Goal: Task Accomplishment & Management: Use online tool/utility

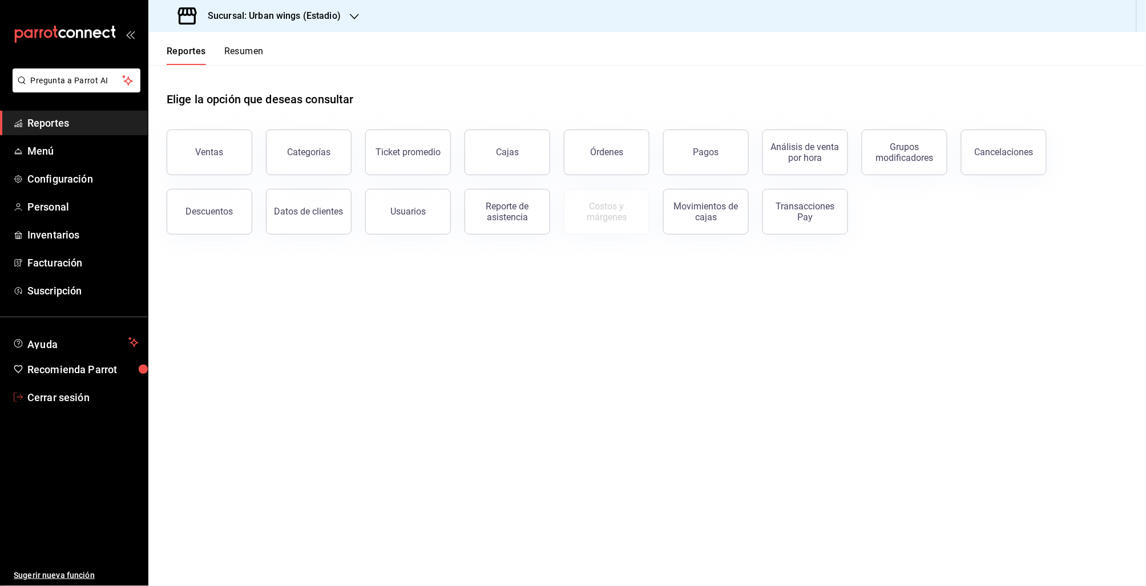
click at [35, 391] on span "Cerrar sesión" at bounding box center [82, 397] width 111 height 15
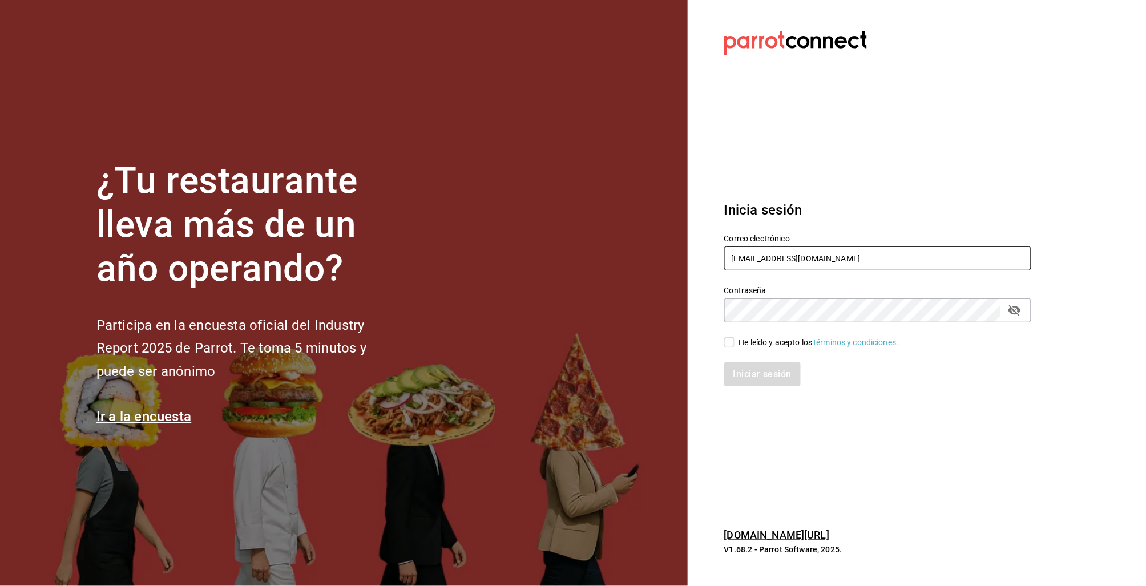
click at [763, 261] on input "multiuser@urbanwings.com" at bounding box center [877, 259] width 307 height 24
click at [773, 264] on input "multiuser@urbanwings.com" at bounding box center [877, 259] width 307 height 24
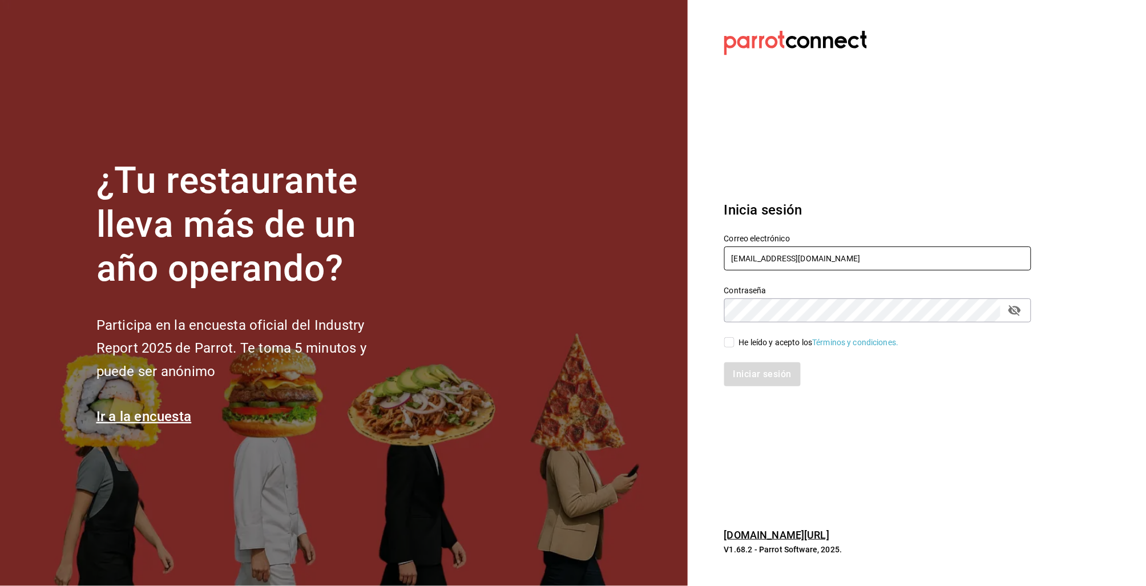
click at [773, 264] on input "multiuser@urbanwings.com" at bounding box center [877, 259] width 307 height 24
type input "sebas@demo.com"
click at [1019, 309] on icon "passwordField" at bounding box center [1014, 310] width 13 height 11
click at [726, 341] on input "He leído y acepto los Términos y condiciones." at bounding box center [729, 342] width 10 height 10
checkbox input "true"
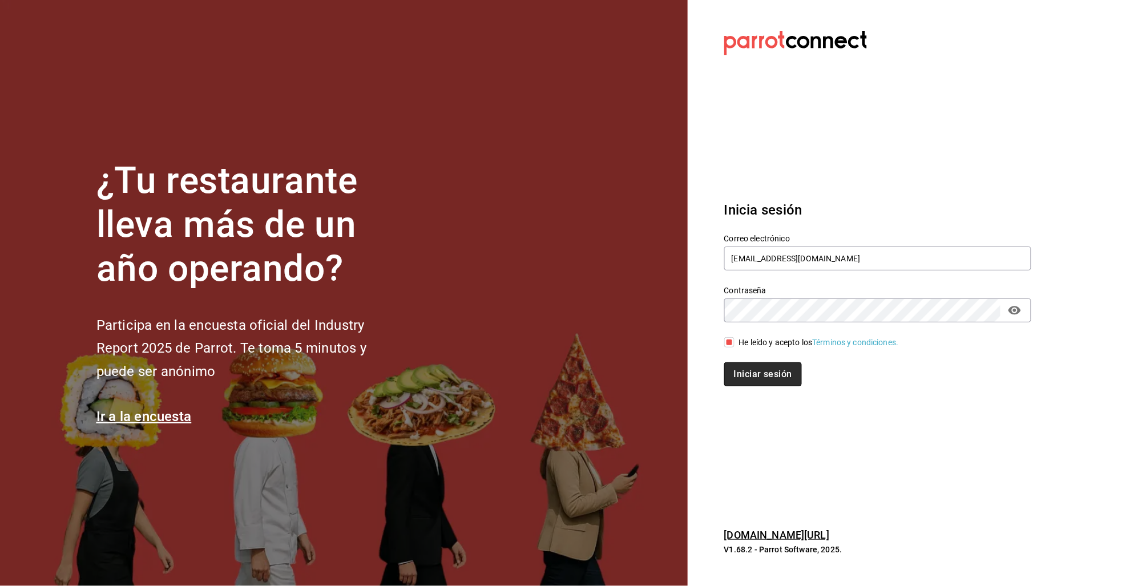
click at [758, 379] on button "Iniciar sesión" at bounding box center [763, 374] width 78 height 24
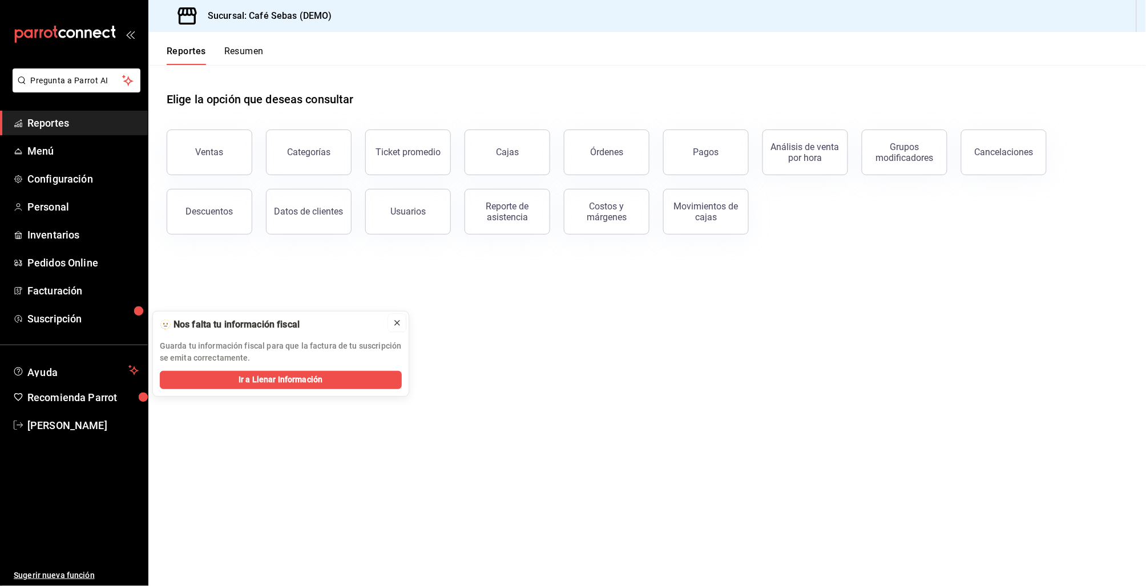
click at [395, 324] on icon at bounding box center [397, 322] width 9 height 9
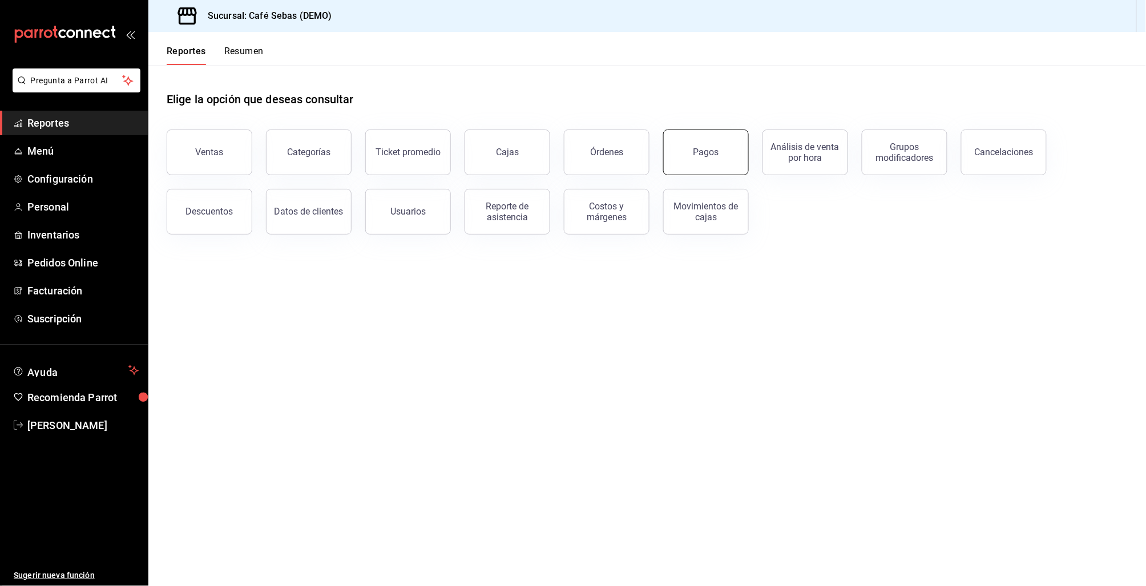
click at [729, 158] on button "Pagos" at bounding box center [706, 153] width 86 height 46
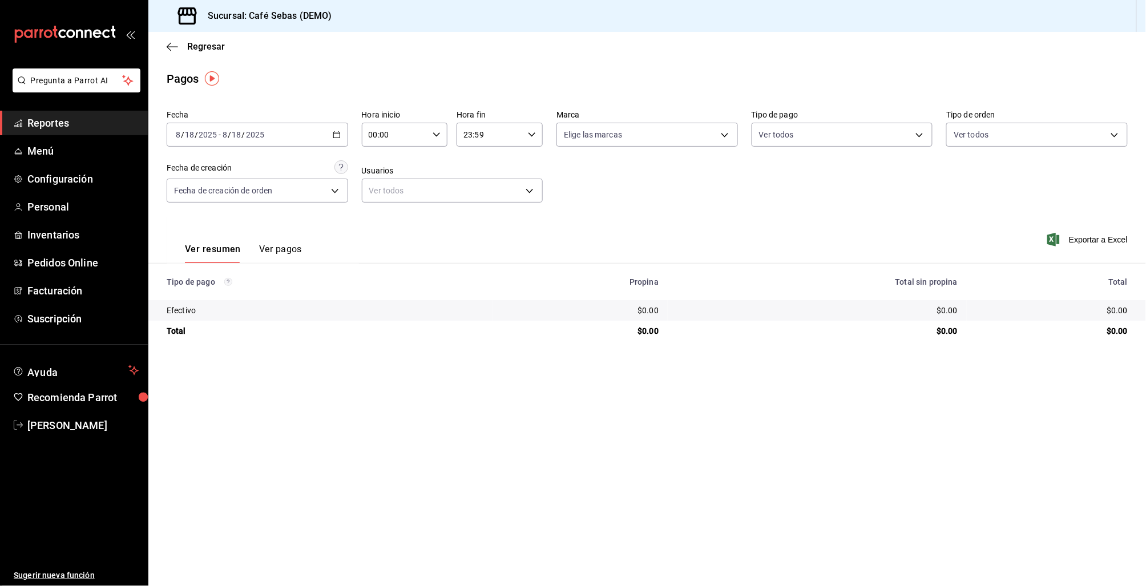
click at [334, 136] on icon "button" at bounding box center [337, 135] width 8 height 8
click at [197, 270] on span "Año actual" at bounding box center [220, 272] width 88 height 12
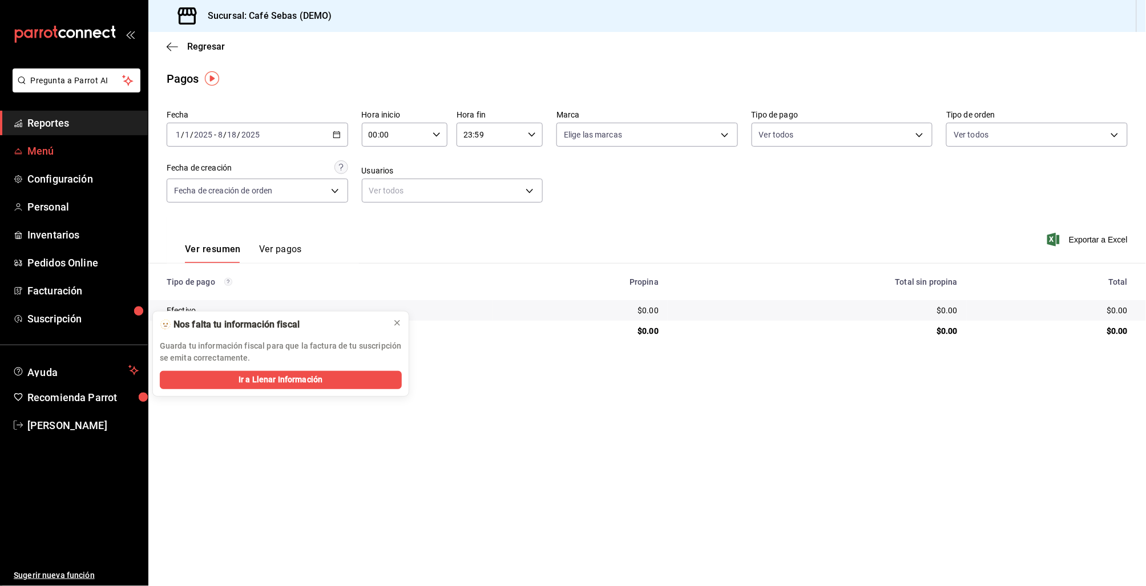
click at [34, 146] on span "Menú" at bounding box center [82, 150] width 111 height 15
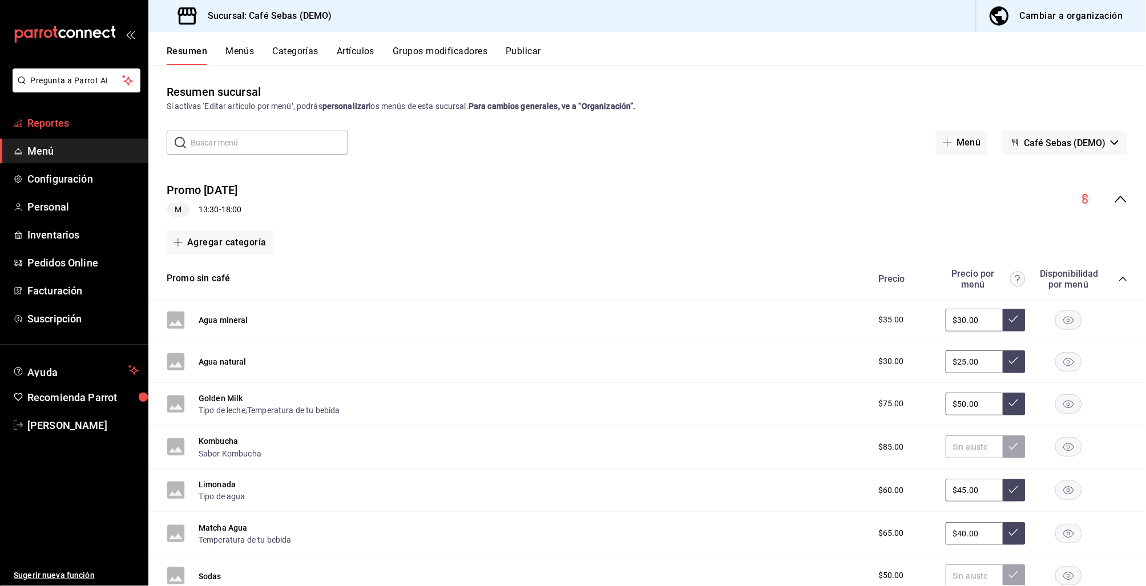
click at [63, 119] on span "Reportes" at bounding box center [82, 122] width 111 height 15
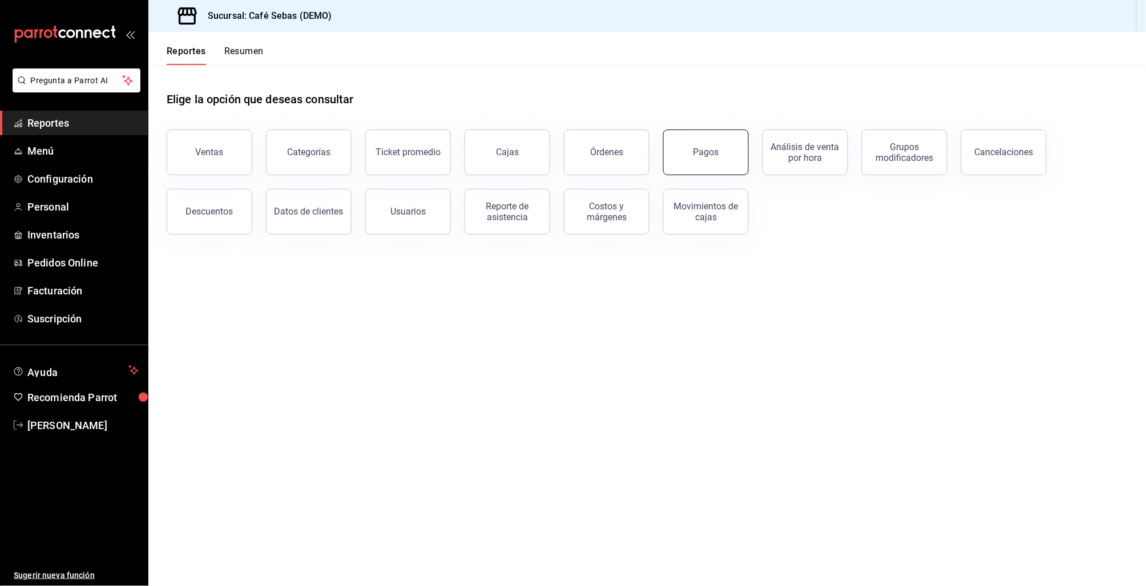
click at [722, 159] on button "Pagos" at bounding box center [706, 153] width 86 height 46
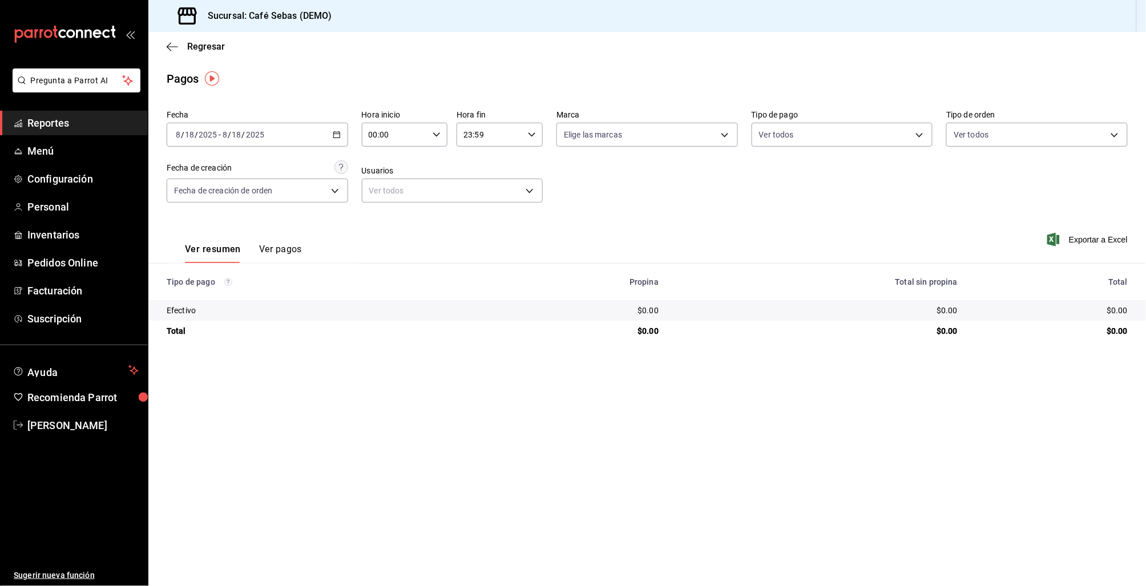
click at [333, 134] on icon "button" at bounding box center [337, 135] width 8 height 8
click at [194, 171] on span "Hoy" at bounding box center [220, 169] width 88 height 12
click at [46, 126] on span "Reportes" at bounding box center [82, 122] width 111 height 15
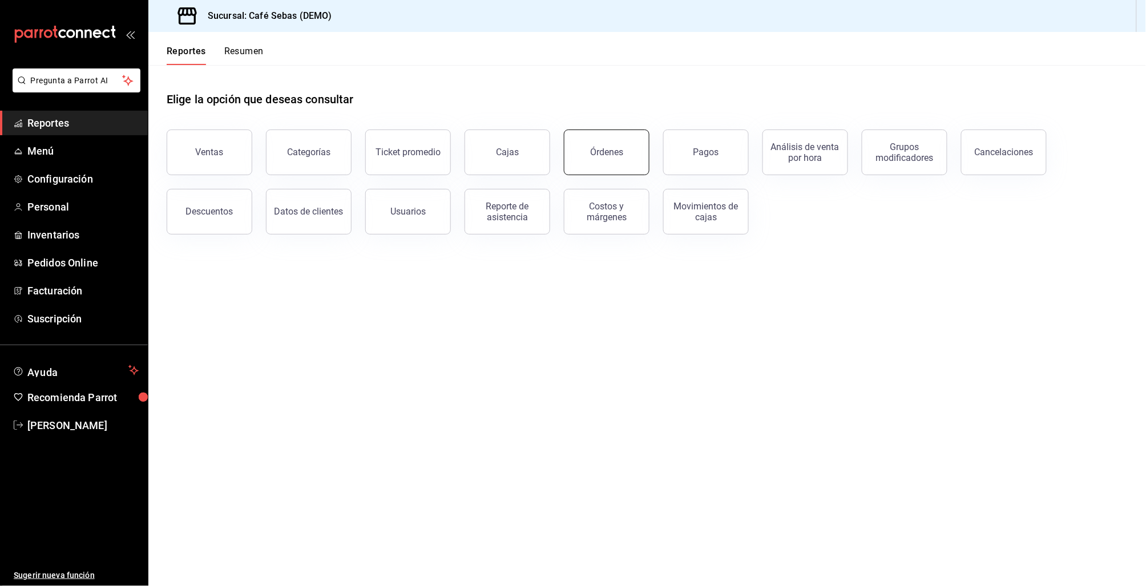
click at [624, 160] on button "Órdenes" at bounding box center [607, 153] width 86 height 46
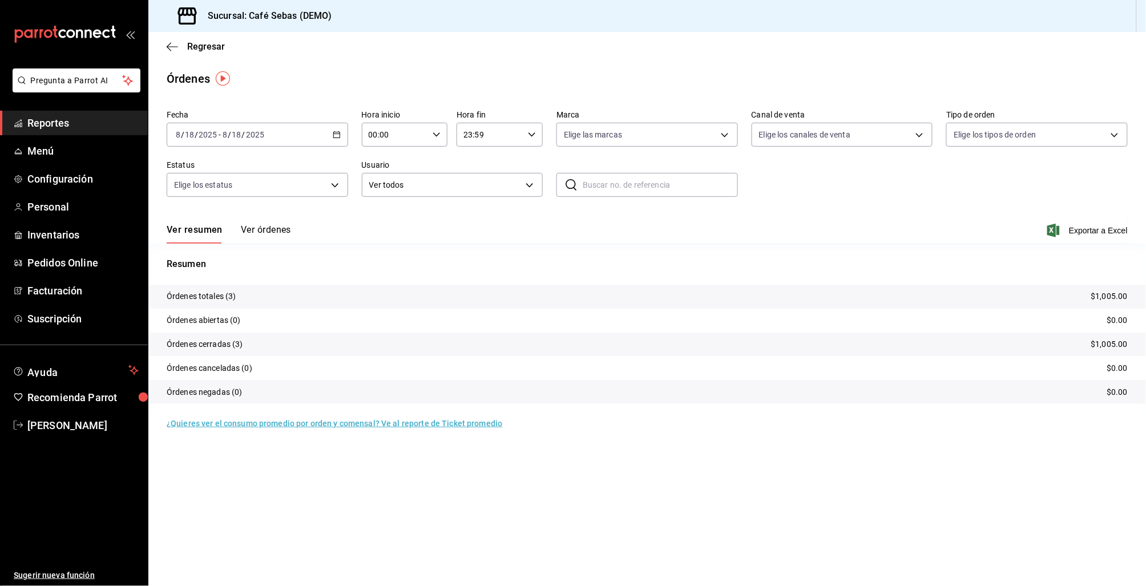
click at [245, 224] on button "Ver órdenes" at bounding box center [266, 233] width 50 height 19
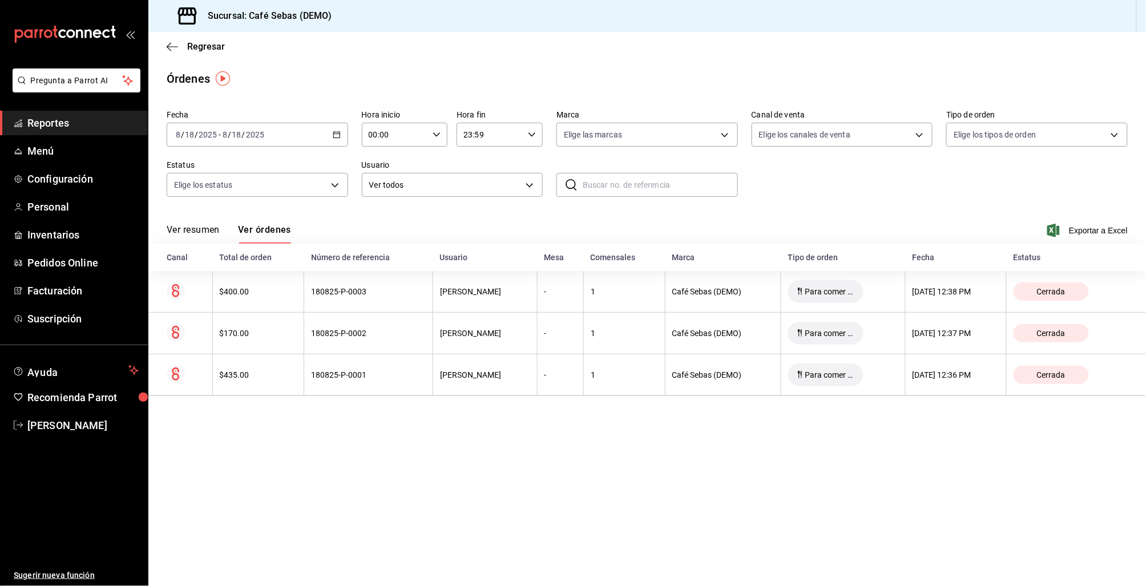
click at [160, 226] on div "Fecha 2025-08-18 8 / 18 / 2025 - 2025-08-18 8 / 18 / 2025 Hora inicio 00:00 Hor…" at bounding box center [647, 253] width 998 height 295
click at [201, 231] on button "Ver resumen" at bounding box center [193, 233] width 53 height 19
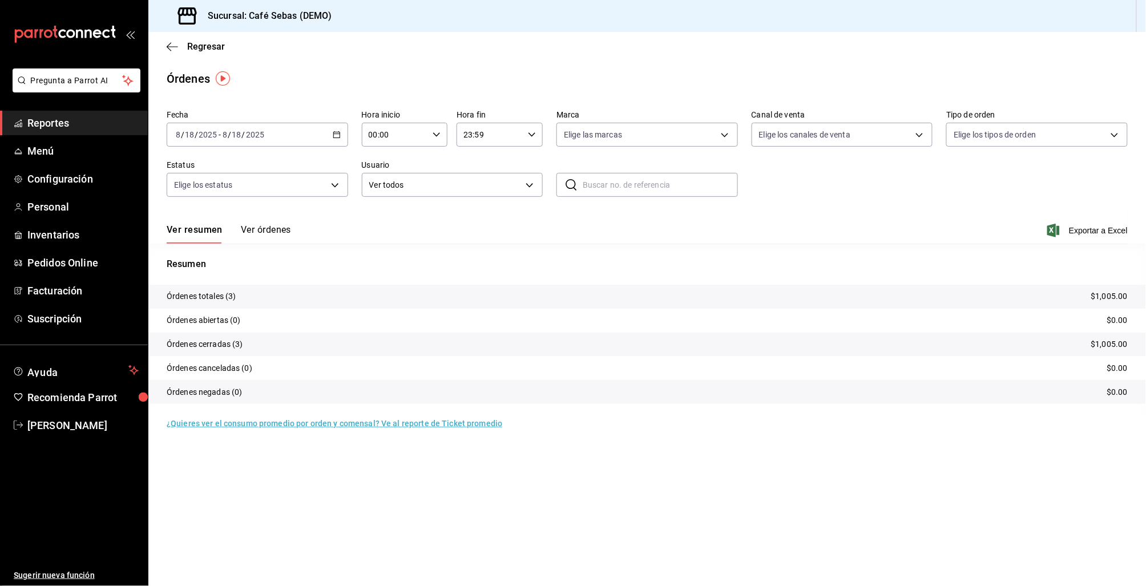
click at [50, 130] on span "Reportes" at bounding box center [82, 122] width 111 height 15
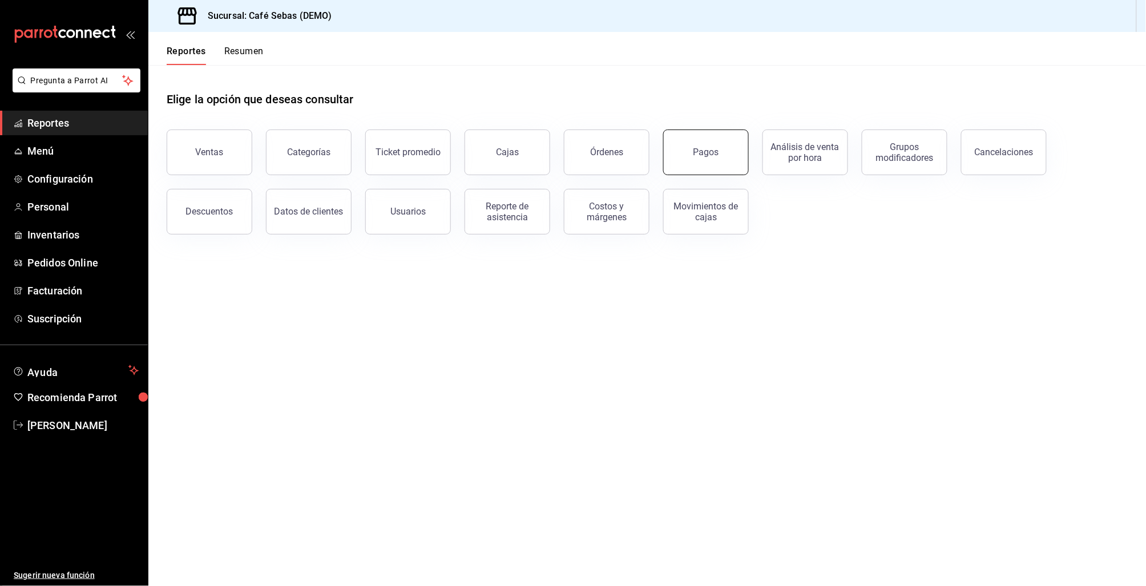
click at [693, 167] on button "Pagos" at bounding box center [706, 153] width 86 height 46
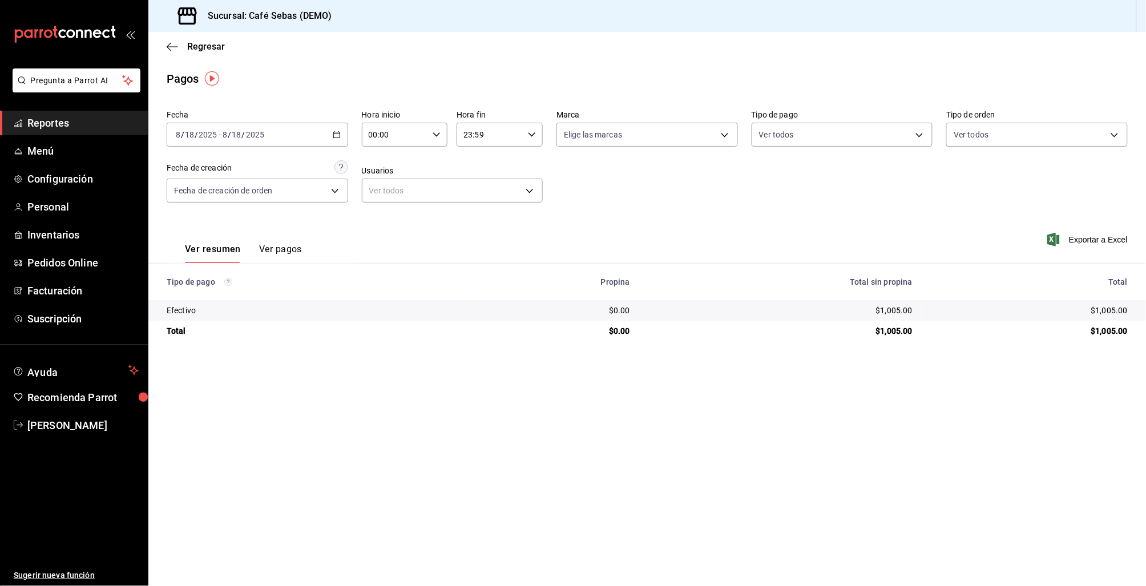
click at [282, 251] on button "Ver pagos" at bounding box center [280, 253] width 43 height 19
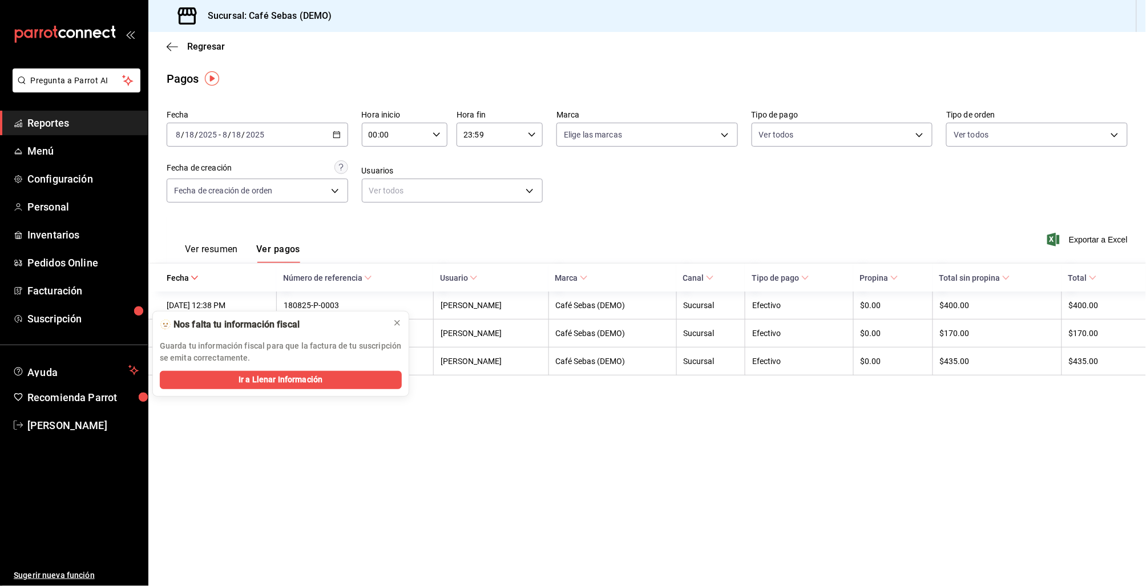
click at [56, 120] on span "Reportes" at bounding box center [82, 122] width 111 height 15
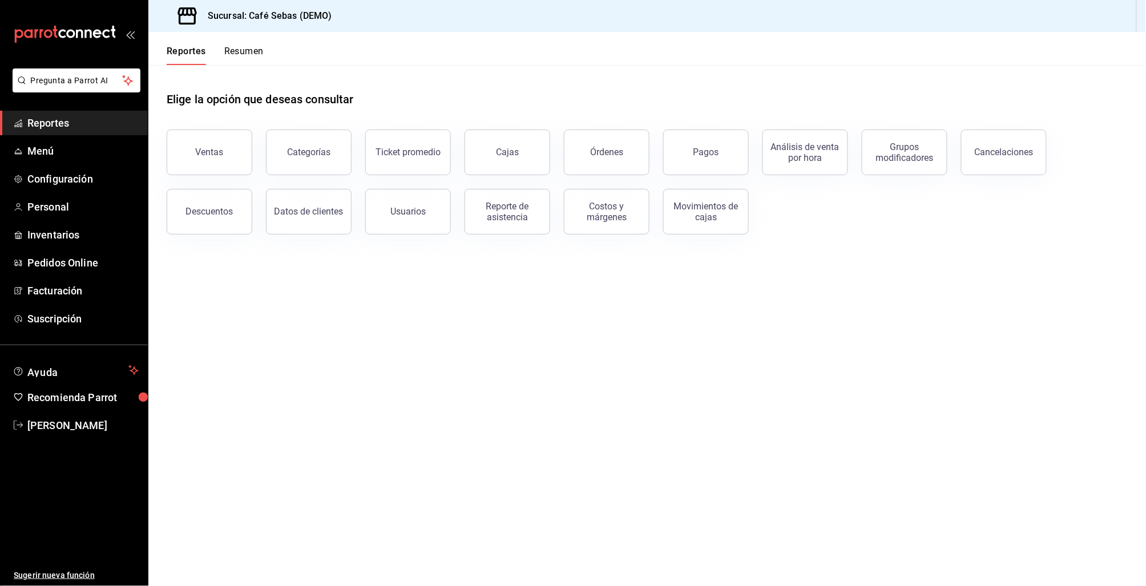
click at [523, 142] on button "Cajas" at bounding box center [508, 153] width 86 height 46
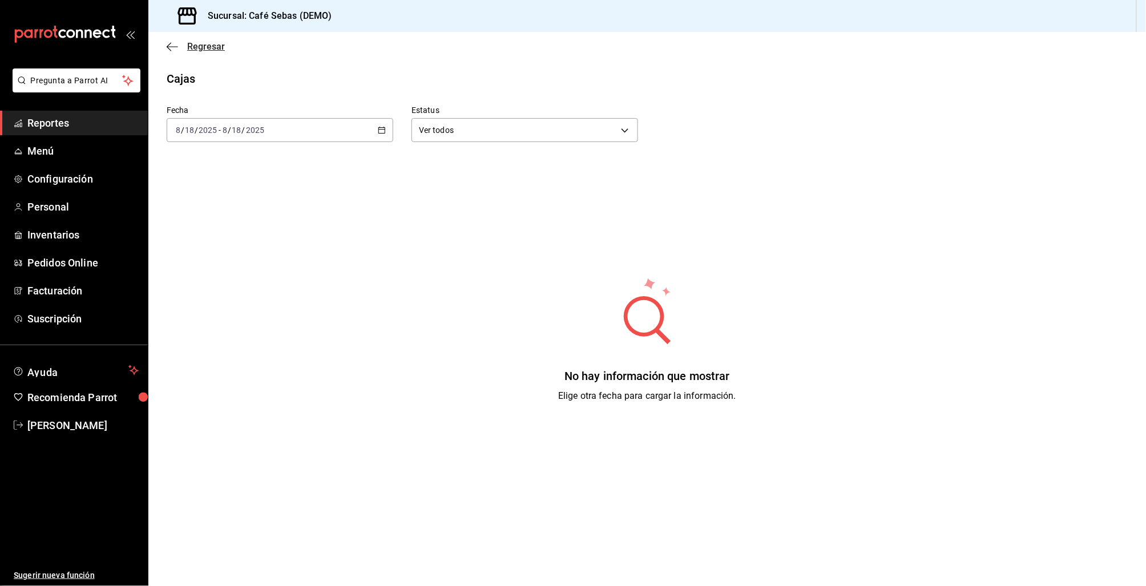
click at [171, 50] on icon "button" at bounding box center [169, 46] width 5 height 9
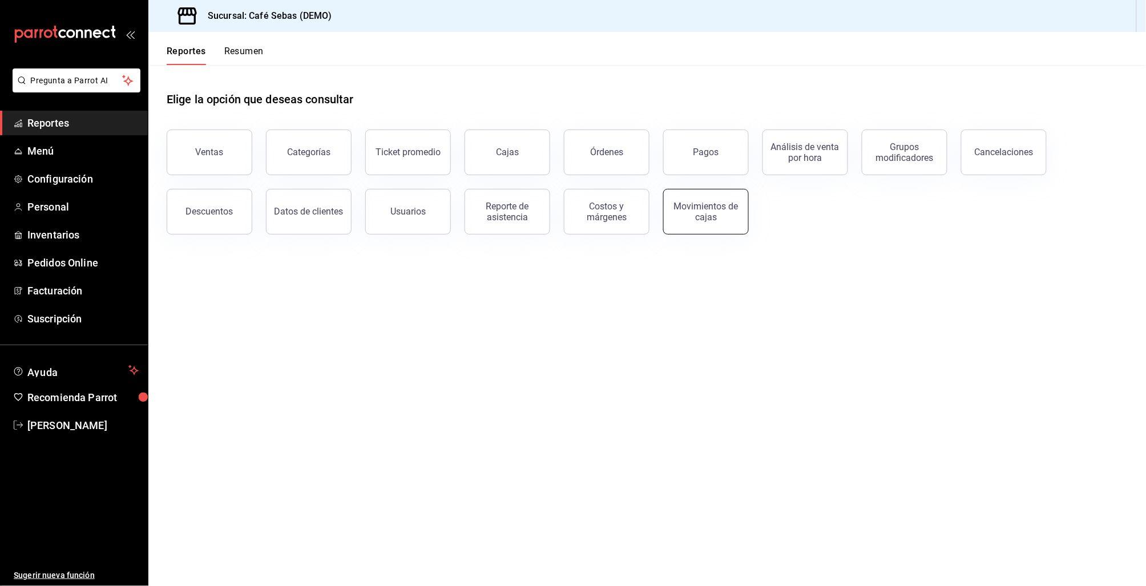
click at [712, 231] on button "Movimientos de cajas" at bounding box center [706, 212] width 86 height 46
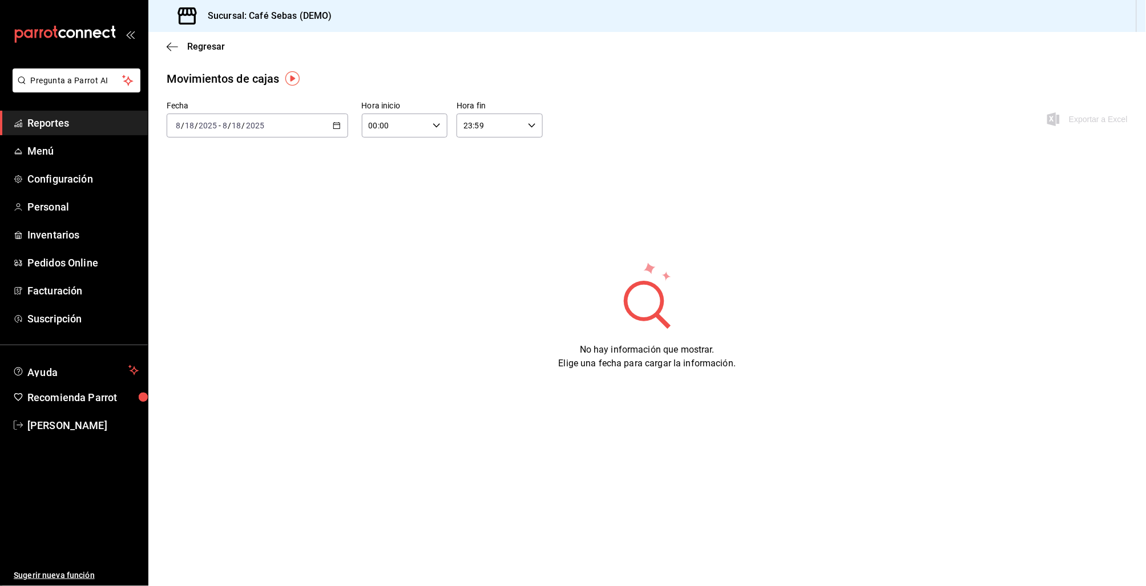
click at [349, 129] on div "Fecha 2025-08-18 8 / 18 / 2025 - 2025-08-18 8 / 18 / 2025 Hora inicio 00:00 Hor…" at bounding box center [647, 126] width 998 height 50
click at [328, 126] on div "2025-08-18 8 / 18 / 2025 - 2025-08-18 8 / 18 / 2025" at bounding box center [257, 126] width 181 height 24
click at [224, 167] on li "Hoy" at bounding box center [220, 160] width 107 height 26
click at [338, 127] on icon "button" at bounding box center [337, 126] width 8 height 8
click at [205, 214] on span "Semana actual" at bounding box center [220, 211] width 88 height 12
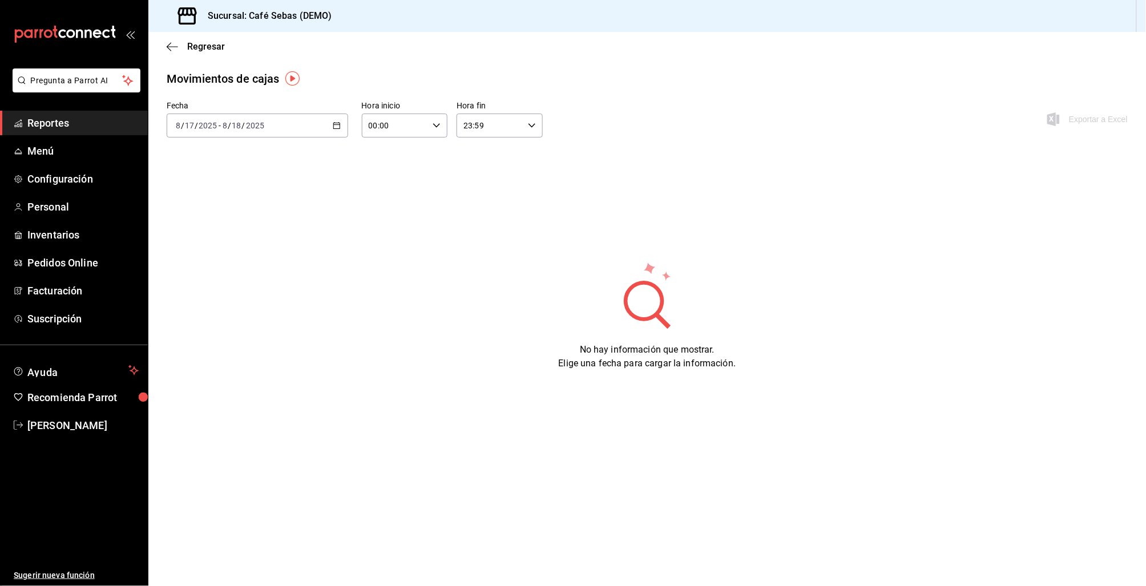
click at [27, 123] on span "Reportes" at bounding box center [82, 122] width 111 height 15
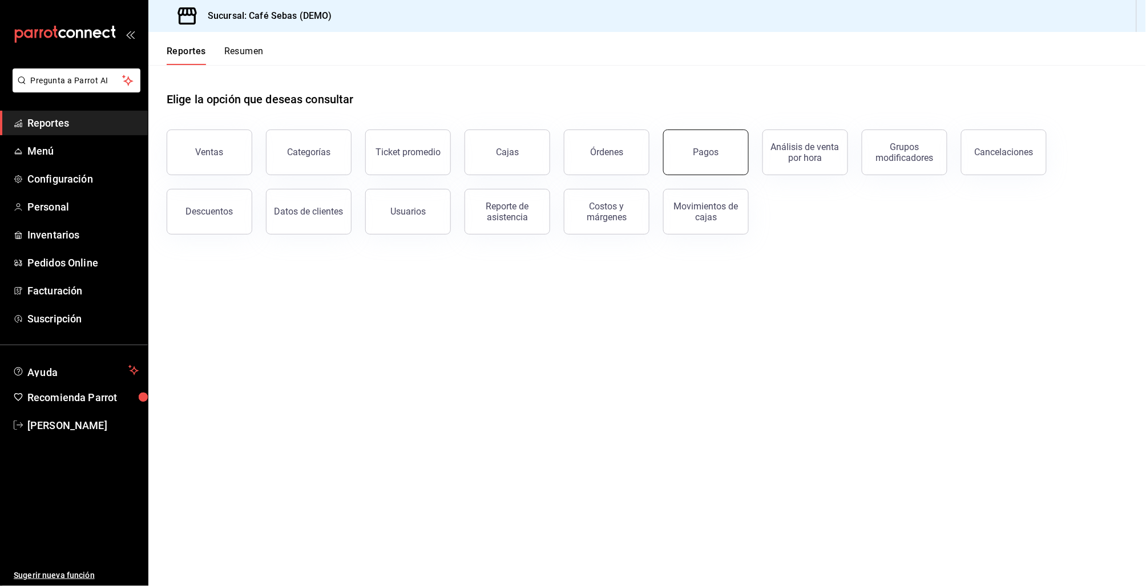
click at [671, 146] on button "Pagos" at bounding box center [706, 153] width 86 height 46
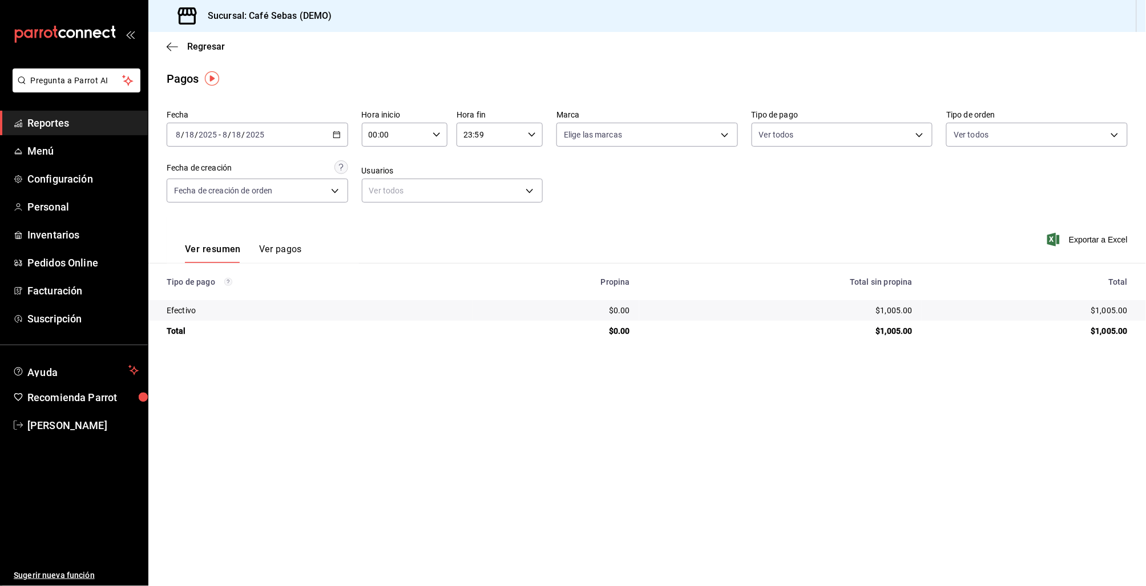
click at [269, 248] on button "Ver pagos" at bounding box center [280, 253] width 43 height 19
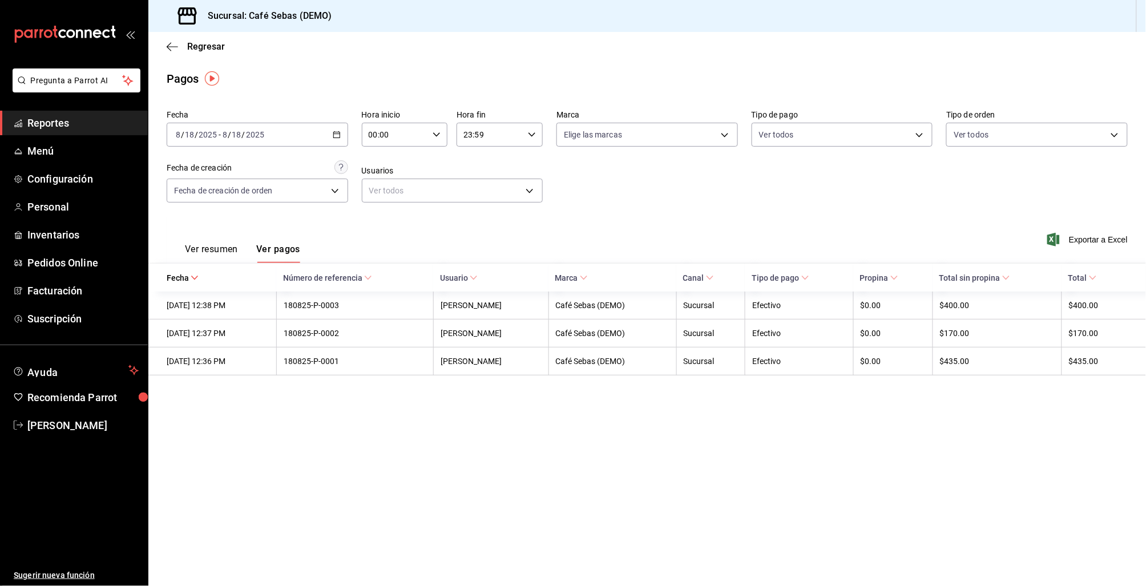
click at [232, 251] on button "Ver resumen" at bounding box center [211, 253] width 53 height 19
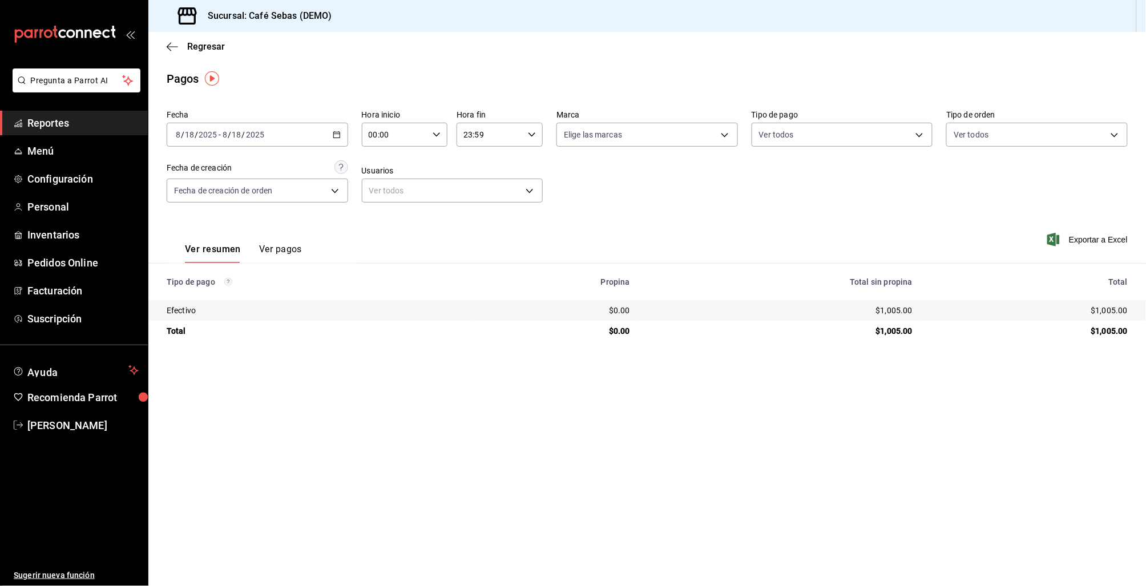
click at [270, 251] on button "Ver pagos" at bounding box center [280, 253] width 43 height 19
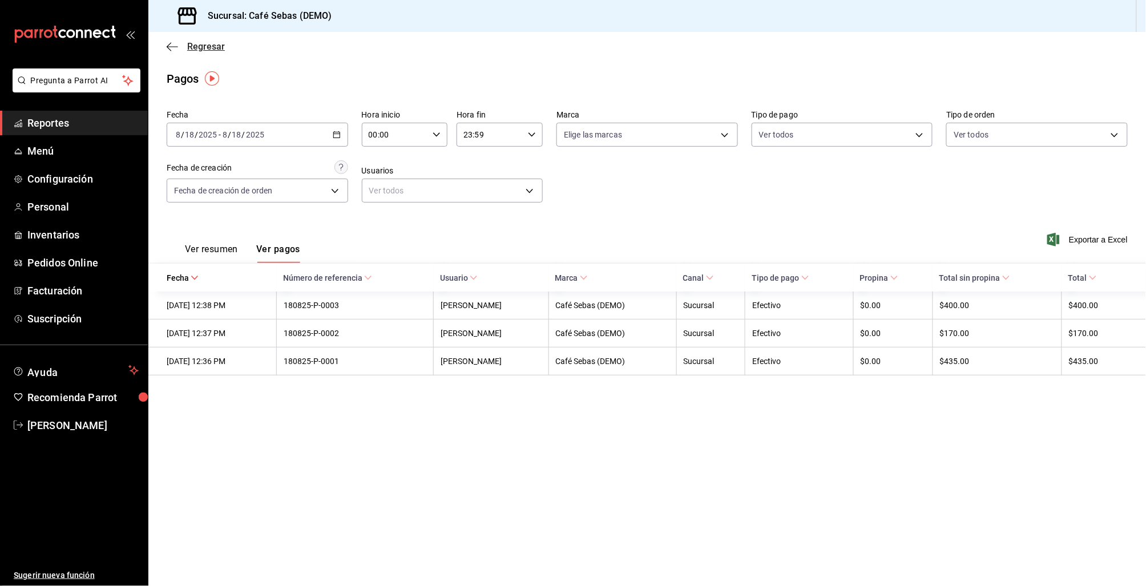
click at [169, 47] on icon "button" at bounding box center [172, 47] width 11 height 10
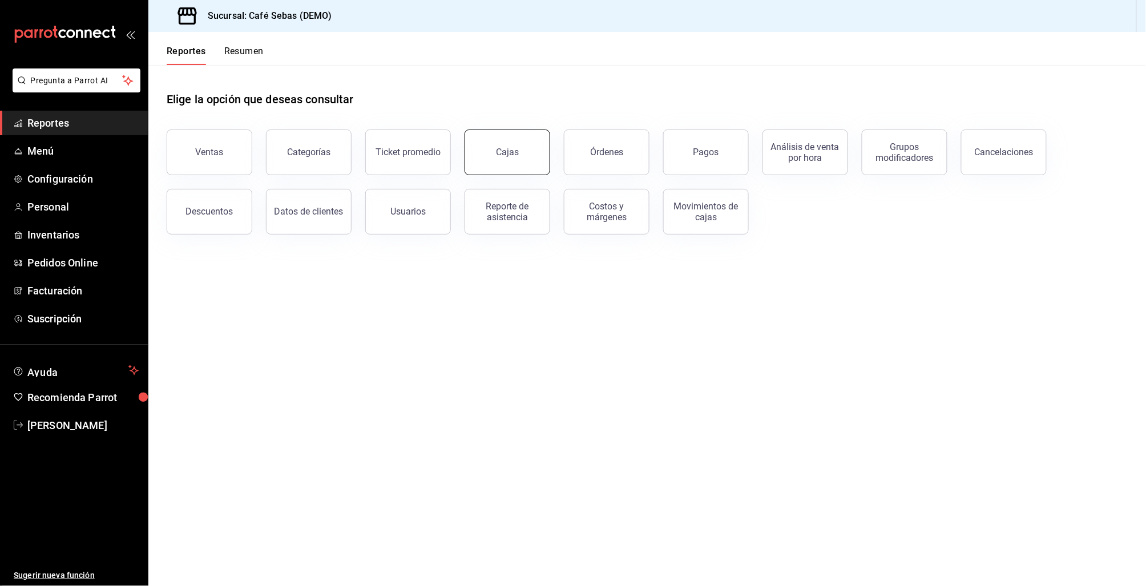
click at [520, 150] on button "Cajas" at bounding box center [508, 153] width 86 height 46
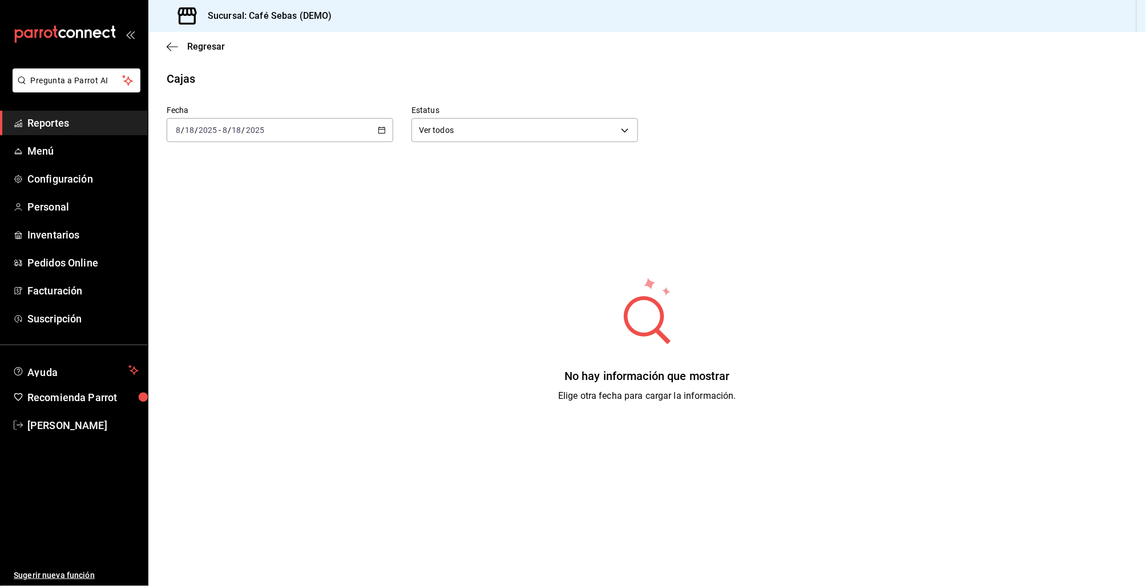
click at [380, 126] on icon "button" at bounding box center [382, 130] width 8 height 8
click at [207, 243] on span "Mes actual" at bounding box center [220, 242] width 88 height 12
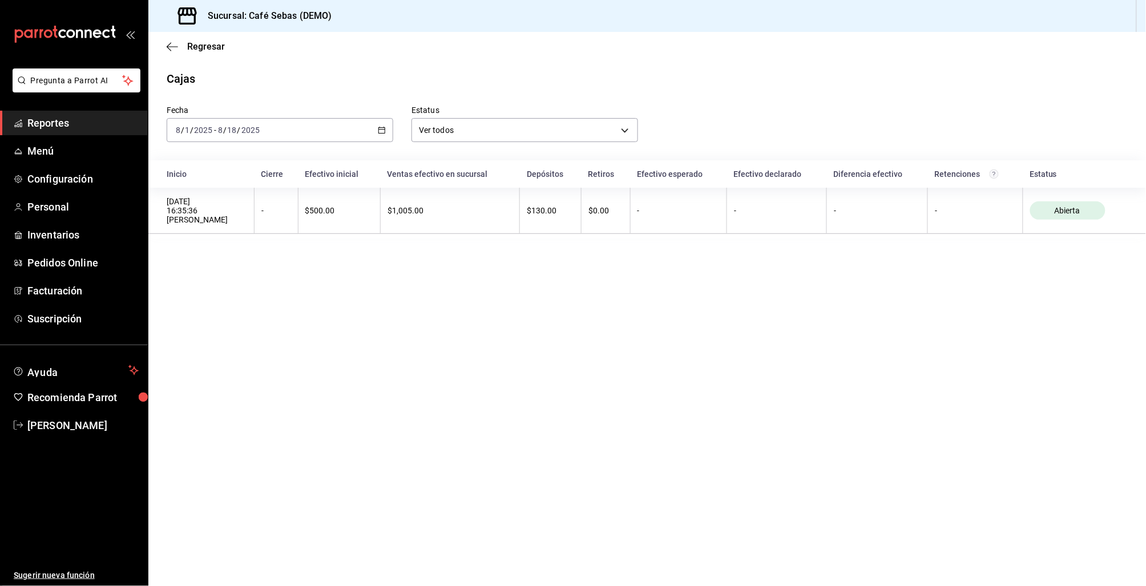
click at [380, 132] on icon "button" at bounding box center [382, 130] width 8 height 8
click at [199, 267] on span "Año actual" at bounding box center [220, 267] width 88 height 12
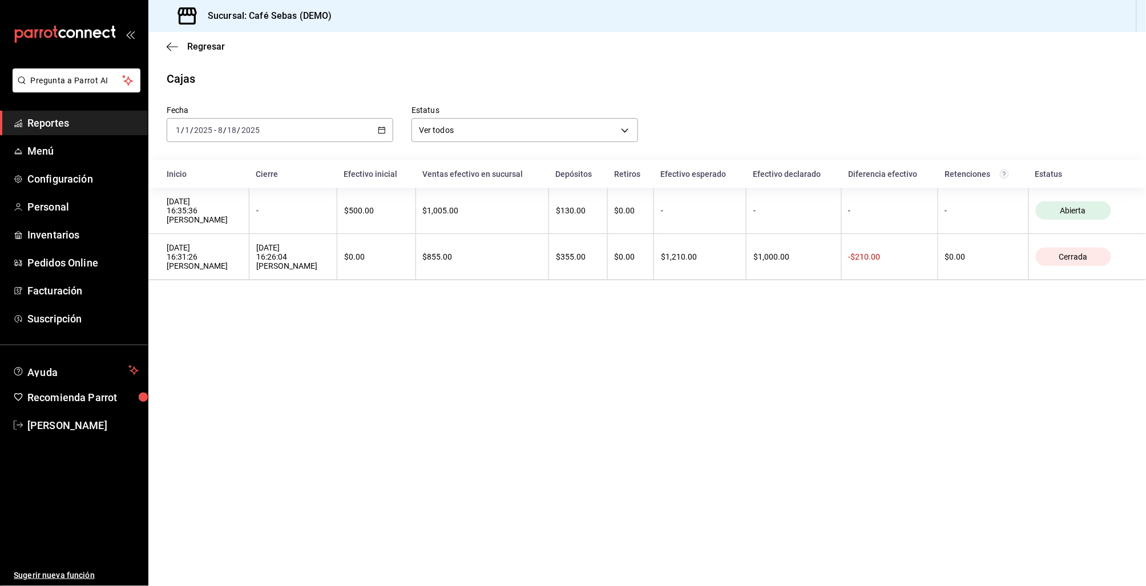
click at [38, 127] on span "Reportes" at bounding box center [82, 122] width 111 height 15
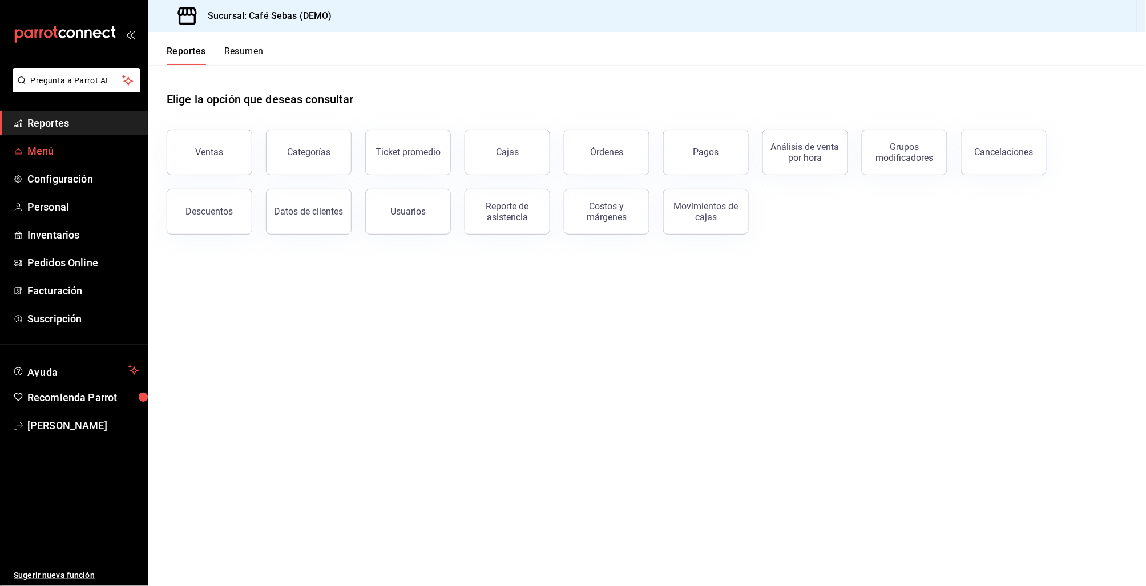
click at [42, 156] on span "Menú" at bounding box center [82, 150] width 111 height 15
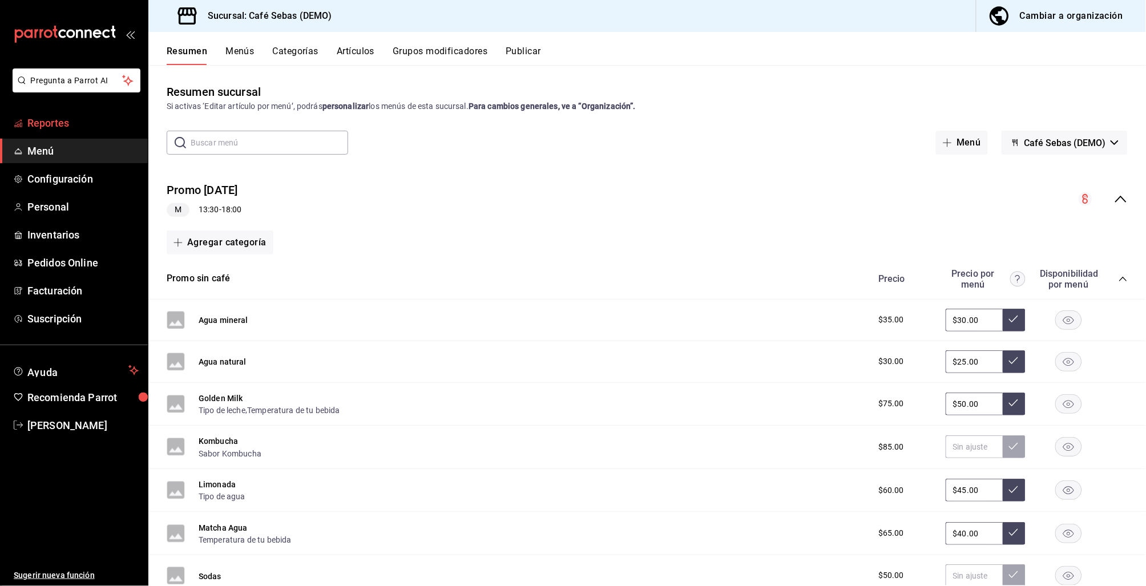
click at [54, 119] on span "Reportes" at bounding box center [82, 122] width 111 height 15
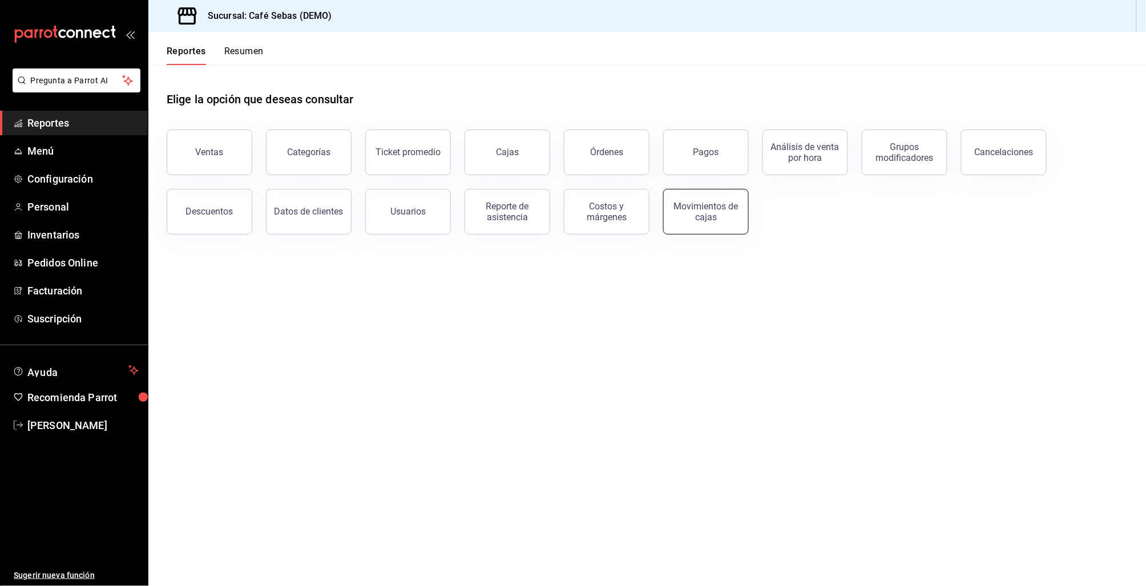
click at [728, 215] on div "Movimientos de cajas" at bounding box center [706, 212] width 71 height 22
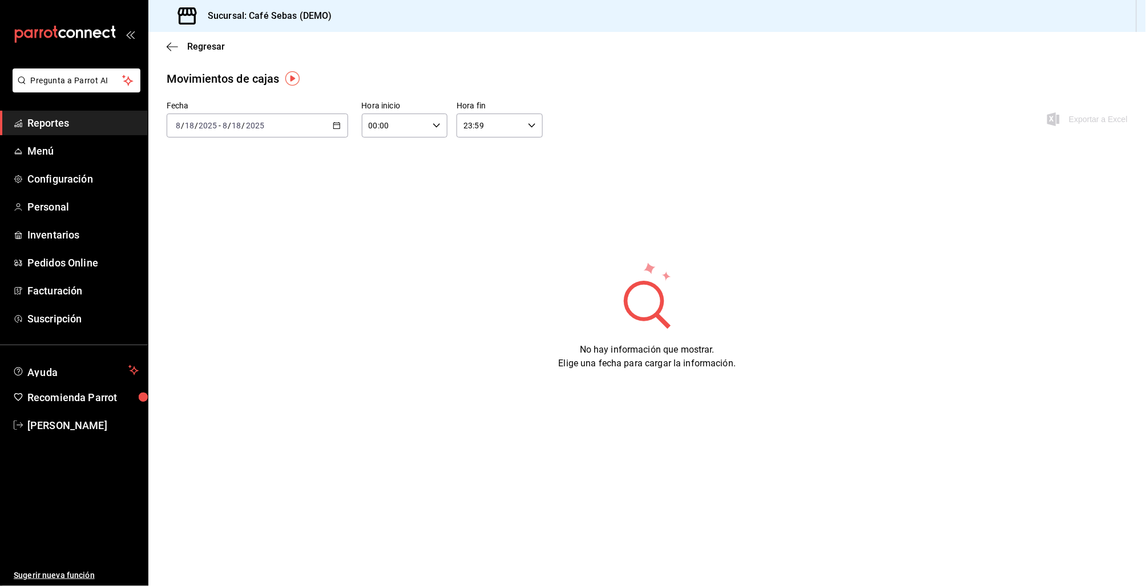
click at [343, 129] on div "2025-08-18 8 / 18 / 2025 - 2025-08-18 8 / 18 / 2025" at bounding box center [257, 126] width 181 height 24
click at [205, 212] on span "Semana actual" at bounding box center [220, 211] width 88 height 12
click at [333, 124] on icon "button" at bounding box center [337, 126] width 8 height 8
click at [211, 236] on span "Mes actual" at bounding box center [220, 237] width 88 height 12
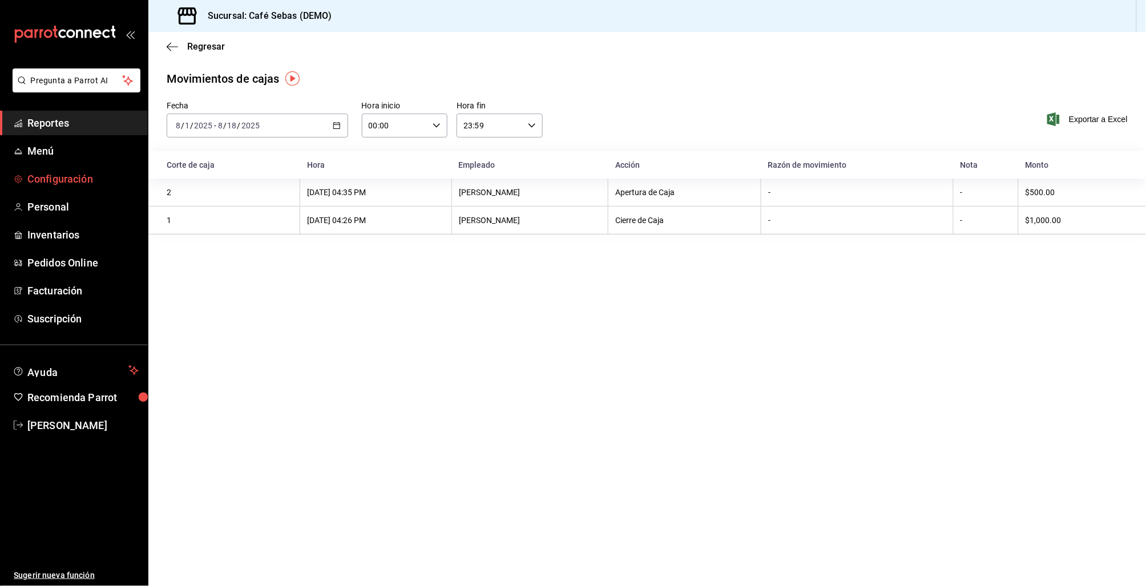
click at [58, 183] on span "Configuración" at bounding box center [82, 178] width 111 height 15
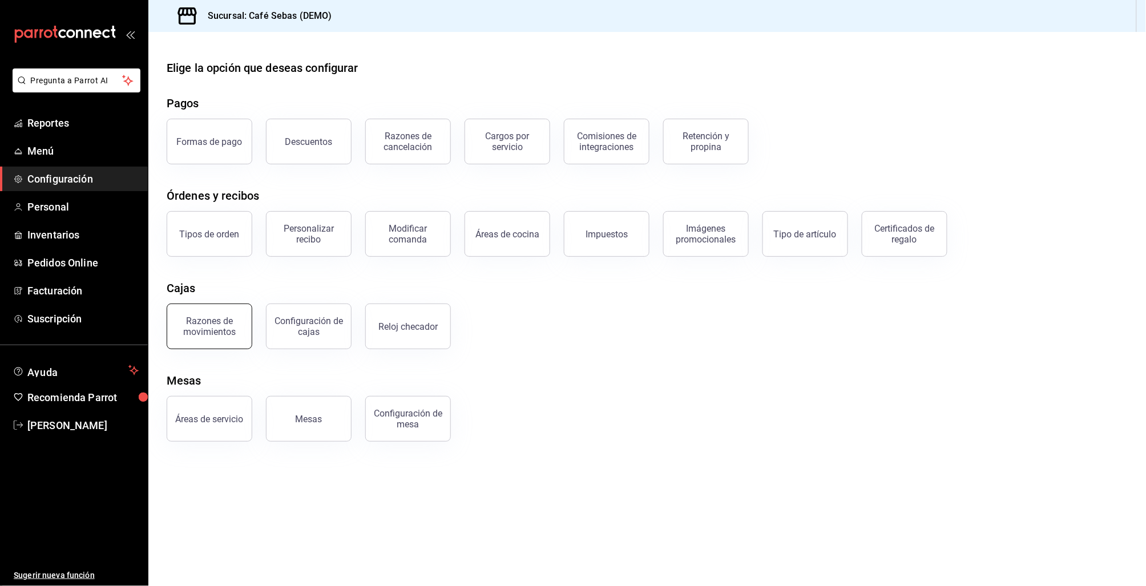
click at [225, 319] on div "Razones de movimientos" at bounding box center [209, 327] width 71 height 22
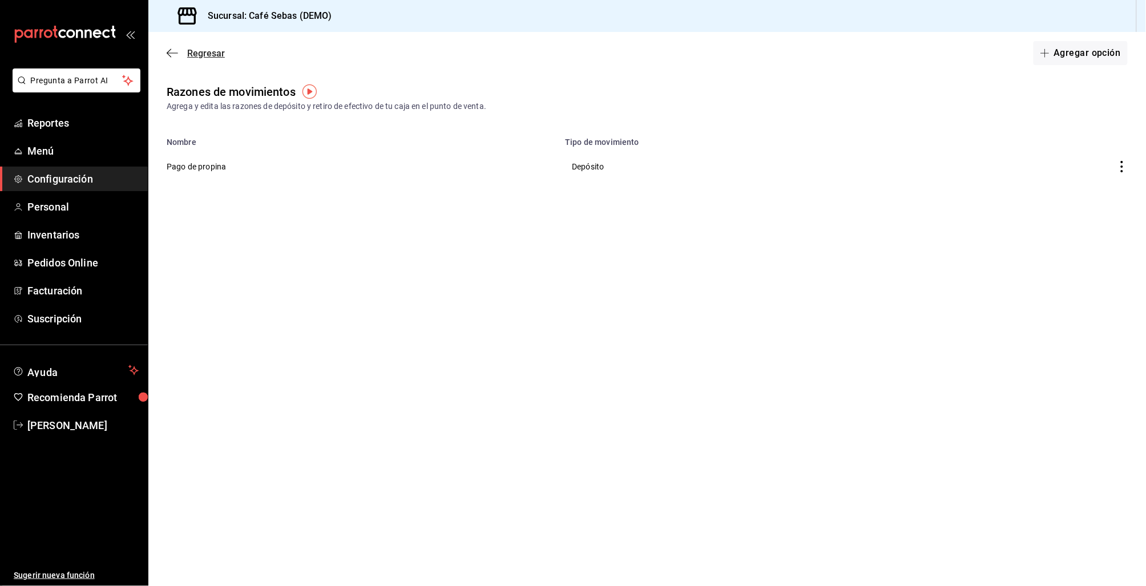
click at [172, 53] on icon "button" at bounding box center [172, 53] width 11 height 10
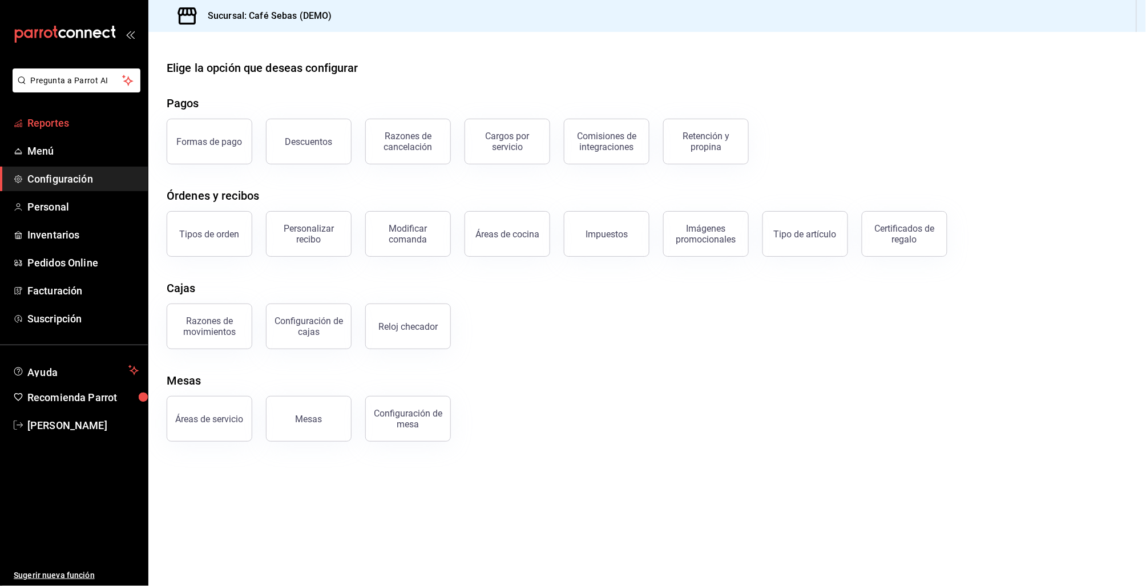
click at [86, 122] on span "Reportes" at bounding box center [82, 122] width 111 height 15
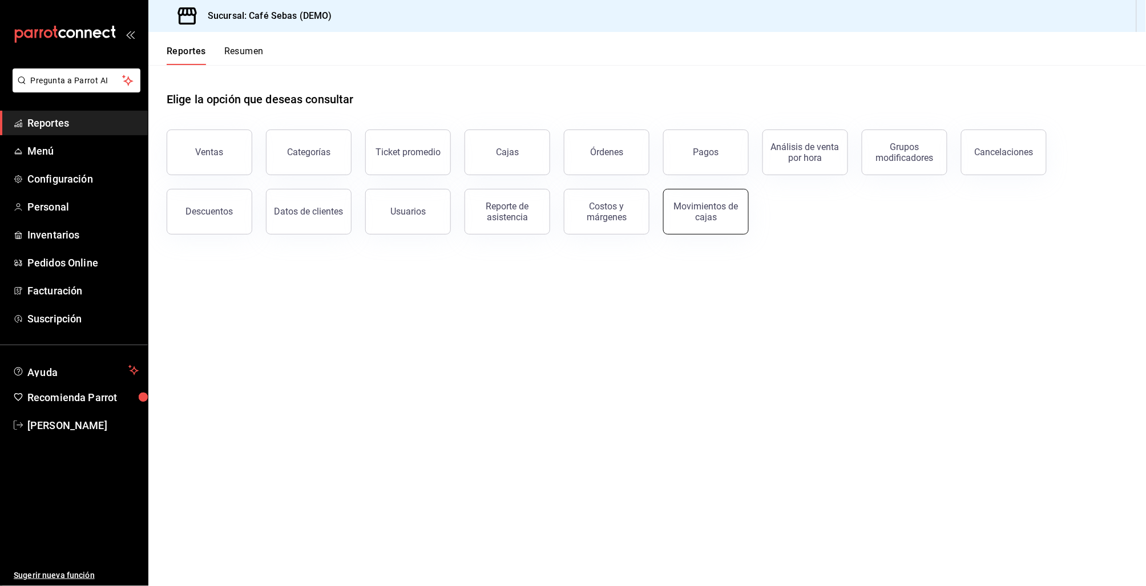
click at [707, 224] on button "Movimientos de cajas" at bounding box center [706, 212] width 86 height 46
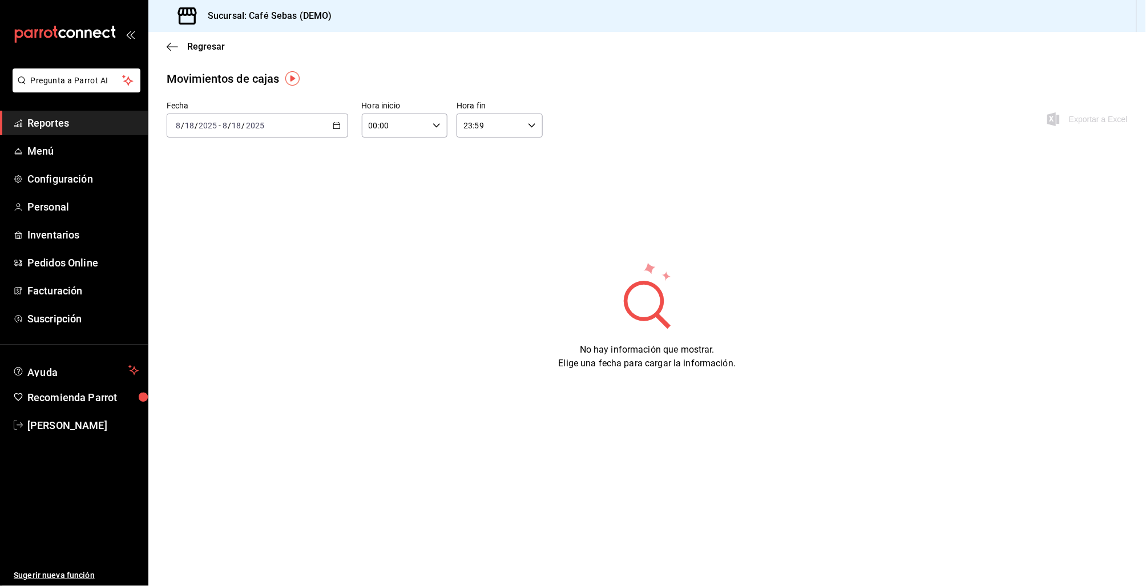
click at [340, 122] on icon "button" at bounding box center [337, 126] width 8 height 8
click at [219, 212] on span "Semana actual" at bounding box center [220, 211] width 88 height 12
click at [338, 127] on icon "button" at bounding box center [337, 126] width 8 height 8
click at [211, 239] on span "Mes actual" at bounding box center [220, 237] width 88 height 12
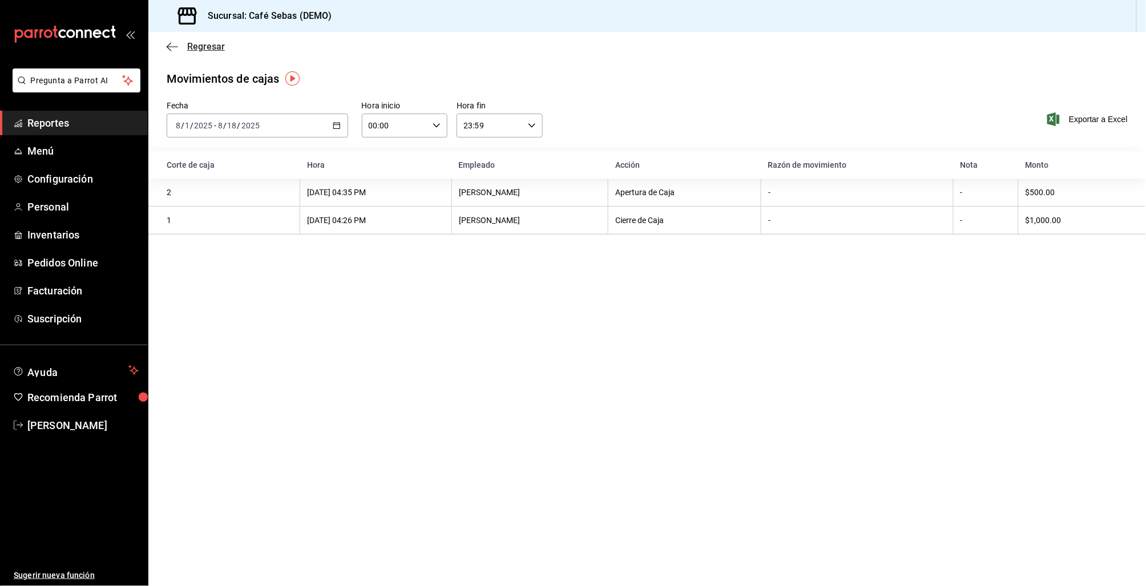
click at [176, 43] on icon "button" at bounding box center [172, 47] width 11 height 10
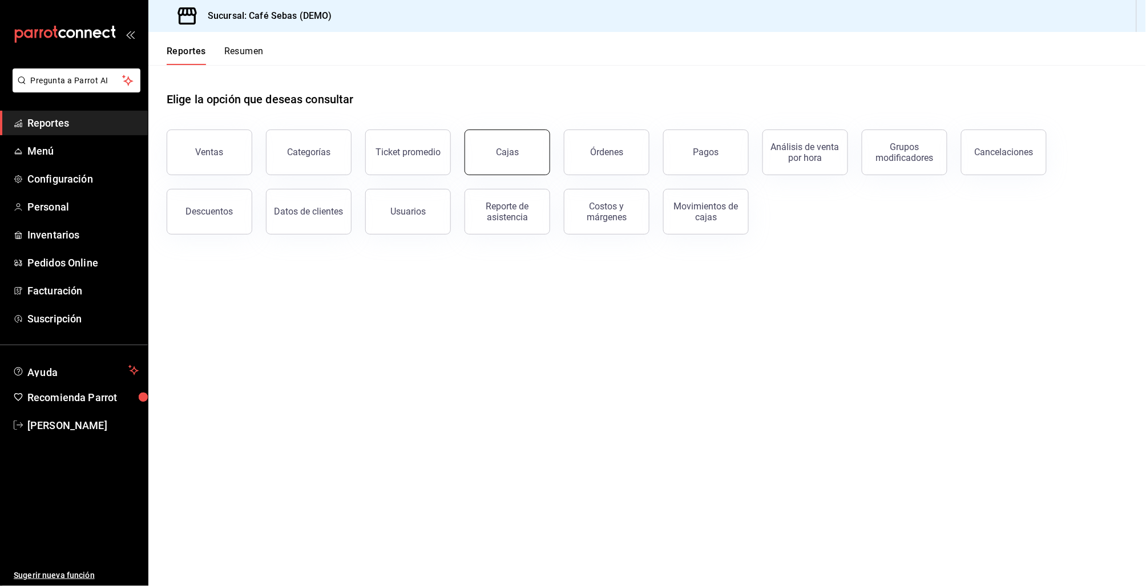
click at [488, 148] on button "Cajas" at bounding box center [508, 153] width 86 height 46
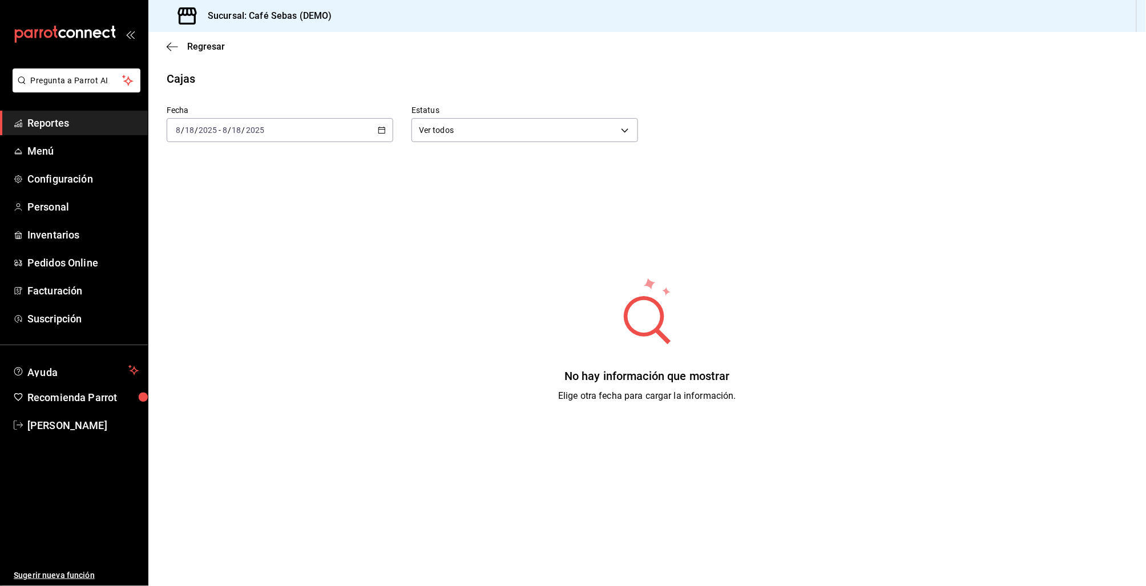
click at [386, 128] on div "2025-08-18 8 / 18 / 2025 - 2025-08-18 8 / 18 / 2025" at bounding box center [280, 130] width 227 height 24
click at [206, 237] on span "Mes actual" at bounding box center [220, 242] width 88 height 12
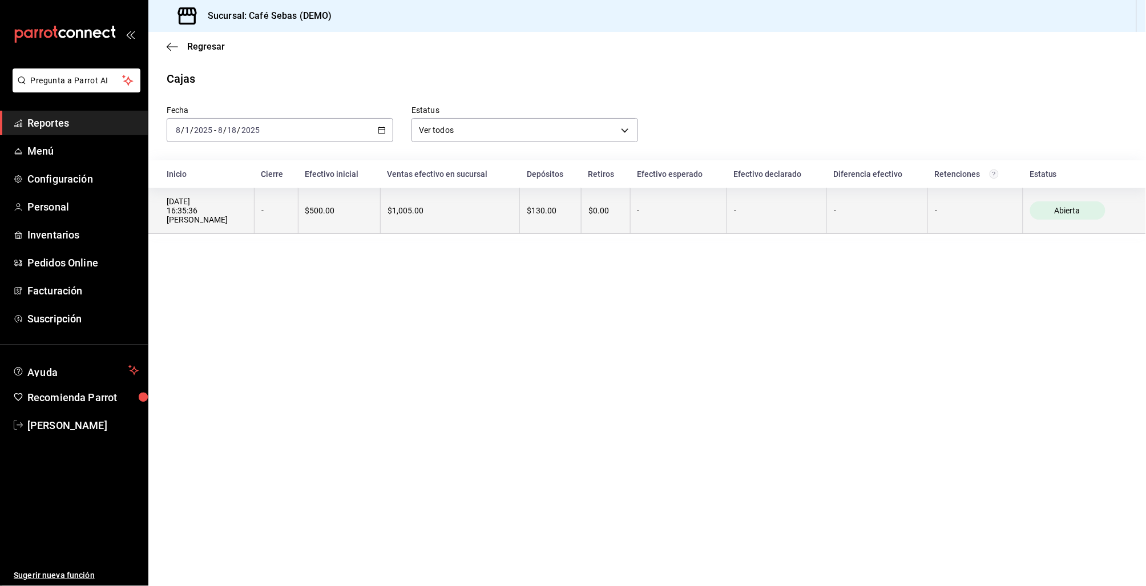
click at [552, 207] on div "$130.00" at bounding box center [550, 210] width 47 height 9
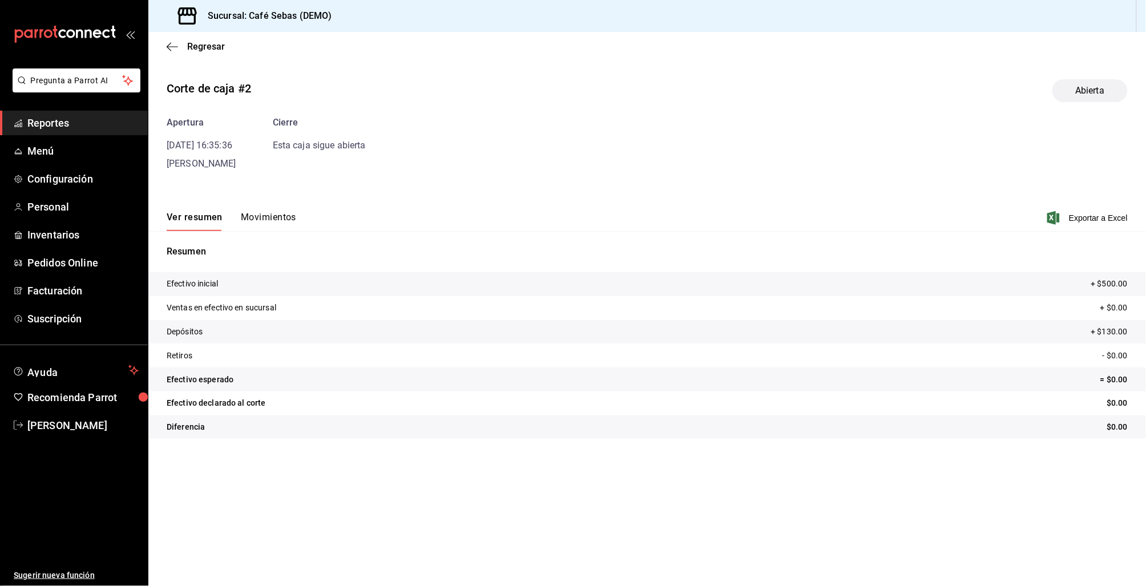
click at [269, 213] on button "Movimientos" at bounding box center [268, 221] width 55 height 19
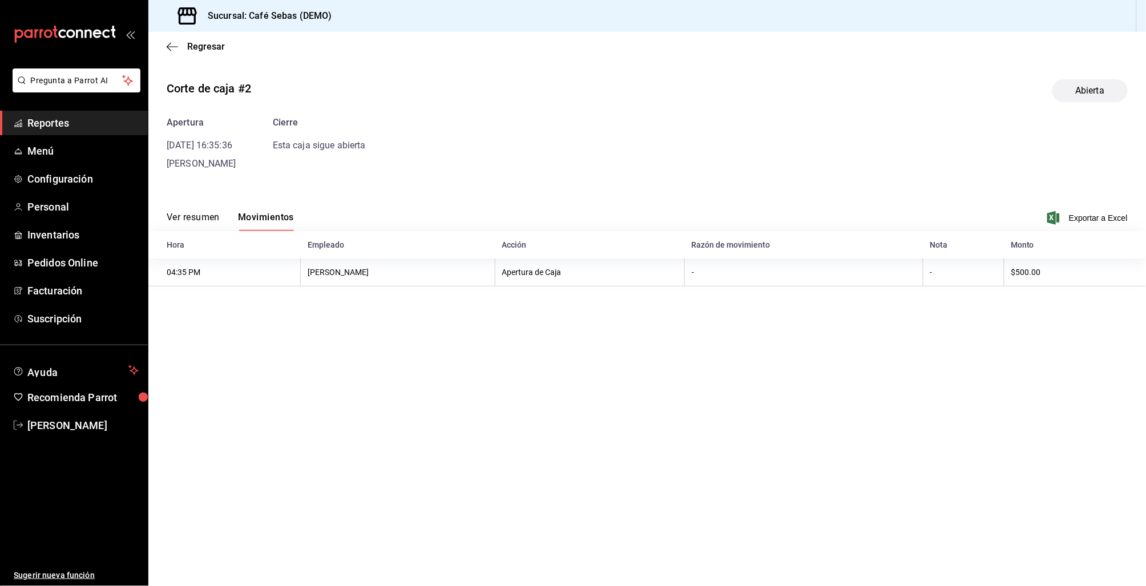
click at [195, 215] on button "Ver resumen" at bounding box center [193, 221] width 53 height 19
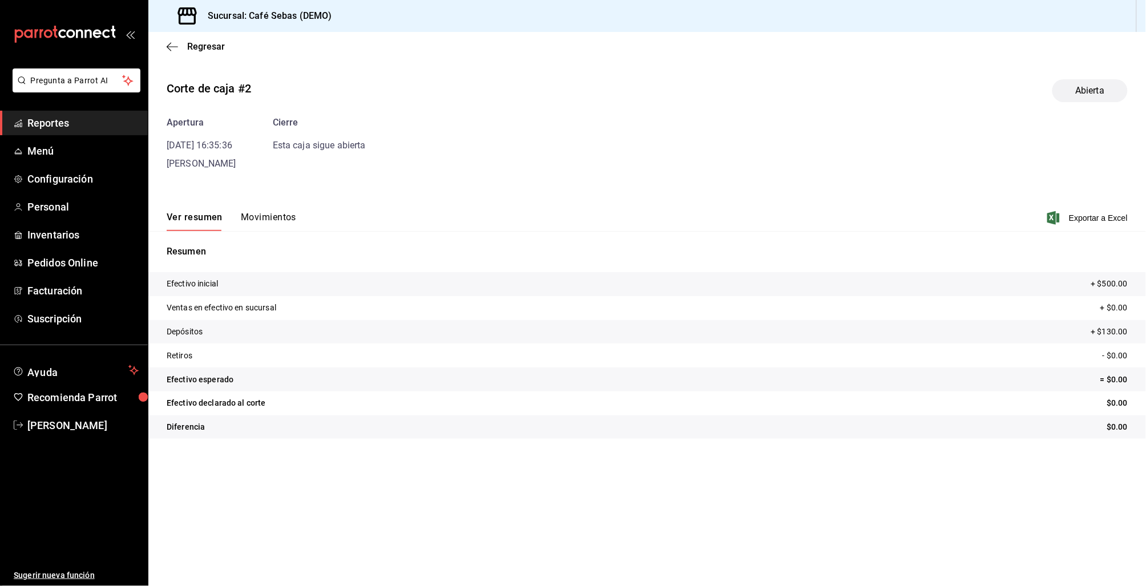
click at [273, 215] on button "Movimientos" at bounding box center [268, 221] width 55 height 19
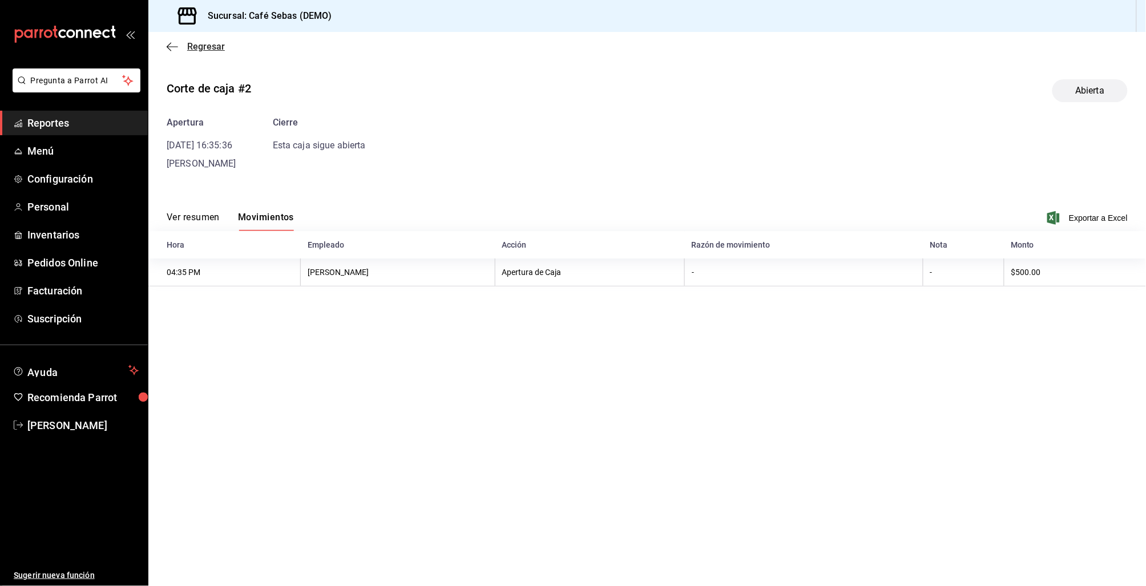
click at [176, 46] on icon "button" at bounding box center [172, 47] width 11 height 10
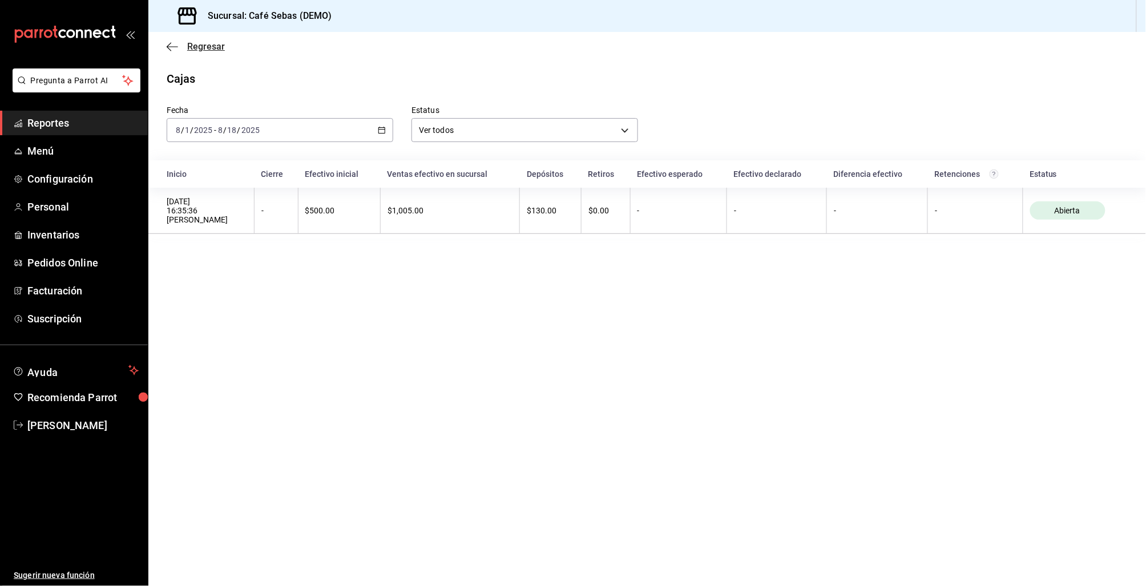
click at [173, 49] on icon "button" at bounding box center [172, 47] width 11 height 10
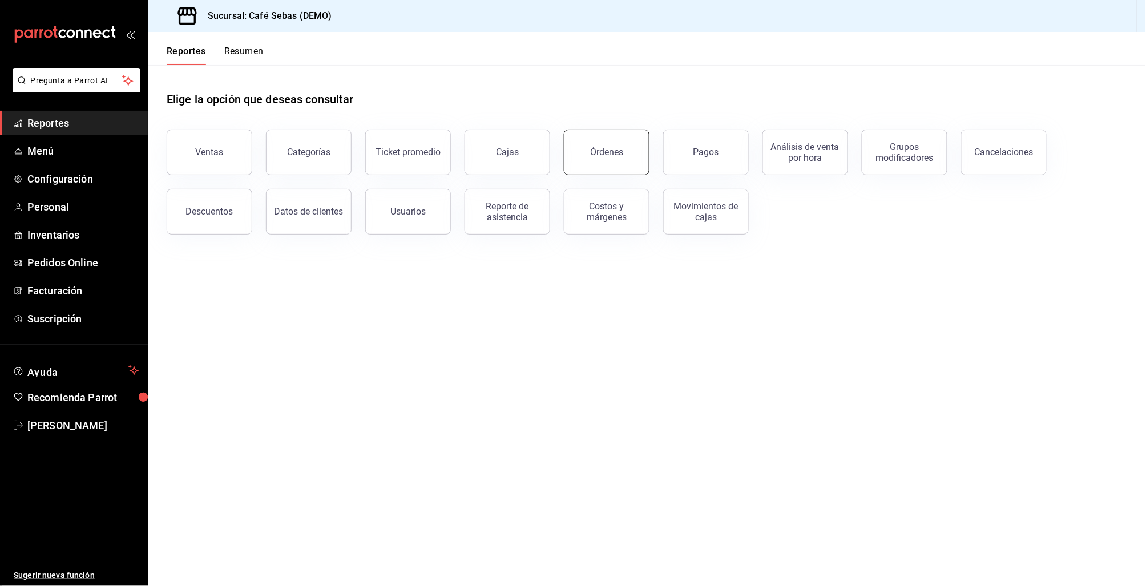
click at [615, 155] on div "Órdenes" at bounding box center [606, 152] width 33 height 11
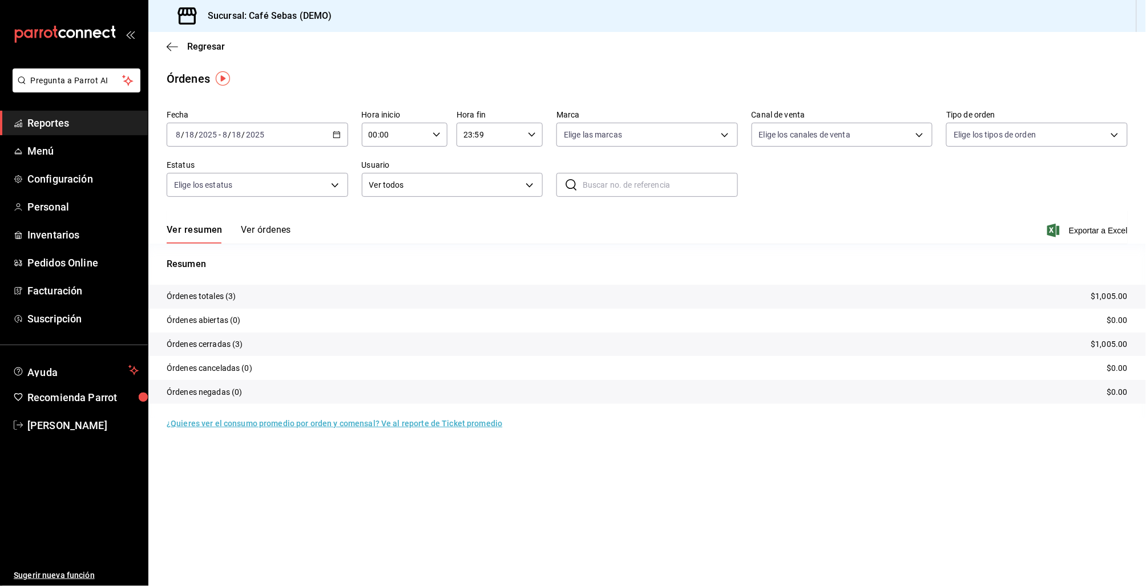
click at [278, 225] on button "Ver órdenes" at bounding box center [266, 233] width 50 height 19
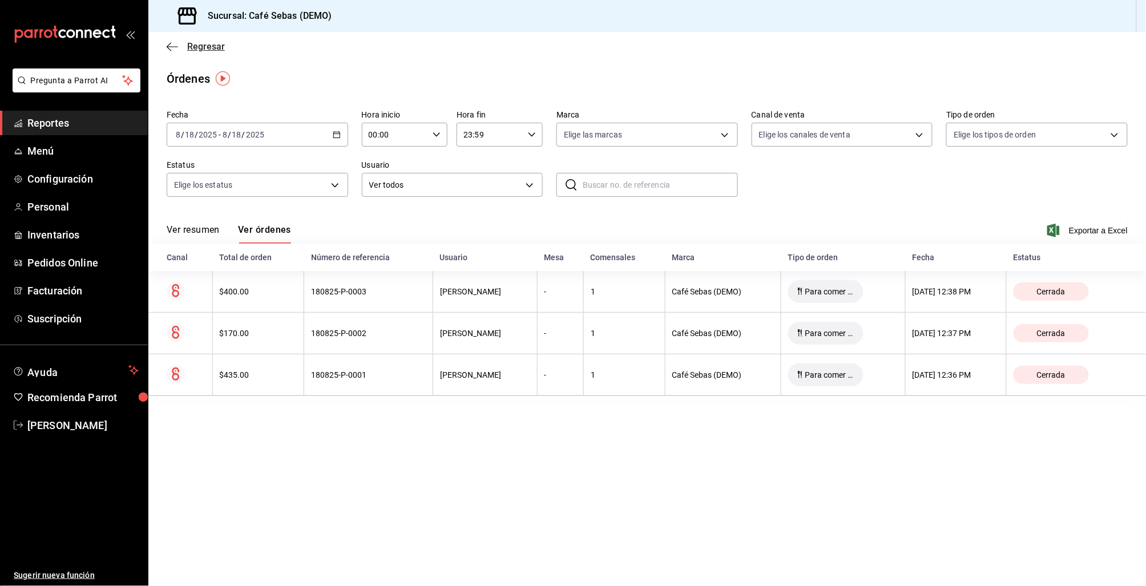
click at [172, 49] on icon "button" at bounding box center [172, 47] width 11 height 10
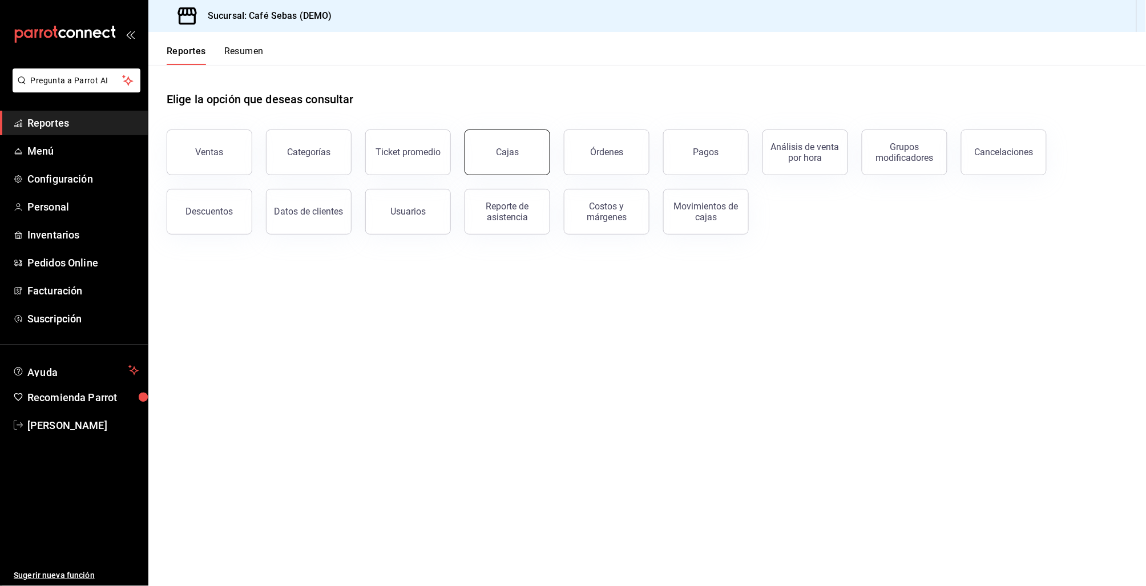
click at [522, 159] on button "Cajas" at bounding box center [508, 153] width 86 height 46
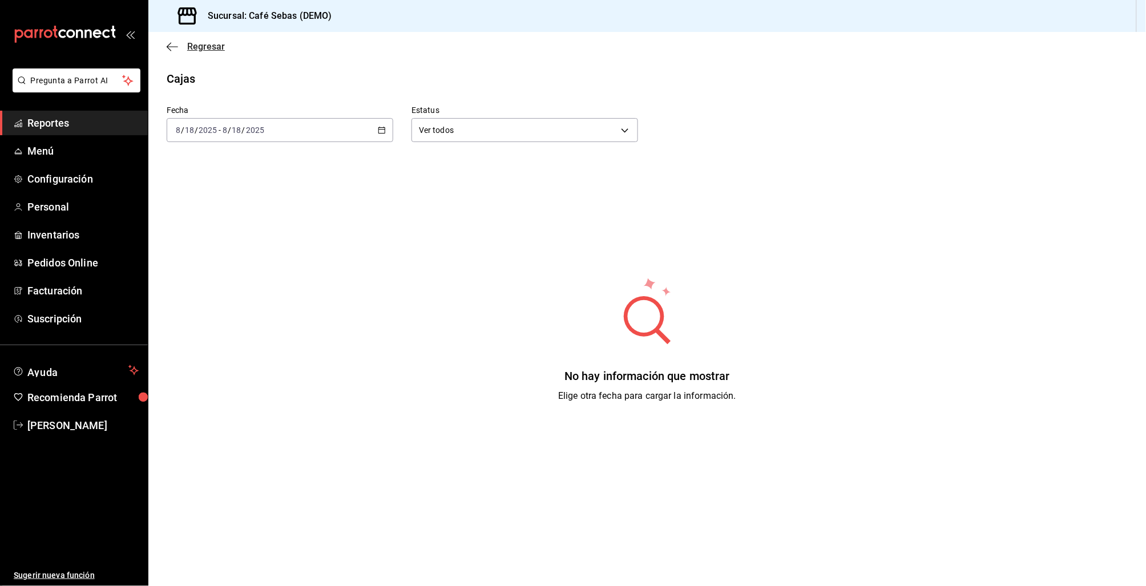
click at [169, 47] on icon "button" at bounding box center [172, 47] width 11 height 10
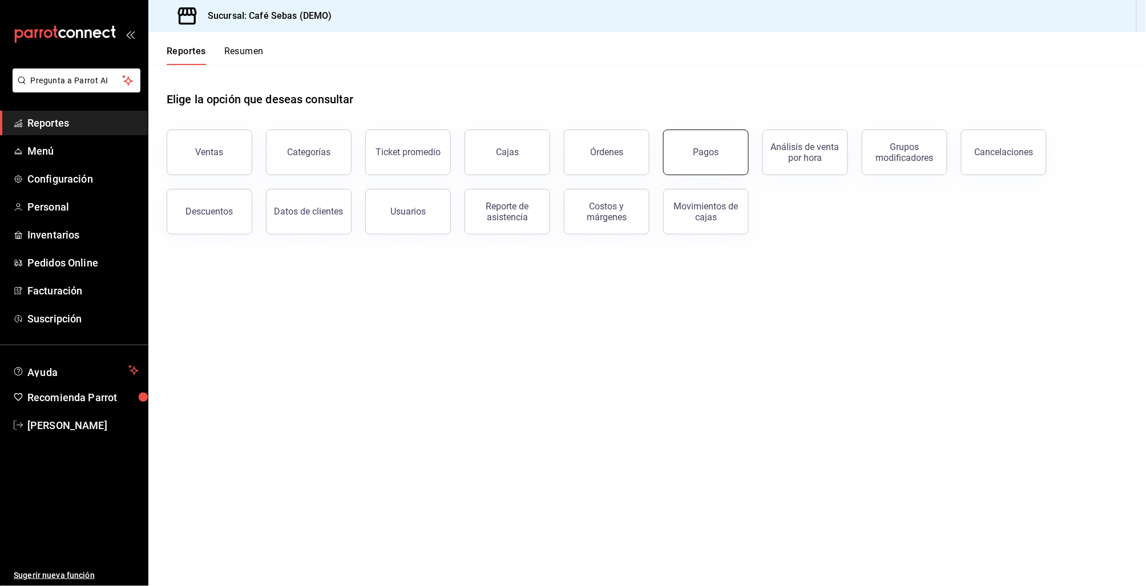
click at [709, 167] on button "Pagos" at bounding box center [706, 153] width 86 height 46
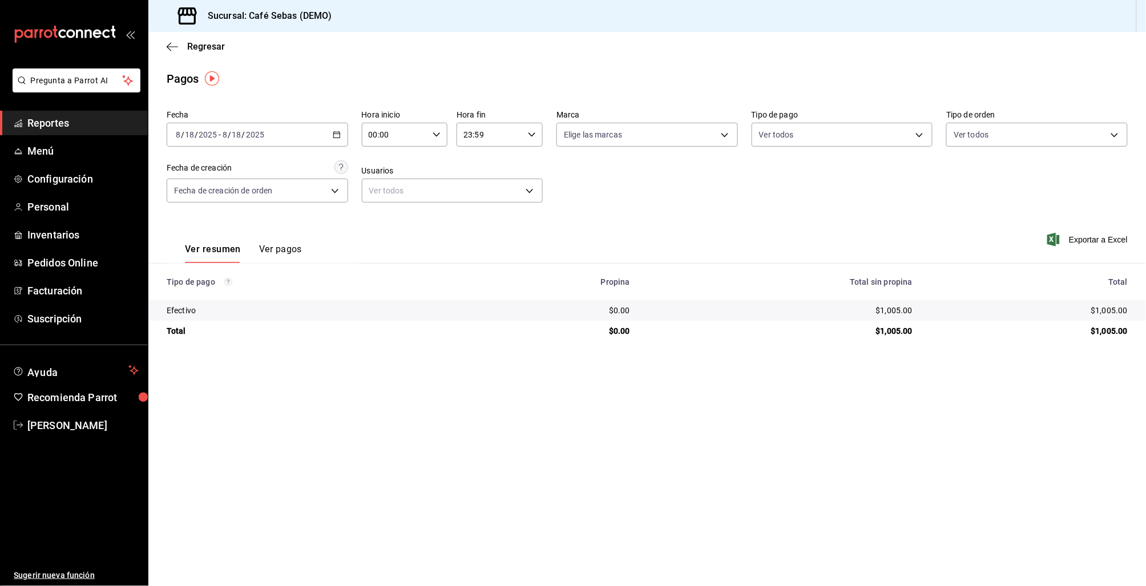
click at [281, 252] on button "Ver pagos" at bounding box center [280, 253] width 43 height 19
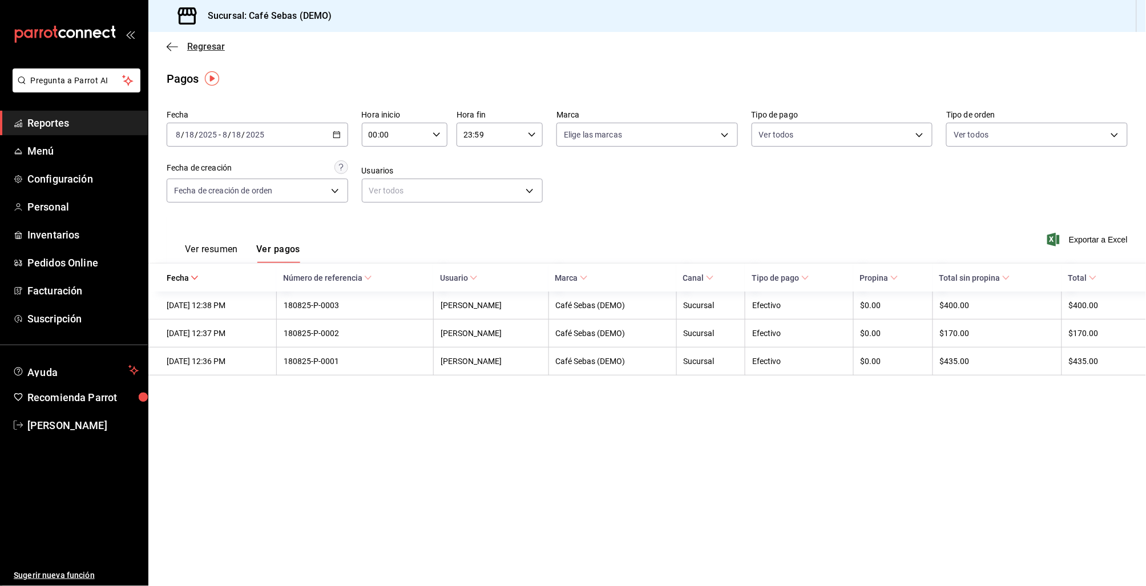
click at [169, 46] on icon "button" at bounding box center [172, 46] width 11 height 1
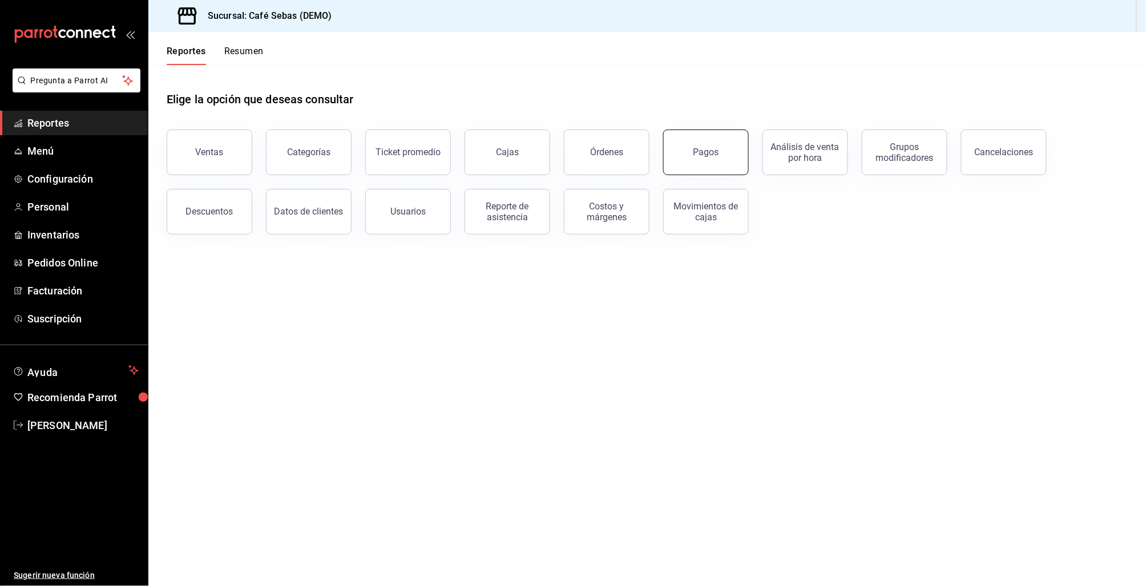
click at [706, 141] on button "Pagos" at bounding box center [706, 153] width 86 height 46
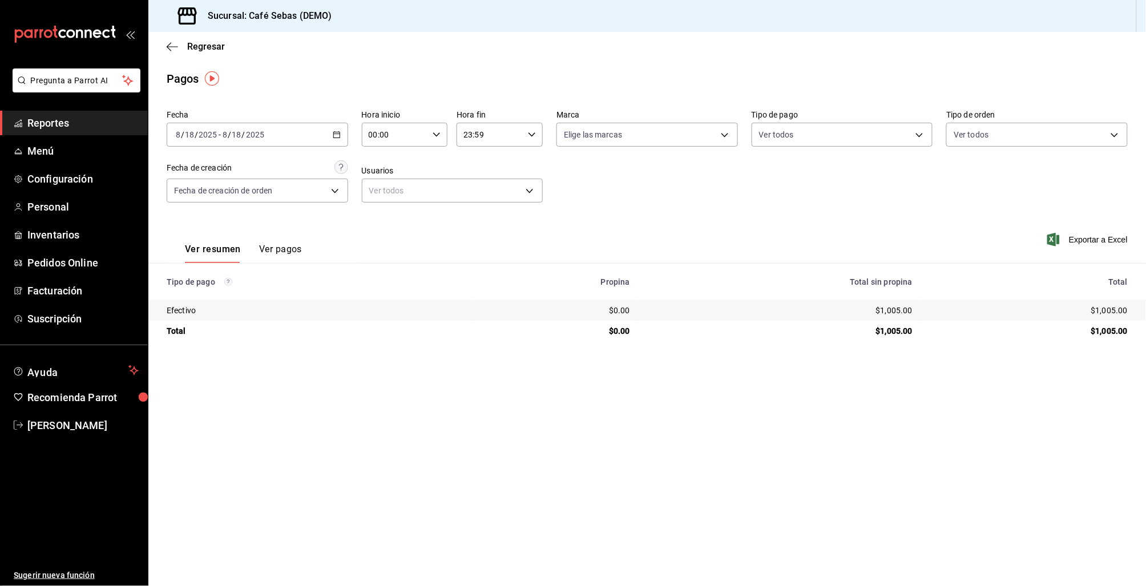
click at [282, 251] on button "Ver pagos" at bounding box center [280, 253] width 43 height 19
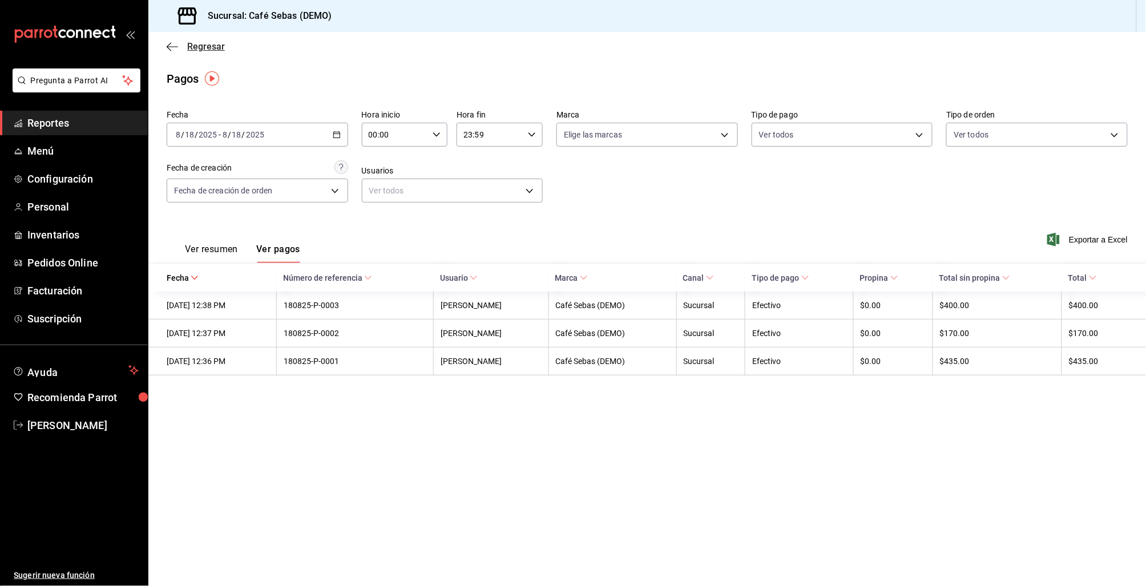
click at [175, 49] on icon "button" at bounding box center [172, 47] width 11 height 10
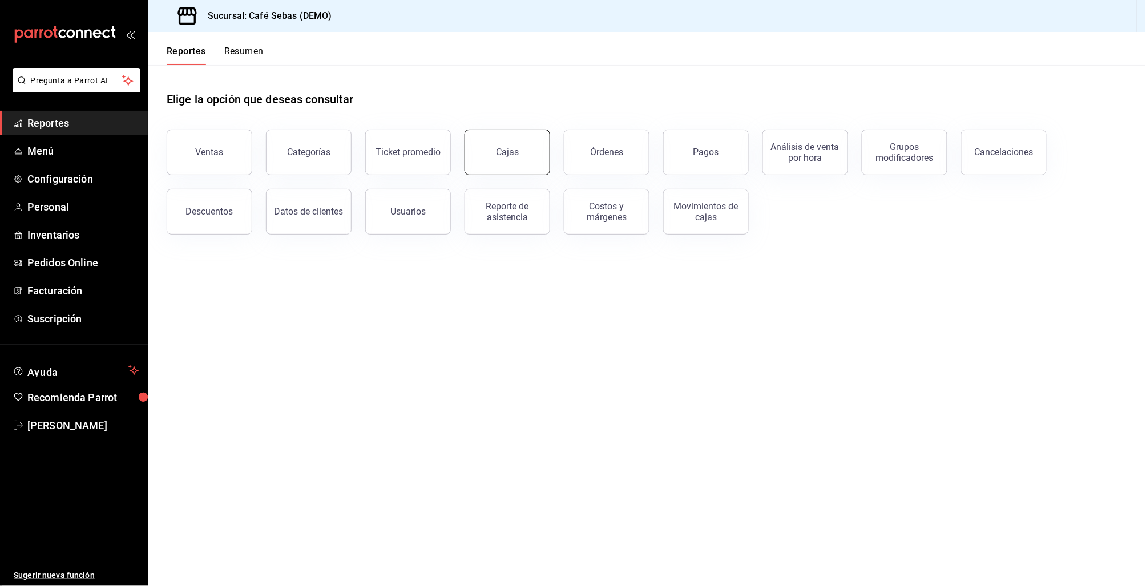
click at [504, 147] on div "Cajas" at bounding box center [507, 152] width 23 height 11
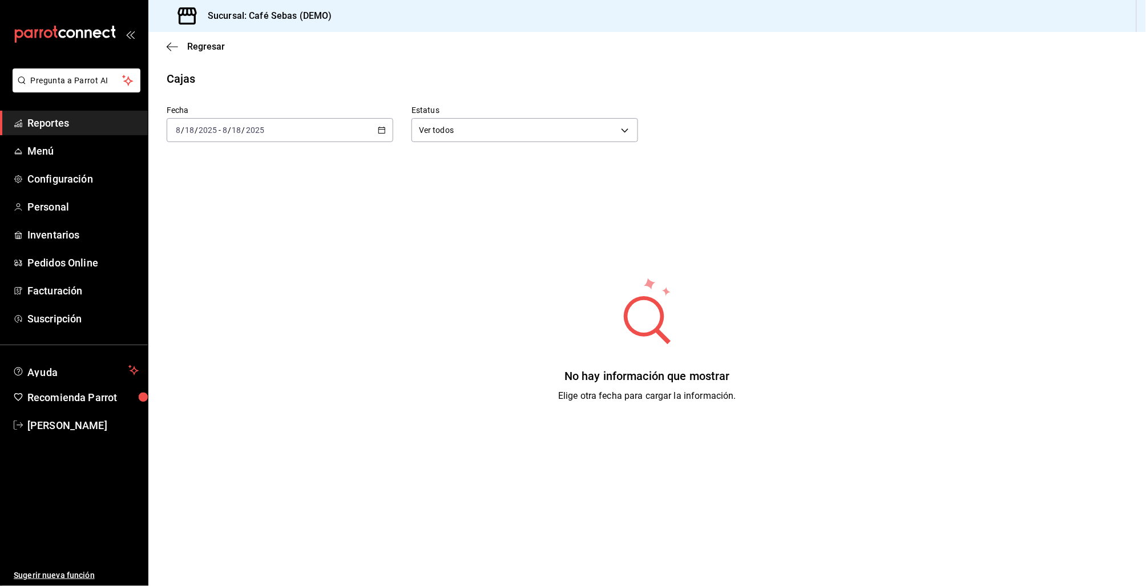
click at [379, 130] on icon "button" at bounding box center [382, 130] width 8 height 8
click at [200, 239] on span "Mes actual" at bounding box center [220, 242] width 88 height 12
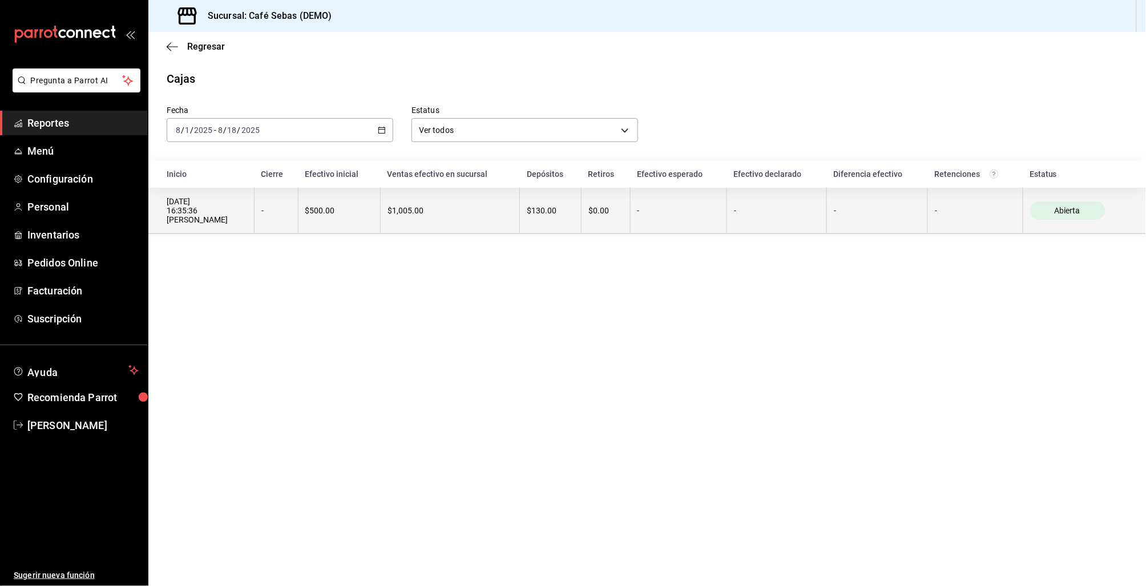
click at [380, 210] on th "$500.00" at bounding box center [339, 211] width 82 height 46
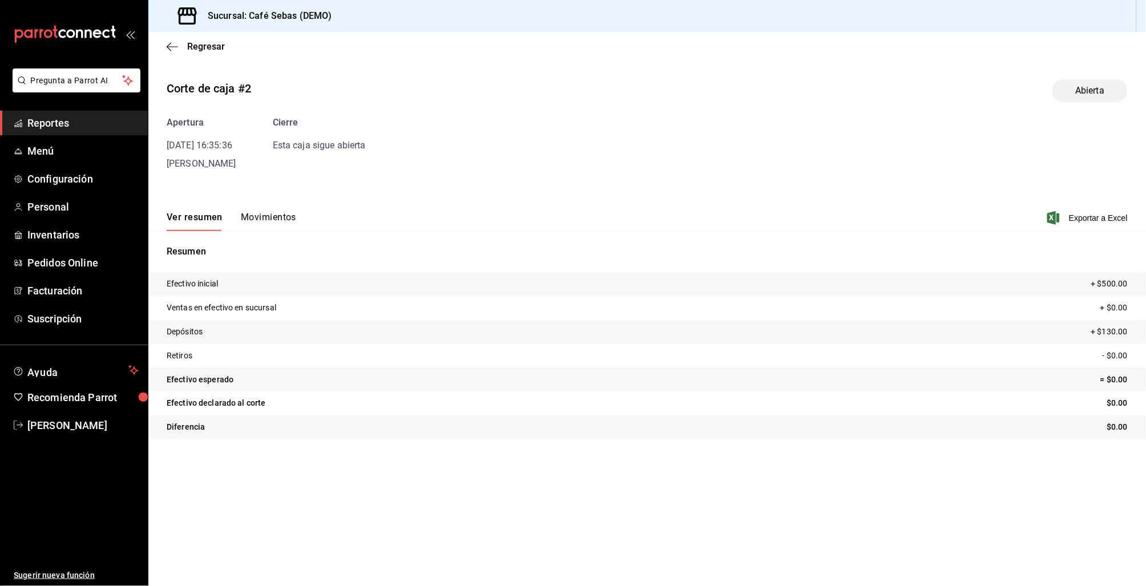
click at [1100, 326] on p "+ $130.00" at bounding box center [1109, 332] width 37 height 12
drag, startPoint x: 1092, startPoint y: 330, endPoint x: 1137, endPoint y: 333, distance: 45.2
click at [1138, 333] on tr "Depósitos + $130.00" at bounding box center [647, 332] width 998 height 24
click at [268, 219] on button "Movimientos" at bounding box center [268, 221] width 55 height 19
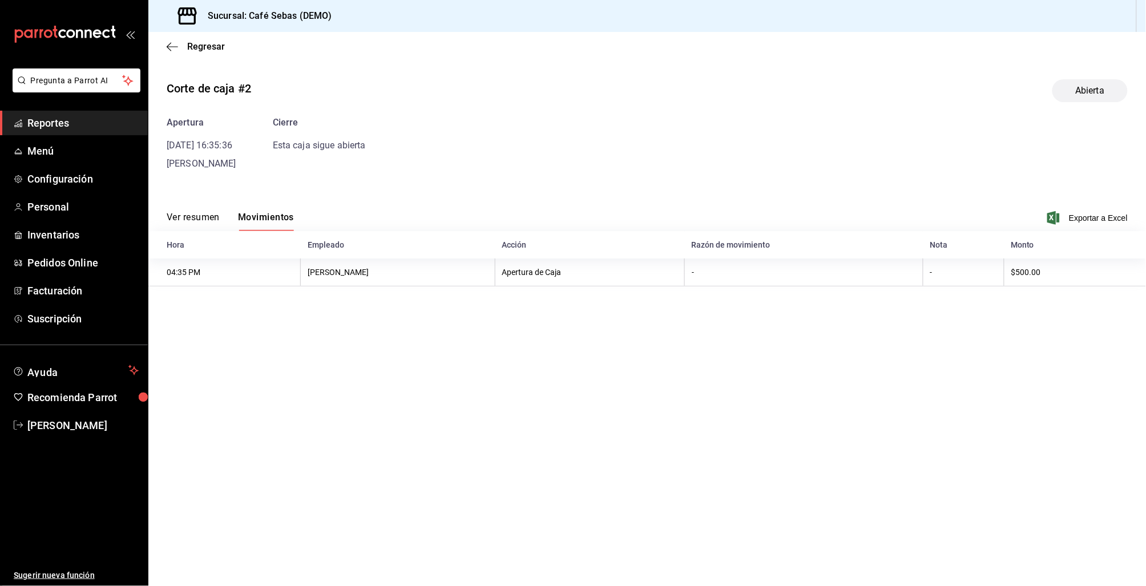
click at [364, 278] on th "[PERSON_NAME]" at bounding box center [398, 273] width 194 height 28
click at [217, 272] on th "04:35 PM" at bounding box center [224, 273] width 152 height 28
click at [209, 213] on button "Ver resumen" at bounding box center [193, 221] width 53 height 19
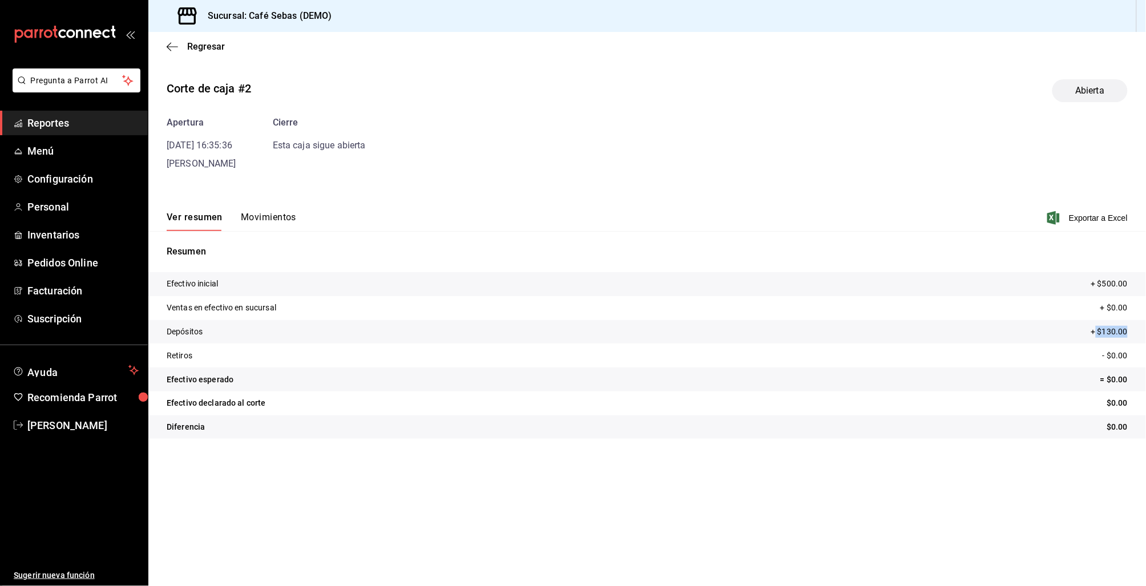
drag, startPoint x: 1095, startPoint y: 330, endPoint x: 1133, endPoint y: 330, distance: 38.2
click at [1133, 330] on tr "Depósitos + $130.00" at bounding box center [647, 332] width 998 height 24
click at [276, 219] on button "Movimientos" at bounding box center [268, 221] width 55 height 19
click at [173, 43] on icon "button" at bounding box center [172, 47] width 11 height 10
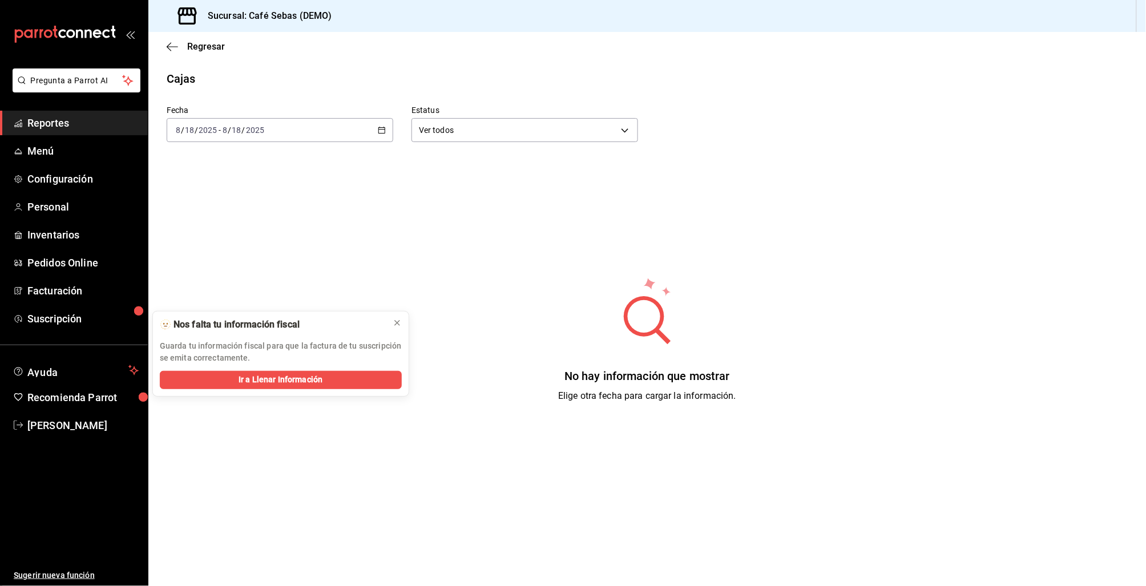
click at [44, 124] on span "Reportes" at bounding box center [82, 122] width 111 height 15
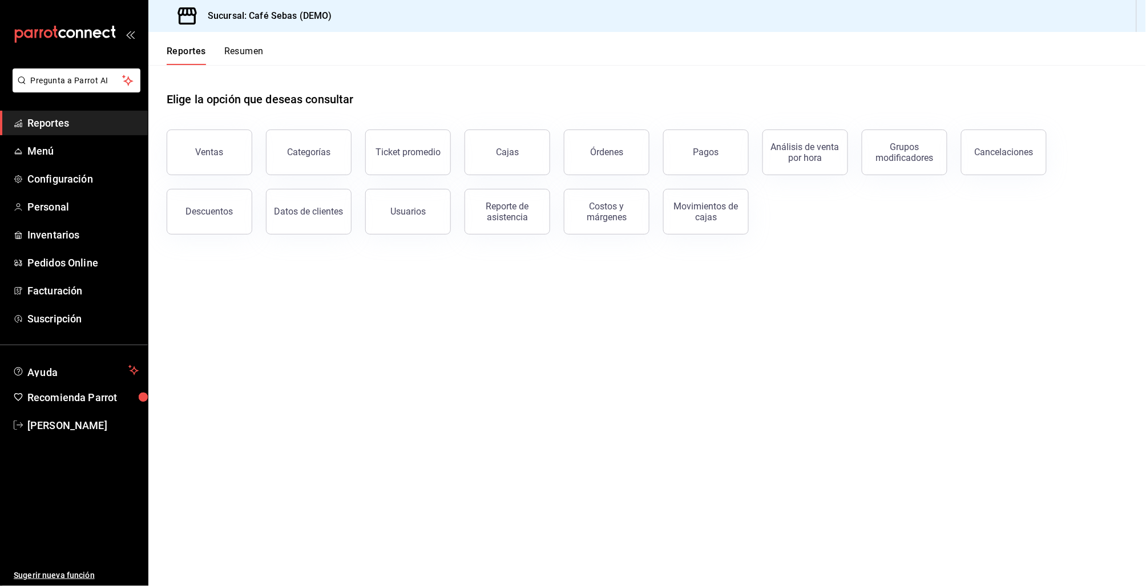
click at [614, 151] on div "Órdenes" at bounding box center [606, 152] width 33 height 11
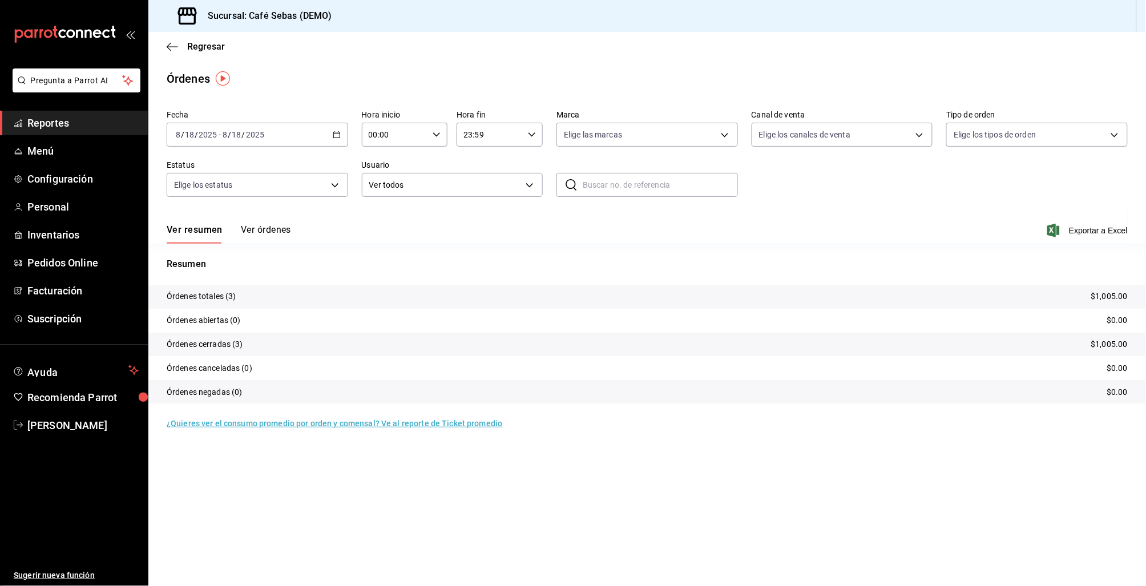
click at [171, 38] on div "Regresar" at bounding box center [647, 46] width 998 height 29
click at [163, 45] on div "Regresar" at bounding box center [647, 46] width 998 height 29
click at [165, 45] on div "Regresar" at bounding box center [647, 46] width 998 height 29
click at [173, 45] on icon "button" at bounding box center [172, 47] width 11 height 10
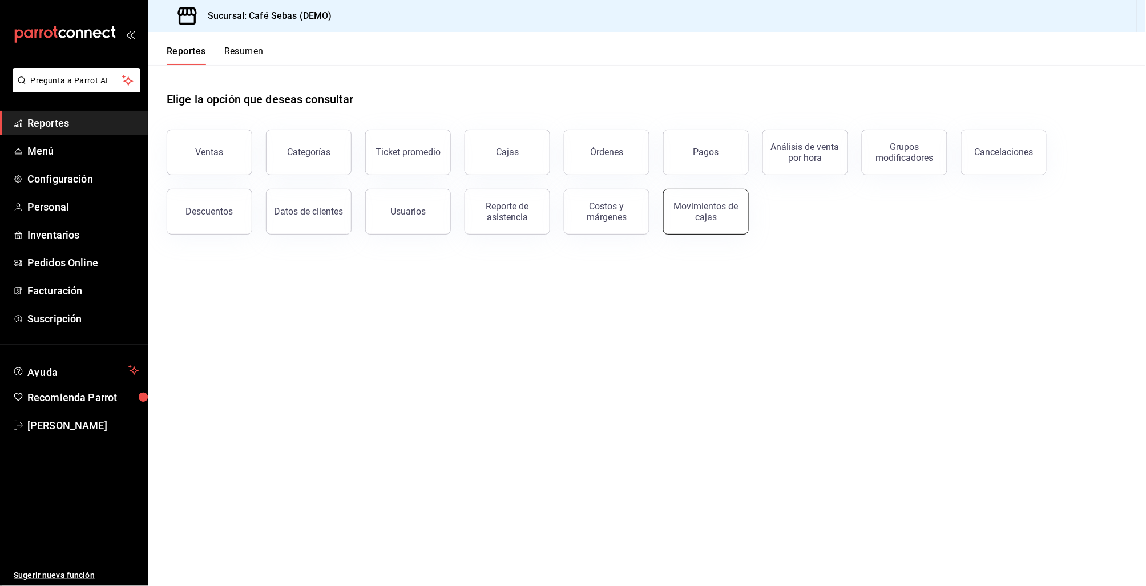
click at [735, 216] on div "Movimientos de cajas" at bounding box center [706, 212] width 71 height 22
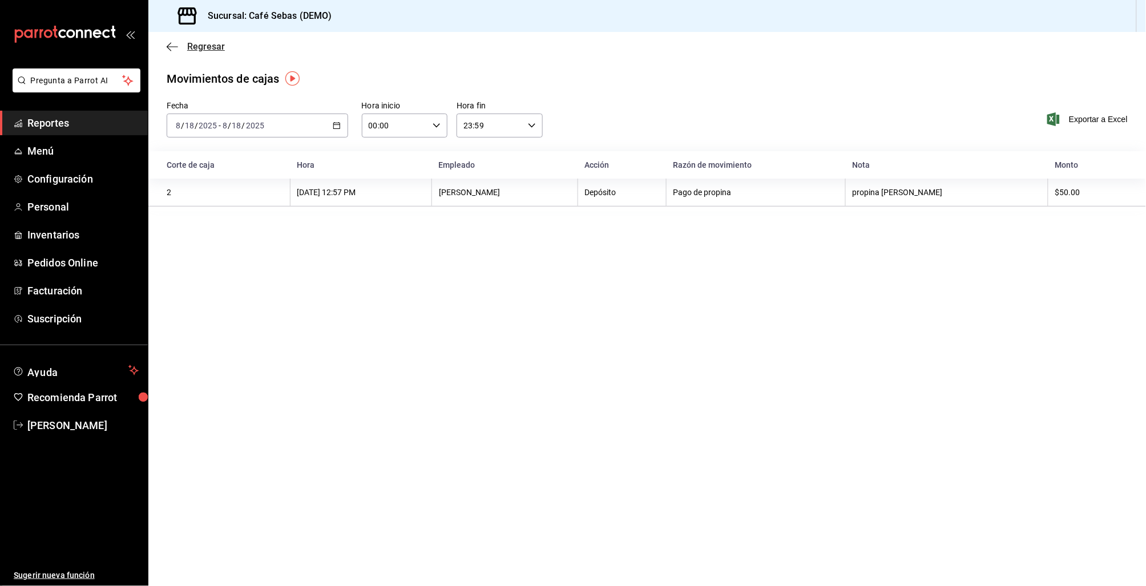
click at [168, 47] on icon "button" at bounding box center [172, 47] width 11 height 10
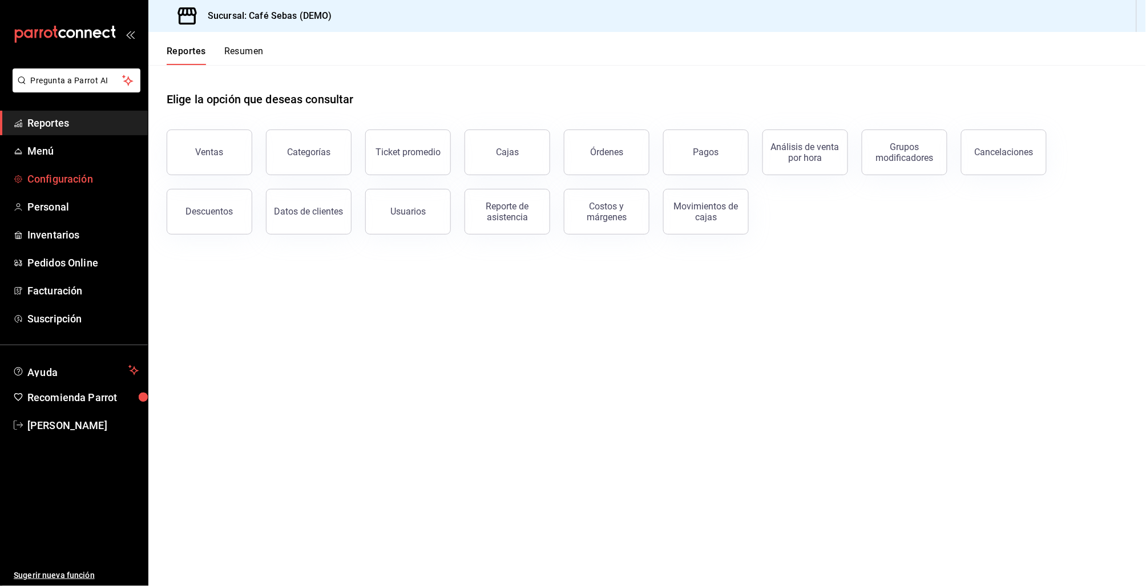
click at [63, 176] on span "Configuración" at bounding box center [82, 178] width 111 height 15
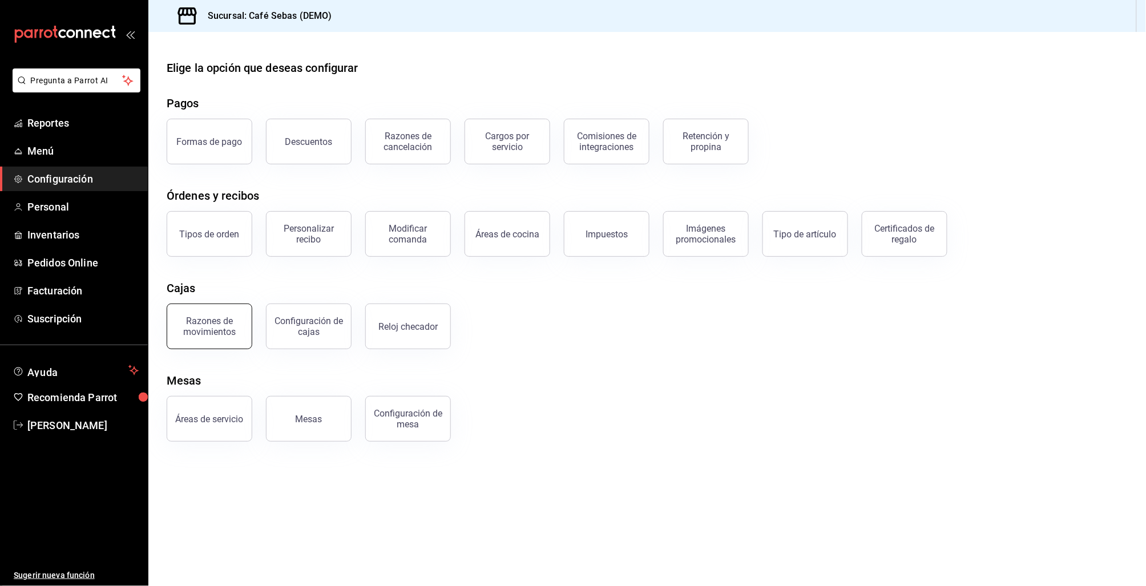
click at [205, 332] on div "Razones de movimientos" at bounding box center [209, 327] width 71 height 22
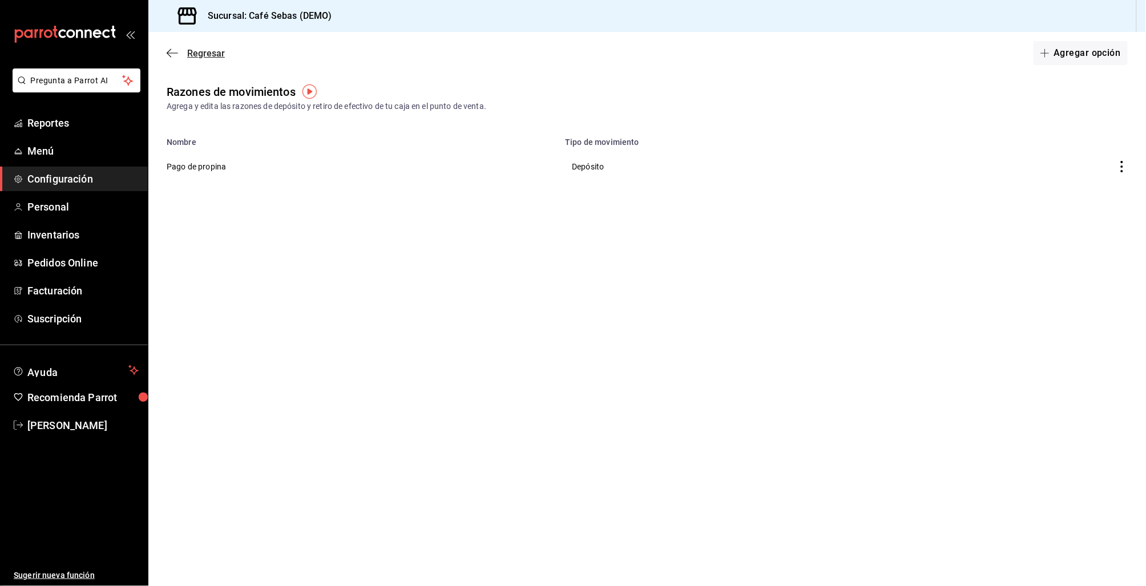
click at [171, 51] on icon "button" at bounding box center [172, 53] width 11 height 10
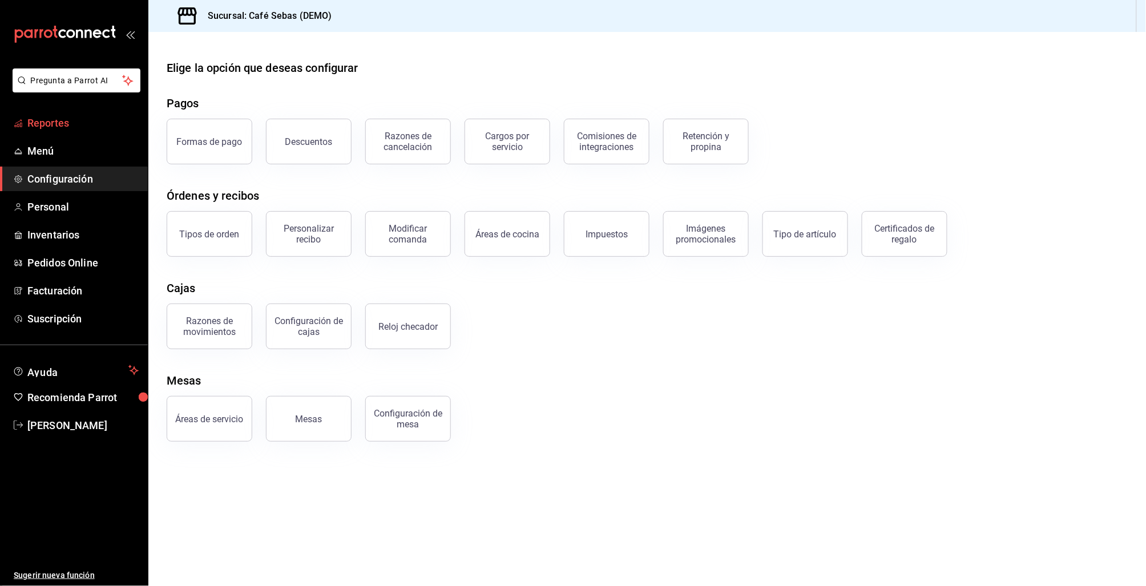
click at [50, 123] on span "Reportes" at bounding box center [82, 122] width 111 height 15
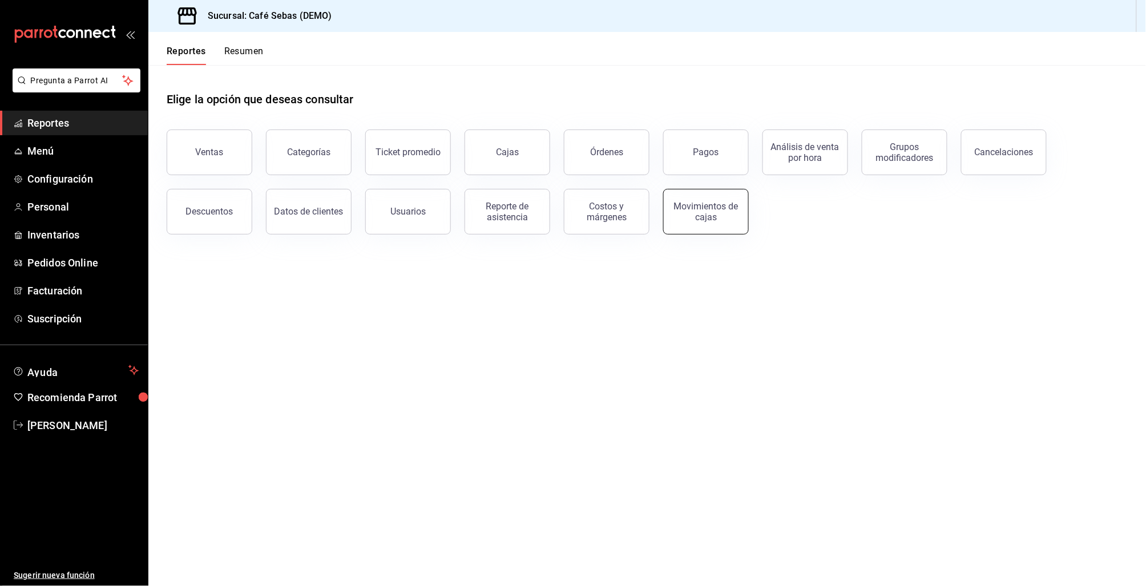
click at [708, 217] on div "Movimientos de cajas" at bounding box center [706, 212] width 71 height 22
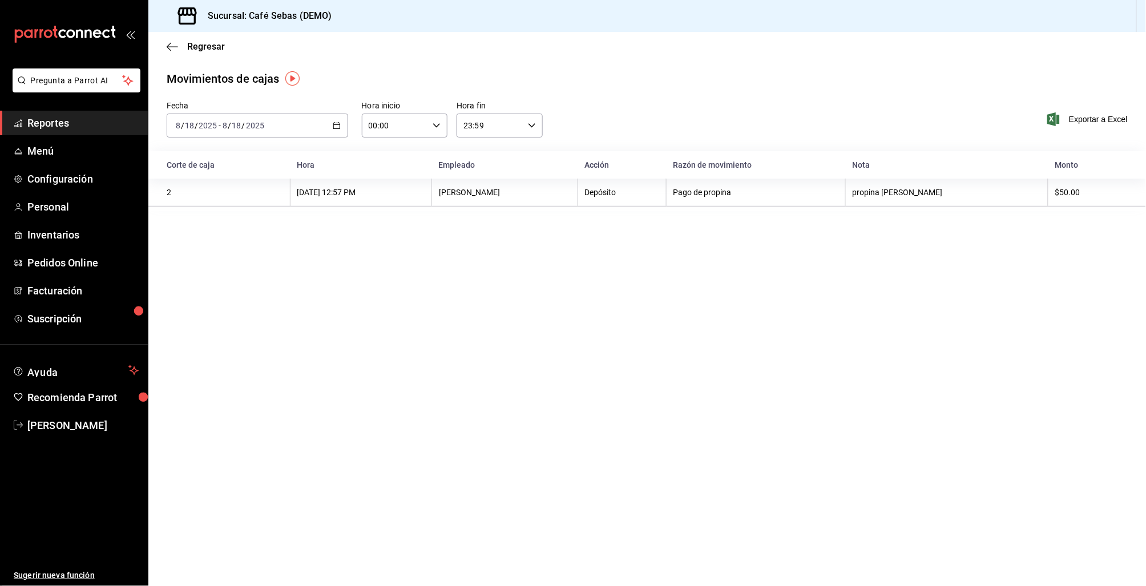
click at [334, 127] on icon "button" at bounding box center [337, 126] width 8 height 8
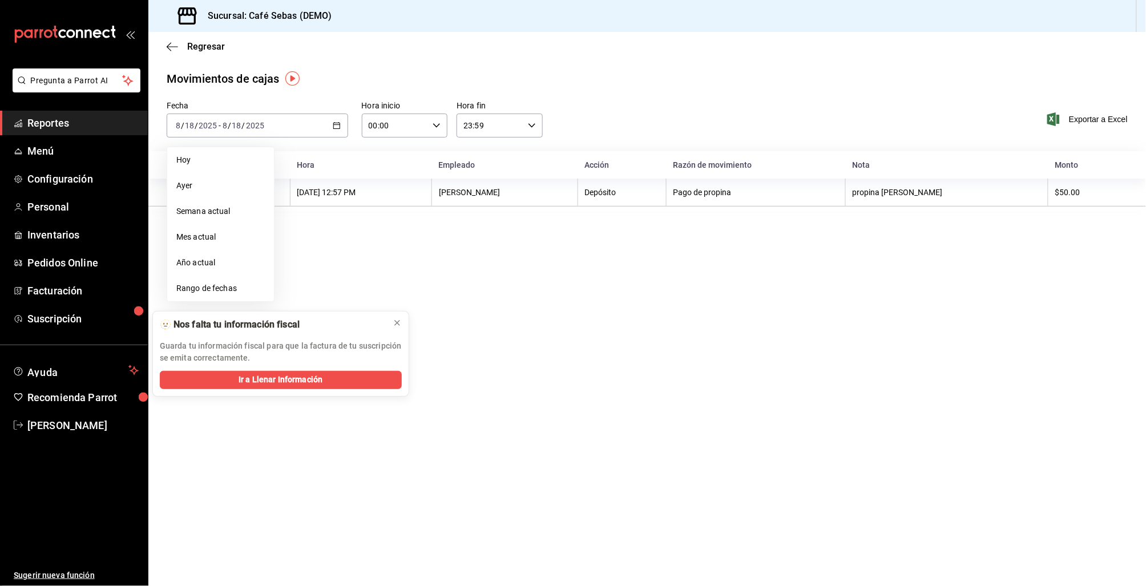
click at [559, 305] on main "Regresar Movimientos [PERSON_NAME] Fecha [DATE] [DATE] - [DATE] [DATE] [DATE] […" at bounding box center [647, 309] width 998 height 554
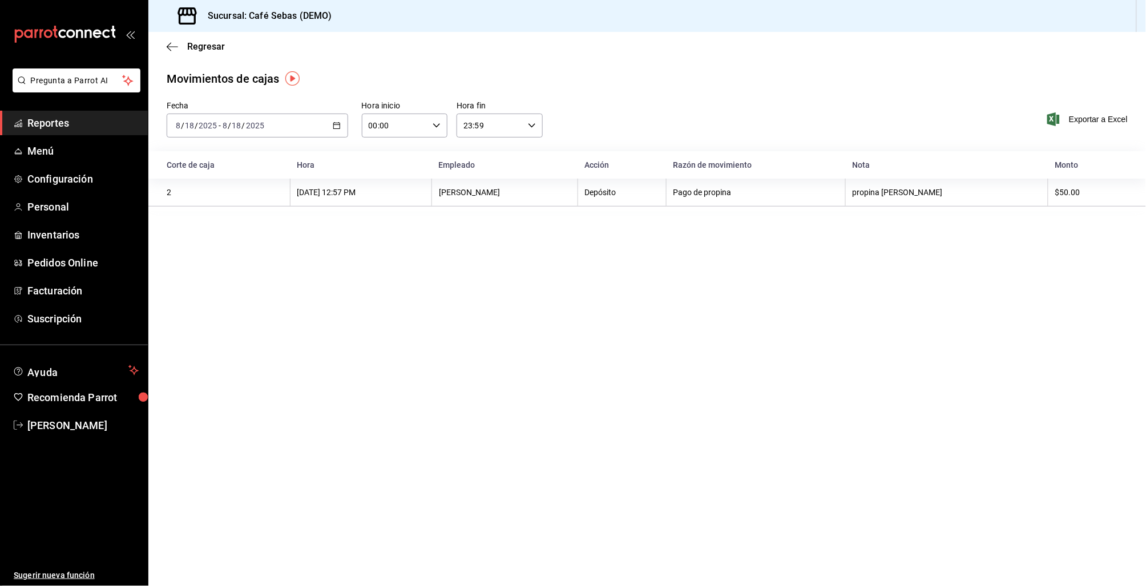
click at [331, 126] on div "2025-08-18 8 / 18 / 2025 - 2025-08-18 8 / 18 / 2025" at bounding box center [257, 126] width 181 height 24
click at [201, 165] on span "Hoy" at bounding box center [220, 160] width 88 height 12
click at [169, 47] on icon "button" at bounding box center [172, 47] width 11 height 10
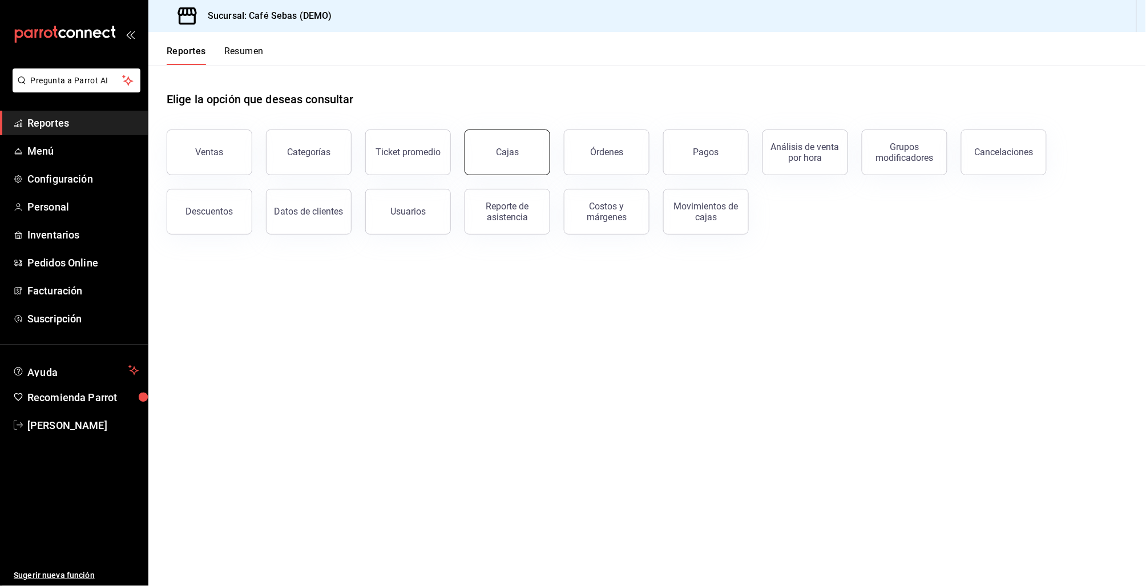
click at [508, 152] on div "Cajas" at bounding box center [507, 152] width 23 height 11
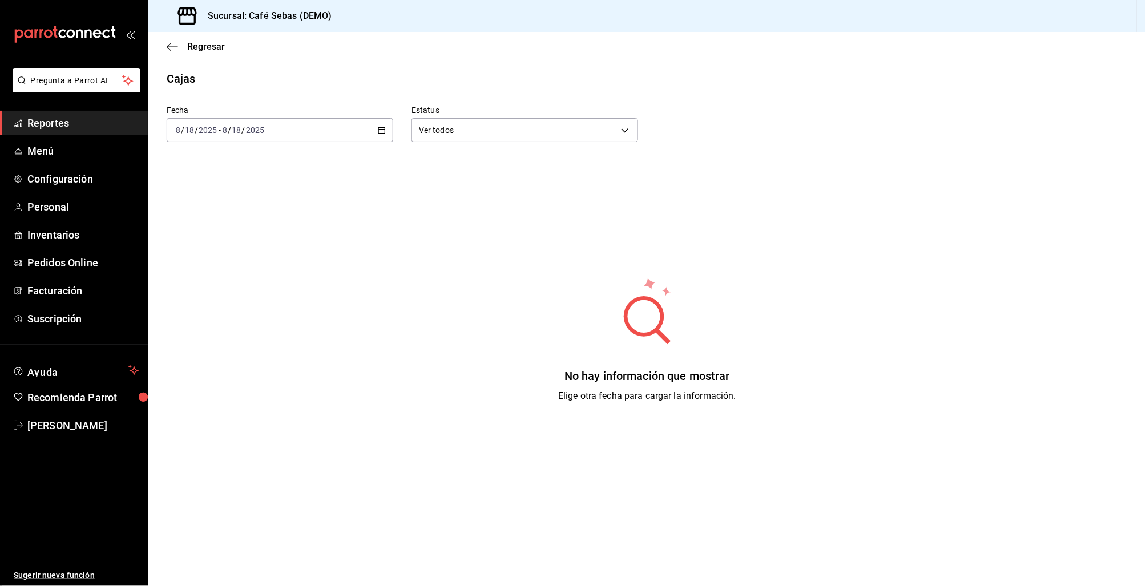
click at [326, 127] on div "[DATE] [DATE] - [DATE] [DATE]" at bounding box center [280, 130] width 227 height 24
click at [213, 236] on span "Mes actual" at bounding box center [220, 242] width 88 height 12
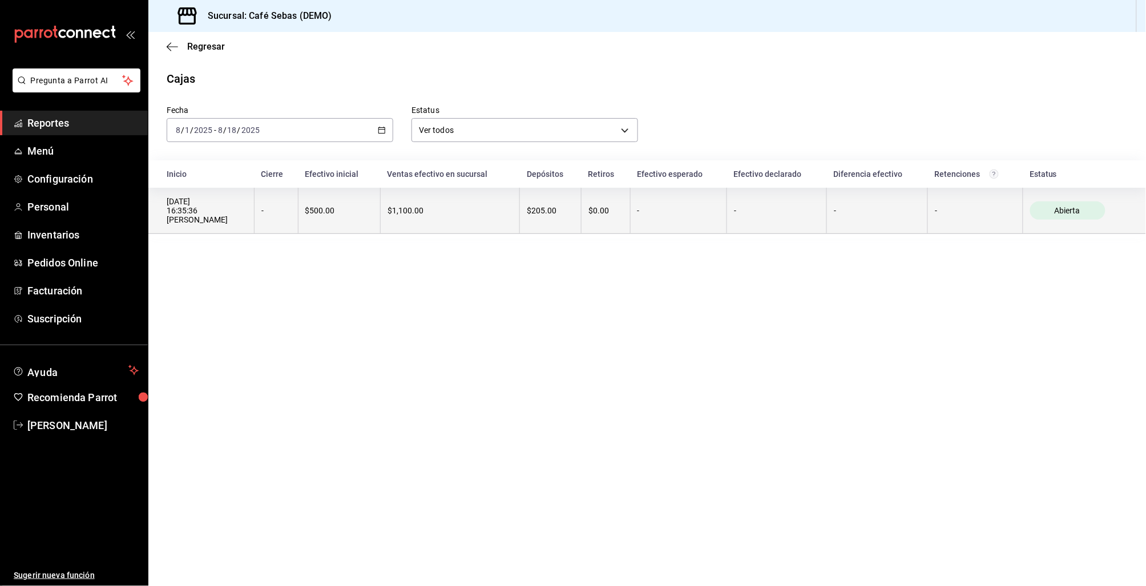
click at [392, 220] on th "$1,100.00" at bounding box center [449, 211] width 139 height 46
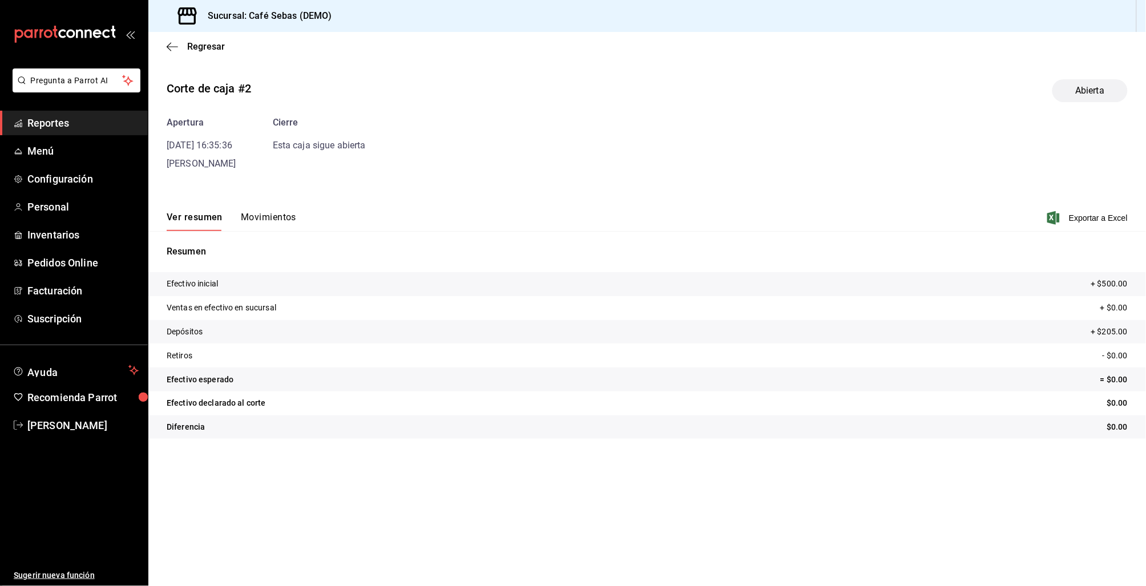
click at [270, 209] on div "Ver resumen Movimientos Exportar a Excel" at bounding box center [647, 214] width 998 height 33
click at [270, 219] on button "Movimientos" at bounding box center [268, 221] width 55 height 19
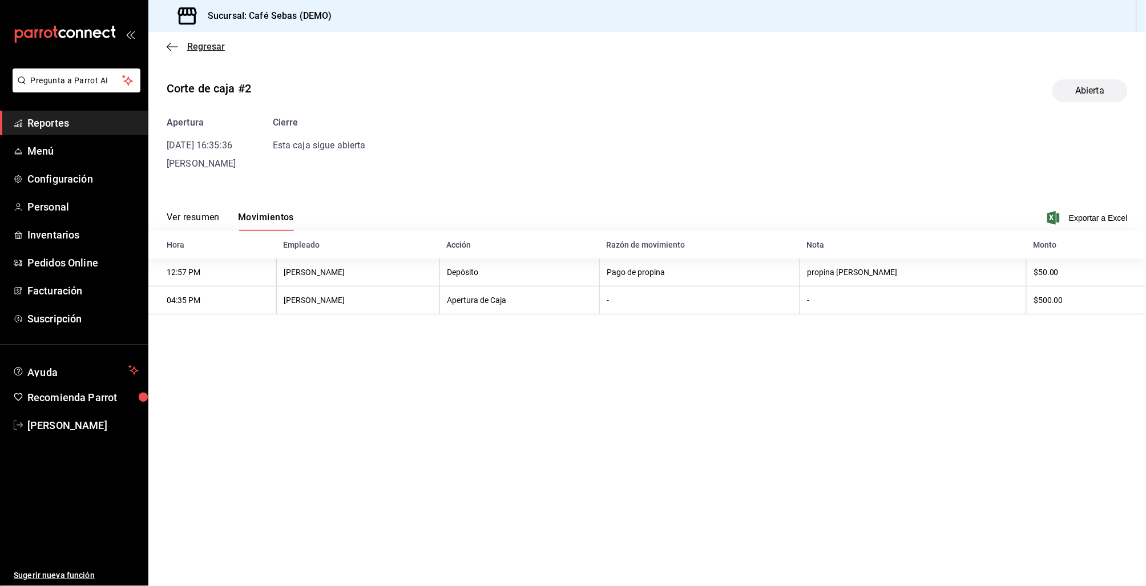
click at [172, 45] on icon "button" at bounding box center [172, 47] width 11 height 10
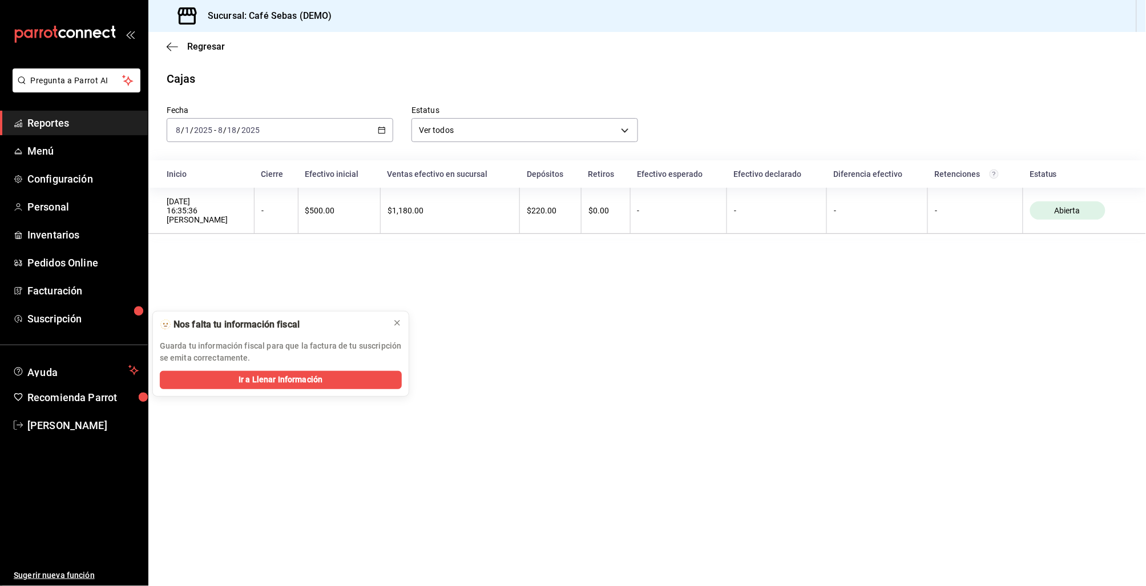
click at [54, 119] on span "Reportes" at bounding box center [82, 122] width 111 height 15
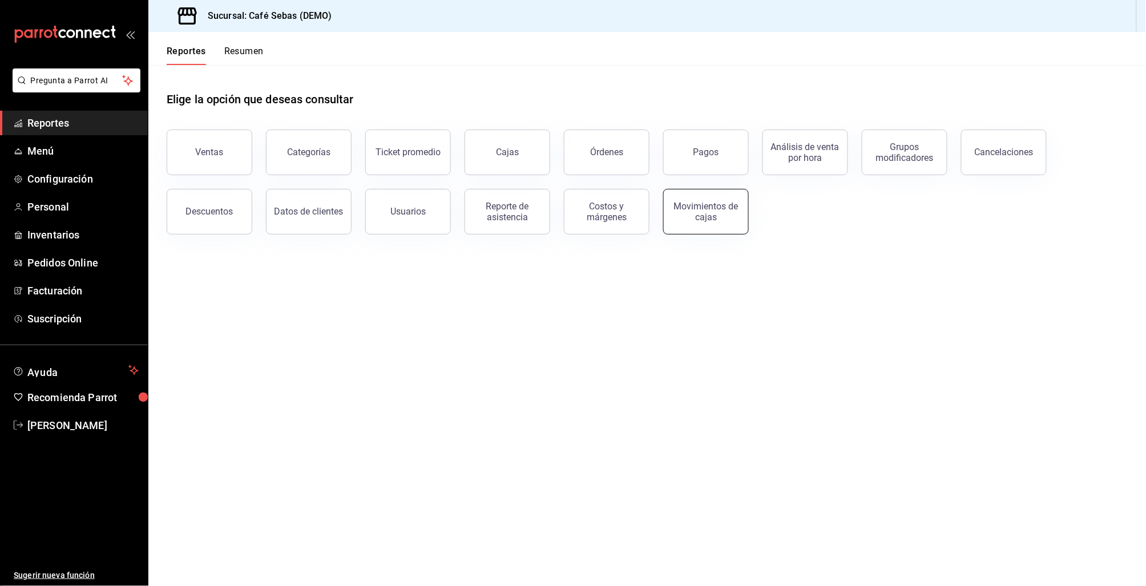
click at [712, 201] on button "Movimientos de cajas" at bounding box center [706, 212] width 86 height 46
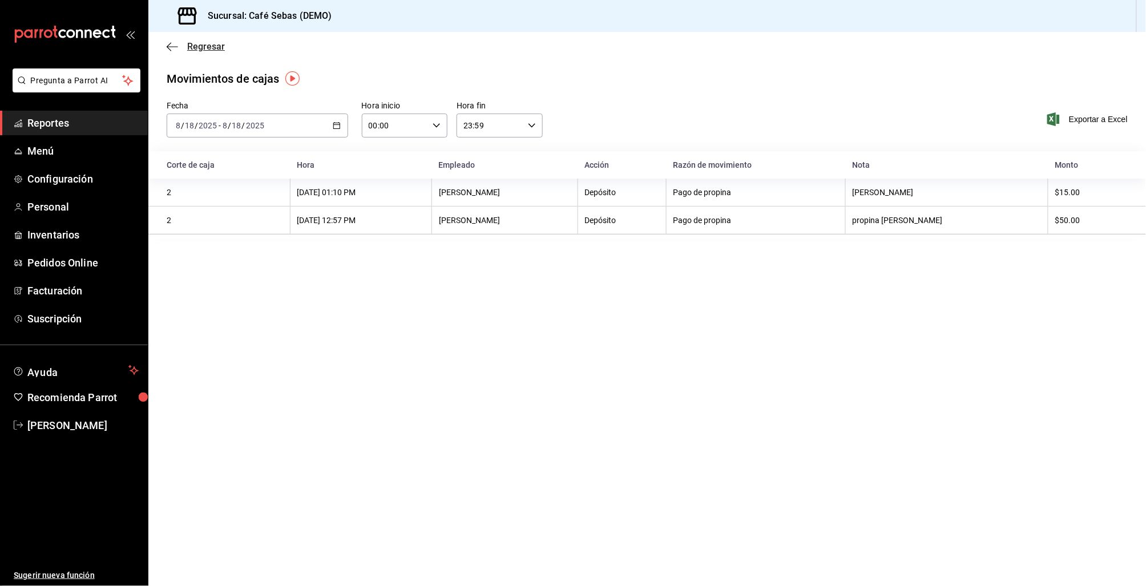
click at [169, 43] on icon "button" at bounding box center [169, 46] width 5 height 9
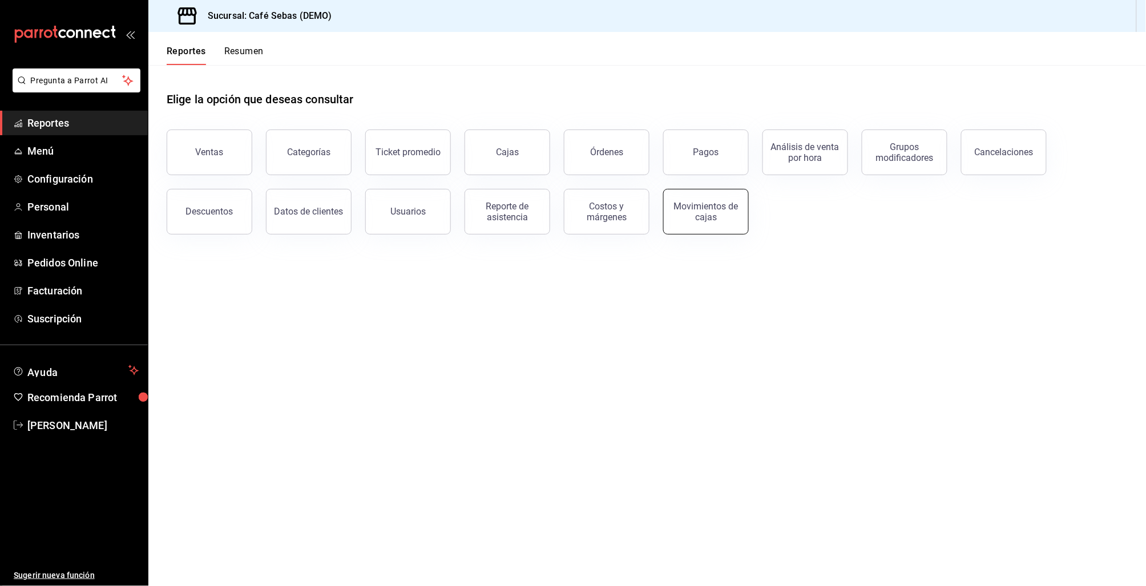
click at [723, 221] on div "Movimientos de cajas" at bounding box center [706, 212] width 71 height 22
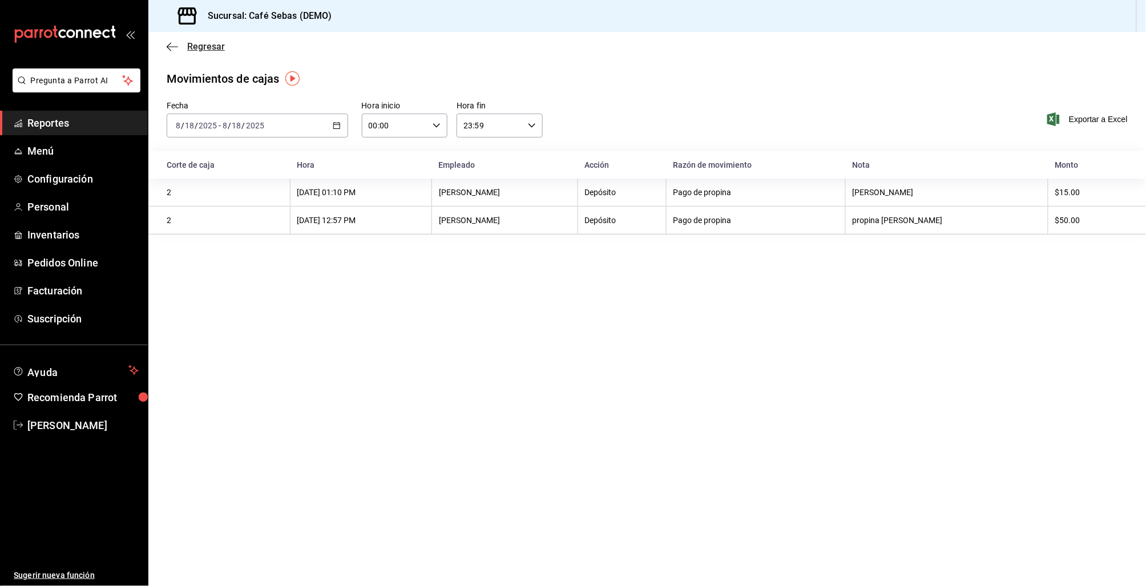
click at [171, 47] on icon "button" at bounding box center [172, 47] width 11 height 10
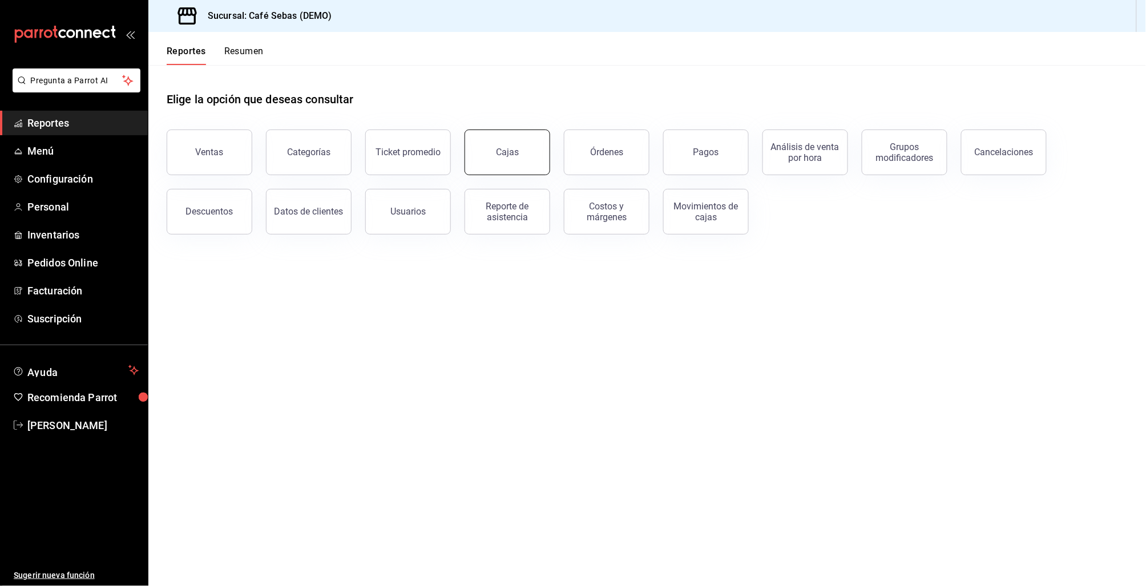
click at [523, 156] on button "Cajas" at bounding box center [508, 153] width 86 height 46
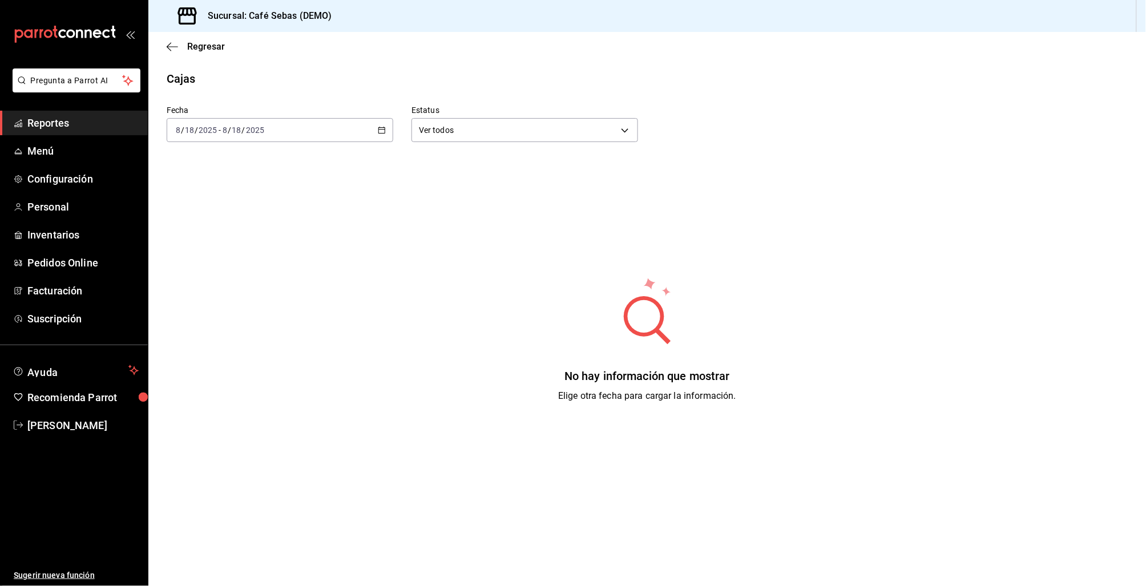
click at [389, 134] on div "2025-08-18 8 / 18 / 2025 - 2025-08-18 8 / 18 / 2025" at bounding box center [280, 130] width 227 height 24
click at [227, 215] on span "Semana actual" at bounding box center [220, 216] width 88 height 12
click at [384, 132] on \(Stroke\) "button" at bounding box center [381, 130] width 7 height 6
click at [193, 243] on span "Mes actual" at bounding box center [220, 242] width 88 height 12
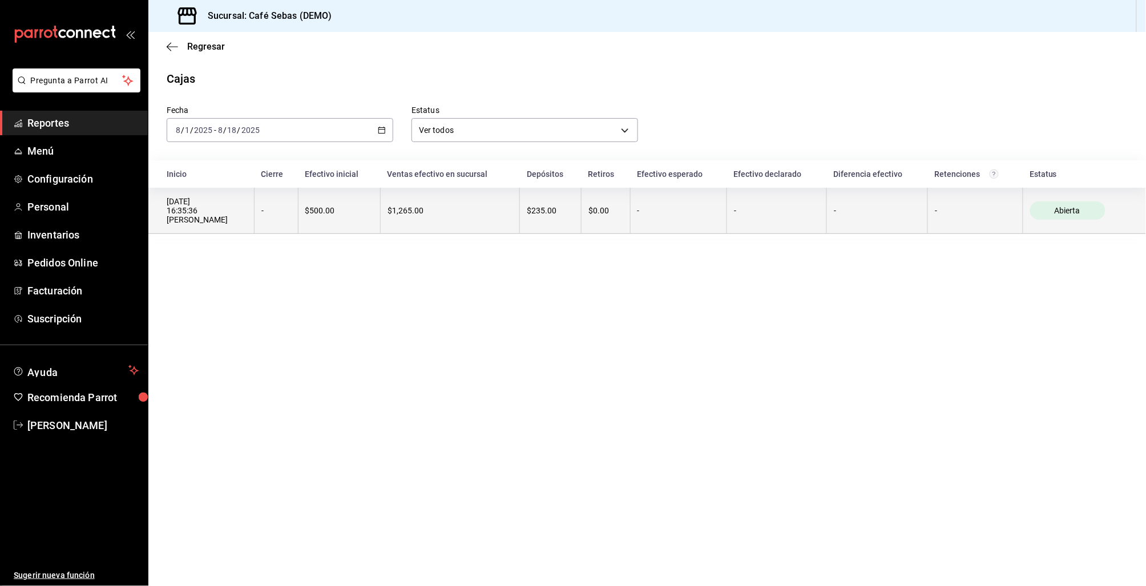
click at [410, 206] on div "$1,265.00" at bounding box center [449, 210] width 125 height 9
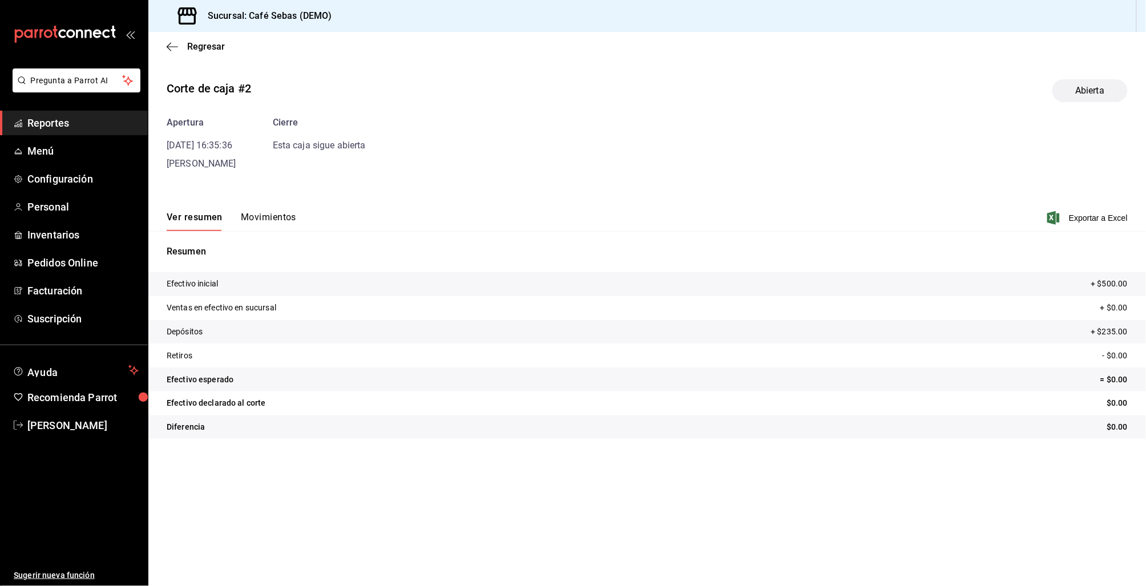
click at [268, 218] on button "Movimientos" at bounding box center [268, 221] width 55 height 19
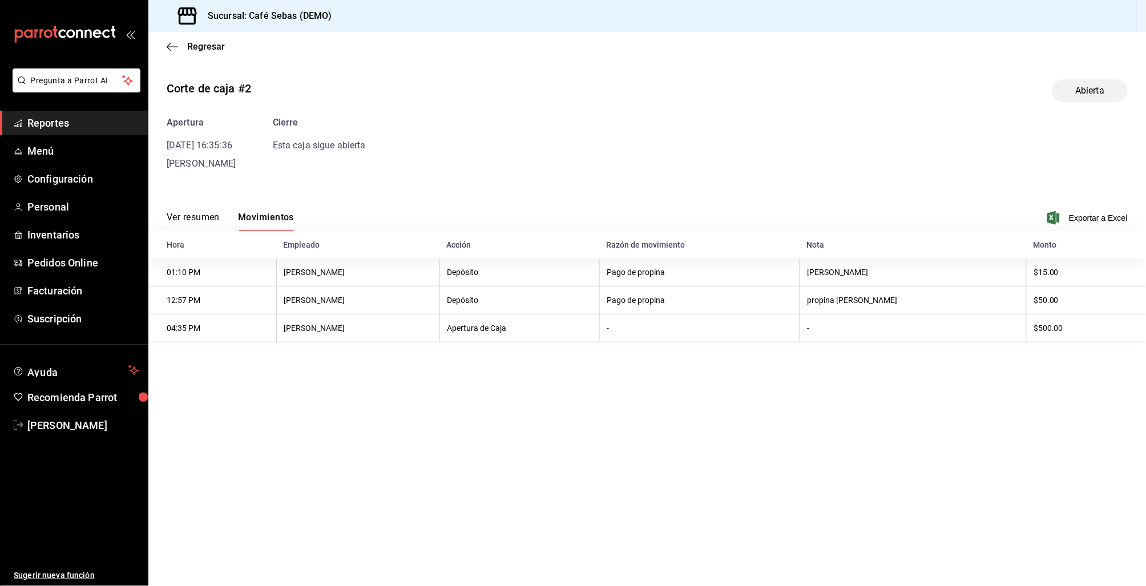
drag, startPoint x: 882, startPoint y: 271, endPoint x: 1085, endPoint y: 268, distance: 203.8
click at [1083, 268] on tr "01:10 PM Sebastian Rodriguez Depósito Pago de propina javi $15.00" at bounding box center [647, 273] width 998 height 28
drag, startPoint x: 1044, startPoint y: 275, endPoint x: 883, endPoint y: 272, distance: 160.4
click at [883, 272] on tr "01:10 PM Sebastian Rodriguez Depósito Pago de propina javi $15.00" at bounding box center [647, 273] width 998 height 28
click at [883, 272] on th "javi" at bounding box center [913, 273] width 227 height 28
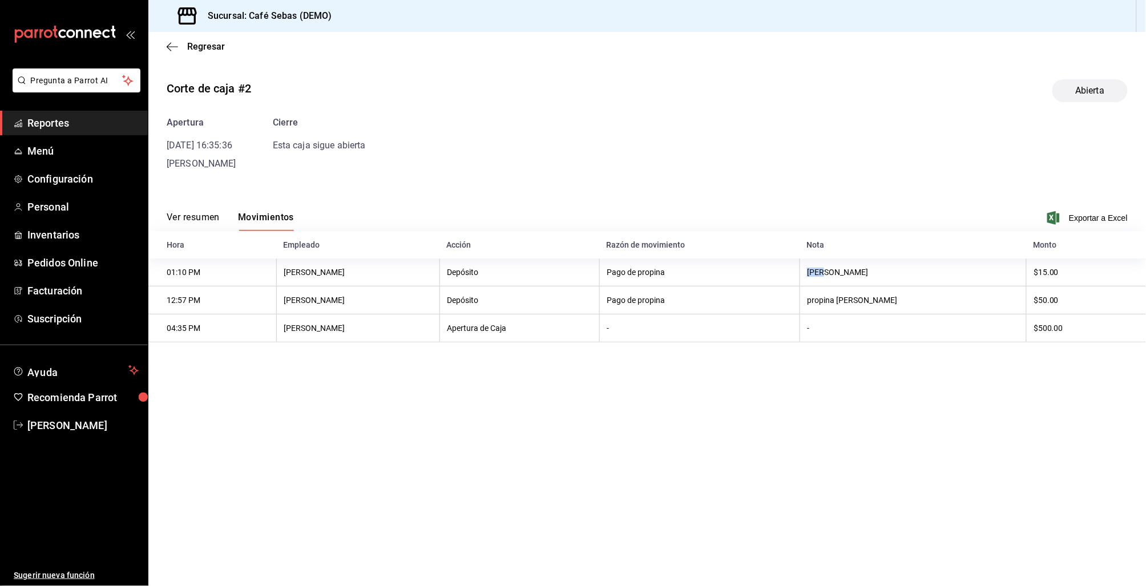
click at [882, 272] on th "javi" at bounding box center [913, 273] width 227 height 28
drag, startPoint x: 882, startPoint y: 272, endPoint x: 1001, endPoint y: 272, distance: 119.3
click at [1001, 272] on th "javi" at bounding box center [913, 273] width 227 height 28
click at [1000, 272] on th "javi" at bounding box center [913, 273] width 227 height 28
click at [1002, 272] on th "javi" at bounding box center [913, 273] width 227 height 28
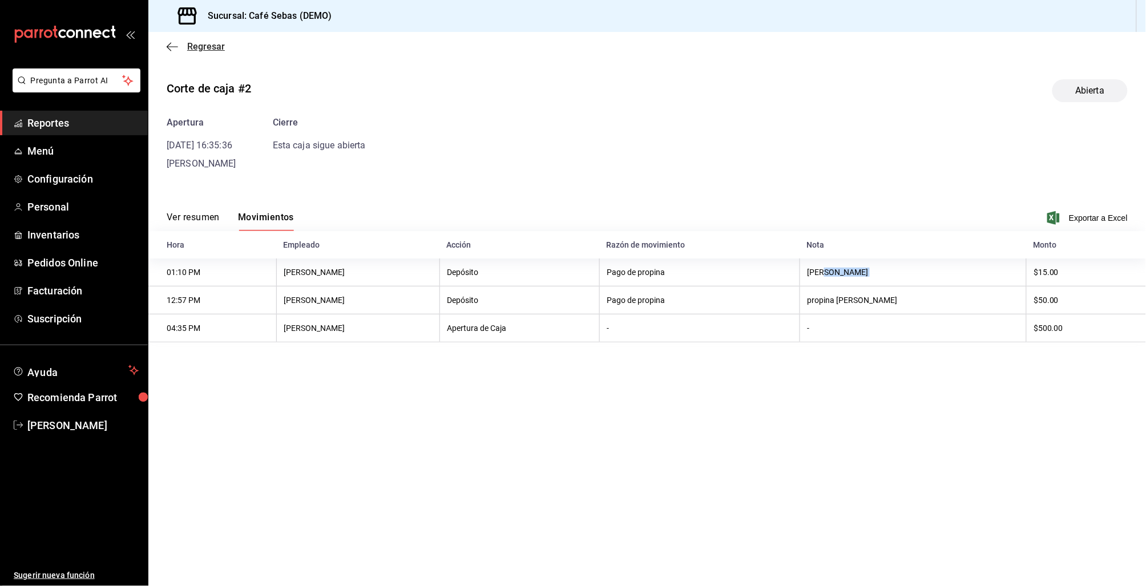
click at [173, 50] on icon "button" at bounding box center [172, 47] width 11 height 10
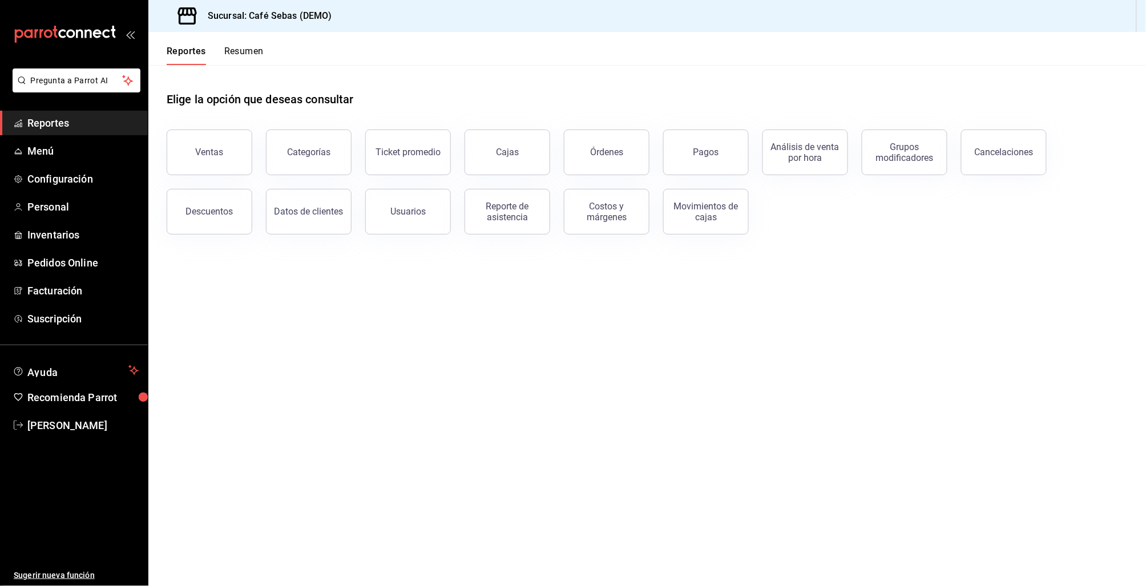
click at [413, 207] on div "Usuarios" at bounding box center [407, 211] width 35 height 11
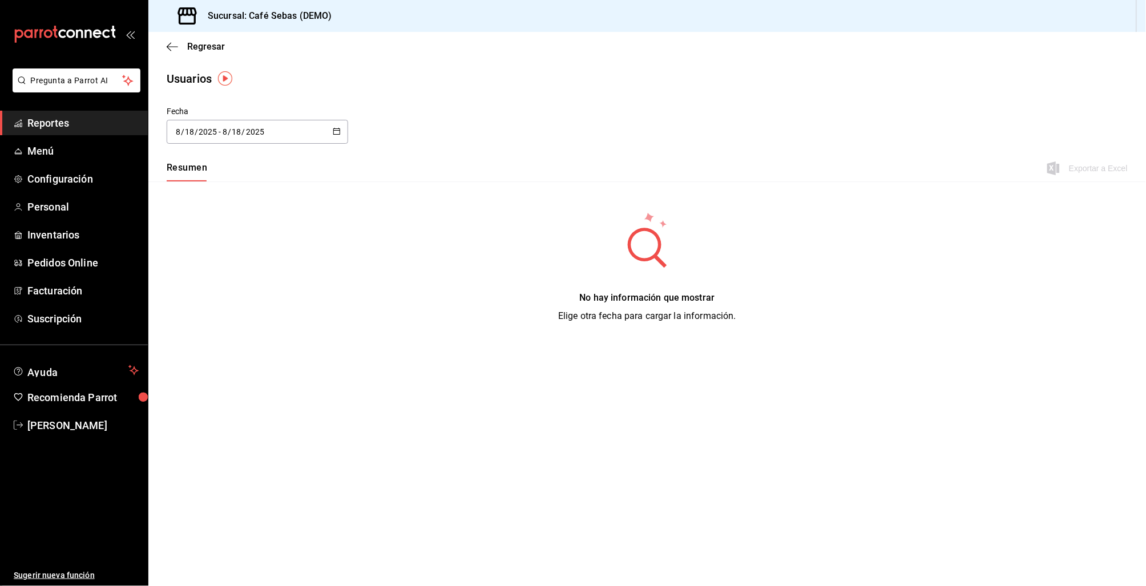
drag, startPoint x: 330, startPoint y: 130, endPoint x: 336, endPoint y: 130, distance: 6.3
click at [330, 130] on div "2025-08-18 8 / 18 / 2025 - 2025-08-18 8 / 18 / 2025" at bounding box center [257, 132] width 181 height 24
click at [209, 244] on li "Mes actual" at bounding box center [221, 245] width 108 height 26
type input "2025-08-01"
type input "1"
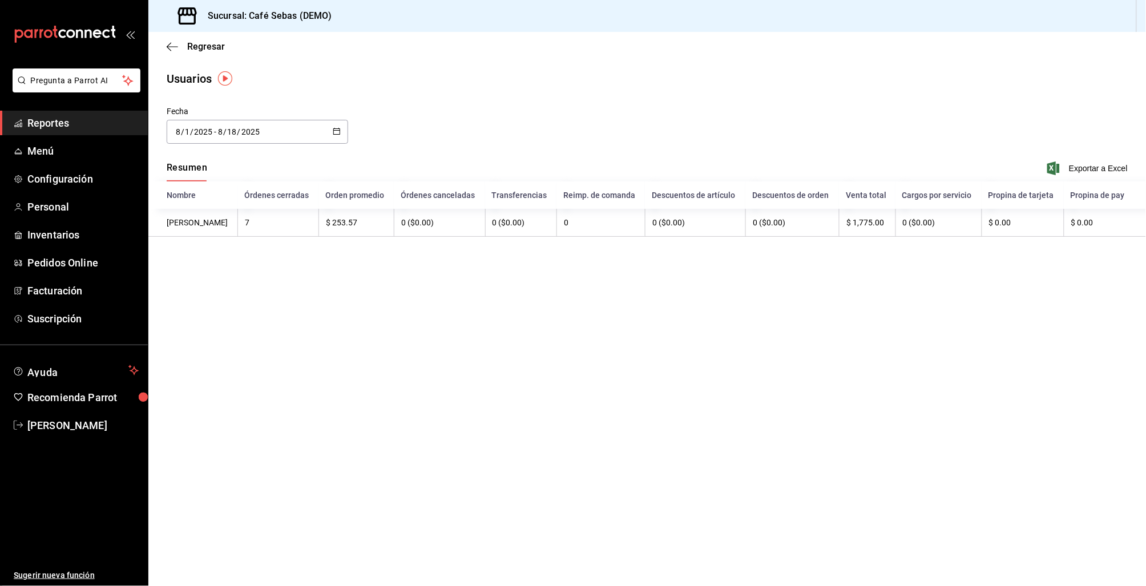
click at [217, 222] on th "Sebastian Rodriguez" at bounding box center [192, 223] width 89 height 28
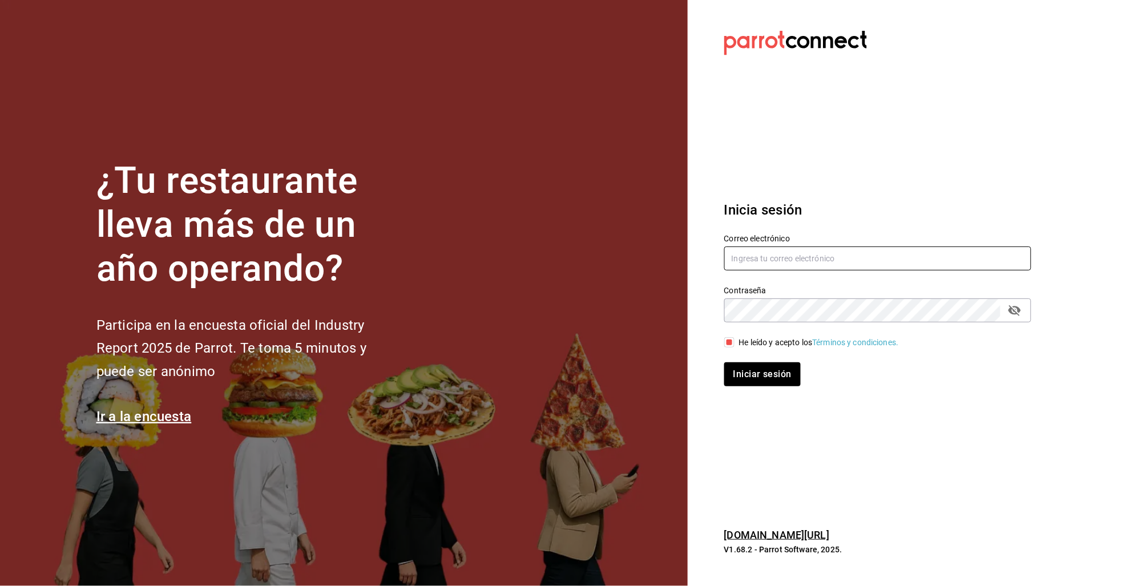
click at [753, 256] on input "text" at bounding box center [877, 259] width 307 height 24
click at [753, 266] on input "text" at bounding box center [877, 259] width 307 height 24
type input "[EMAIL_ADDRESS][DOMAIN_NAME]"
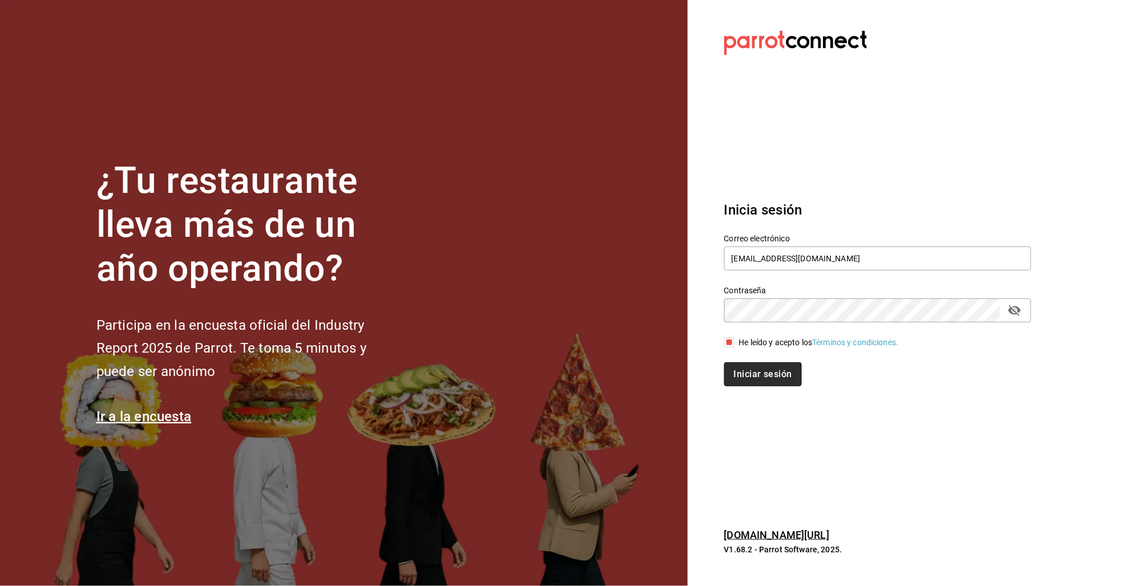
click at [744, 384] on button "Iniciar sesión" at bounding box center [763, 374] width 78 height 24
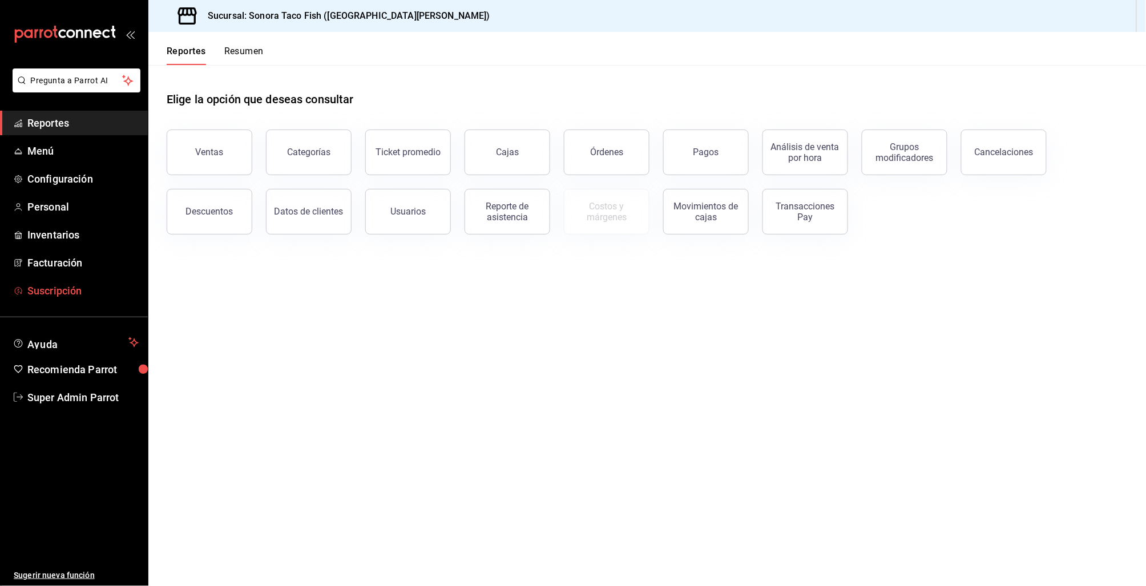
click at [39, 293] on span "Suscripción" at bounding box center [82, 290] width 111 height 15
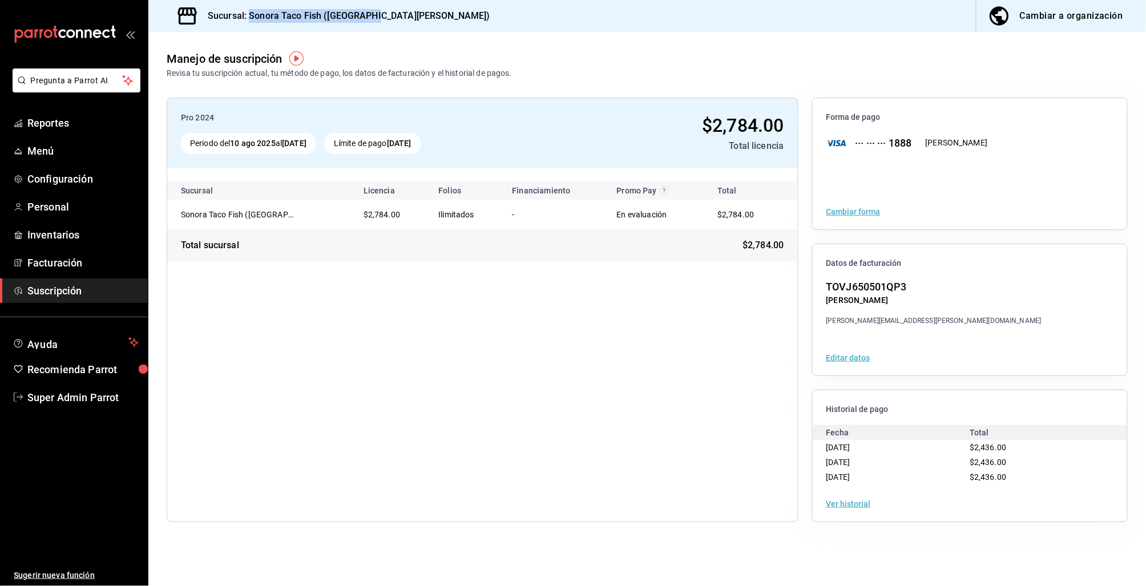
drag, startPoint x: 249, startPoint y: 14, endPoint x: 380, endPoint y: 12, distance: 130.7
click at [380, 12] on div "Sucursal: Sonora Taco Fish (San Angel) Cambiar a organización" at bounding box center [647, 16] width 998 height 32
copy h3 "Sonora Taco Fish (San Angel)"
click at [56, 120] on span "Reportes" at bounding box center [82, 122] width 111 height 15
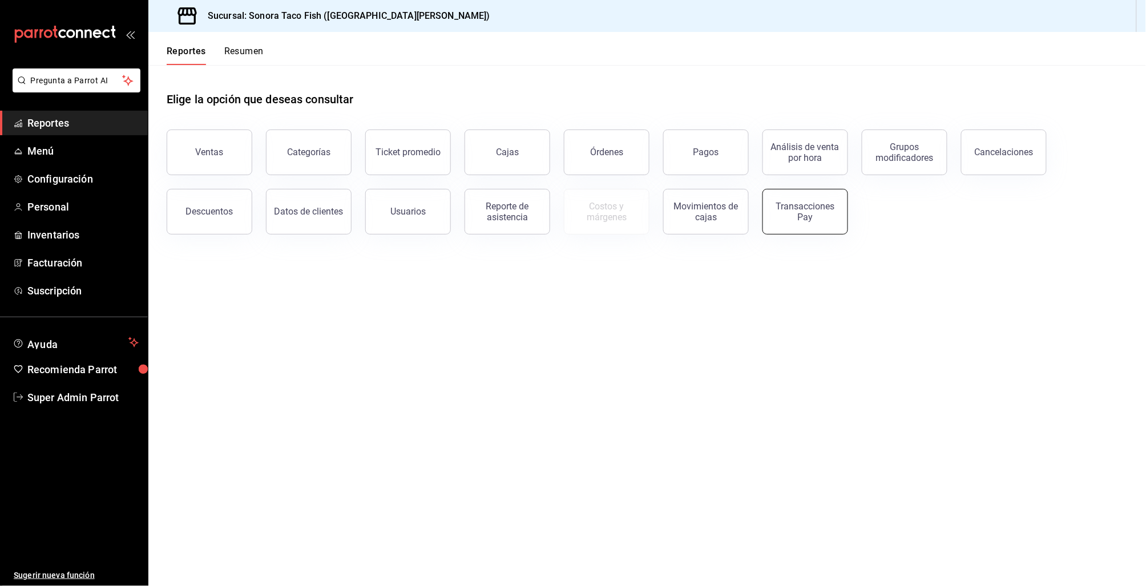
click at [798, 213] on div "Transacciones Pay" at bounding box center [805, 212] width 71 height 22
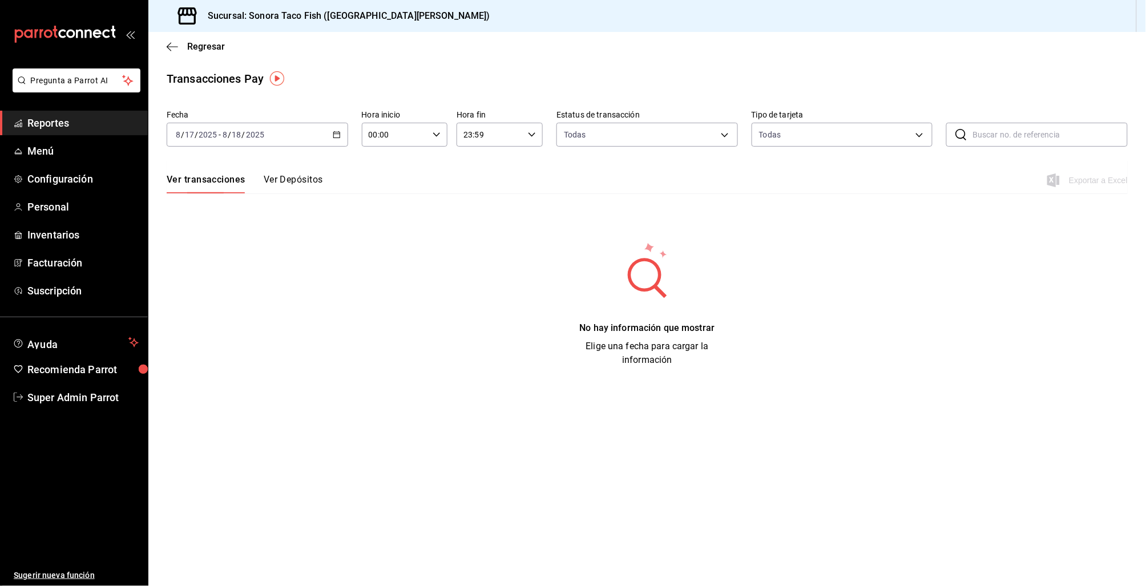
click at [338, 134] on icon "button" at bounding box center [337, 135] width 8 height 8
click at [222, 245] on span "Mes actual" at bounding box center [220, 246] width 88 height 12
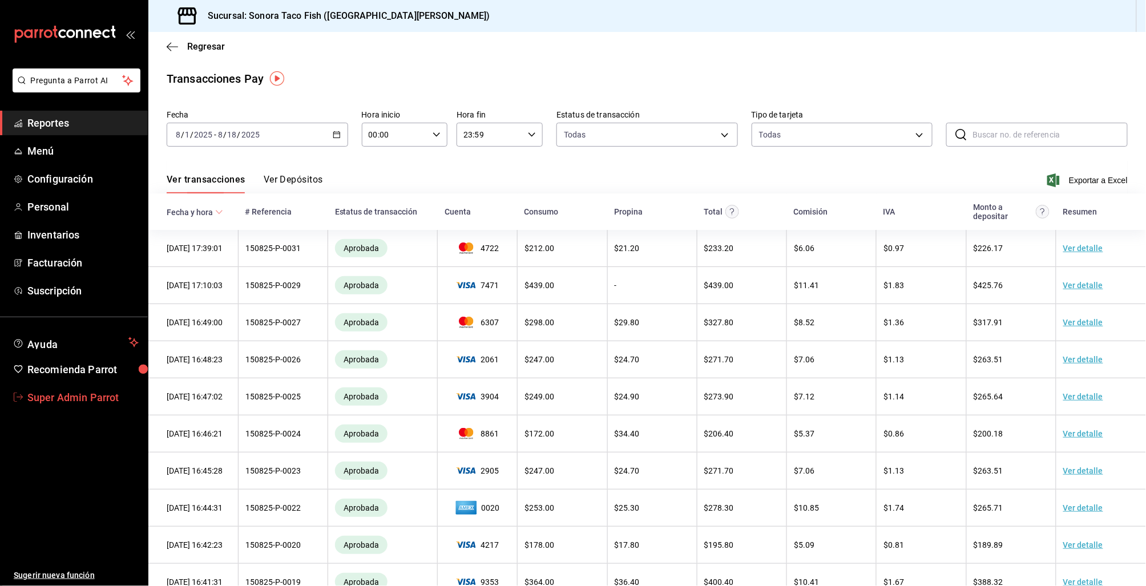
click at [74, 399] on span "Super Admin Parrot" at bounding box center [82, 397] width 111 height 15
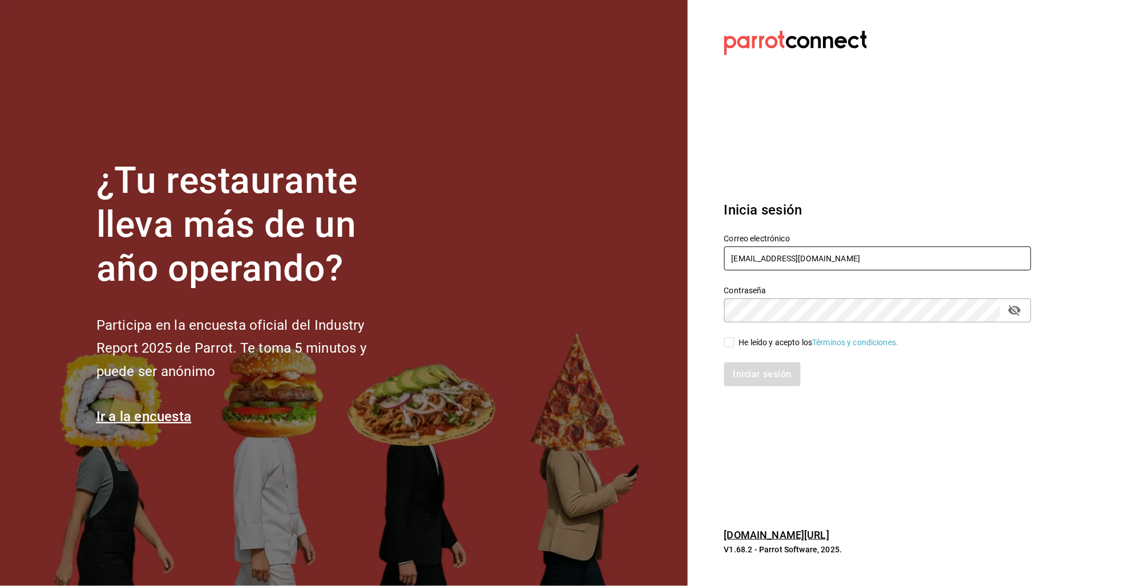
click at [739, 249] on input "sonora@tacofish.com" at bounding box center [877, 259] width 307 height 24
click at [748, 260] on input "sonora@tacofish.com" at bounding box center [877, 259] width 307 height 24
type input "torolitro@cdmx.com"
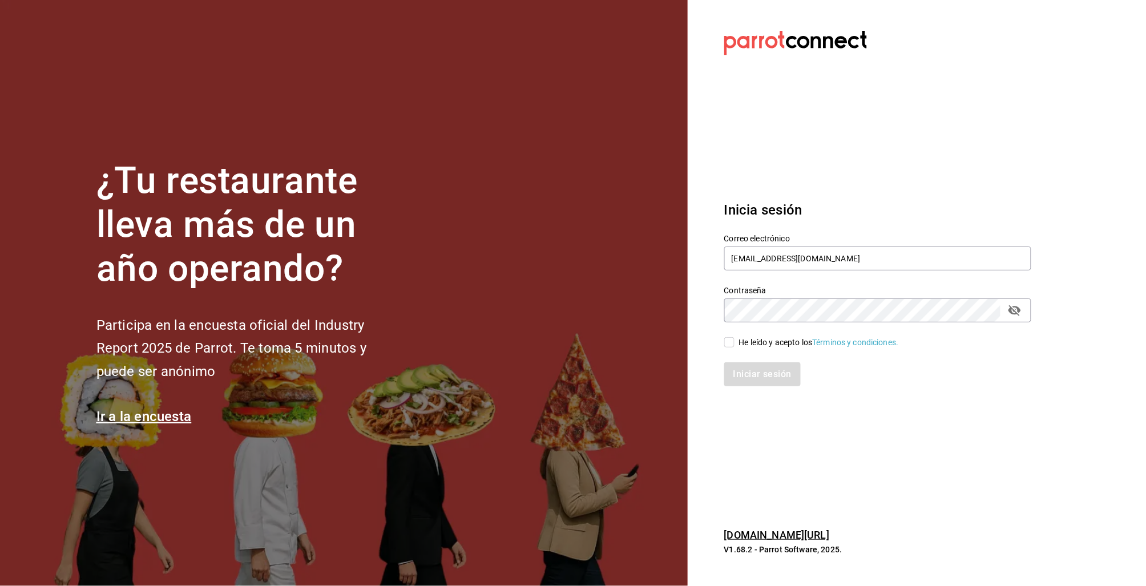
click at [770, 337] on div "He leído y acepto los Términos y condiciones." at bounding box center [819, 343] width 160 height 12
click at [734, 337] on input "He leído y acepto los Términos y condiciones." at bounding box center [729, 342] width 10 height 10
checkbox input "true"
click at [761, 386] on div "Inicia sesión Correo electrónico torolitro@cdmx.com Contraseña Contraseña He le…" at bounding box center [877, 293] width 307 height 214
click at [761, 381] on button "Iniciar sesión" at bounding box center [763, 374] width 78 height 24
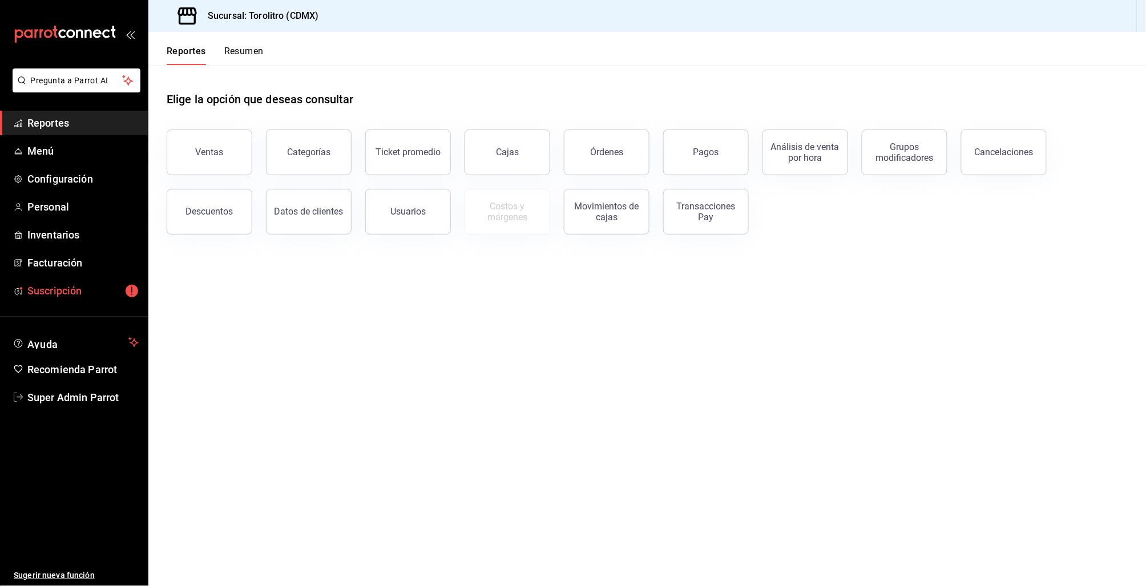
click at [95, 290] on span "Suscripción" at bounding box center [82, 290] width 111 height 15
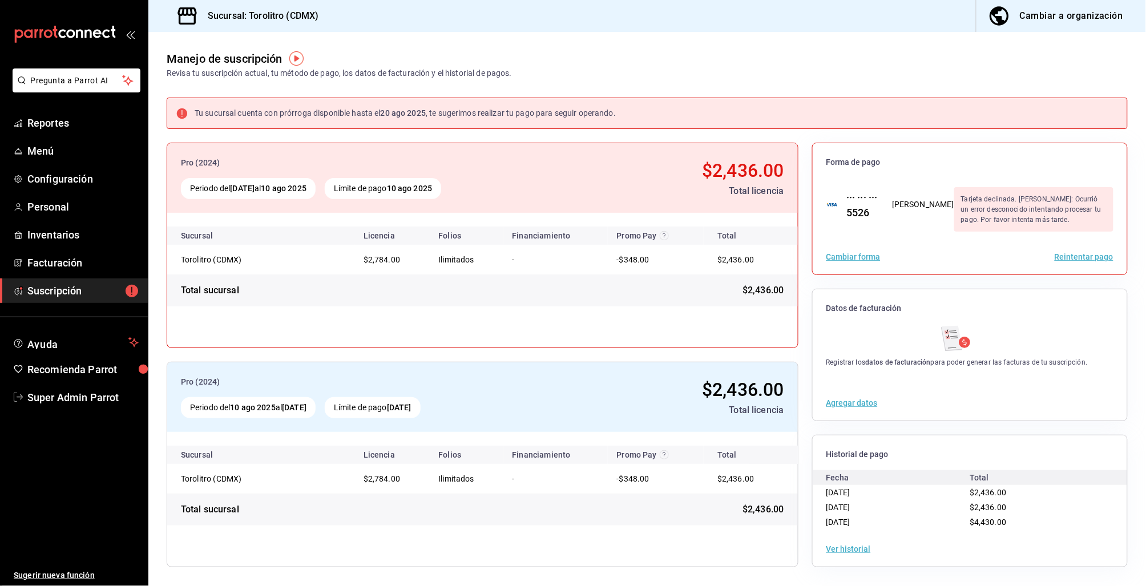
drag, startPoint x: 701, startPoint y: 160, endPoint x: 703, endPoint y: 169, distance: 8.7
click at [702, 161] on span "$2,436.00" at bounding box center [743, 171] width 82 height 22
drag, startPoint x: 703, startPoint y: 169, endPoint x: 781, endPoint y: 170, distance: 78.2
click at [781, 170] on div "Pro (2024) Periodo del 10 jul 2025 al 10 ago 2025 Límite de pago 10 ago 2025 $2…" at bounding box center [482, 178] width 631 height 70
copy span "2,436.00"
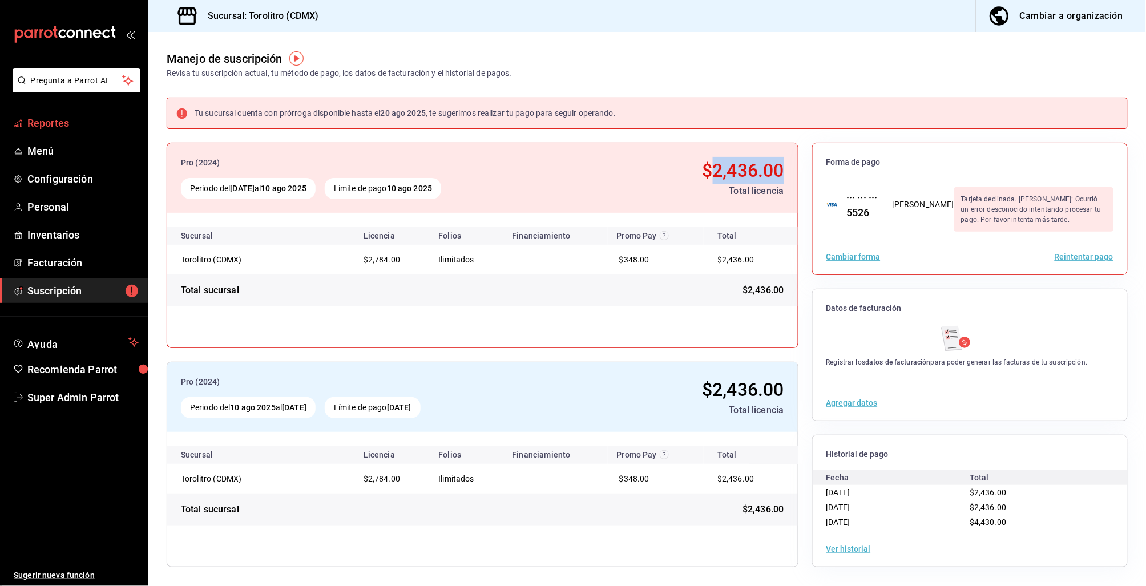
click at [71, 126] on span "Reportes" at bounding box center [82, 122] width 111 height 15
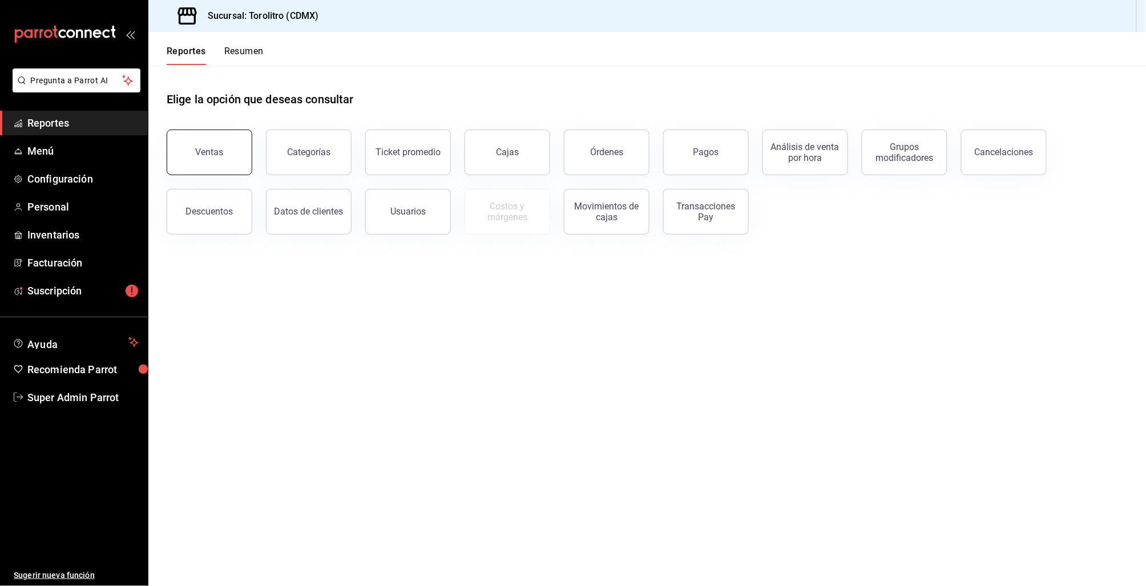
click at [232, 157] on button "Ventas" at bounding box center [210, 153] width 86 height 46
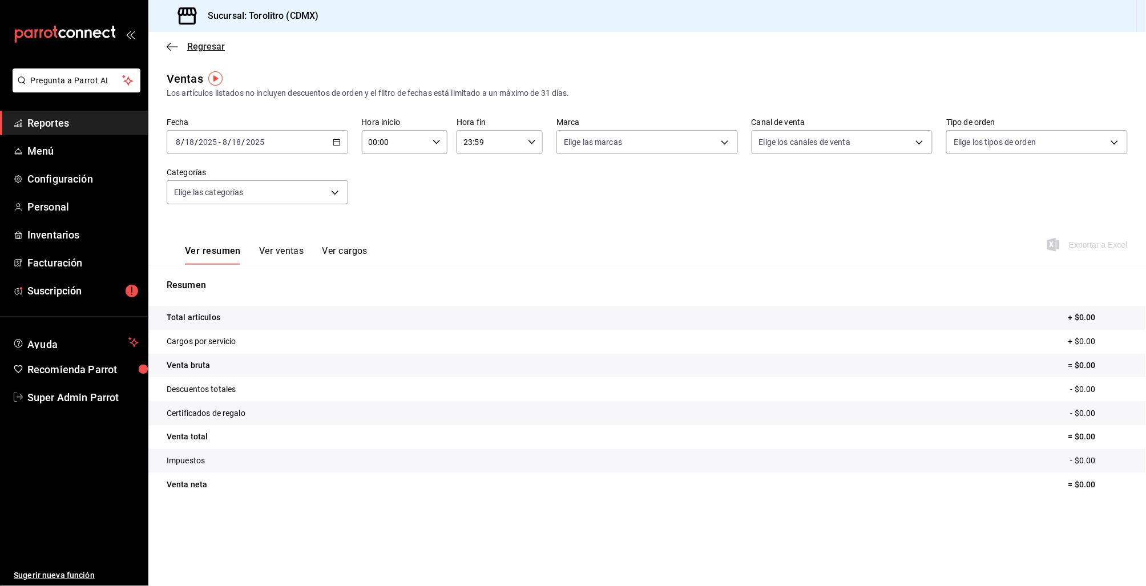
click at [171, 45] on icon "button" at bounding box center [172, 47] width 11 height 10
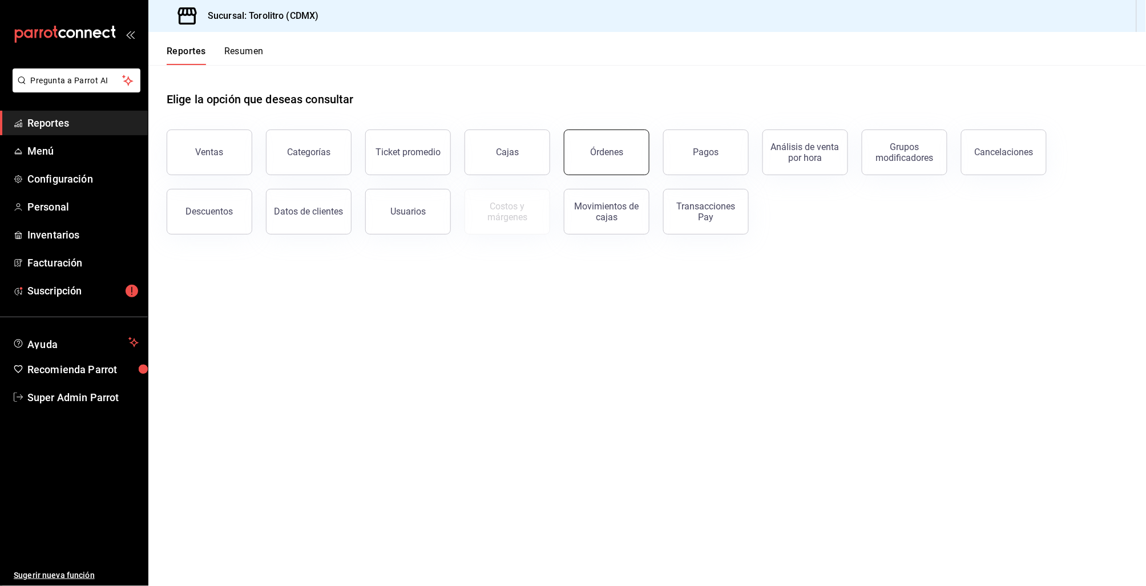
click at [617, 144] on button "Órdenes" at bounding box center [607, 153] width 86 height 46
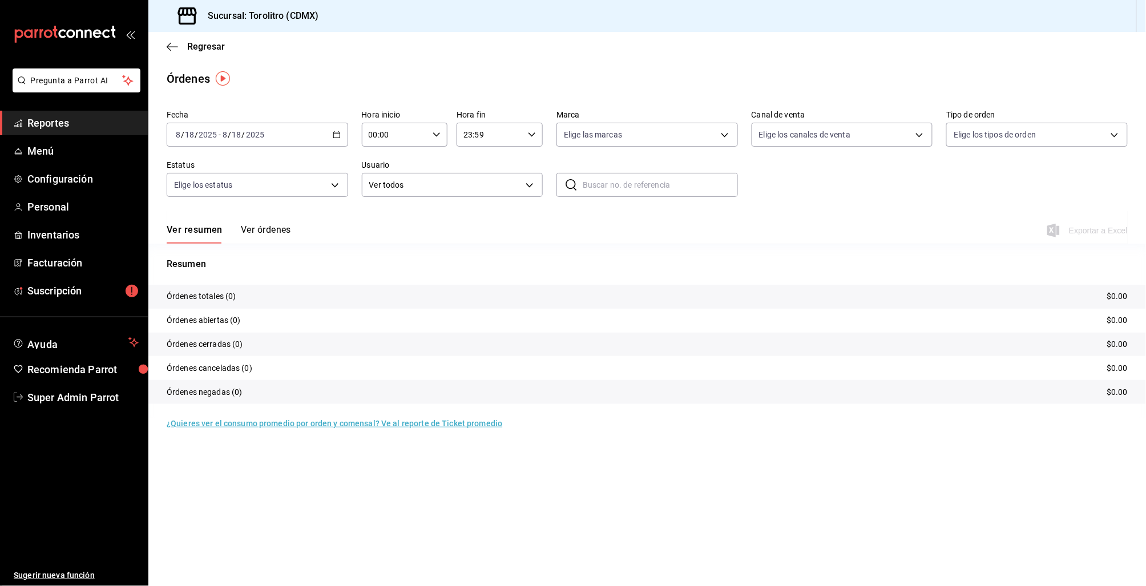
click at [268, 232] on button "Ver órdenes" at bounding box center [266, 233] width 50 height 19
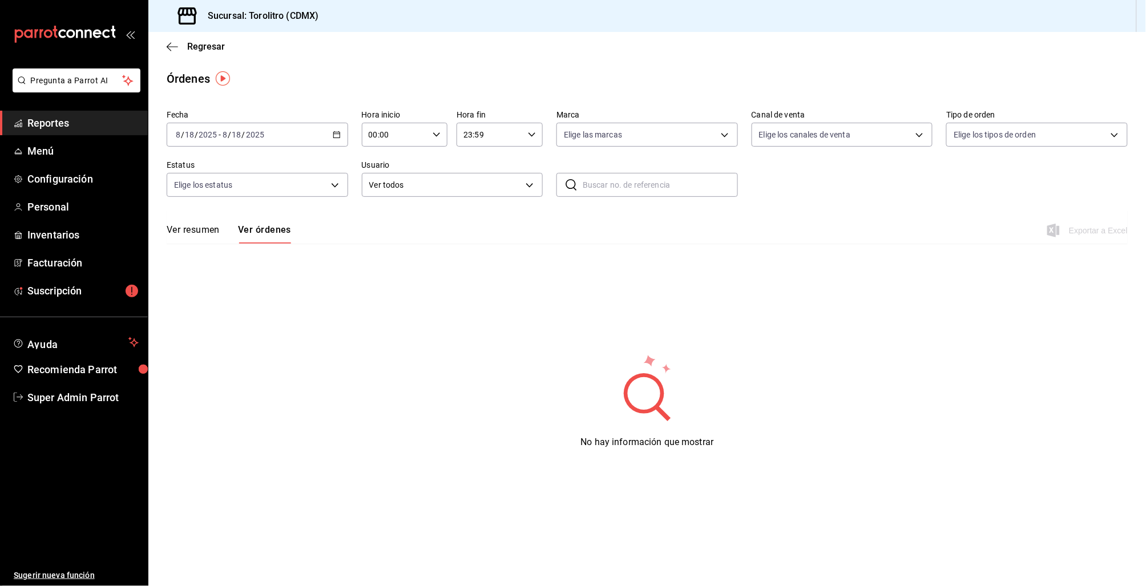
click at [341, 133] on div "2025-08-18 8 / 18 / 2025 - 2025-08-18 8 / 18 / 2025" at bounding box center [257, 135] width 181 height 24
click at [177, 193] on span "Ayer" at bounding box center [220, 195] width 88 height 12
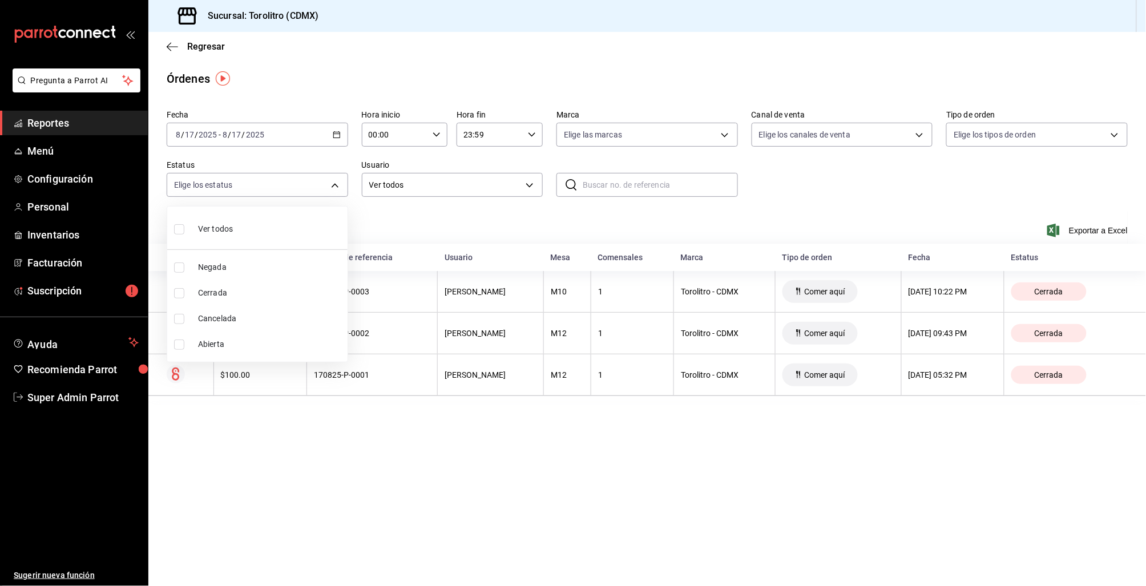
click at [336, 183] on body "Pregunta a Parrot AI Reportes Menú Configuración Personal Inventarios Facturaci…" at bounding box center [573, 293] width 1146 height 586
click at [366, 99] on div at bounding box center [573, 293] width 1146 height 586
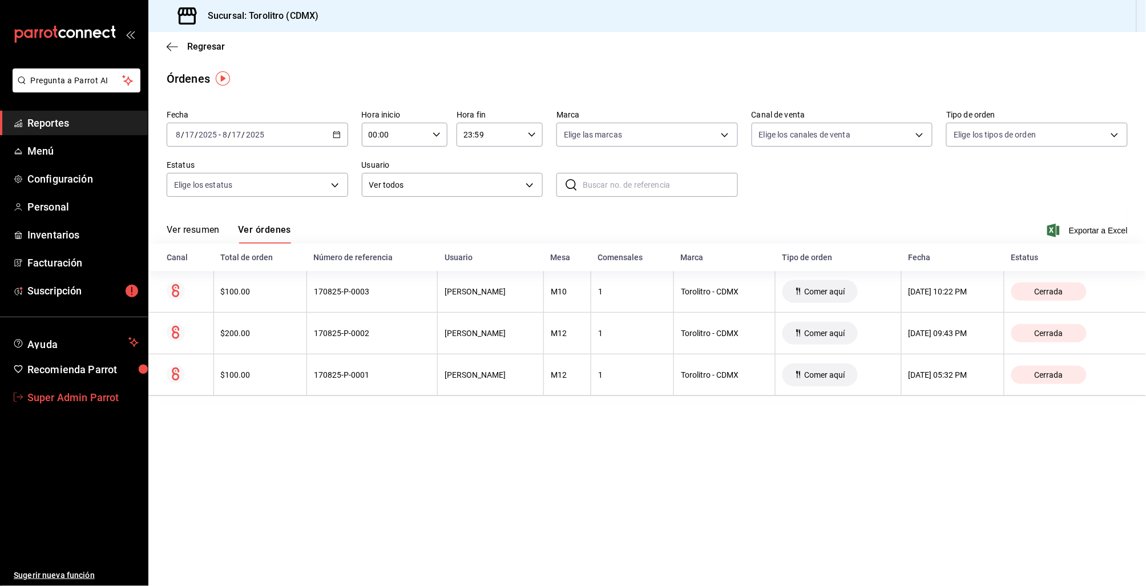
click at [64, 391] on span "Super Admin Parrot" at bounding box center [82, 397] width 111 height 15
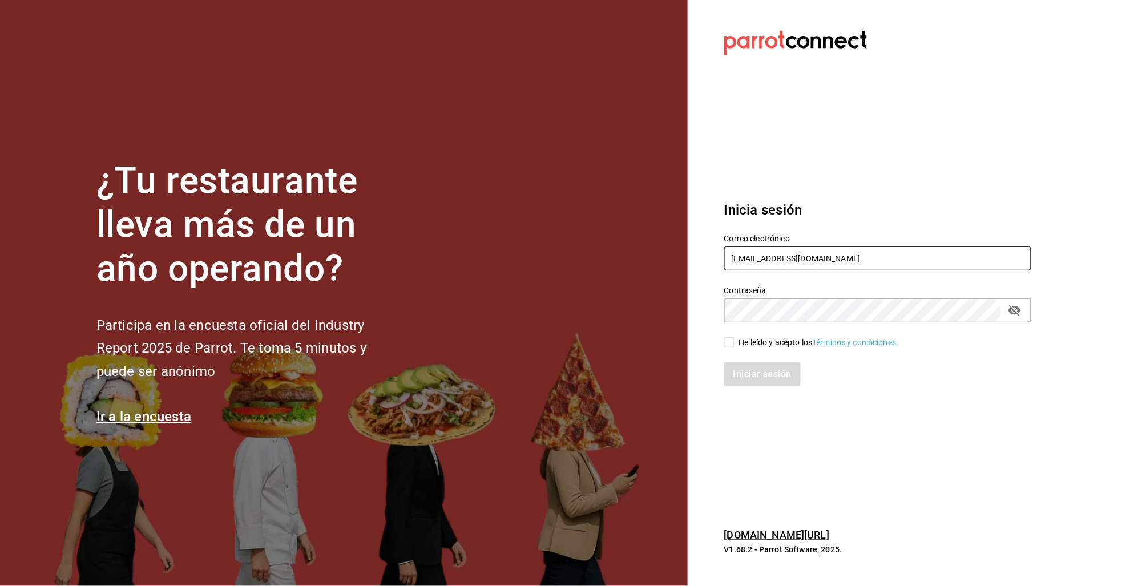
click at [758, 253] on input "torolitro@cdmx.com" at bounding box center [877, 259] width 307 height 24
type input "p"
type input "[EMAIL_ADDRESS][DOMAIN_NAME]"
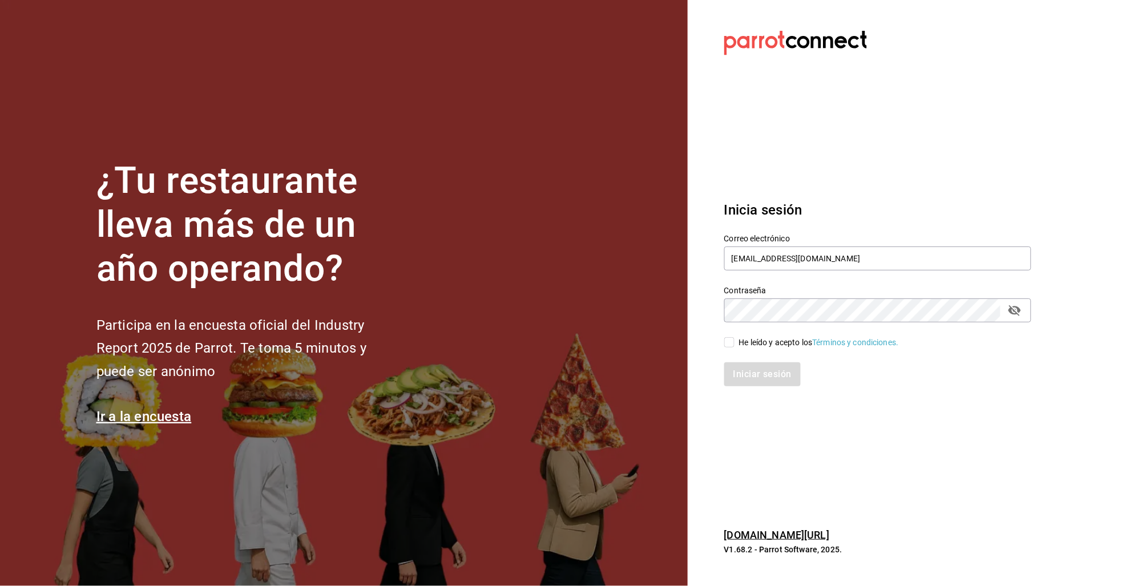
click at [778, 340] on div "He leído y acepto los Términos y condiciones." at bounding box center [819, 343] width 160 height 12
click at [734, 340] on input "He leído y acepto los Términos y condiciones." at bounding box center [729, 342] width 10 height 10
checkbox input "true"
click at [752, 388] on div "Inicia sesión Correo electrónico manidipasta@cordillera.com Contraseña Contrase…" at bounding box center [877, 293] width 307 height 214
click at [743, 375] on button "Iniciar sesión" at bounding box center [763, 374] width 78 height 24
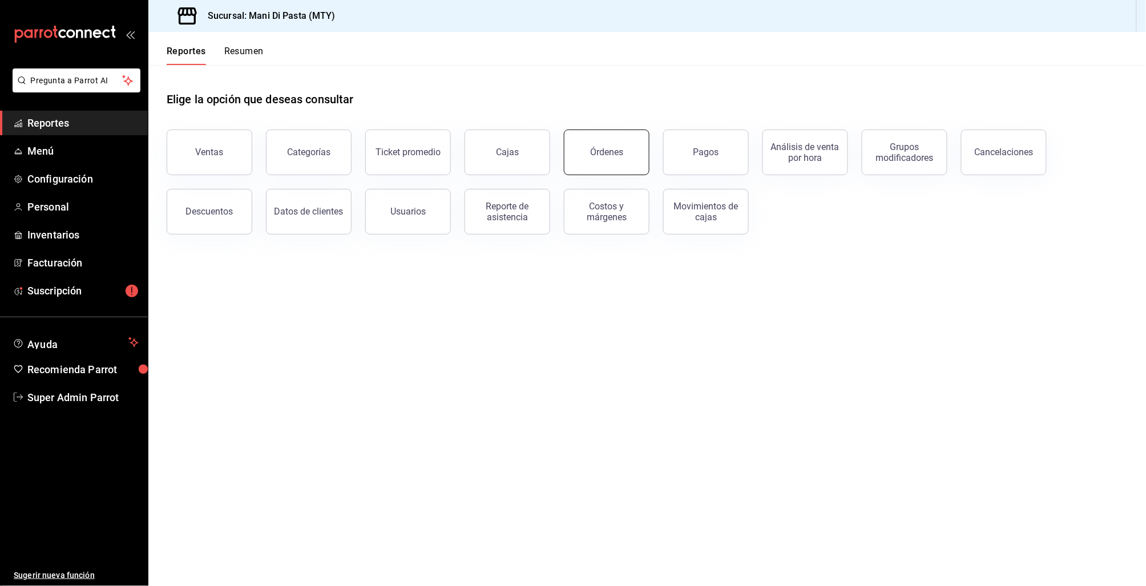
click at [627, 154] on button "Órdenes" at bounding box center [607, 153] width 86 height 46
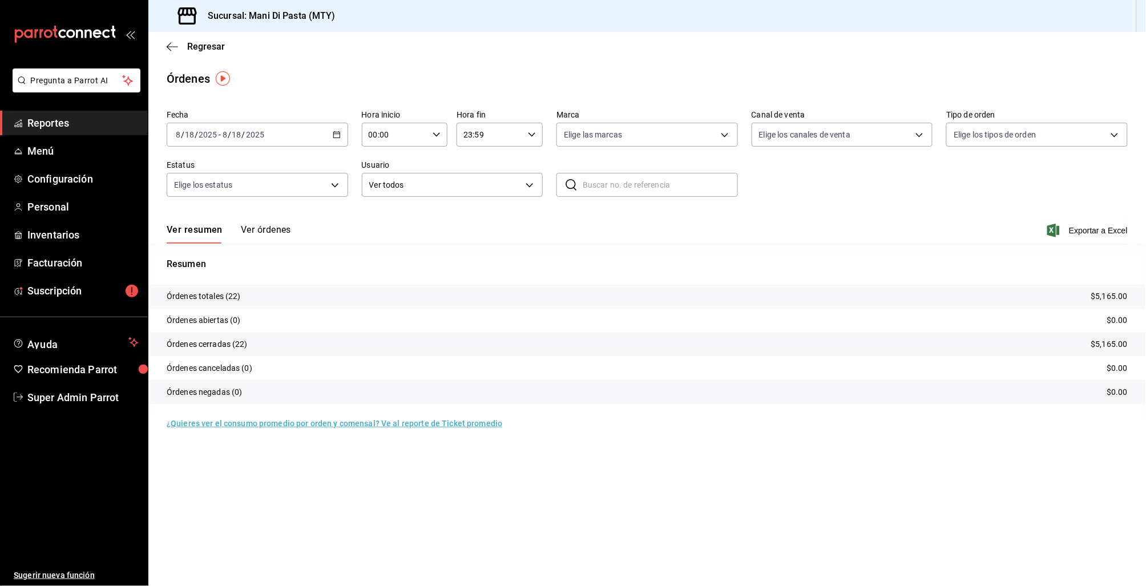
click at [263, 230] on button "Ver órdenes" at bounding box center [266, 233] width 50 height 19
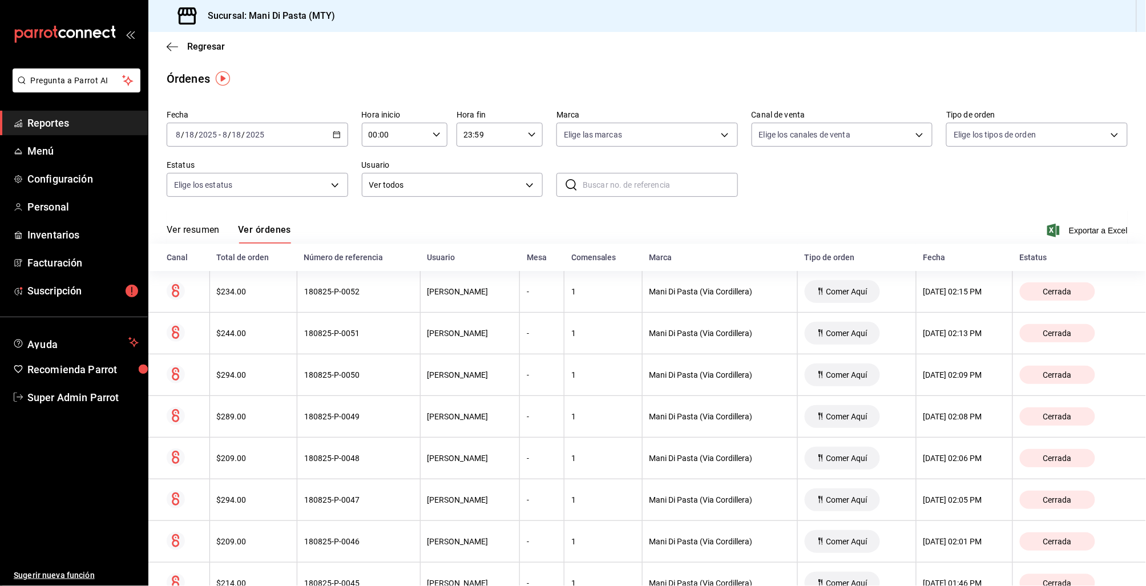
click at [334, 135] on icon "button" at bounding box center [337, 135] width 8 height 8
click at [238, 192] on span "Ayer" at bounding box center [220, 195] width 88 height 12
click at [333, 134] on icon "button" at bounding box center [337, 135] width 8 height 8
click at [216, 220] on span "Semana actual" at bounding box center [220, 221] width 88 height 12
click at [333, 132] on icon "button" at bounding box center [337, 135] width 8 height 8
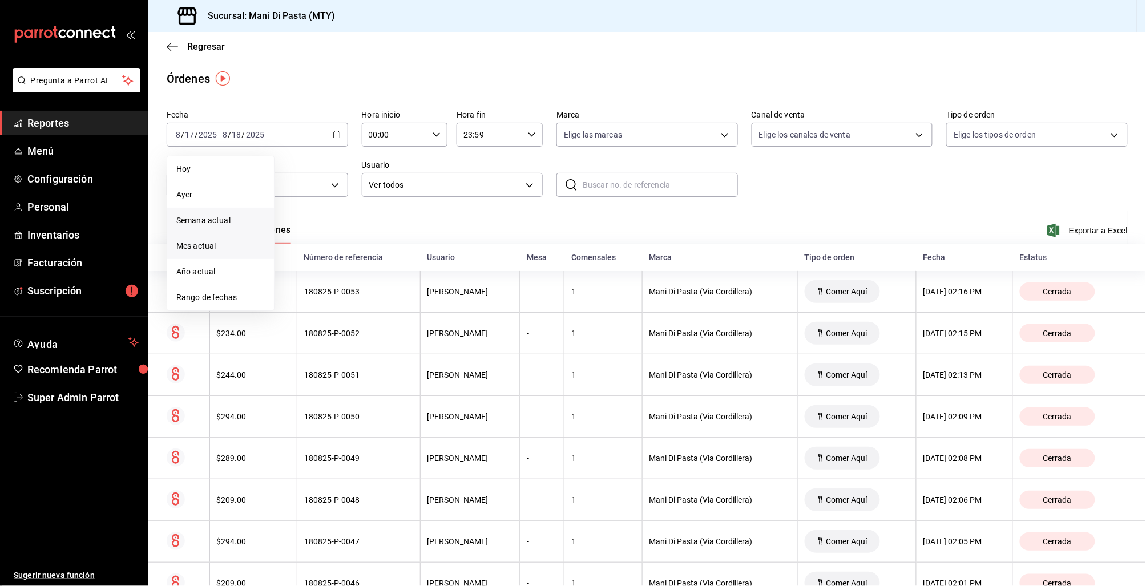
click at [205, 245] on span "Mes actual" at bounding box center [220, 246] width 88 height 12
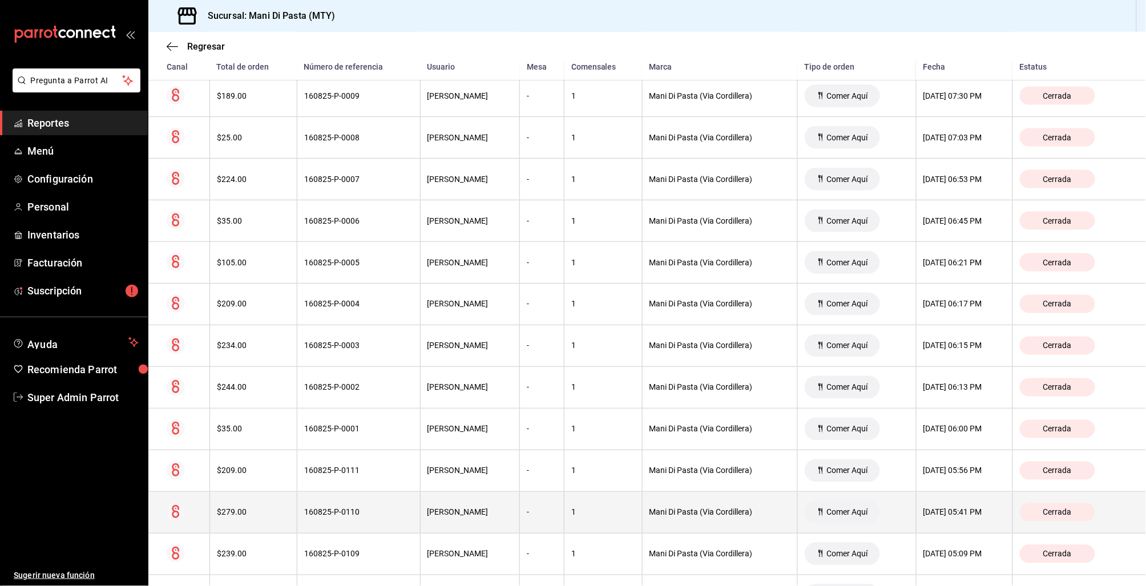
scroll to position [6659, 0]
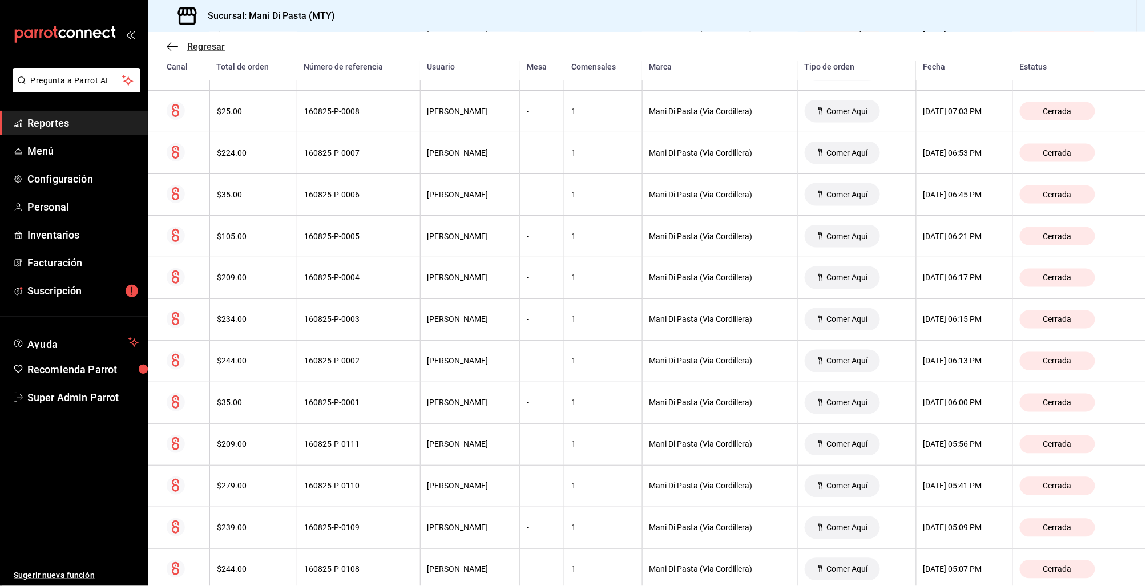
click at [172, 42] on icon "button" at bounding box center [172, 47] width 11 height 10
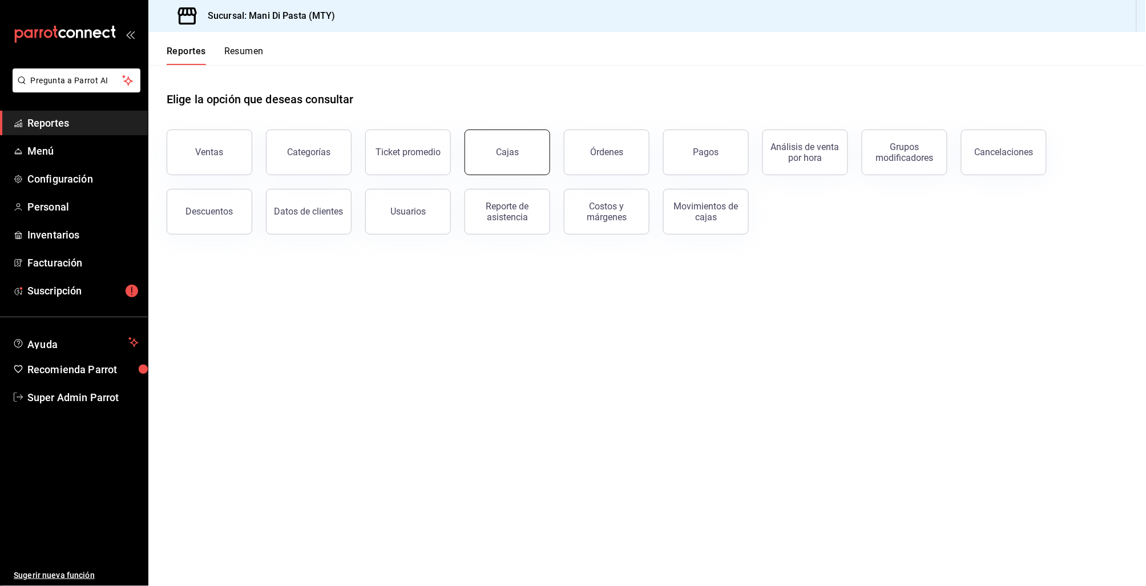
click at [512, 161] on button "Cajas" at bounding box center [508, 153] width 86 height 46
click at [512, 161] on html "Pregunta a Parrot AI Reportes Menú Configuración Personal Inventarios Facturaci…" at bounding box center [573, 293] width 1146 height 586
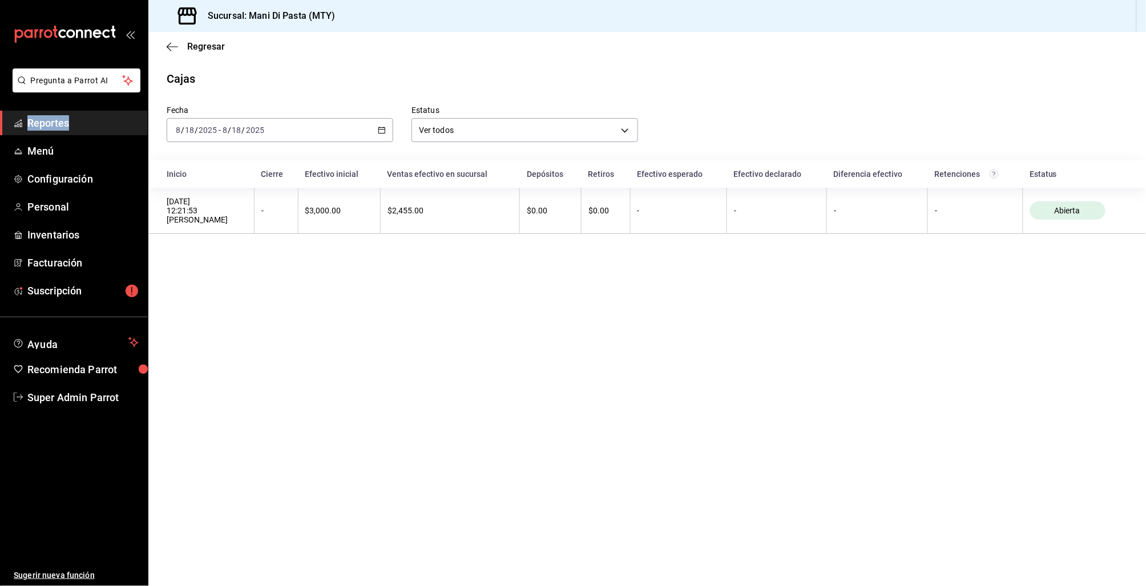
click at [383, 129] on \(Stroke\) "button" at bounding box center [382, 129] width 6 height 1
click at [211, 219] on span "Semana actual" at bounding box center [220, 216] width 88 height 12
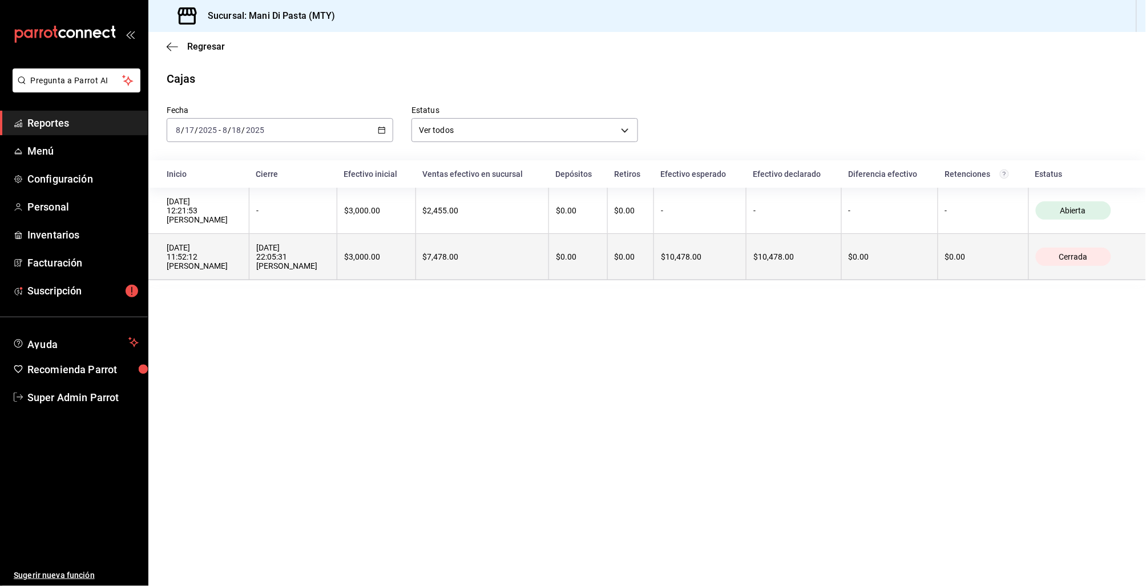
click at [311, 260] on div "17/08/2025 22:05:31 Monica Vidal" at bounding box center [293, 256] width 74 height 27
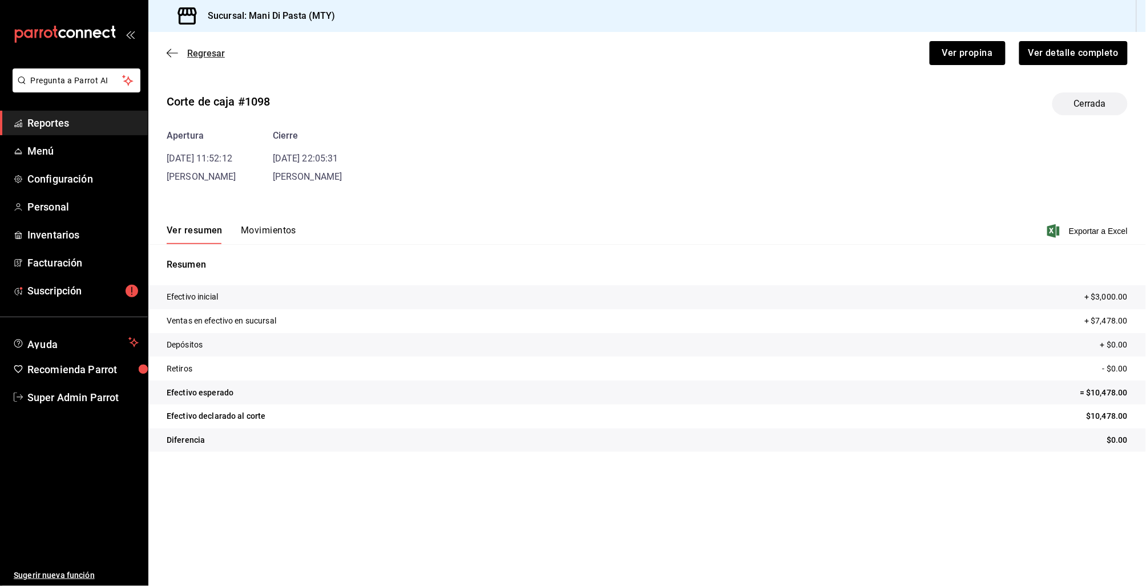
click at [172, 54] on icon "button" at bounding box center [172, 53] width 11 height 10
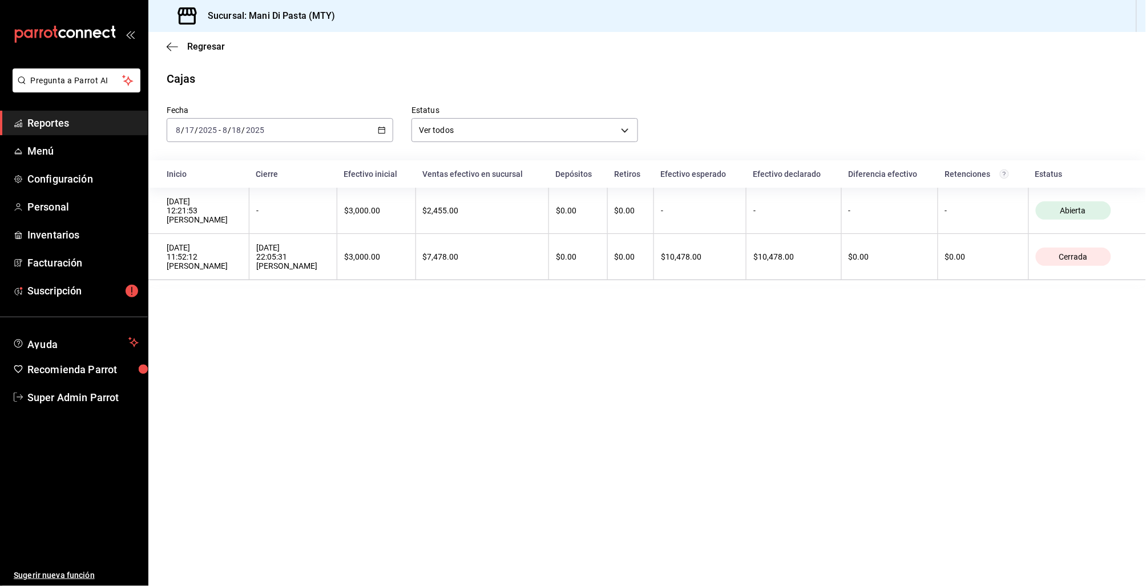
click at [385, 131] on \(Stroke\) "button" at bounding box center [381, 130] width 7 height 6
click at [200, 239] on span "Mes actual" at bounding box center [220, 242] width 88 height 12
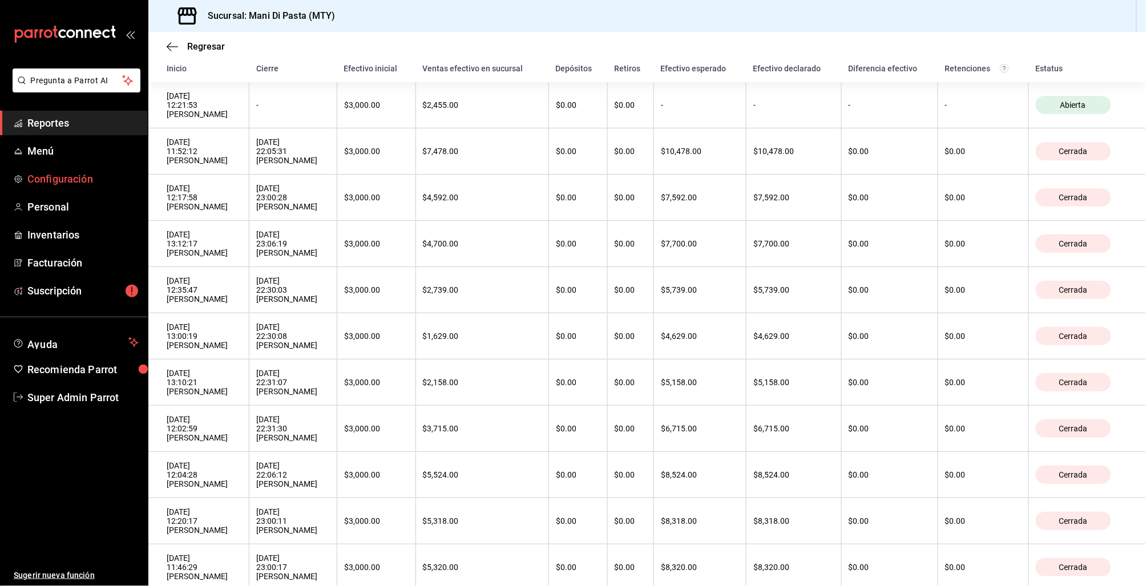
scroll to position [104, 0]
click at [64, 401] on span "Super Admin Parrot" at bounding box center [82, 397] width 111 height 15
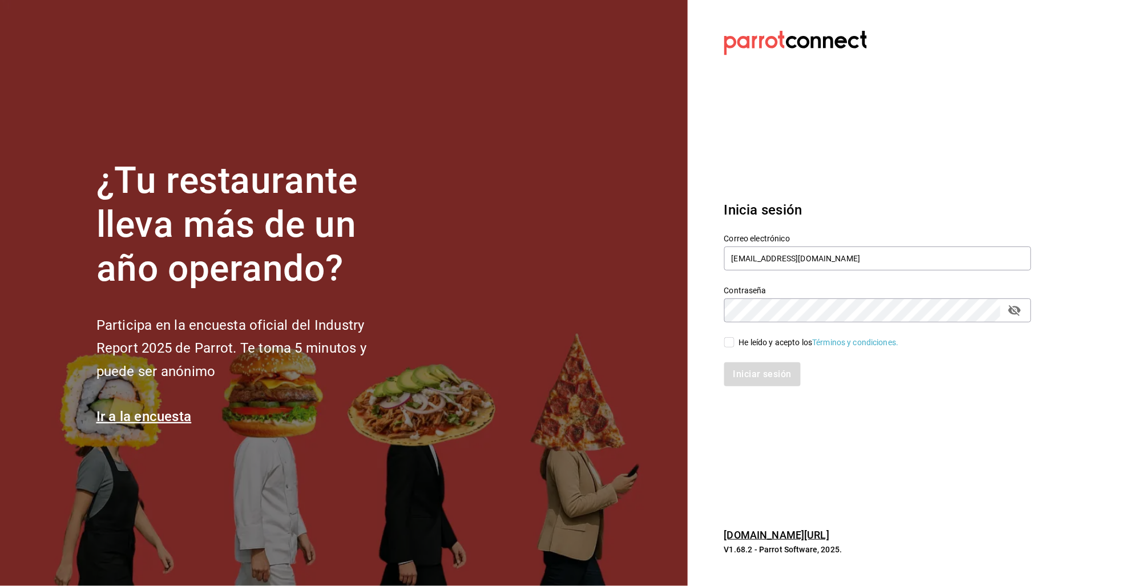
click at [772, 273] on div "Contraseña Contraseña" at bounding box center [870, 297] width 321 height 50
click at [768, 256] on input "[EMAIL_ADDRESS][DOMAIN_NAME]" at bounding box center [877, 259] width 307 height 24
click at [768, 255] on input "[EMAIL_ADDRESS][DOMAIN_NAME]" at bounding box center [877, 259] width 307 height 24
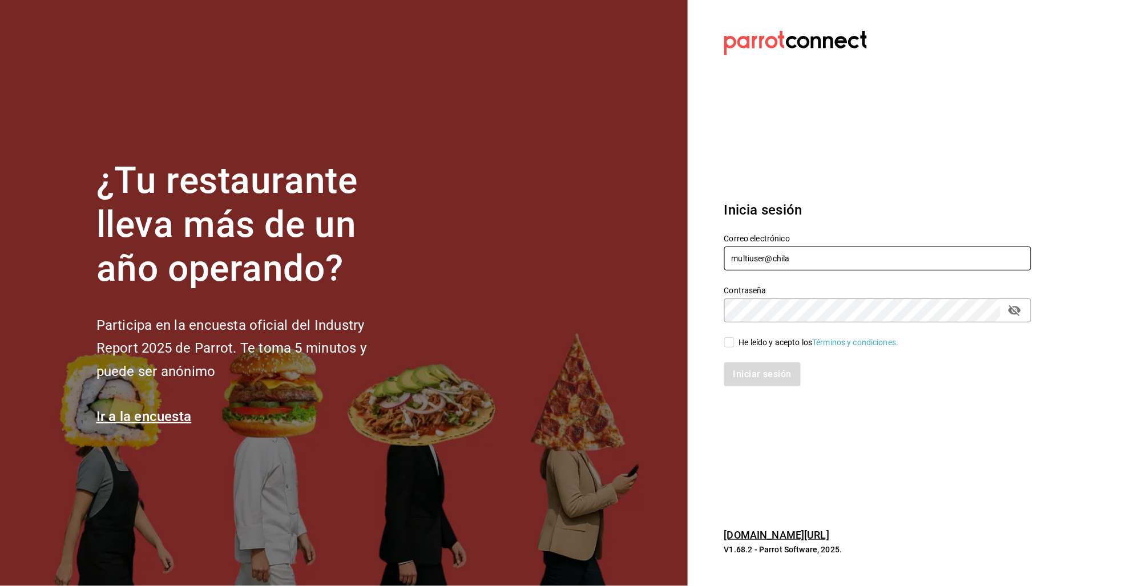
type input "[EMAIL_ADDRESS][DOMAIN_NAME]"
click at [745, 344] on div "He leído y acepto los Términos y condiciones." at bounding box center [819, 343] width 160 height 12
click at [734, 344] on input "He leído y acepto los Términos y condiciones." at bounding box center [729, 342] width 10 height 10
checkbox input "true"
click at [745, 365] on button "Iniciar sesión" at bounding box center [763, 374] width 78 height 24
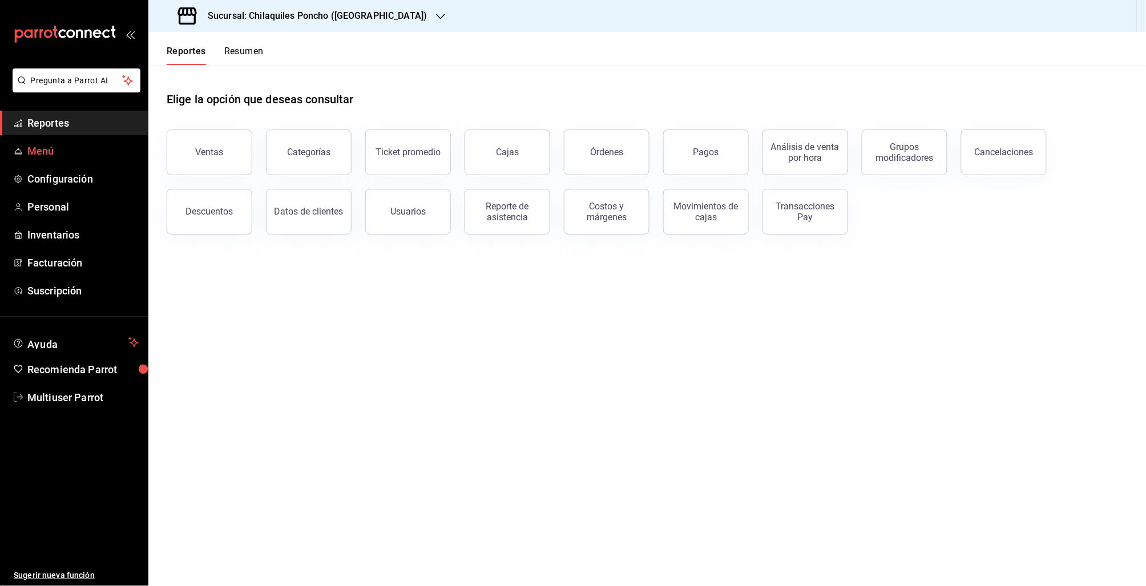
click at [72, 147] on span "Menú" at bounding box center [82, 150] width 111 height 15
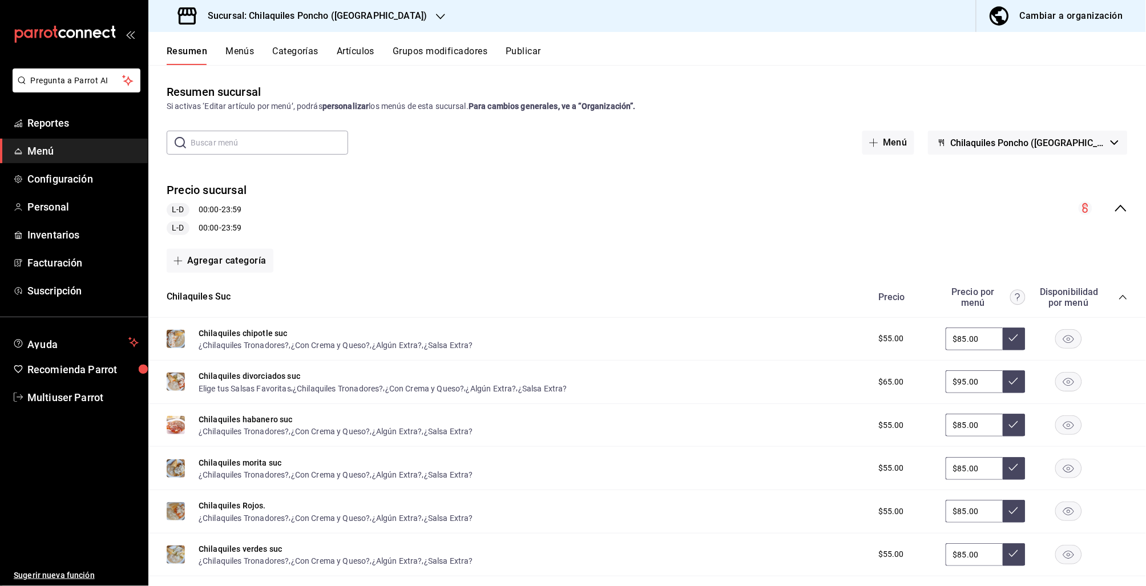
click at [1114, 207] on icon "collapse-menu-row" at bounding box center [1121, 208] width 14 height 14
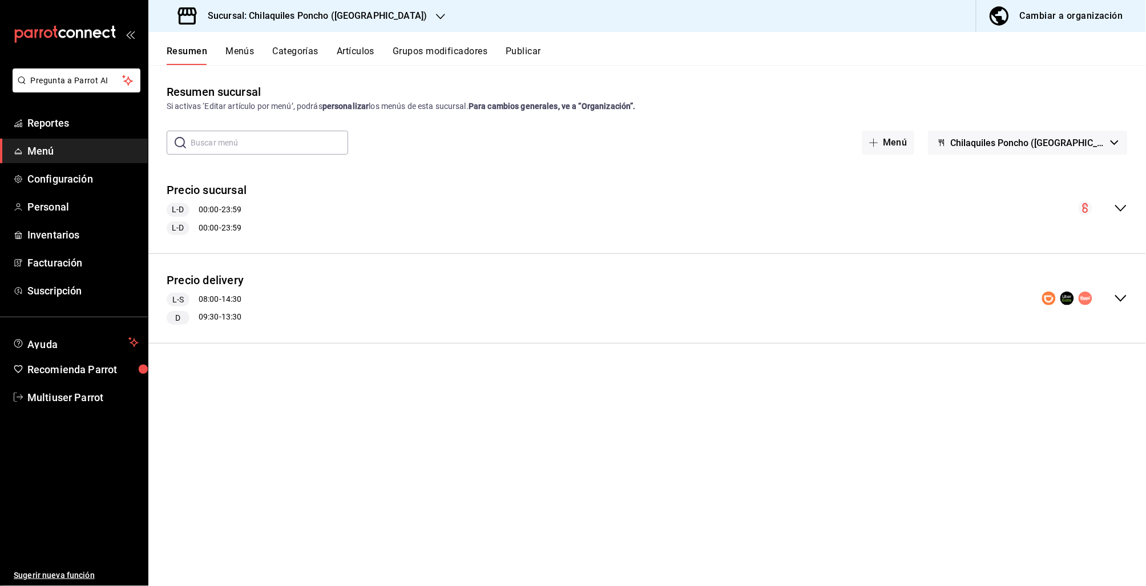
click at [533, 55] on button "Publicar" at bounding box center [523, 55] width 35 height 19
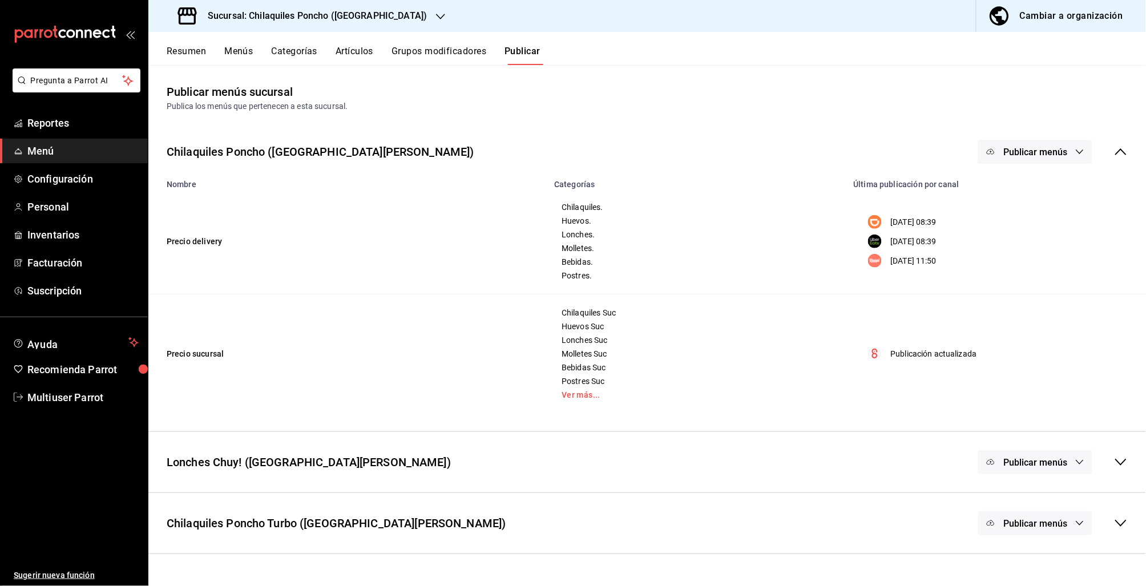
click at [1077, 152] on icon "button" at bounding box center [1079, 151] width 9 height 9
click at [1044, 249] on span "Rappi" at bounding box center [1052, 253] width 55 height 12
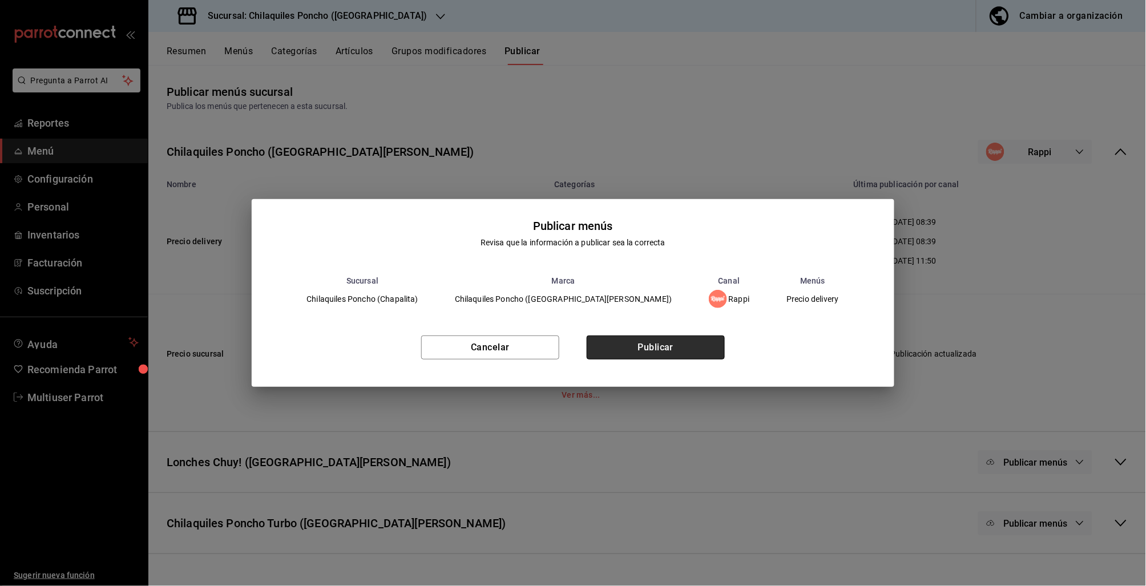
click at [628, 355] on button "Publicar" at bounding box center [656, 348] width 138 height 24
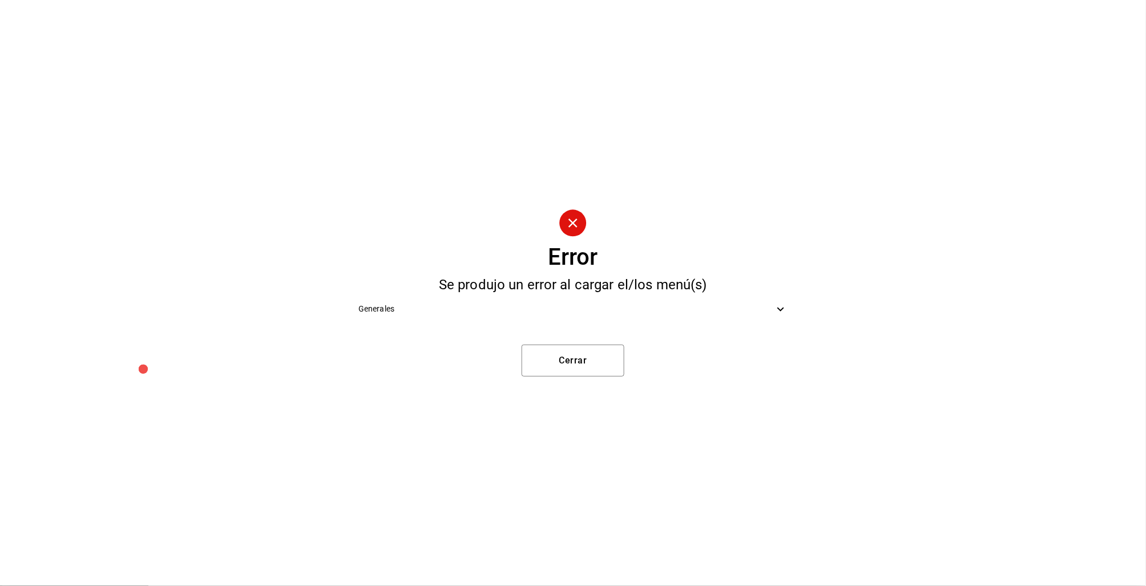
click at [529, 295] on ul "Generales" at bounding box center [572, 309] width 447 height 35
click at [532, 310] on span "Generales" at bounding box center [565, 309] width 415 height 12
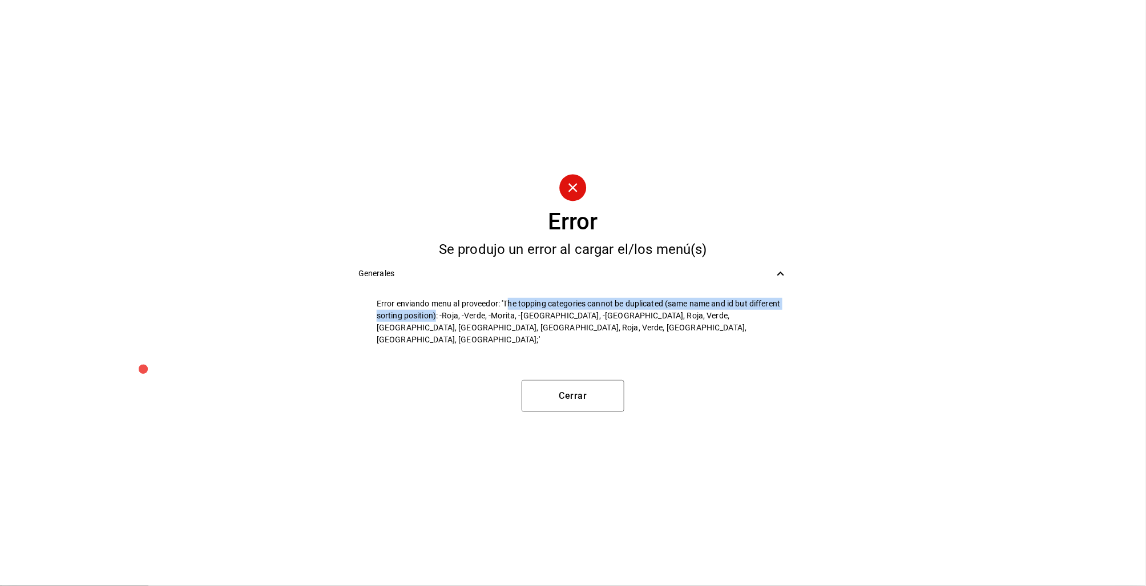
drag, startPoint x: 509, startPoint y: 307, endPoint x: 437, endPoint y: 319, distance: 72.9
click at [437, 319] on span "Error enviando menu al proveedor: 'The topping categories cannot be duplicated …" at bounding box center [582, 322] width 411 height 48
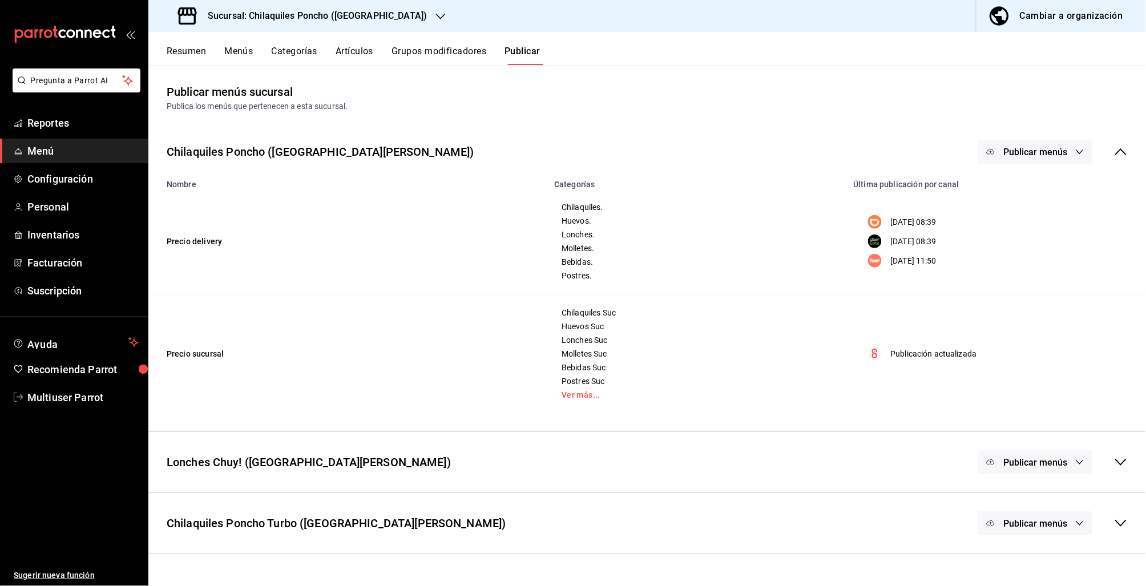
click at [298, 55] on button "Categorías" at bounding box center [295, 55] width 46 height 19
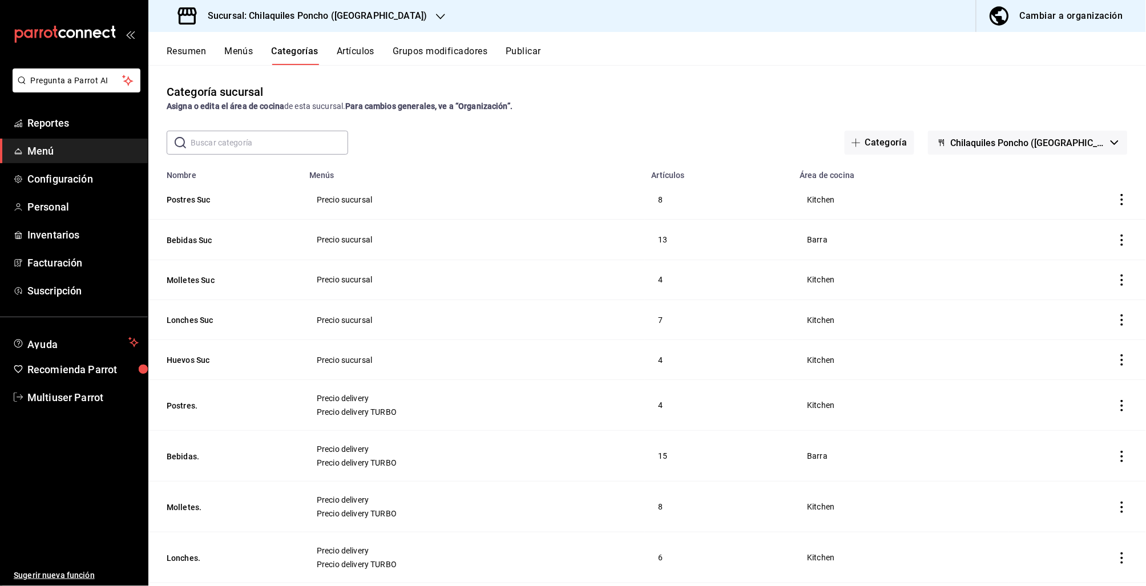
click at [194, 56] on button "Resumen" at bounding box center [186, 55] width 39 height 19
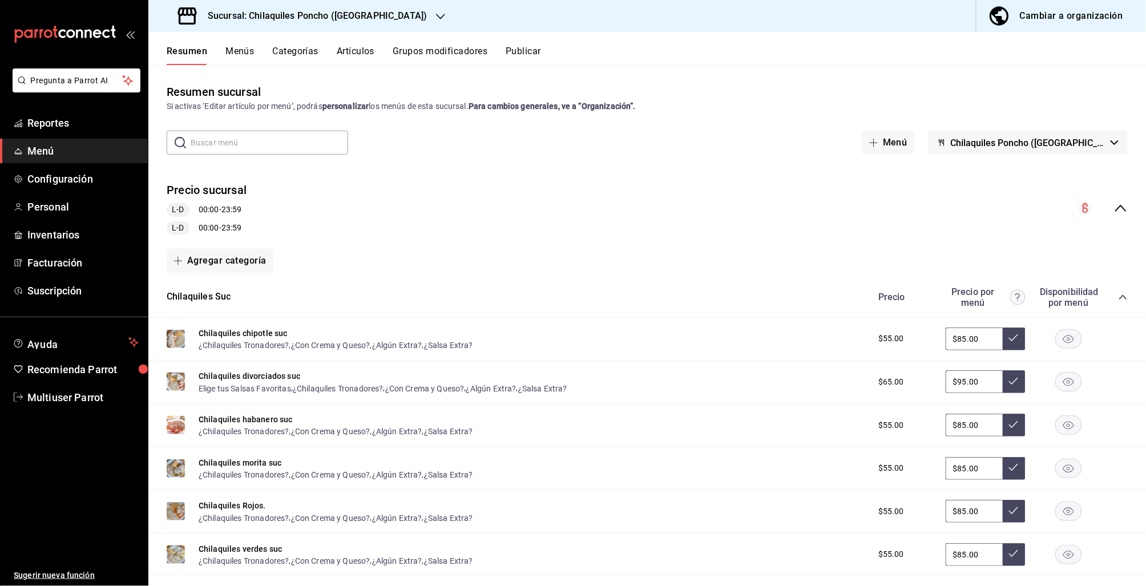
click at [483, 54] on button "Grupos modificadores" at bounding box center [440, 55] width 95 height 19
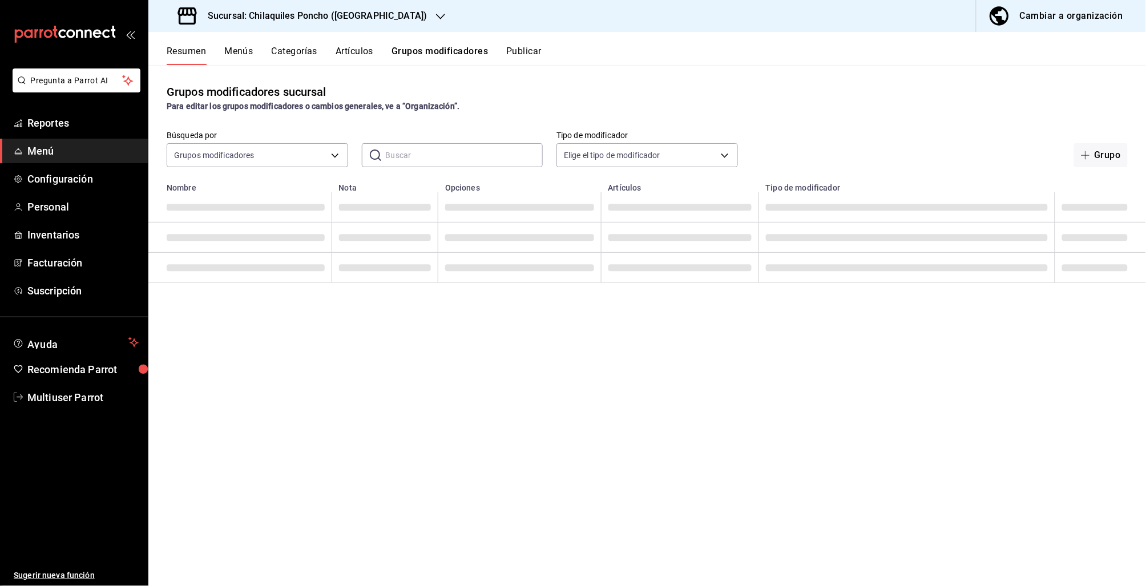
click at [530, 54] on button "Publicar" at bounding box center [523, 55] width 35 height 19
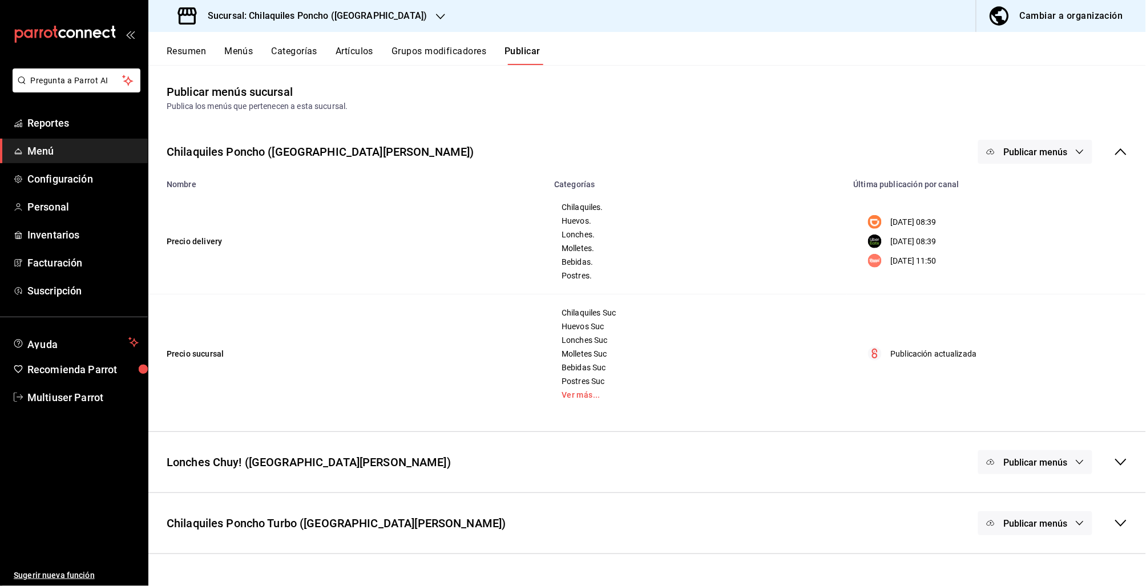
click at [433, 47] on button "Grupos modificadores" at bounding box center [438, 55] width 95 height 19
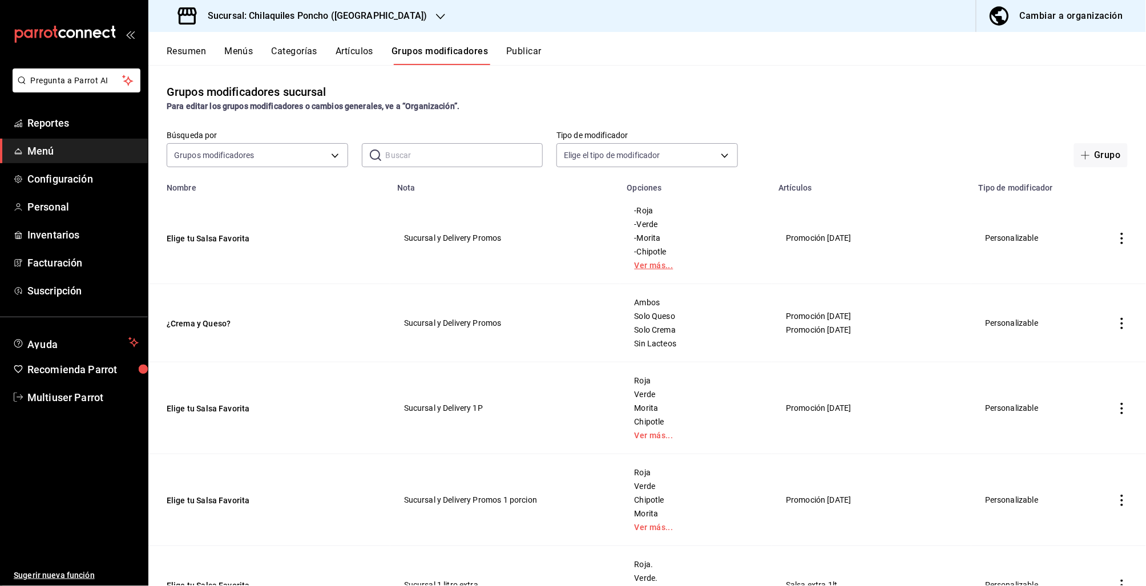
click at [641, 268] on link "Ver más..." at bounding box center [696, 265] width 123 height 8
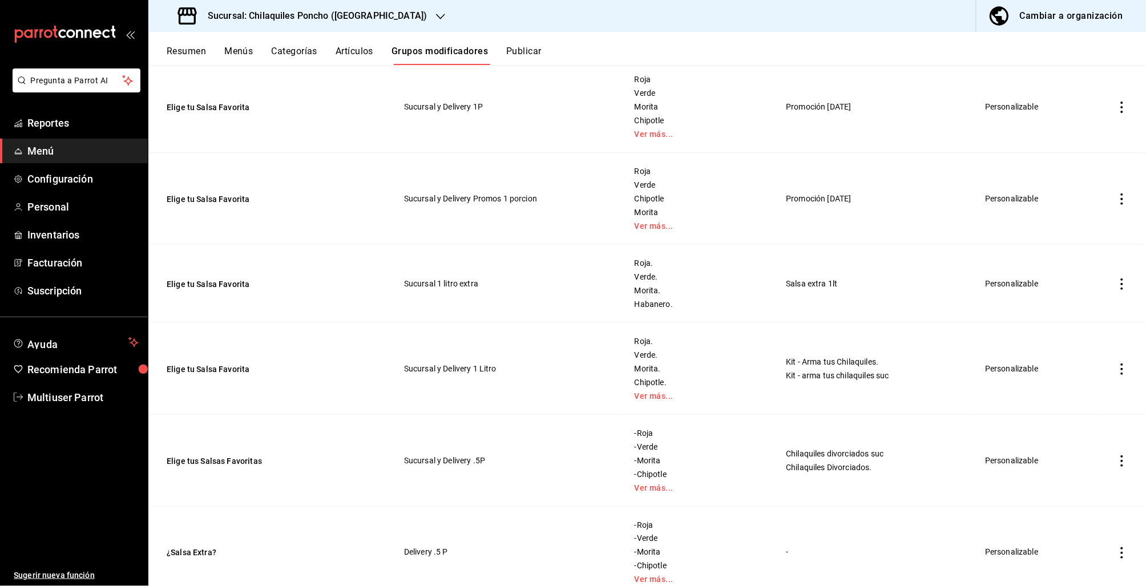
scroll to position [289, 0]
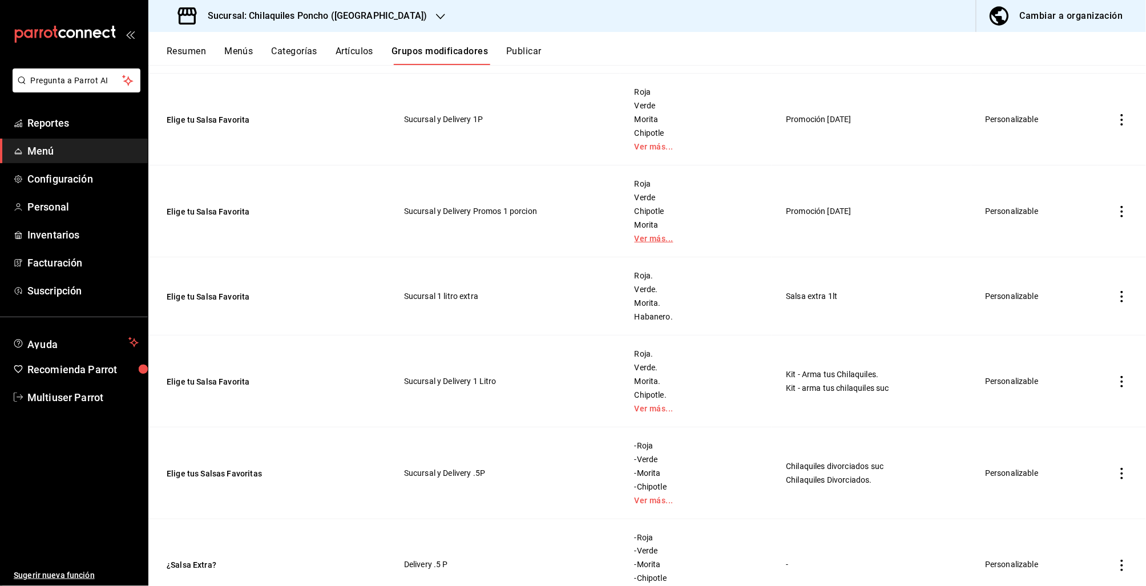
click at [641, 238] on link "Ver más..." at bounding box center [696, 239] width 123 height 8
click at [643, 415] on td "Roja. Verde. Morita. Chipotle. Ver más..." at bounding box center [696, 382] width 152 height 92
click at [643, 411] on link "Ver más..." at bounding box center [696, 409] width 123 height 8
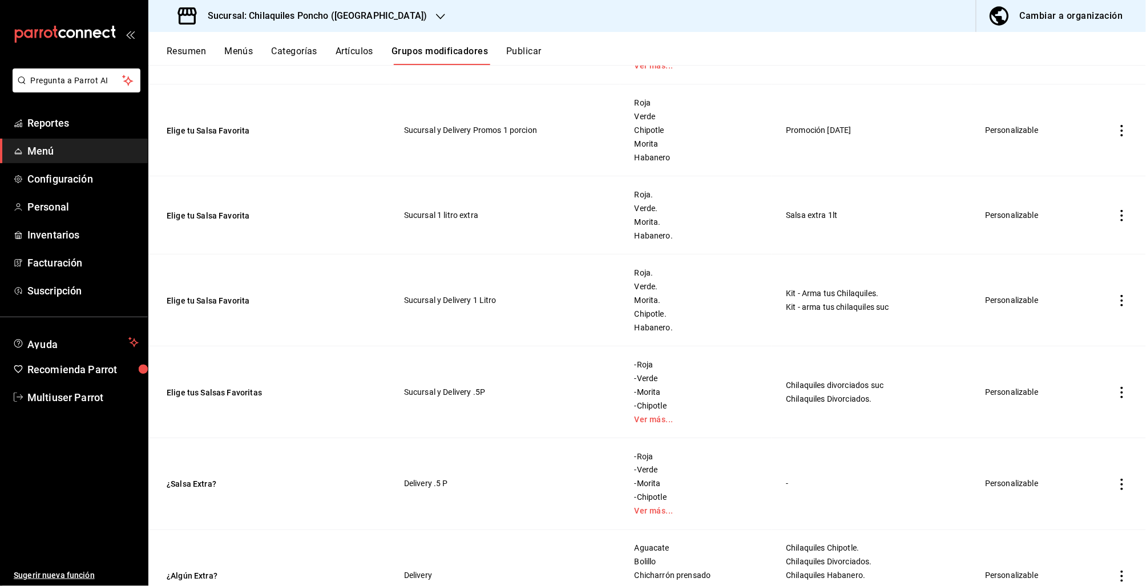
scroll to position [371, 0]
click at [651, 421] on link "Ver más..." at bounding box center [696, 418] width 123 height 8
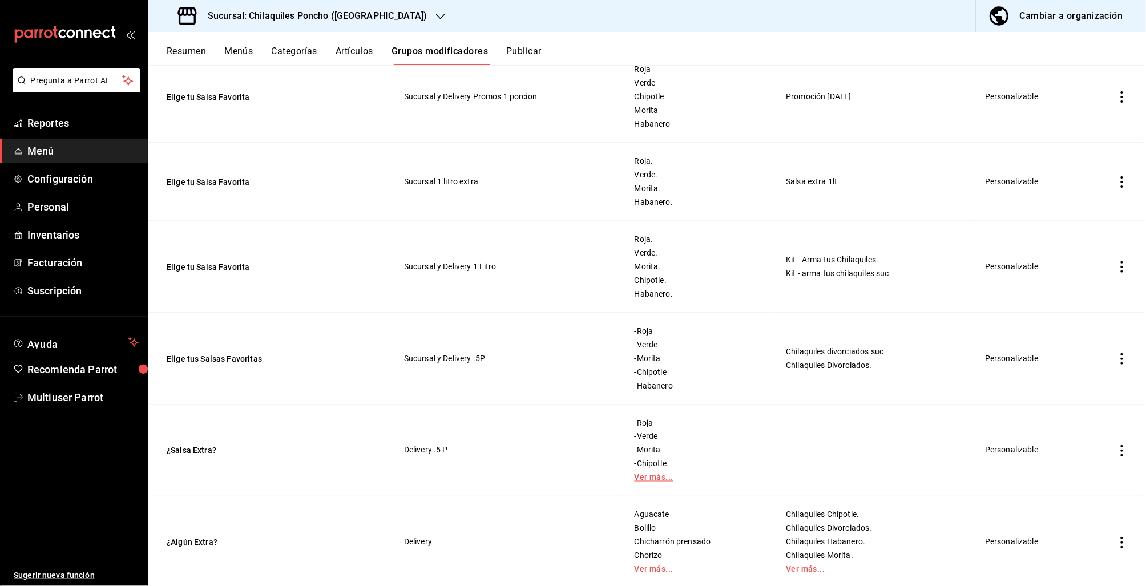
click at [635, 480] on link "Ver más..." at bounding box center [696, 478] width 123 height 8
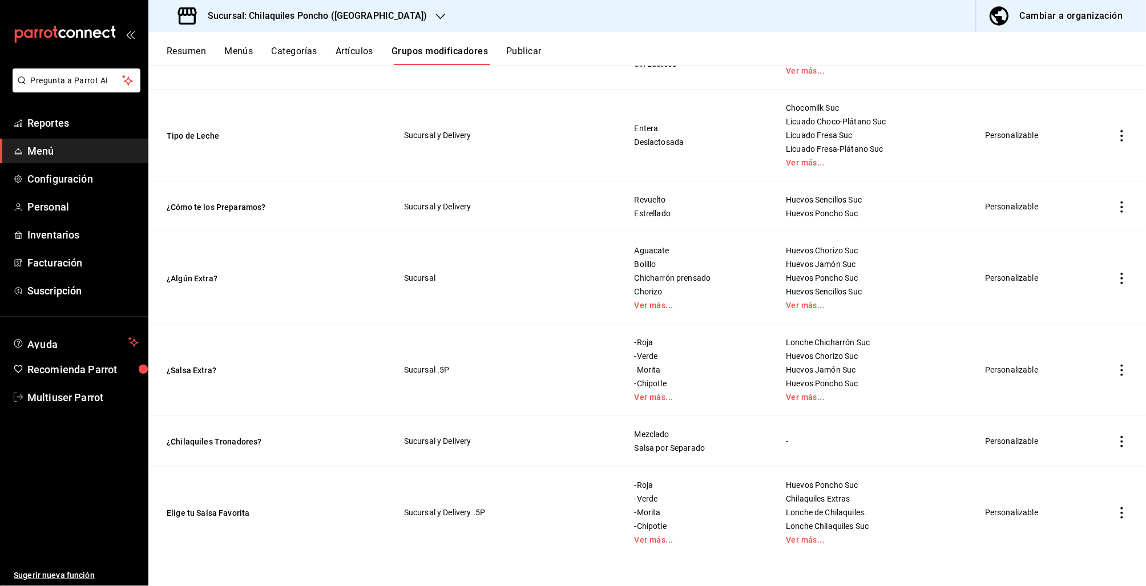
scroll to position [1136, 0]
click at [649, 402] on link "Ver más..." at bounding box center [696, 398] width 123 height 8
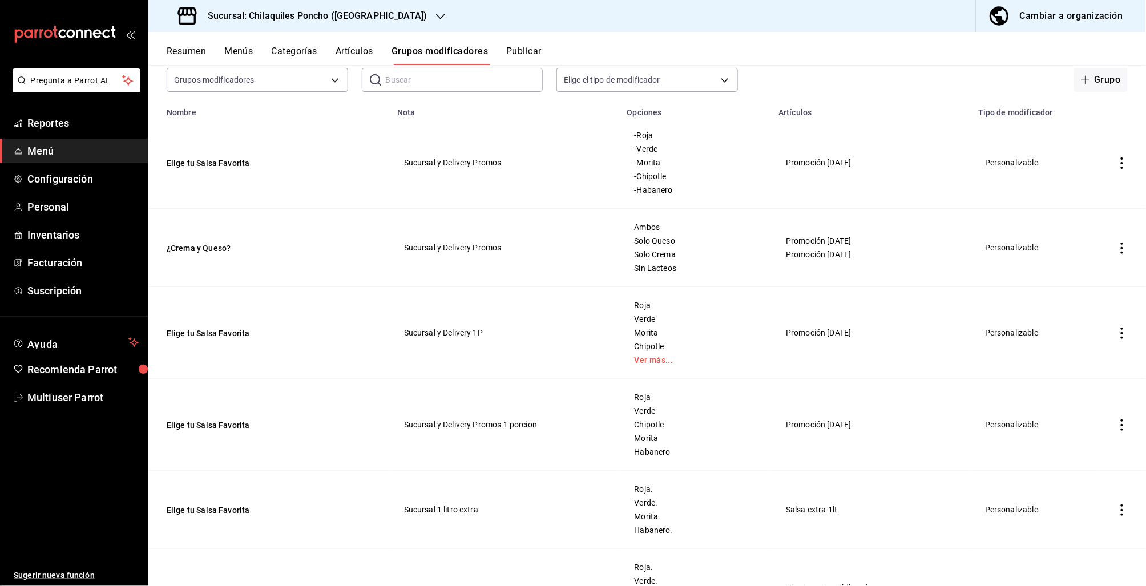
scroll to position [0, 0]
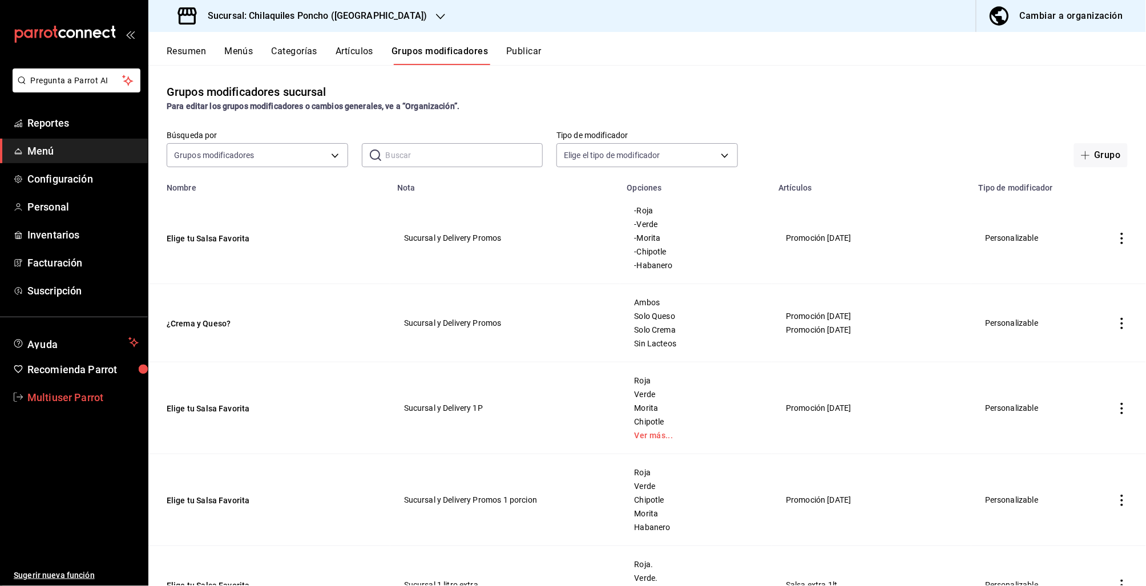
click at [63, 399] on span "Multiuser Parrot" at bounding box center [82, 397] width 111 height 15
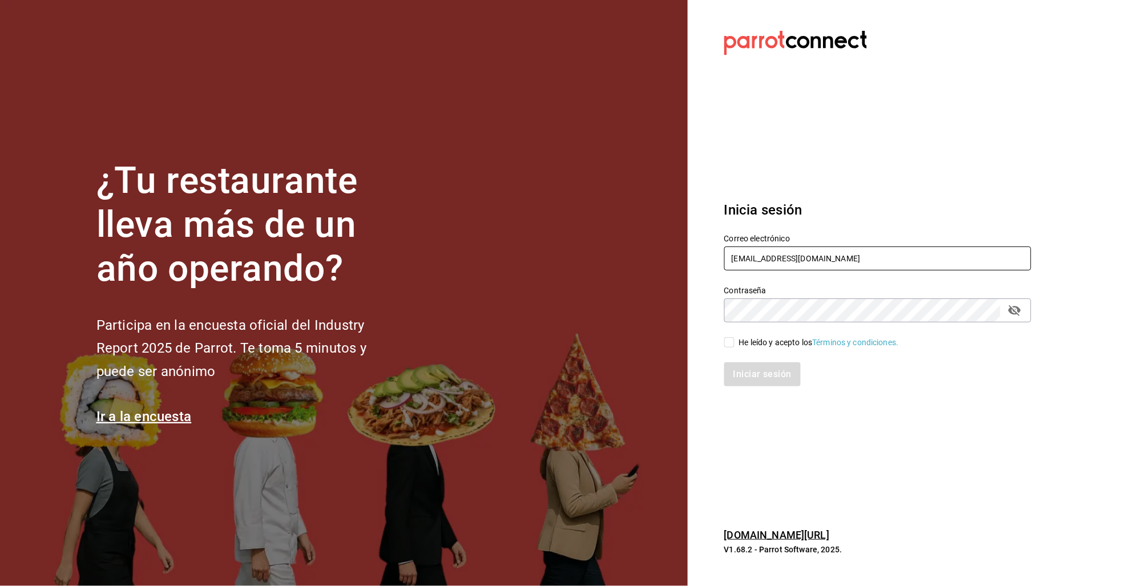
click at [755, 264] on input "[EMAIL_ADDRESS][DOMAIN_NAME]" at bounding box center [877, 259] width 307 height 24
click at [755, 263] on input "[EMAIL_ADDRESS][DOMAIN_NAME]" at bounding box center [877, 259] width 307 height 24
type input "[EMAIL_ADDRESS][DOMAIN_NAME]"
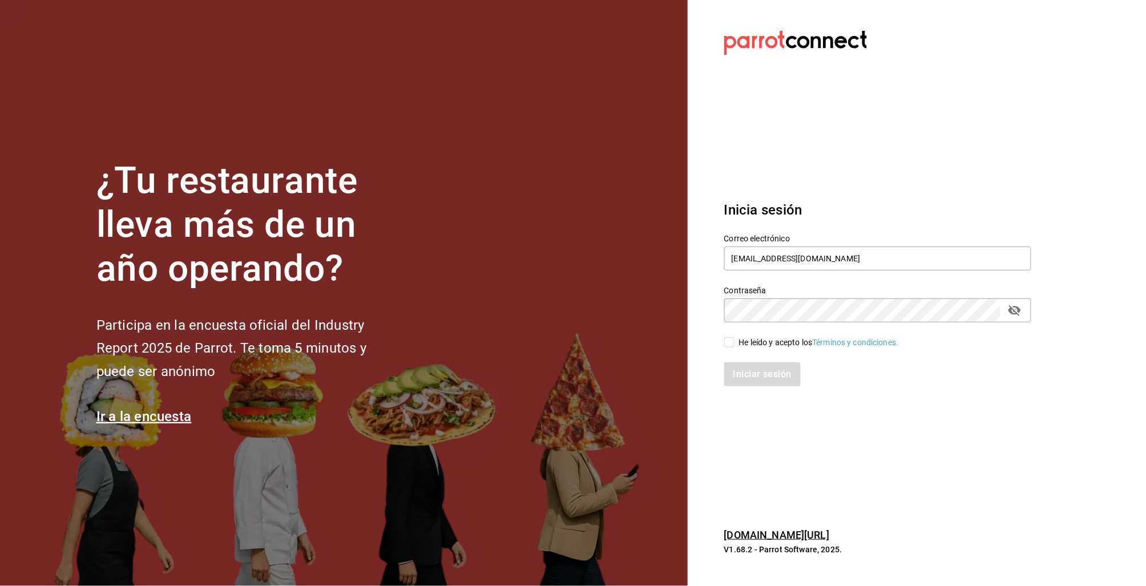
click at [727, 341] on input "He leído y acepto los Términos y condiciones." at bounding box center [729, 342] width 10 height 10
checkbox input "true"
click at [745, 368] on button "Iniciar sesión" at bounding box center [763, 374] width 78 height 24
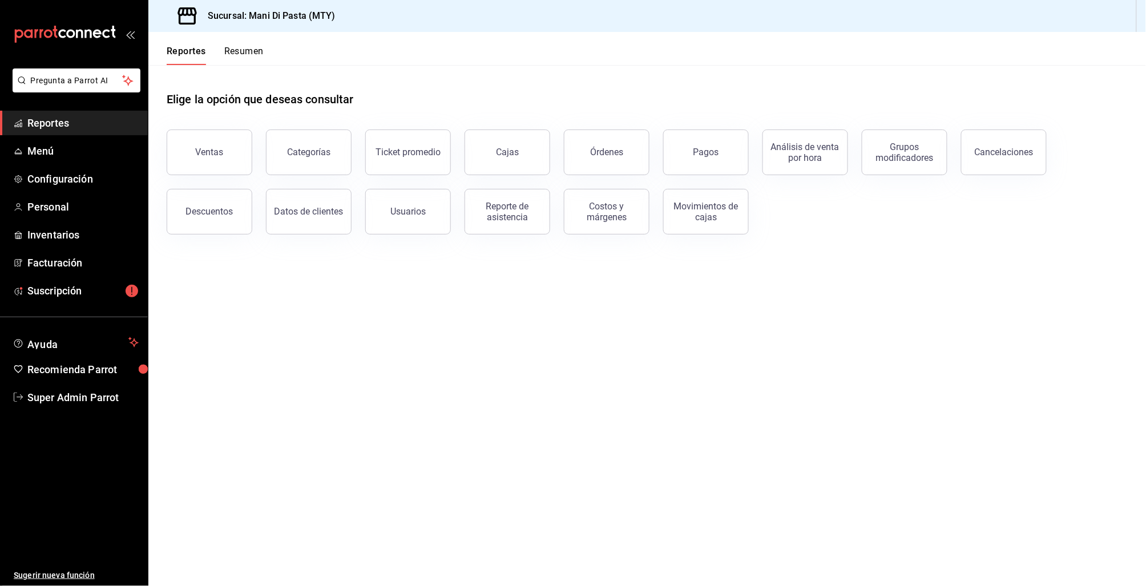
click at [46, 126] on span "Reportes" at bounding box center [82, 122] width 111 height 15
click at [633, 150] on button "Órdenes" at bounding box center [607, 153] width 86 height 46
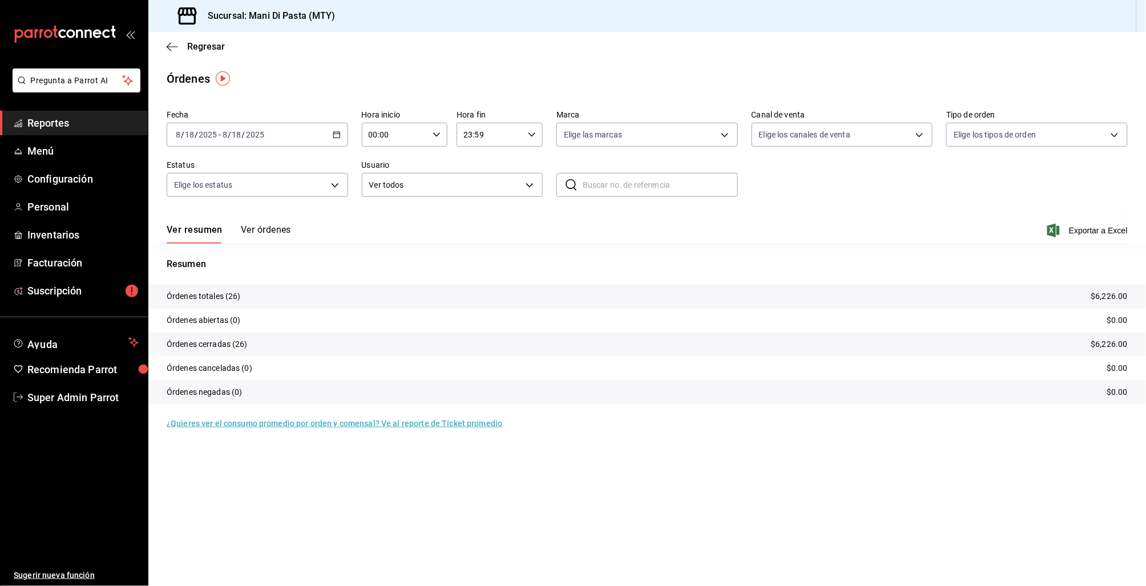
click at [337, 136] on icon "button" at bounding box center [337, 135] width 8 height 8
click at [221, 298] on span "Rango de fechas" at bounding box center [220, 298] width 88 height 12
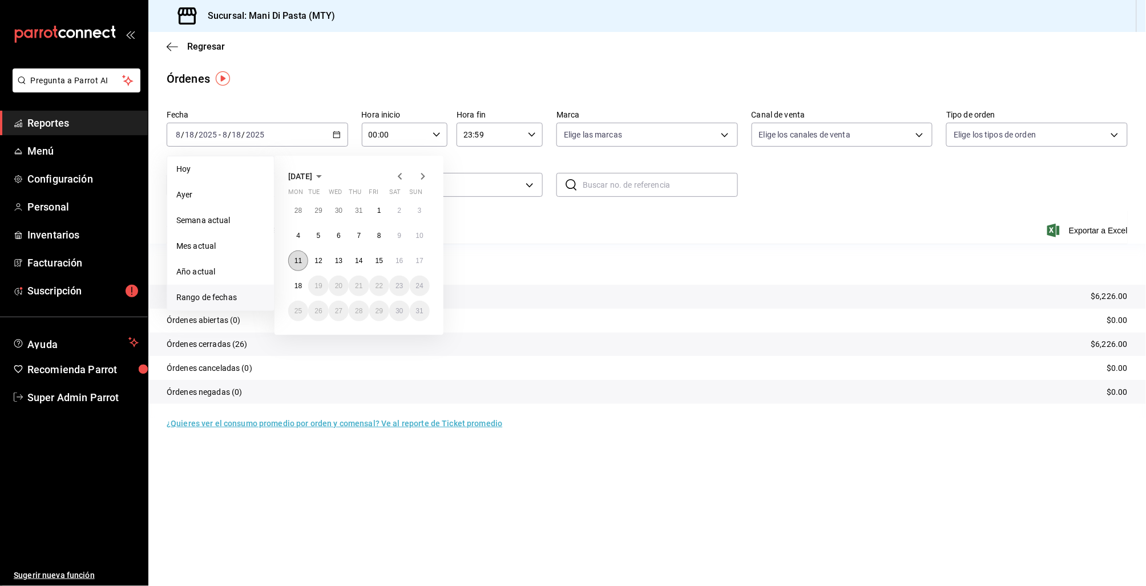
click at [304, 261] on button "11" at bounding box center [298, 261] width 20 height 21
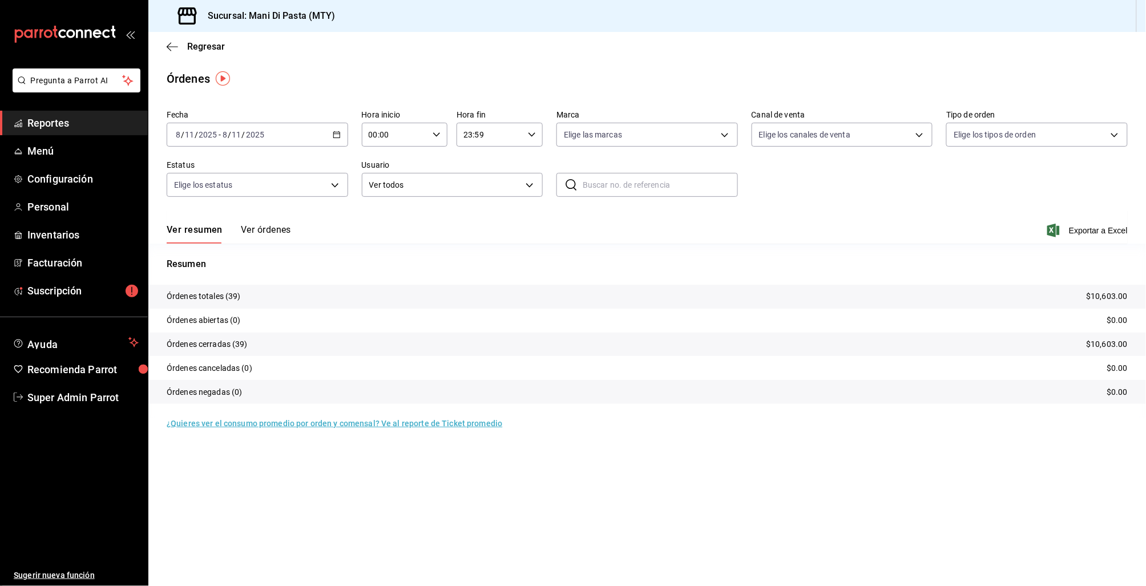
click at [273, 235] on button "Ver órdenes" at bounding box center [266, 233] width 50 height 19
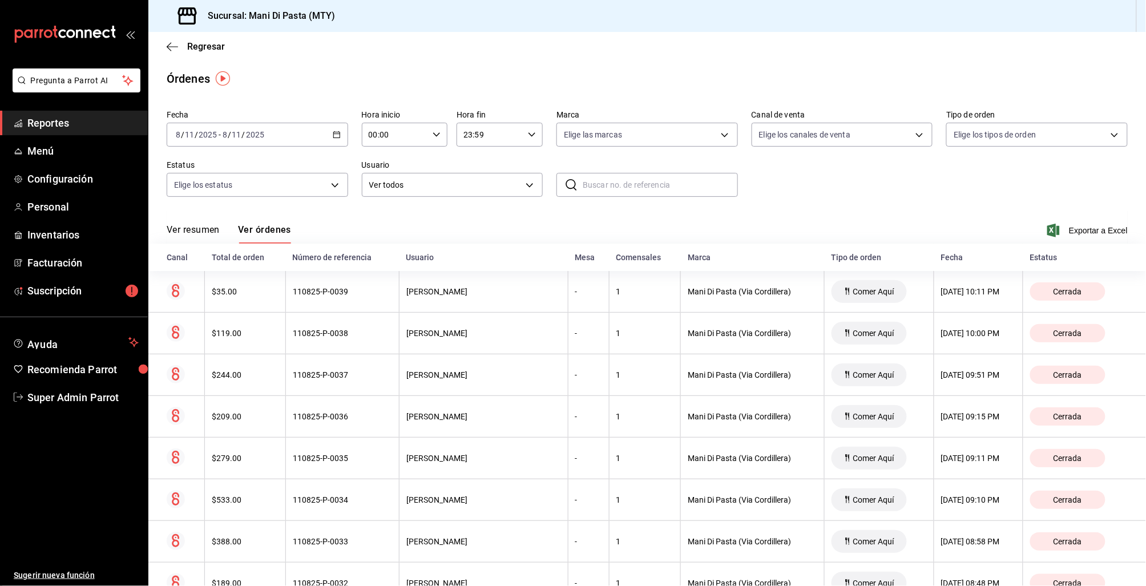
click at [296, 133] on div "[DATE] [DATE] - [DATE] [DATE]" at bounding box center [257, 135] width 181 height 24
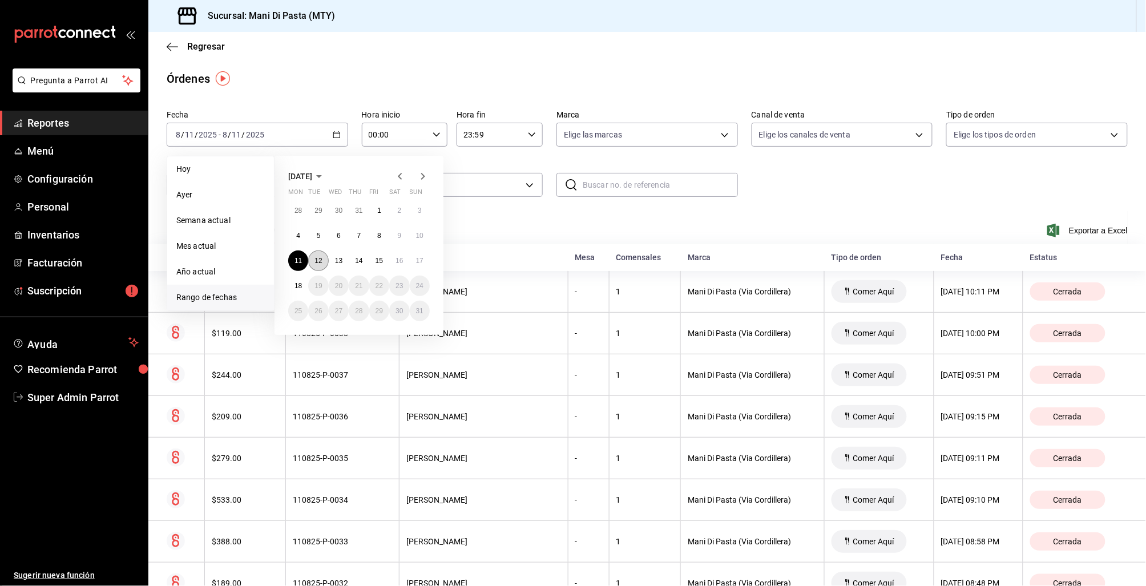
click at [324, 259] on button "12" at bounding box center [318, 261] width 20 height 21
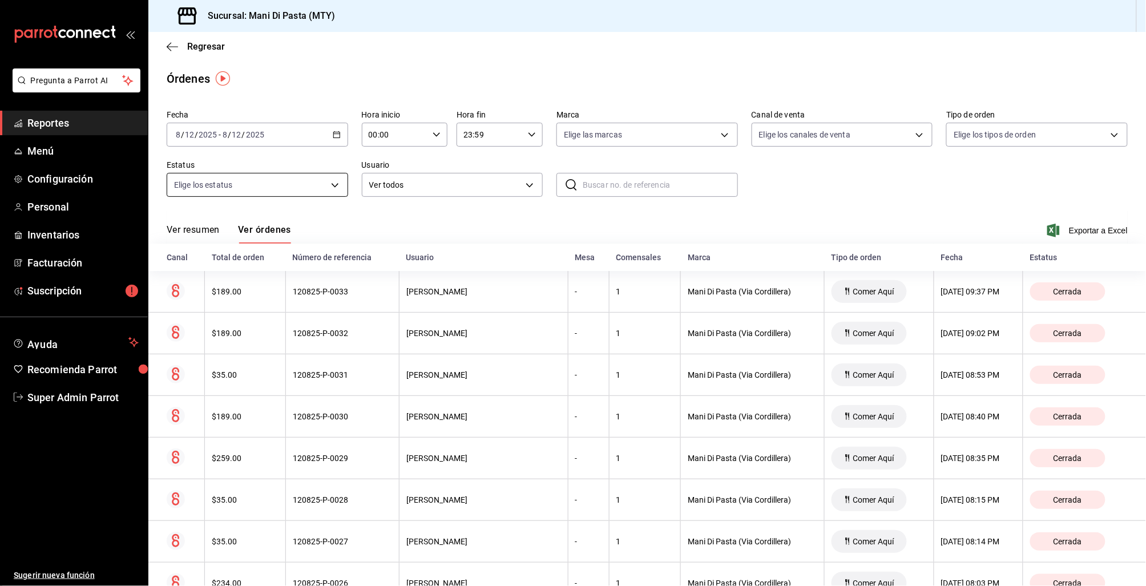
click at [332, 181] on body "Pregunta a Parrot AI Reportes Menú Configuración Personal Inventarios Facturaci…" at bounding box center [573, 293] width 1146 height 586
click at [337, 140] on div at bounding box center [573, 293] width 1146 height 586
click at [333, 134] on icon "button" at bounding box center [337, 135] width 8 height 8
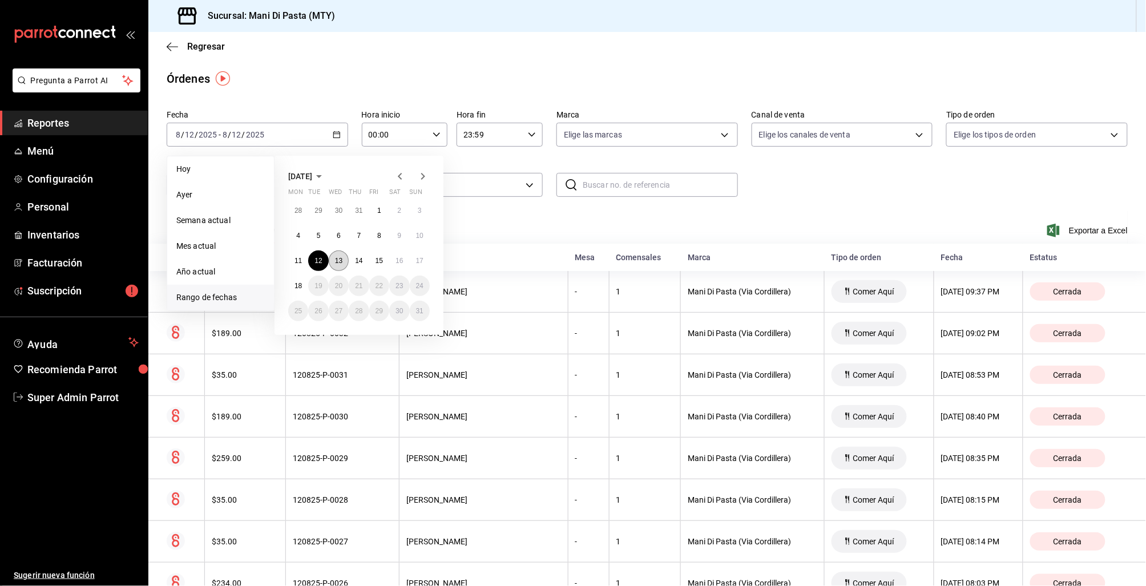
click at [345, 263] on button "13" at bounding box center [339, 261] width 20 height 21
click at [344, 261] on button "13" at bounding box center [339, 261] width 20 height 21
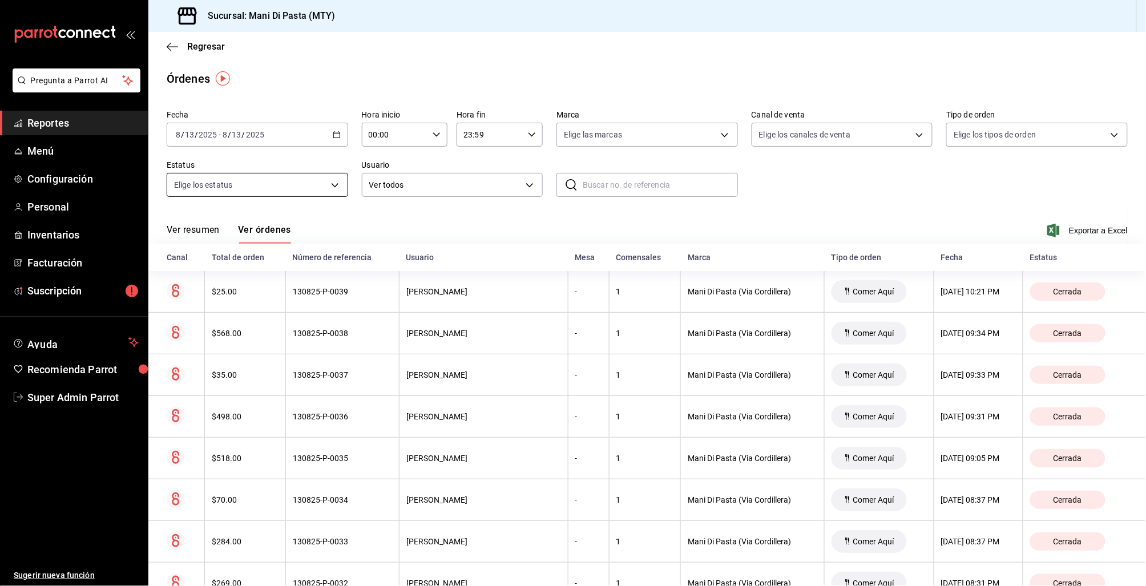
click at [341, 176] on body "Pregunta a Parrot AI Reportes Menú Configuración Personal Inventarios Facturaci…" at bounding box center [573, 293] width 1146 height 586
click at [340, 176] on div at bounding box center [573, 293] width 1146 height 586
click at [334, 131] on icon "button" at bounding box center [337, 135] width 8 height 8
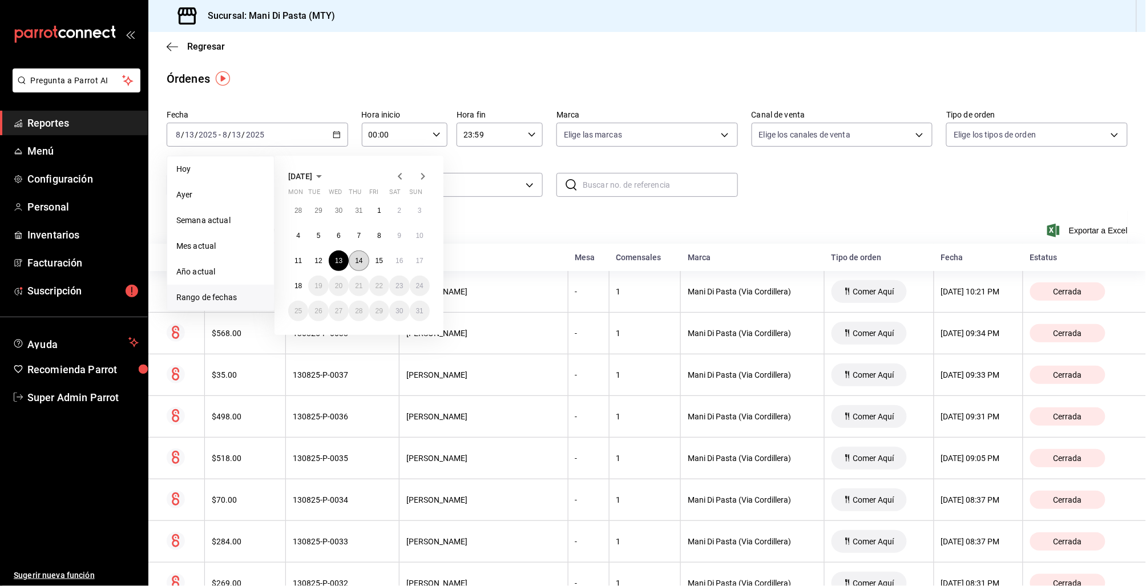
click at [360, 260] on abbr "14" at bounding box center [358, 261] width 7 height 8
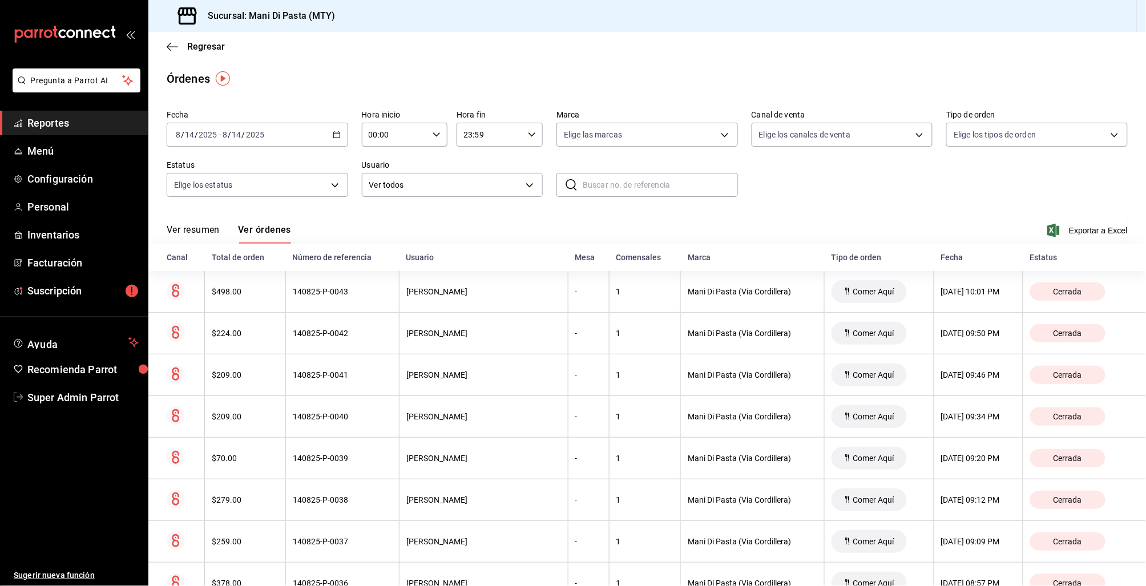
click at [335, 128] on div "[DATE] [DATE] - [DATE] [DATE]" at bounding box center [257, 135] width 181 height 24
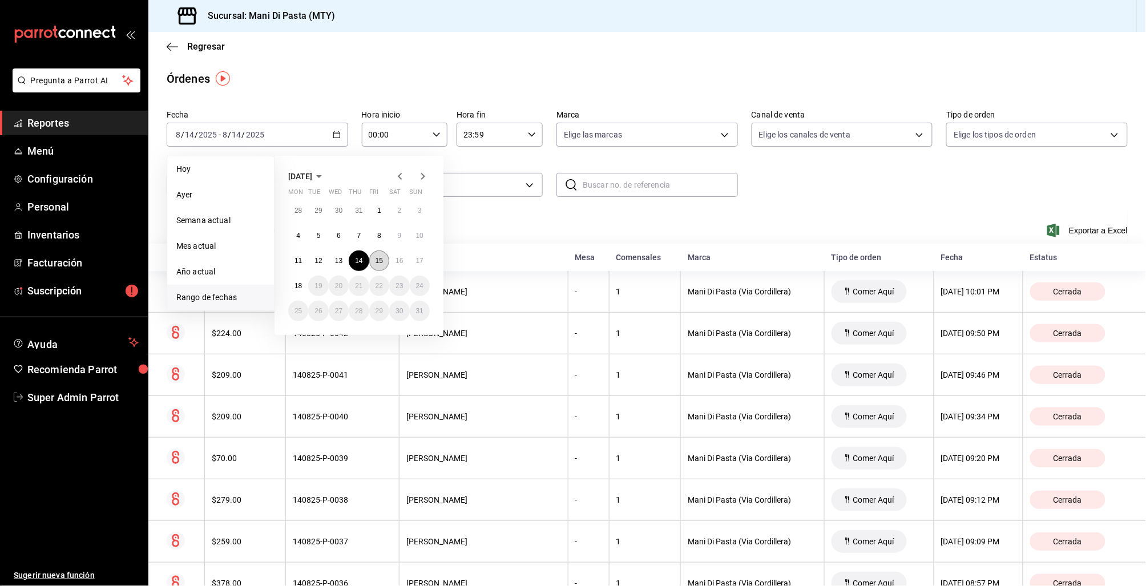
click at [380, 260] on abbr "15" at bounding box center [378, 261] width 7 height 8
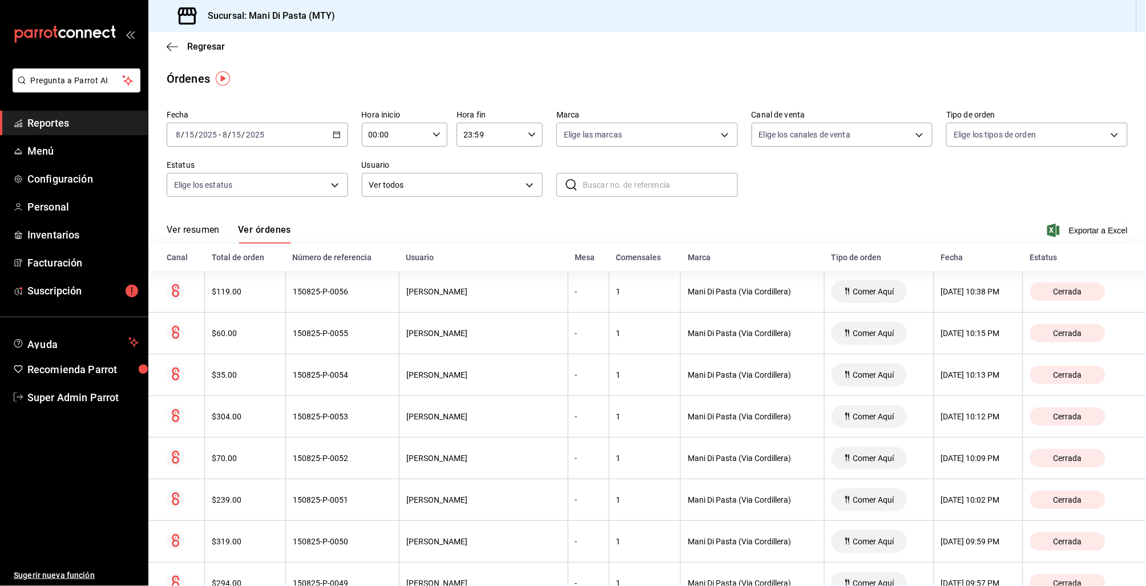
click at [333, 136] on icon "button" at bounding box center [337, 135] width 8 height 8
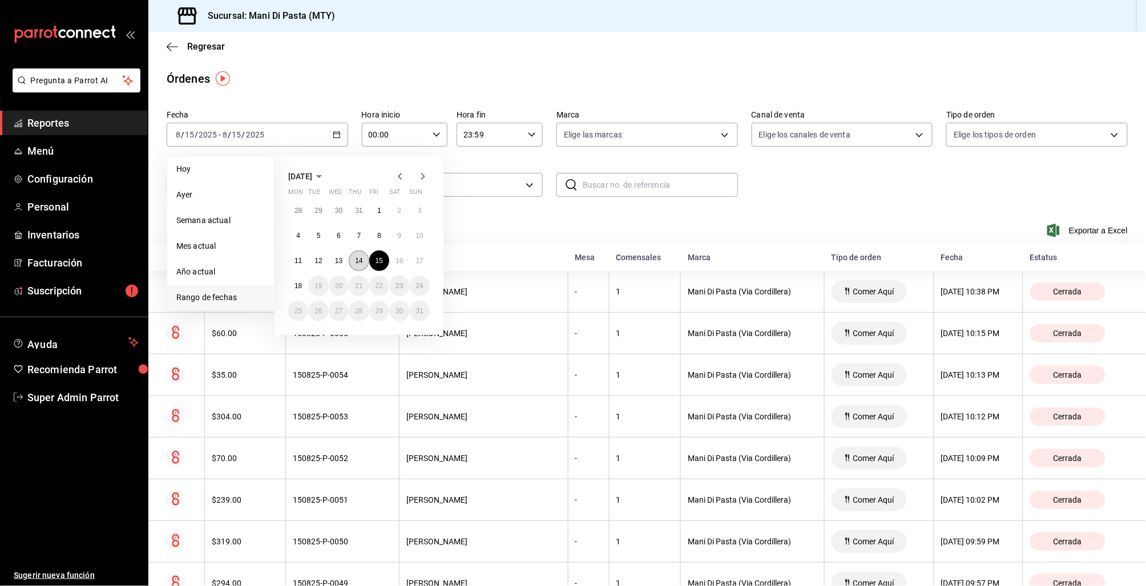
click at [360, 260] on abbr "14" at bounding box center [358, 261] width 7 height 8
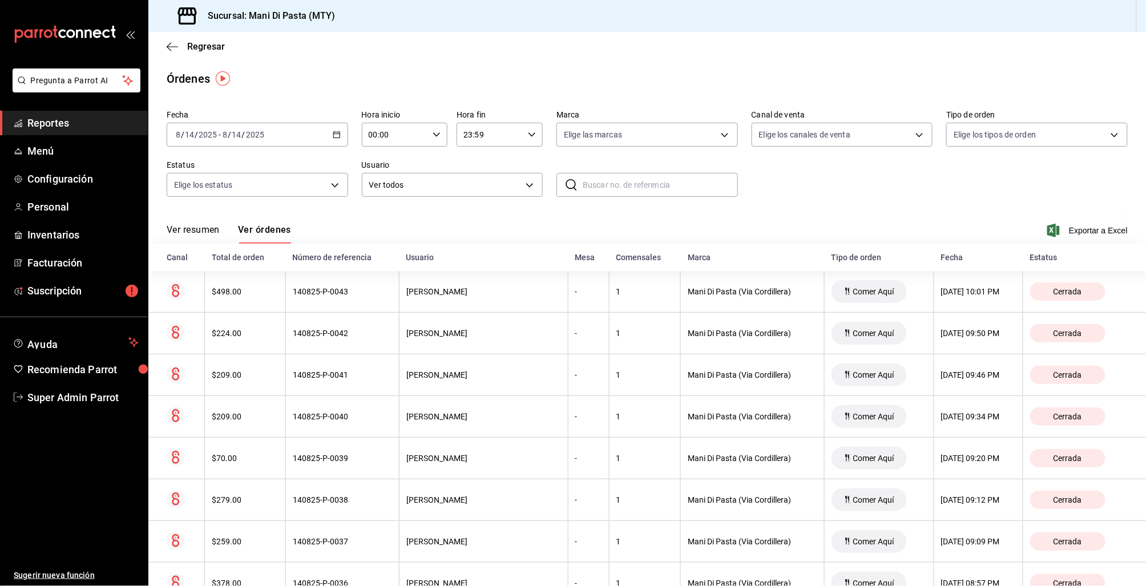
click at [333, 136] on \(Stroke\) "button" at bounding box center [336, 135] width 7 height 6
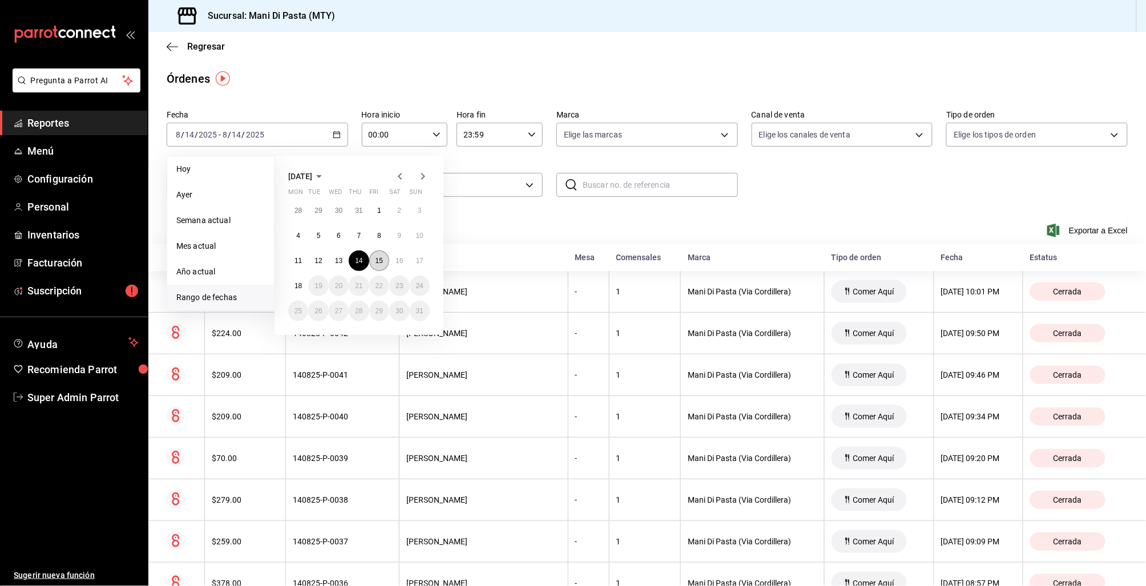
click at [380, 258] on abbr "15" at bounding box center [378, 261] width 7 height 8
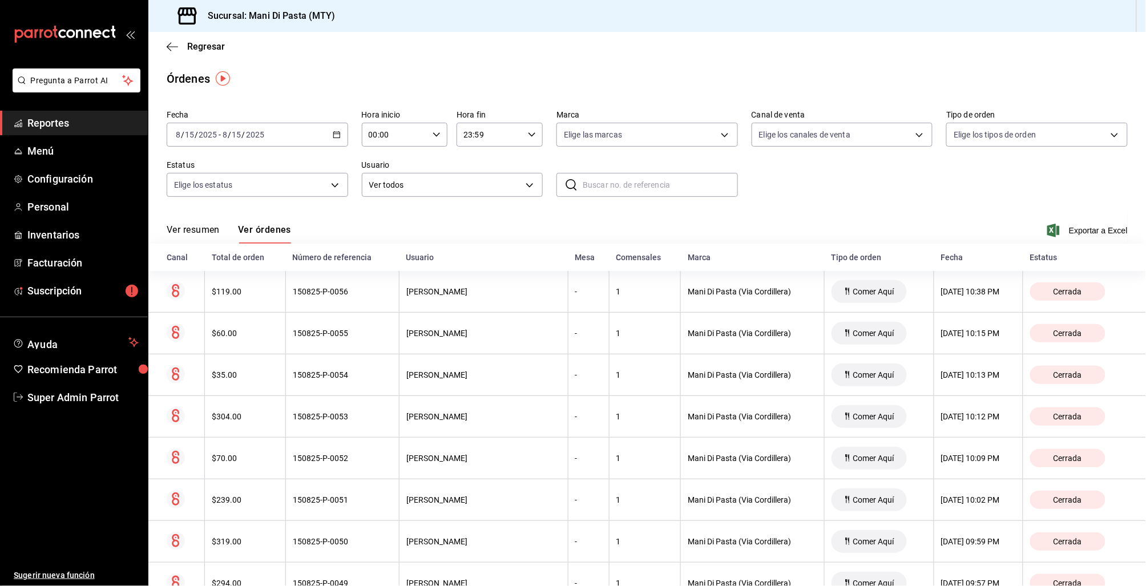
click at [328, 139] on div "[DATE] [DATE] - [DATE] [DATE]" at bounding box center [257, 135] width 181 height 24
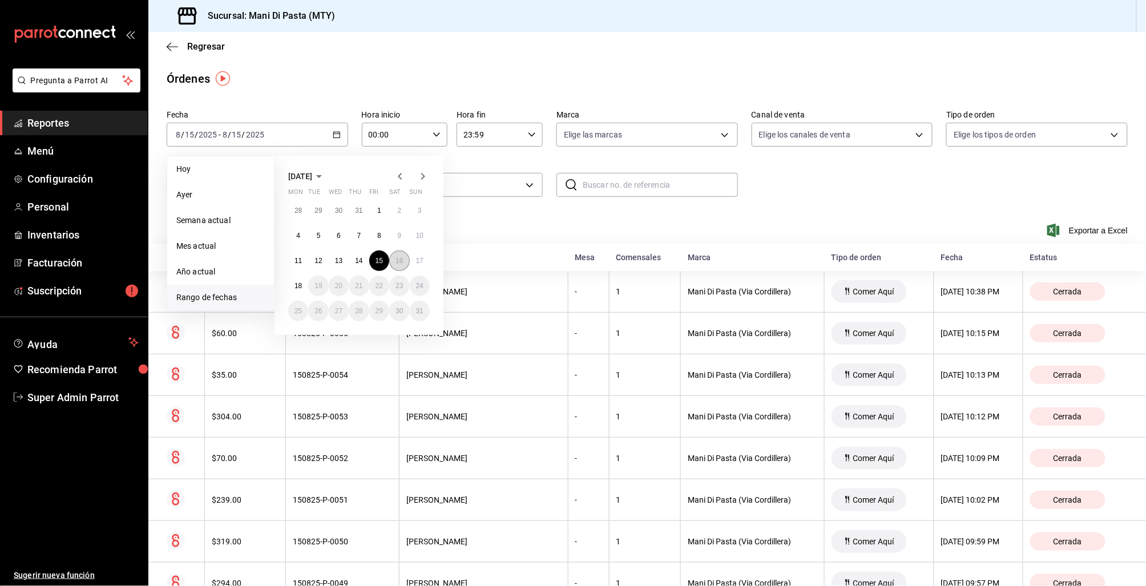
click at [399, 260] on abbr "16" at bounding box center [398, 261] width 7 height 8
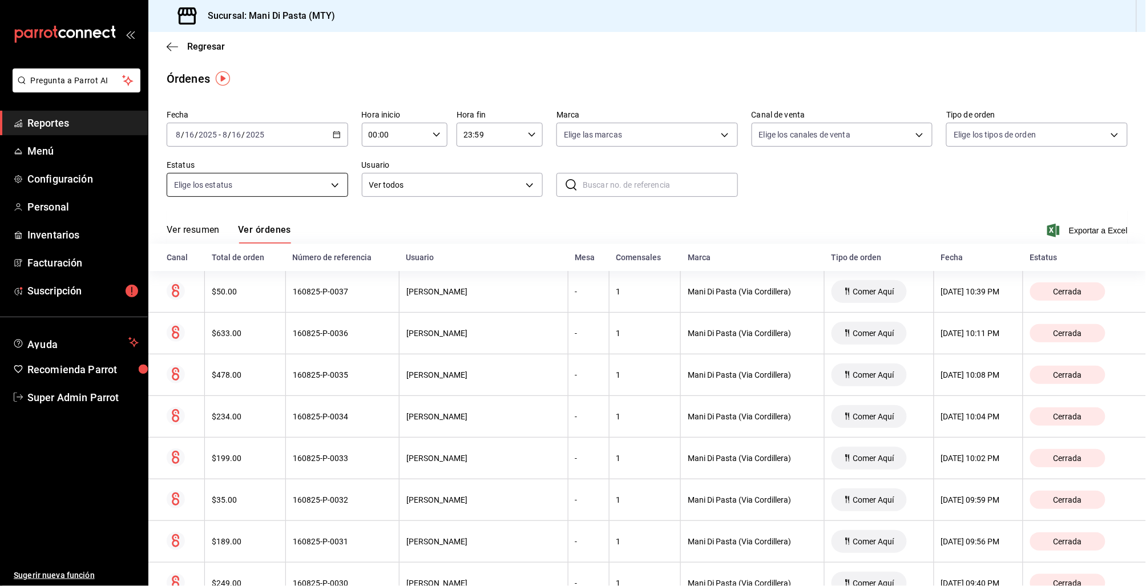
click at [333, 186] on body "Pregunta a Parrot AI Reportes Menú Configuración Personal Inventarios Facturaci…" at bounding box center [573, 293] width 1146 height 586
click at [333, 186] on div at bounding box center [573, 293] width 1146 height 586
click at [339, 132] on div "[DATE] [DATE] - [DATE] [DATE]" at bounding box center [257, 135] width 181 height 24
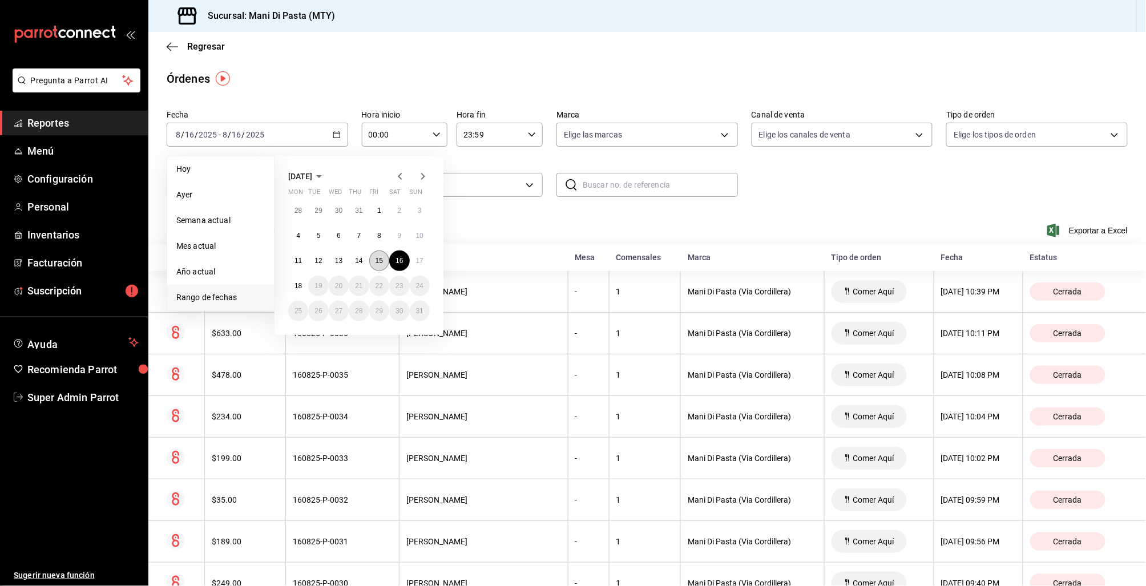
click at [378, 263] on abbr "15" at bounding box center [378, 261] width 7 height 8
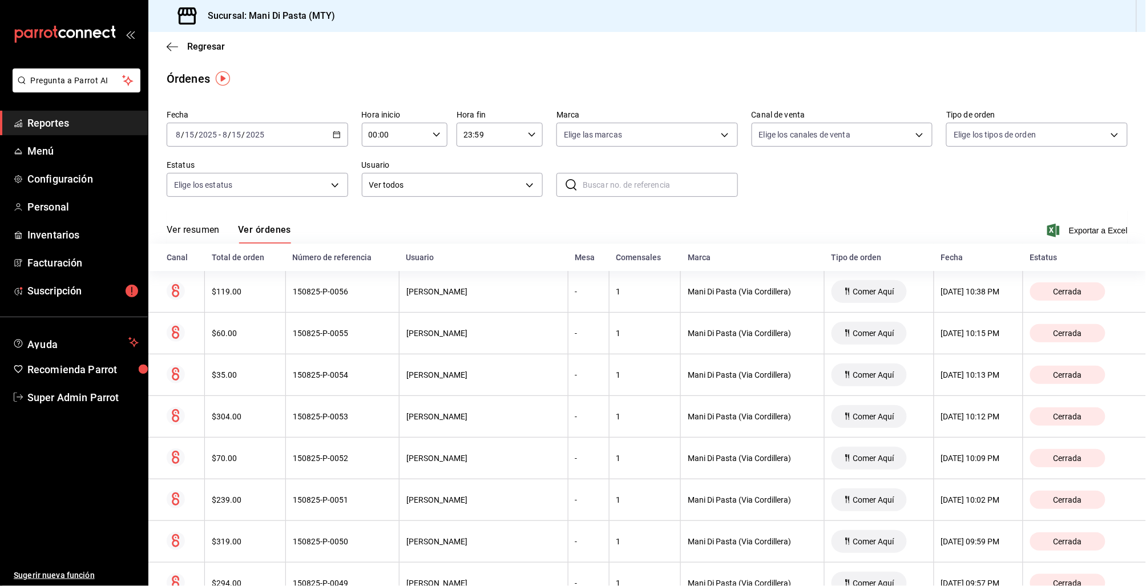
click at [334, 132] on \(Stroke\) "button" at bounding box center [336, 135] width 7 height 6
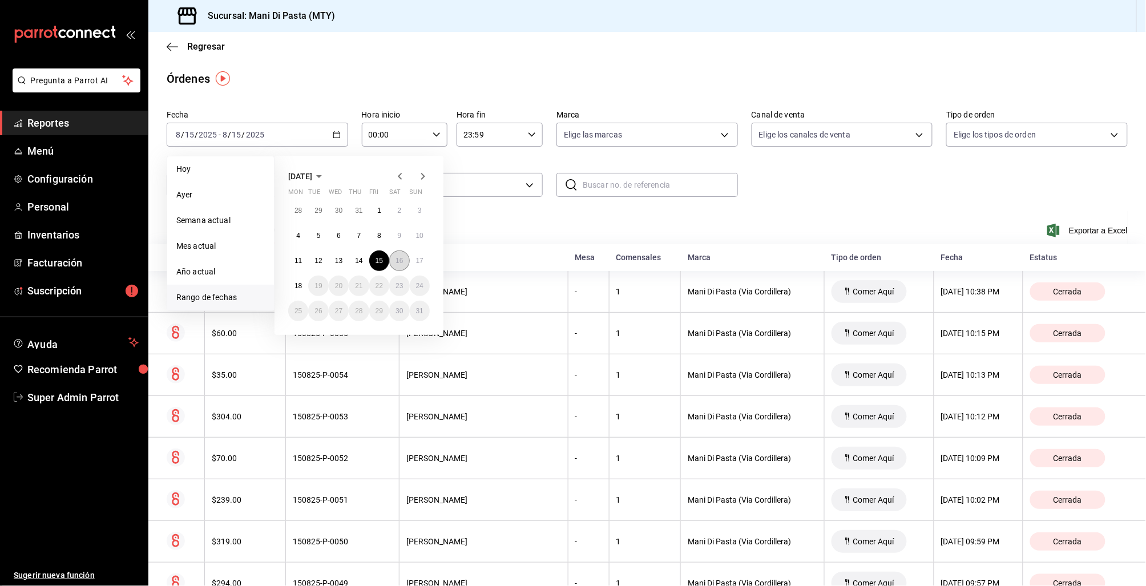
click at [397, 261] on abbr "16" at bounding box center [398, 261] width 7 height 8
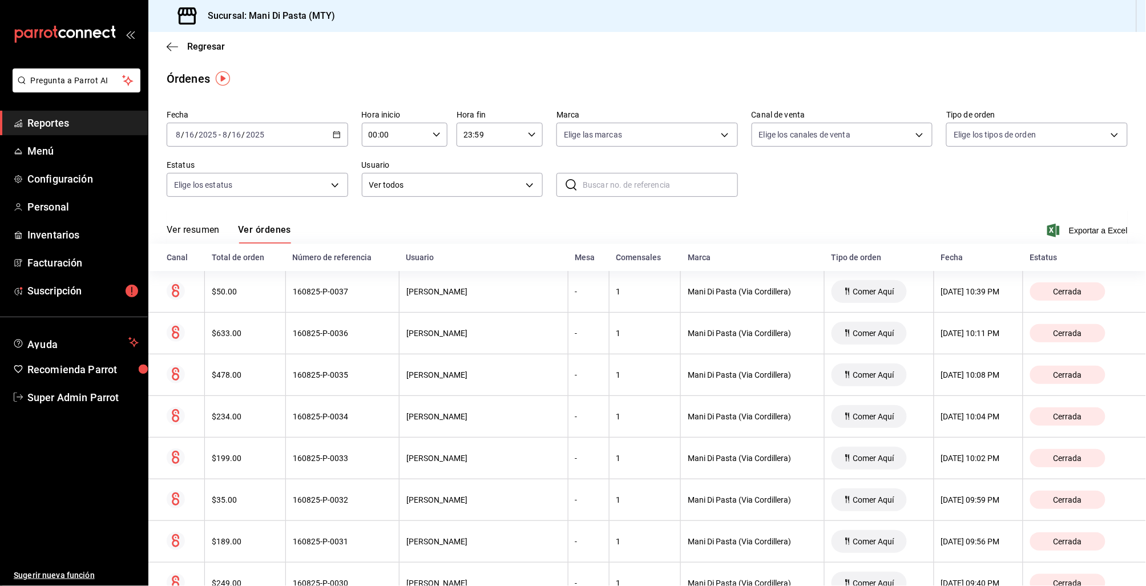
click at [340, 136] on div "[DATE] [DATE] - [DATE] [DATE]" at bounding box center [257, 135] width 181 height 24
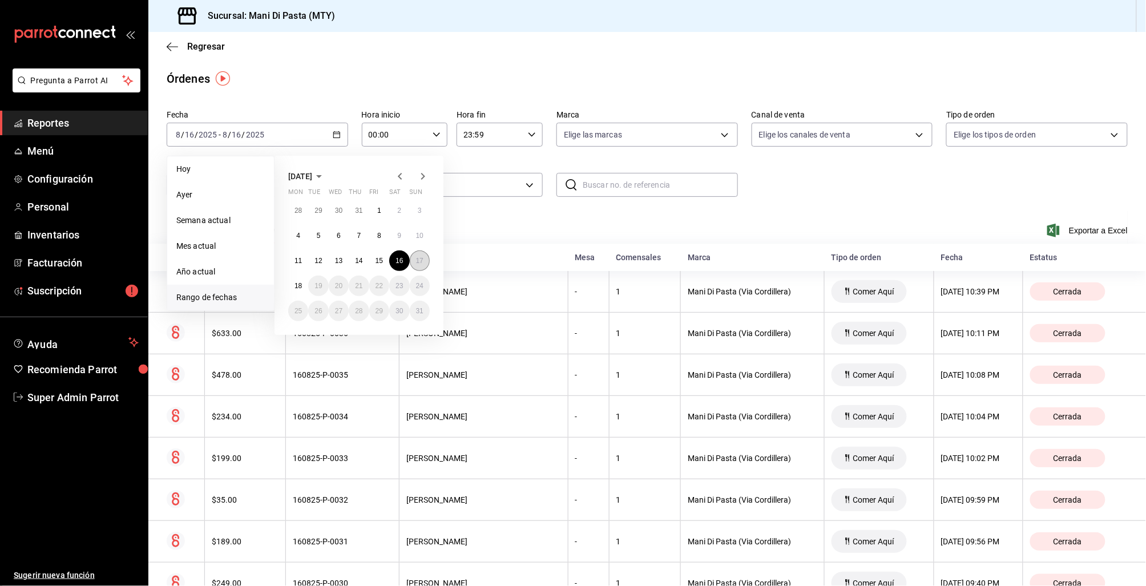
click at [416, 259] on abbr "17" at bounding box center [419, 261] width 7 height 8
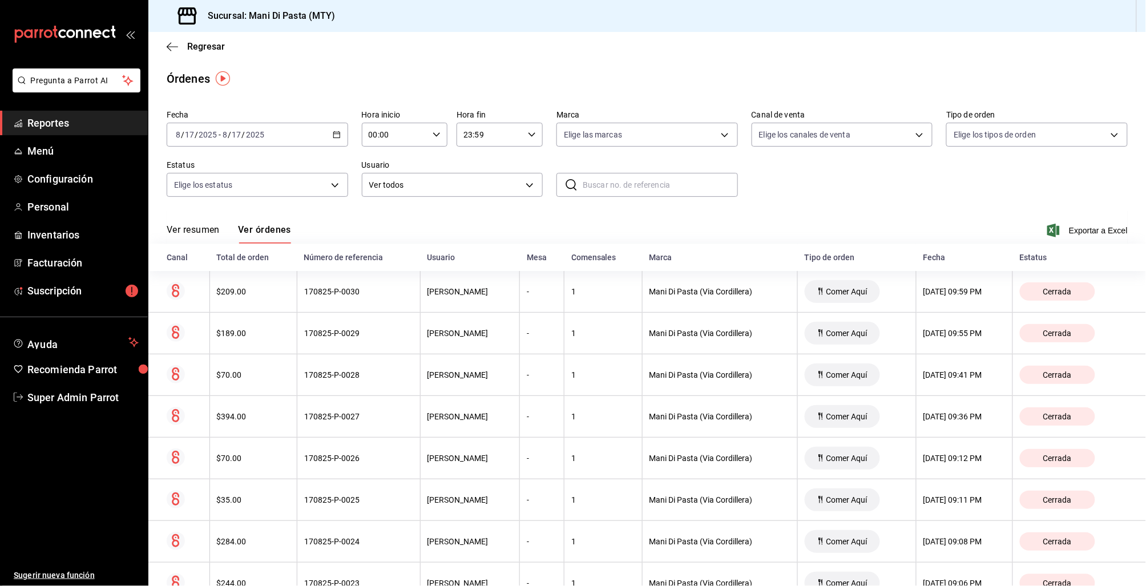
click at [337, 136] on \(Stroke\) "button" at bounding box center [336, 135] width 7 height 6
click at [338, 127] on div "[DATE] [DATE] - [DATE] [DATE]" at bounding box center [257, 135] width 181 height 24
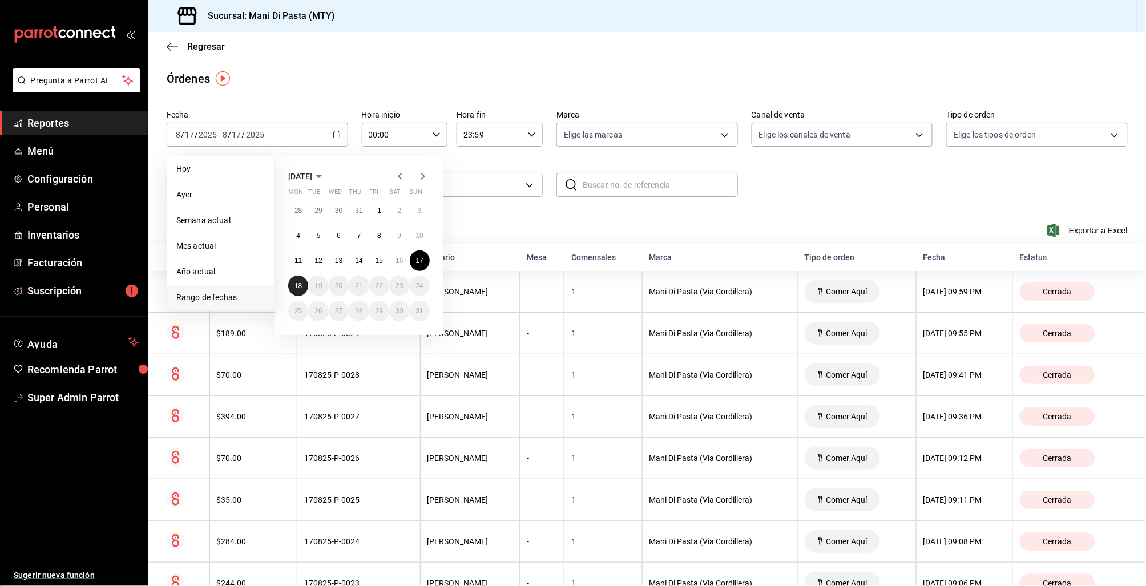
click at [304, 285] on button "18" at bounding box center [298, 286] width 20 height 21
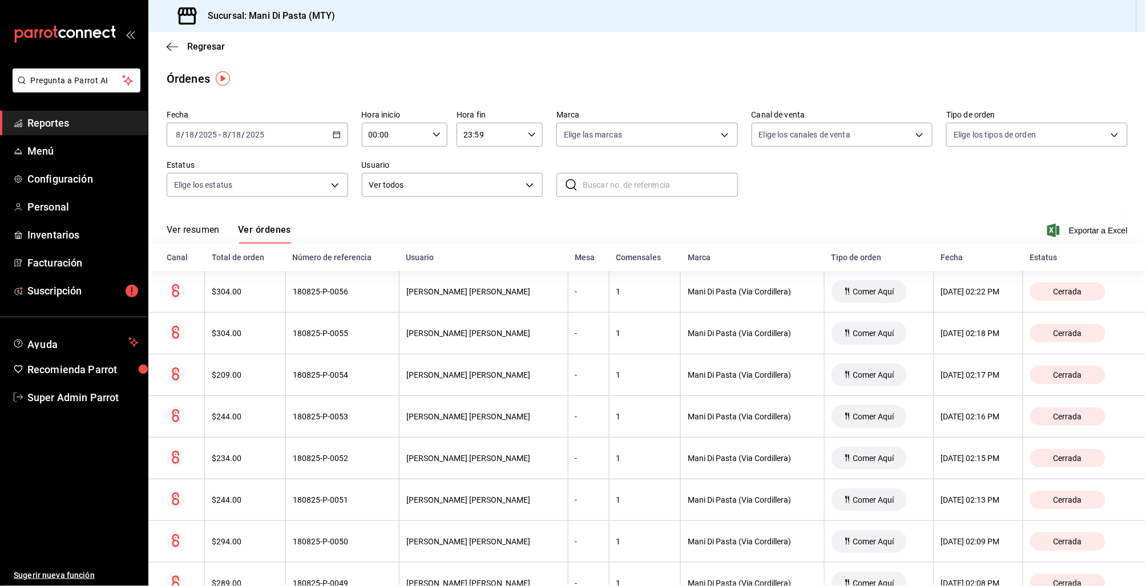
click at [334, 133] on icon "button" at bounding box center [337, 135] width 8 height 8
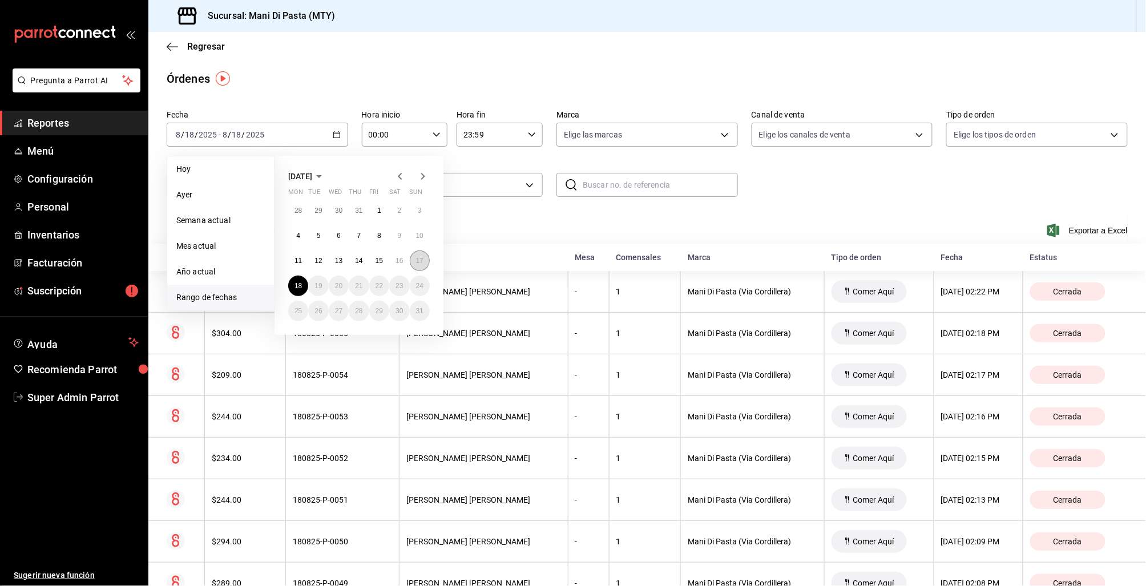
click at [422, 260] on abbr "17" at bounding box center [419, 261] width 7 height 8
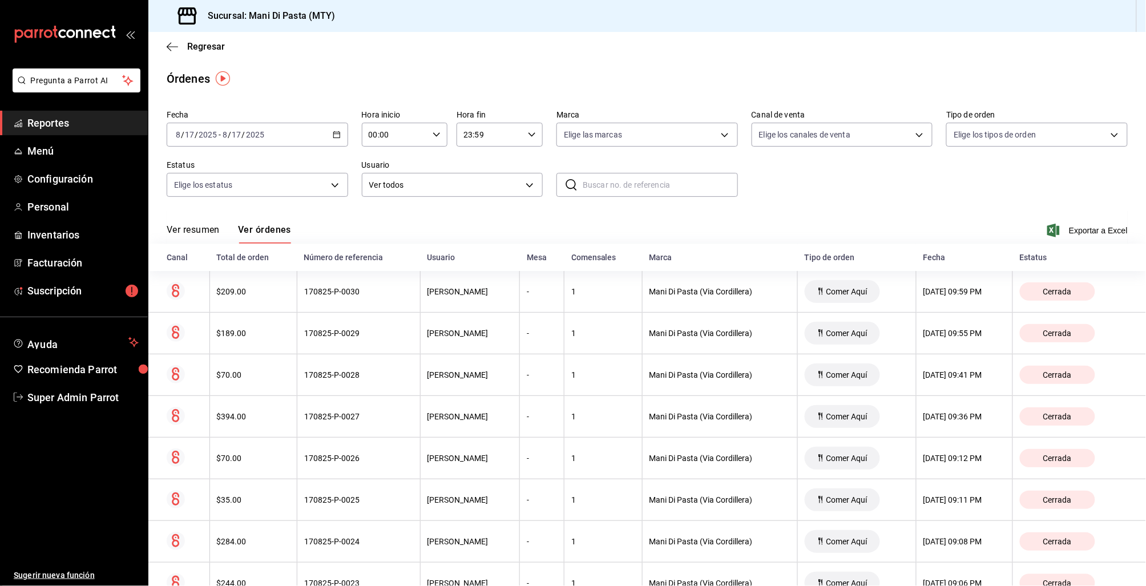
click at [72, 402] on span "Super Admin Parrot" at bounding box center [82, 397] width 111 height 15
click at [72, 402] on html "Pregunta a Parrot AI Reportes Menú Configuración Personal Inventarios Facturaci…" at bounding box center [573, 293] width 1146 height 586
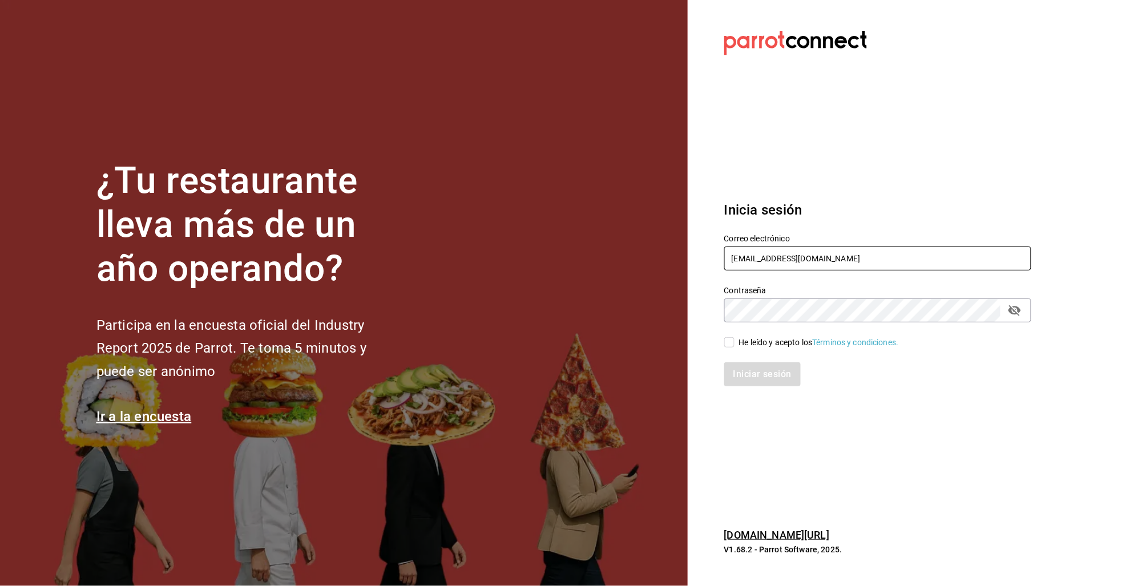
click at [776, 260] on input "[EMAIL_ADDRESS][DOMAIN_NAME]" at bounding box center [877, 259] width 307 height 24
type input "c"
type input "@"
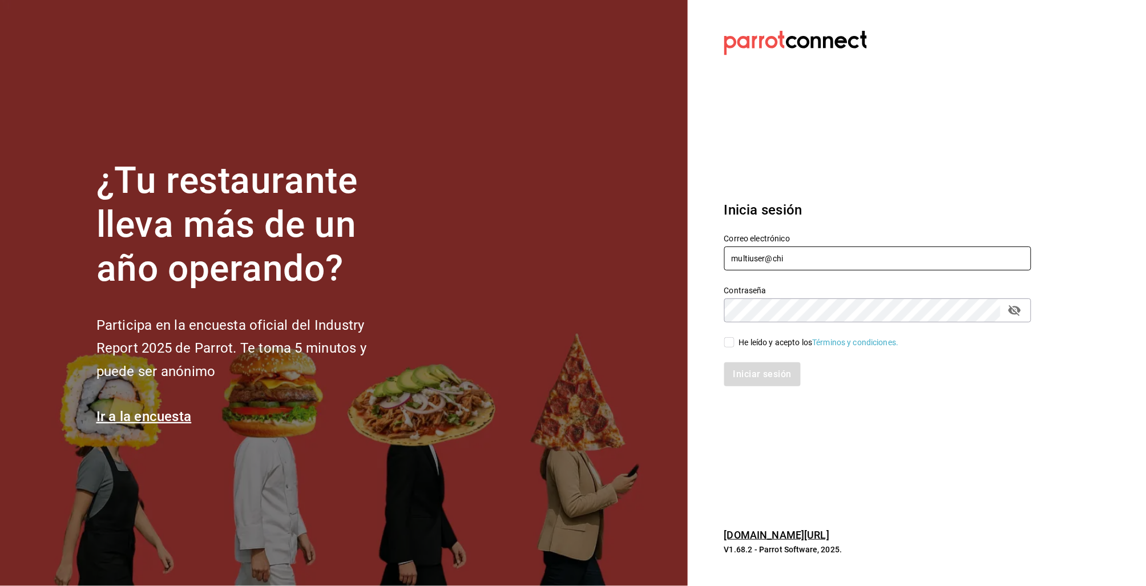
type input "[EMAIL_ADDRESS][DOMAIN_NAME]"
click at [726, 342] on input "He leído y acepto los Términos y condiciones." at bounding box center [729, 342] width 10 height 10
checkbox input "true"
click at [741, 369] on button "Iniciar sesión" at bounding box center [763, 374] width 78 height 24
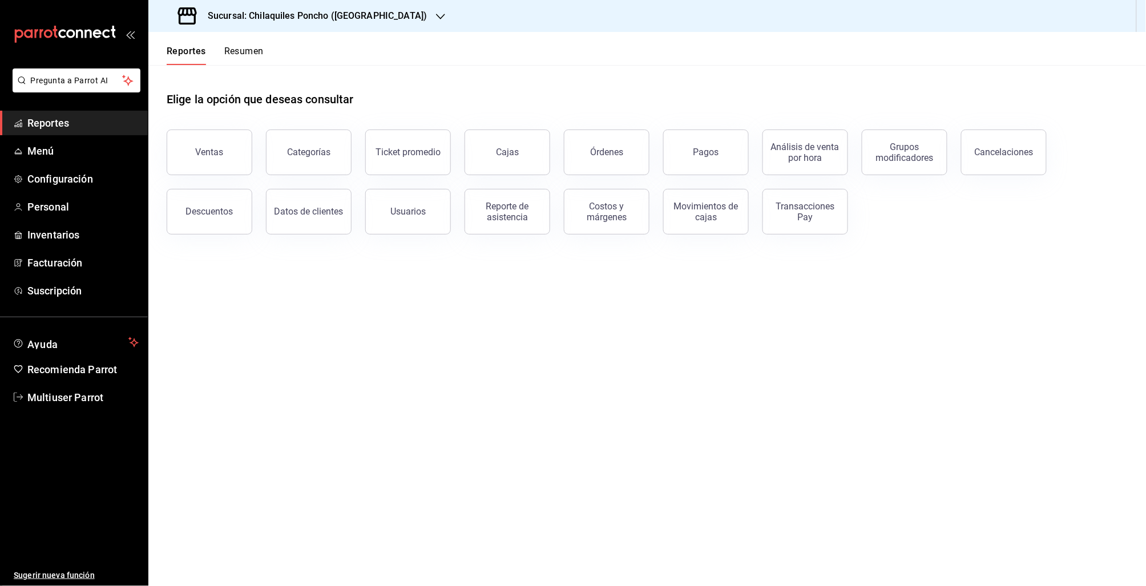
click at [215, 151] on div "Ventas" at bounding box center [210, 152] width 28 height 11
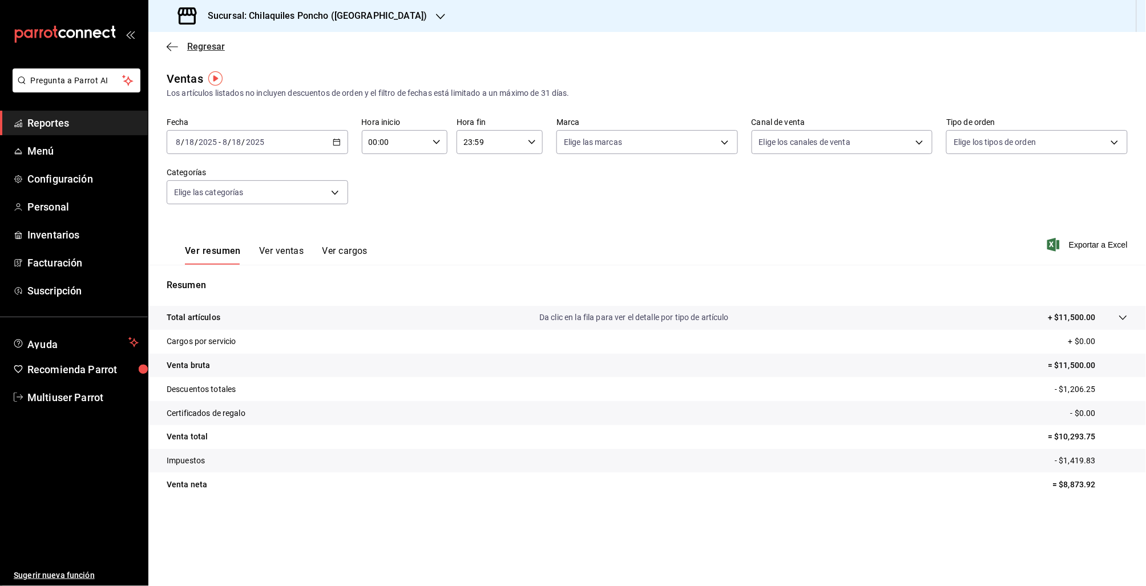
click at [175, 46] on icon "button" at bounding box center [172, 47] width 11 height 10
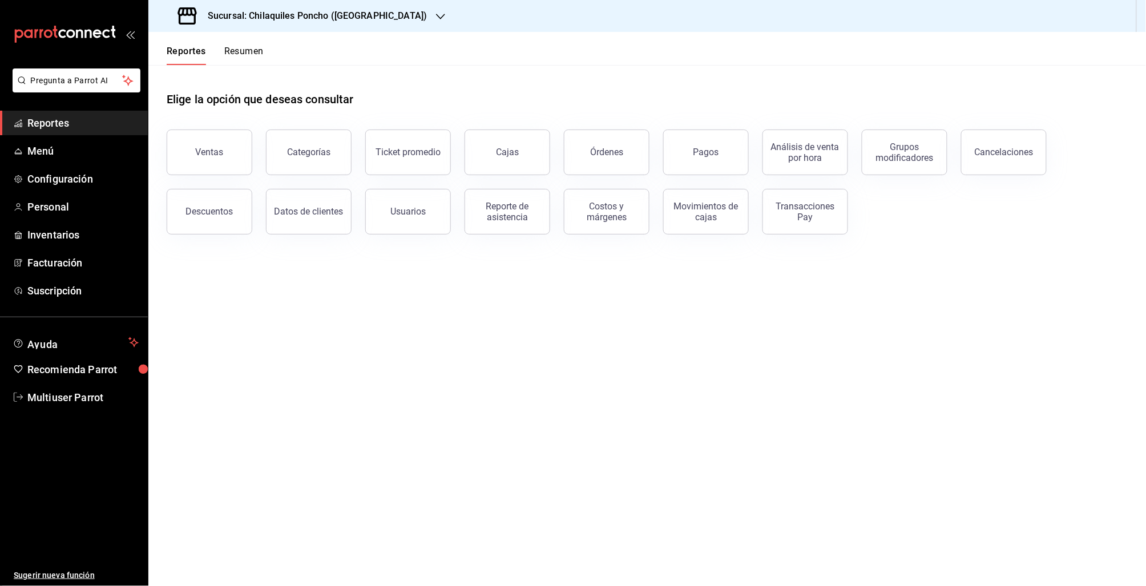
click at [585, 140] on button "Órdenes" at bounding box center [607, 153] width 86 height 46
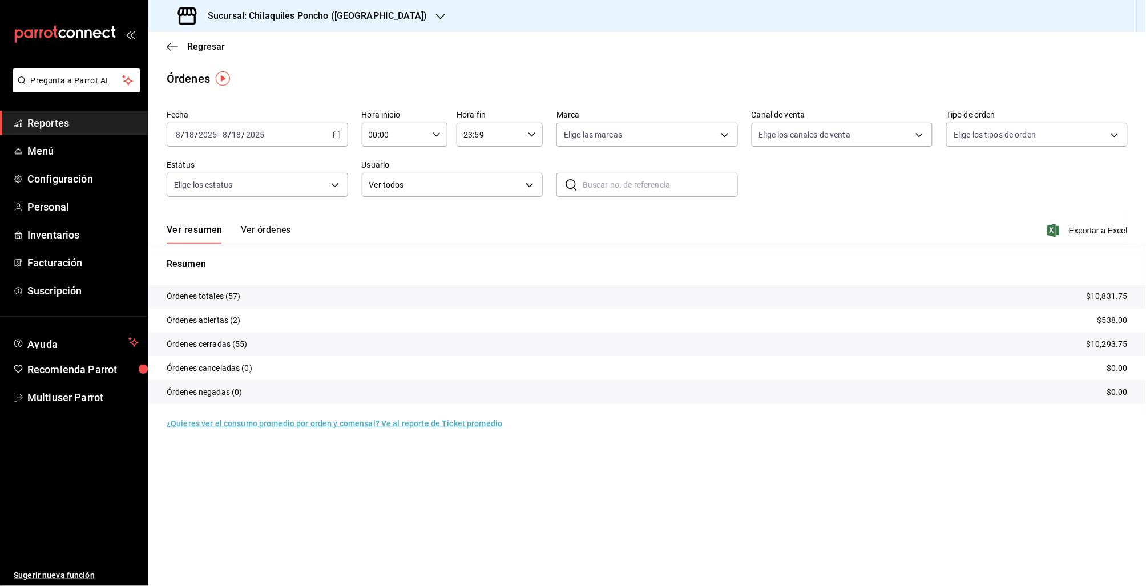
click at [282, 235] on button "Ver órdenes" at bounding box center [266, 233] width 50 height 19
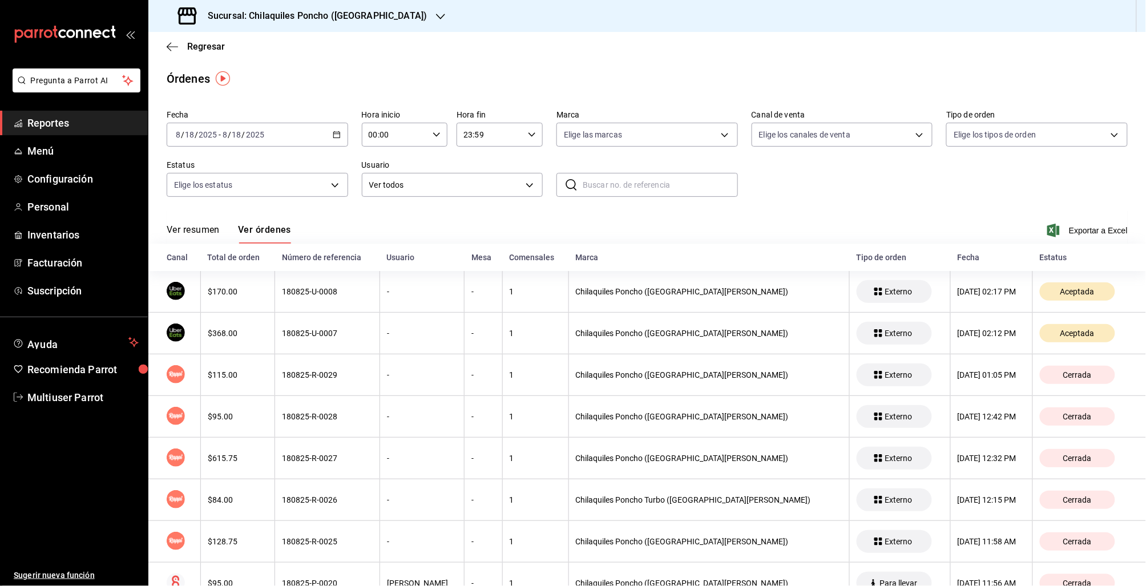
click at [336, 130] on div "2025-08-18 8 / 18 / 2025 - 2025-08-18 8 / 18 / 2025" at bounding box center [257, 135] width 181 height 24
click at [194, 188] on li "Ayer" at bounding box center [220, 195] width 107 height 26
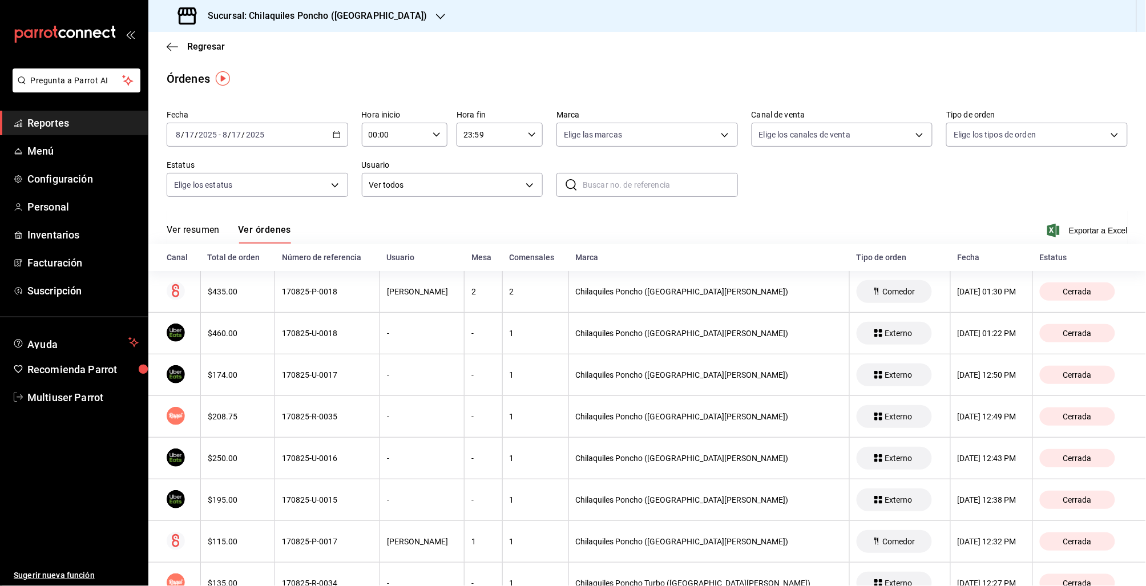
click at [326, 140] on div "2025-08-17 8 / 17 / 2025 - 2025-08-17 8 / 17 / 2025" at bounding box center [257, 135] width 181 height 24
click at [234, 296] on span "Rango de fechas" at bounding box center [220, 298] width 88 height 12
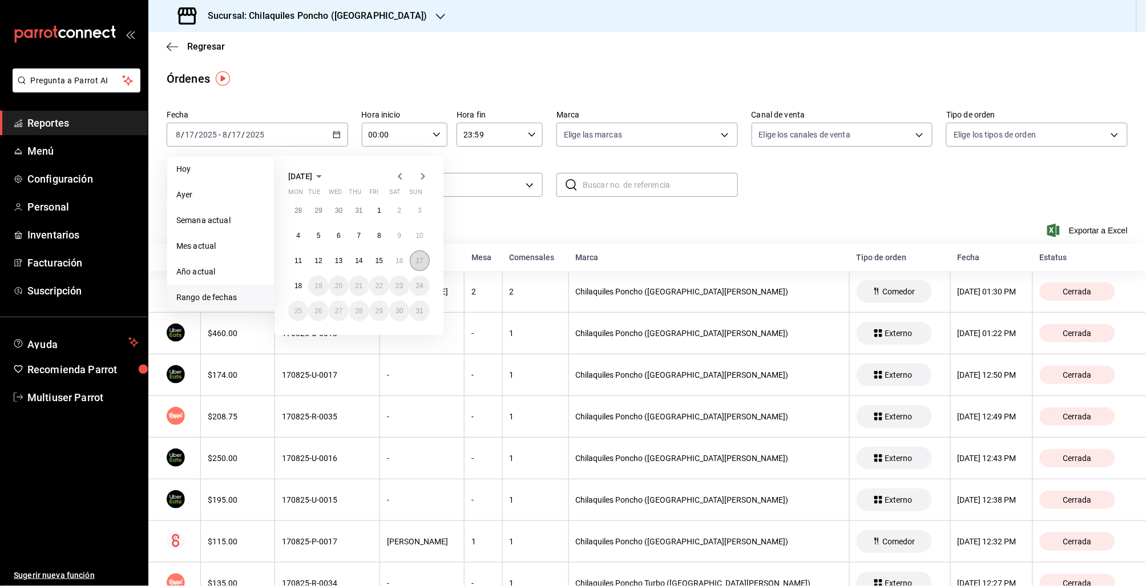
click at [419, 263] on abbr "17" at bounding box center [419, 261] width 7 height 8
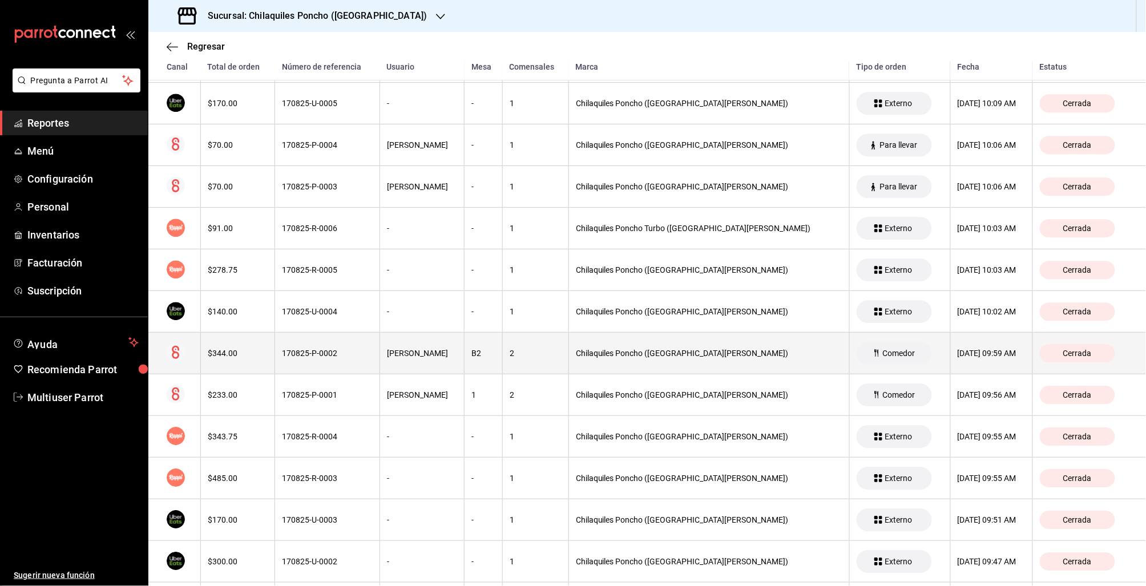
scroll to position [2737, 0]
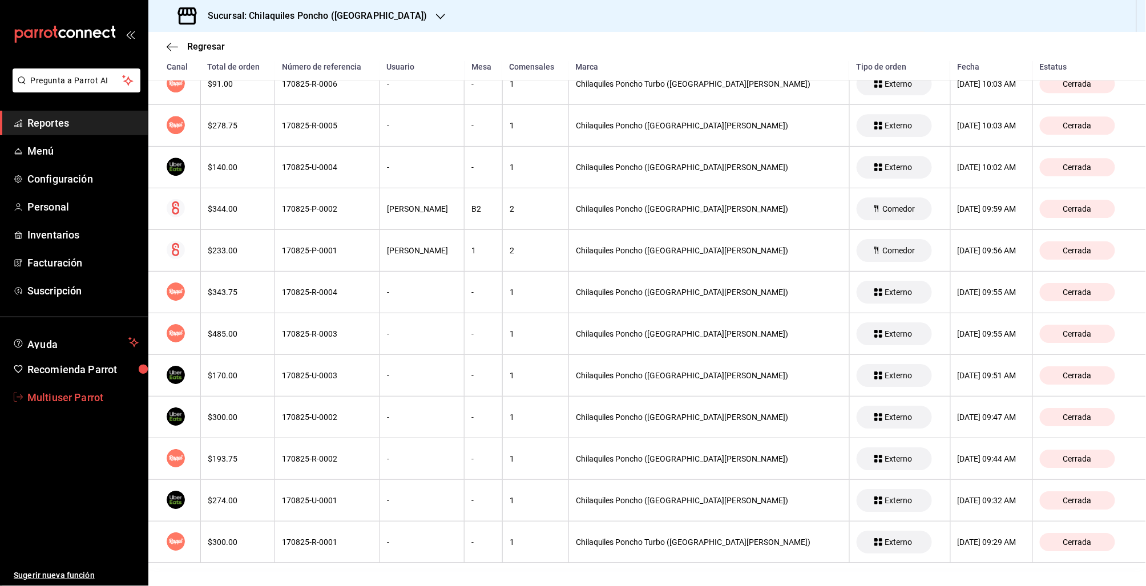
click at [69, 393] on span "Multiuser Parrot" at bounding box center [82, 397] width 111 height 15
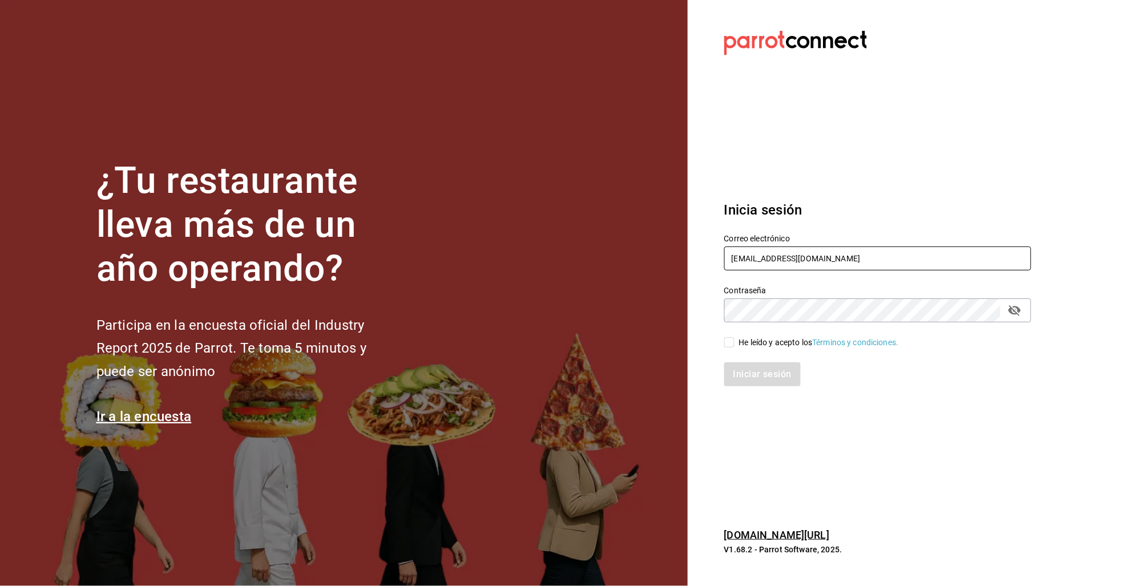
click at [762, 262] on input "multiuser@chilaquilesponcho.com" at bounding box center [877, 259] width 307 height 24
drag, startPoint x: 788, startPoint y: 259, endPoint x: 782, endPoint y: 259, distance: 6.3
click at [789, 259] on input "multiuser@chilaquilesponcho.com" at bounding box center [877, 259] width 307 height 24
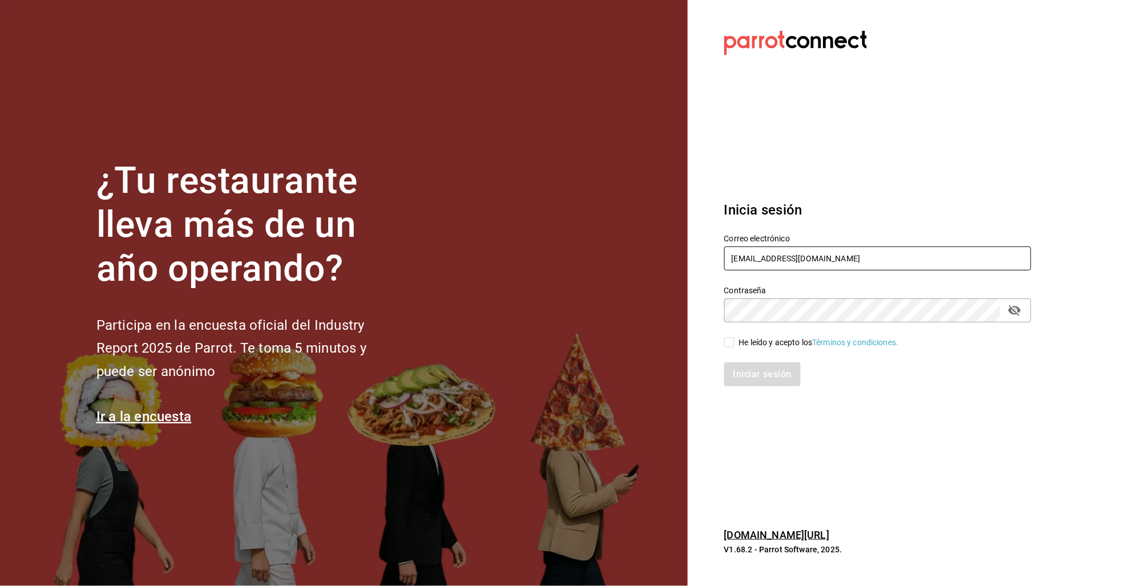
click at [765, 257] on input "multiuser@chilaquilesponcho.com" at bounding box center [877, 259] width 307 height 24
drag, startPoint x: 775, startPoint y: 258, endPoint x: 916, endPoint y: 257, distance: 141.0
click at [916, 257] on input "multiuser@chilaquilesponcho.com" at bounding box center [877, 259] width 307 height 24
click at [745, 261] on input "multiuser@chilaquilesponcho.com" at bounding box center [877, 259] width 307 height 24
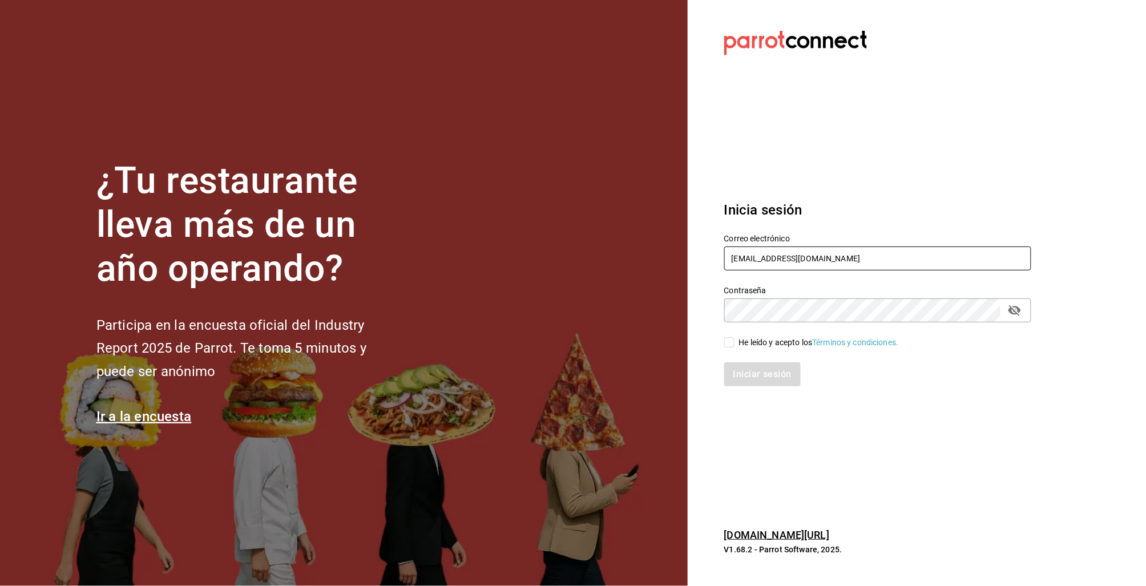
click at [745, 261] on input "multiuser@chilaquilesponcho.com" at bounding box center [877, 259] width 307 height 24
type input "manidipasta@cordillera.com"
click at [761, 333] on div "He leído y acepto los Términos y condiciones." at bounding box center [870, 335] width 321 height 26
click at [757, 352] on div "Iniciar sesión" at bounding box center [870, 368] width 321 height 38
click at [756, 342] on div "He leído y acepto los Términos y condiciones." at bounding box center [819, 343] width 160 height 12
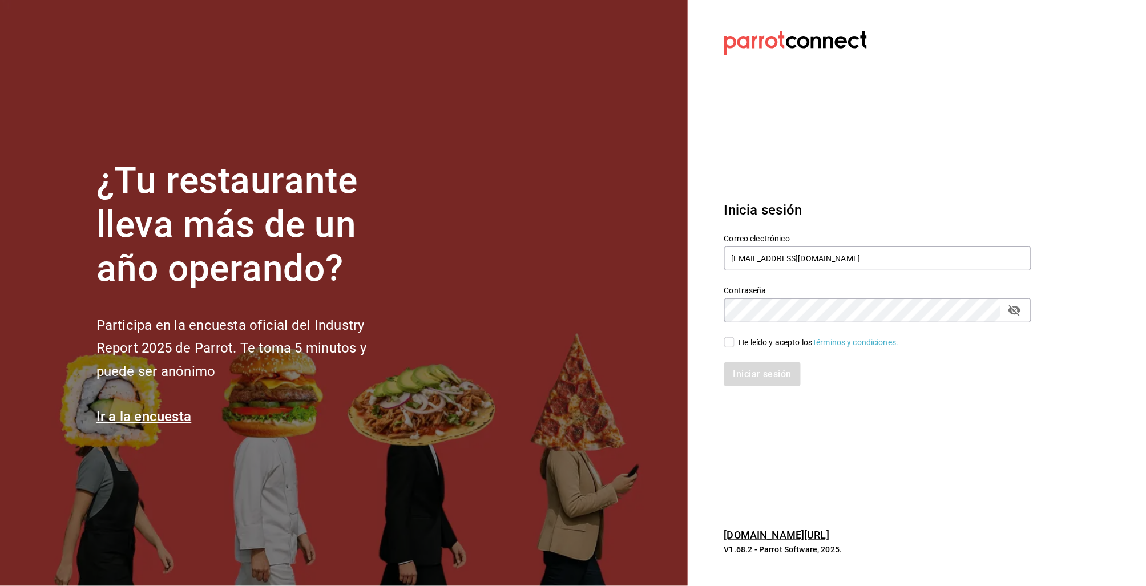
click at [734, 342] on input "He leído y acepto los Términos y condiciones." at bounding box center [729, 342] width 10 height 10
checkbox input "true"
click at [759, 364] on button "Iniciar sesión" at bounding box center [763, 374] width 78 height 24
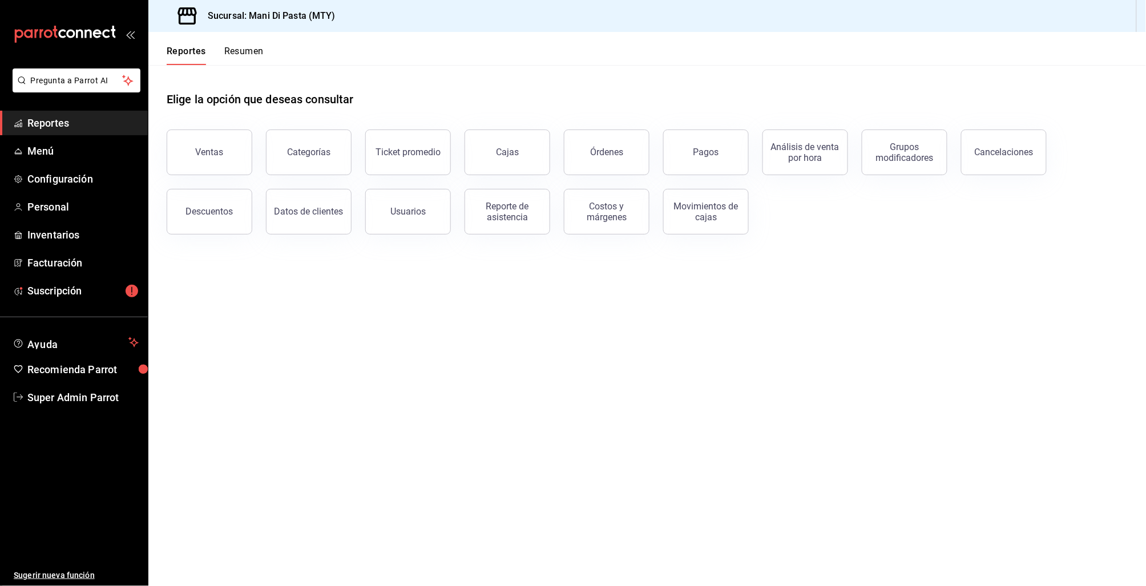
click at [596, 152] on div "Órdenes" at bounding box center [606, 152] width 33 height 11
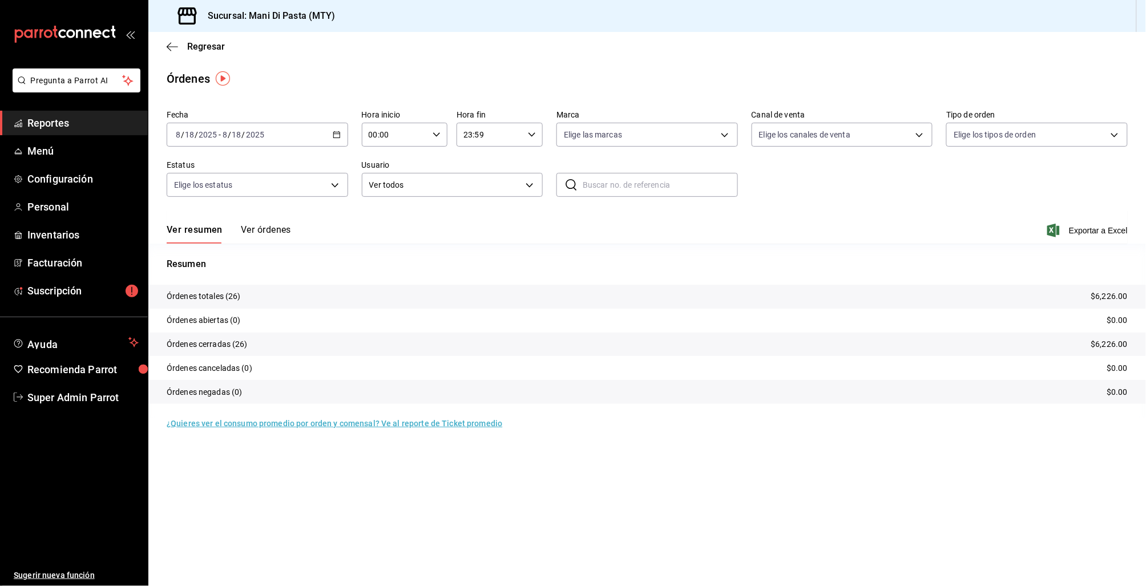
click at [269, 217] on div "Ver resumen Ver órdenes Exportar a Excel" at bounding box center [647, 227] width 961 height 33
click at [268, 223] on div "Ver resumen Ver órdenes Exportar a Excel" at bounding box center [647, 227] width 961 height 33
click at [268, 225] on button "Ver órdenes" at bounding box center [266, 233] width 50 height 19
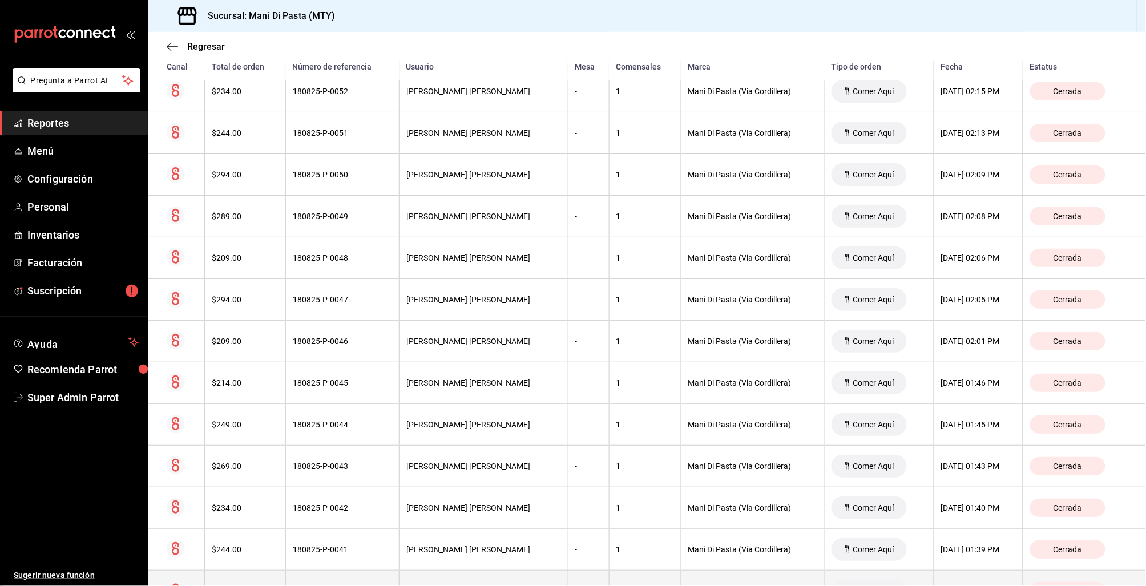
scroll to position [815, 0]
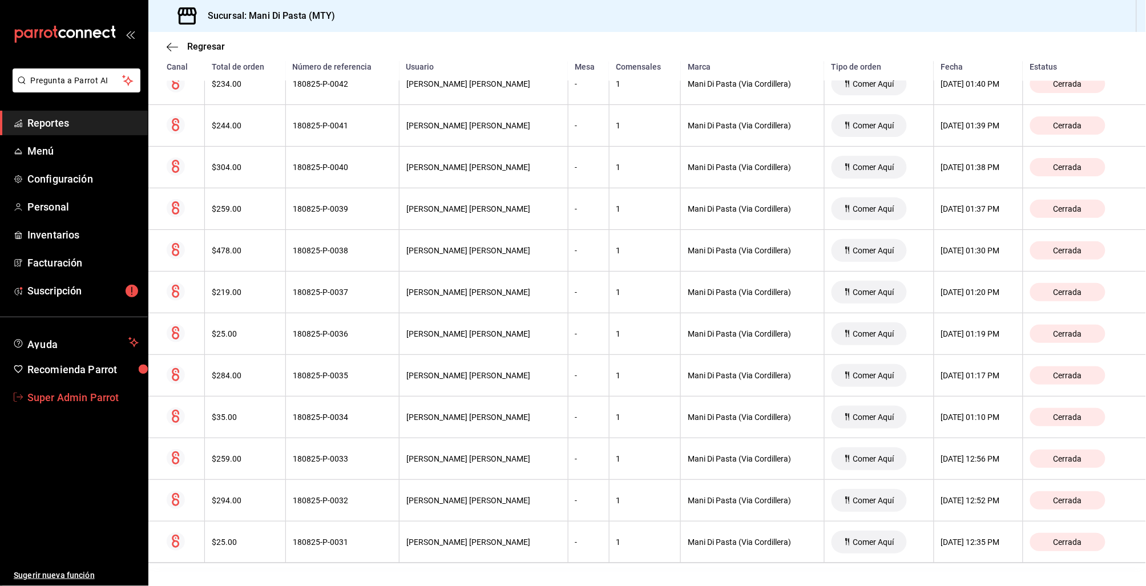
click at [69, 395] on span "Super Admin Parrot" at bounding box center [82, 397] width 111 height 15
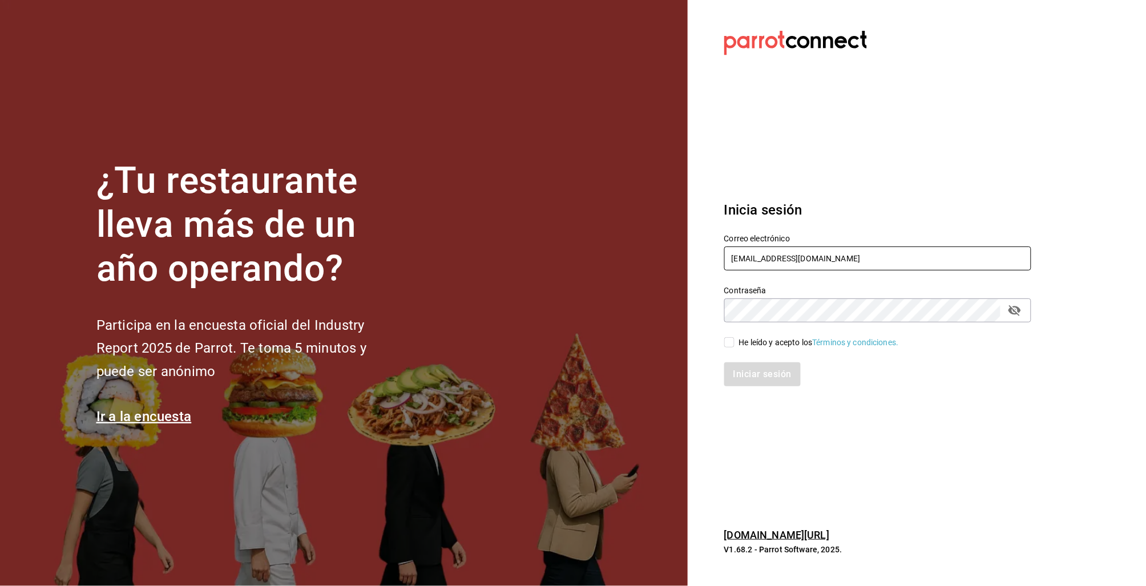
click at [761, 256] on input "[EMAIL_ADDRESS][DOMAIN_NAME]" at bounding box center [877, 259] width 307 height 24
click at [761, 256] on input "manidipasta@cordillera.com" at bounding box center [877, 259] width 307 height 24
drag, startPoint x: 796, startPoint y: 259, endPoint x: 774, endPoint y: 257, distance: 21.8
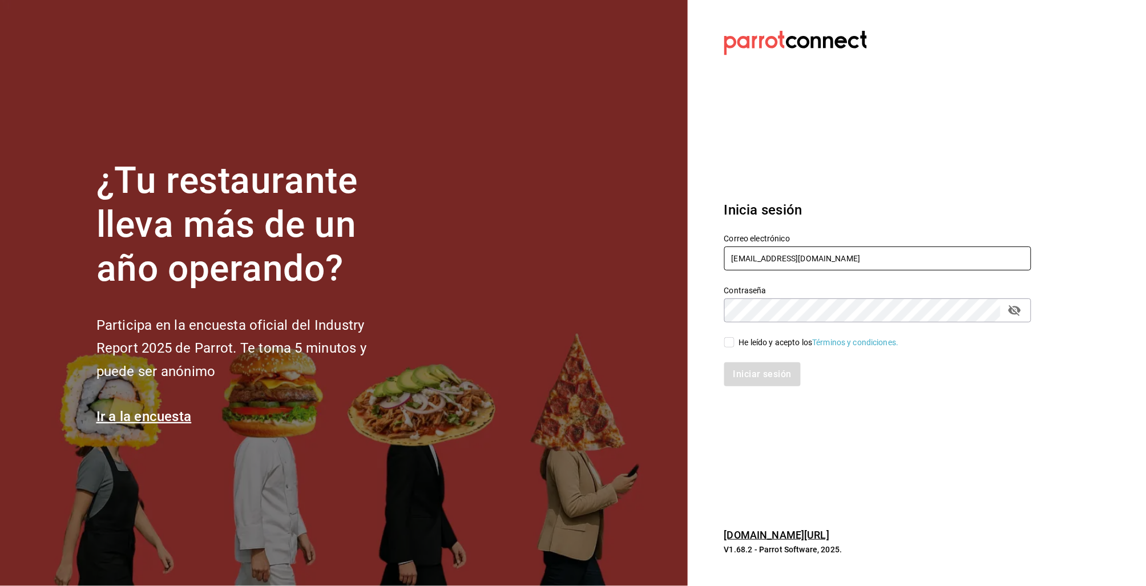
click at [796, 259] on input "manidipasta@cordillera.com" at bounding box center [877, 259] width 307 height 24
click at [746, 258] on input "manidipasta@cordillera.com" at bounding box center [877, 259] width 307 height 24
type input "[EMAIL_ADDRESS][DOMAIN_NAME]"
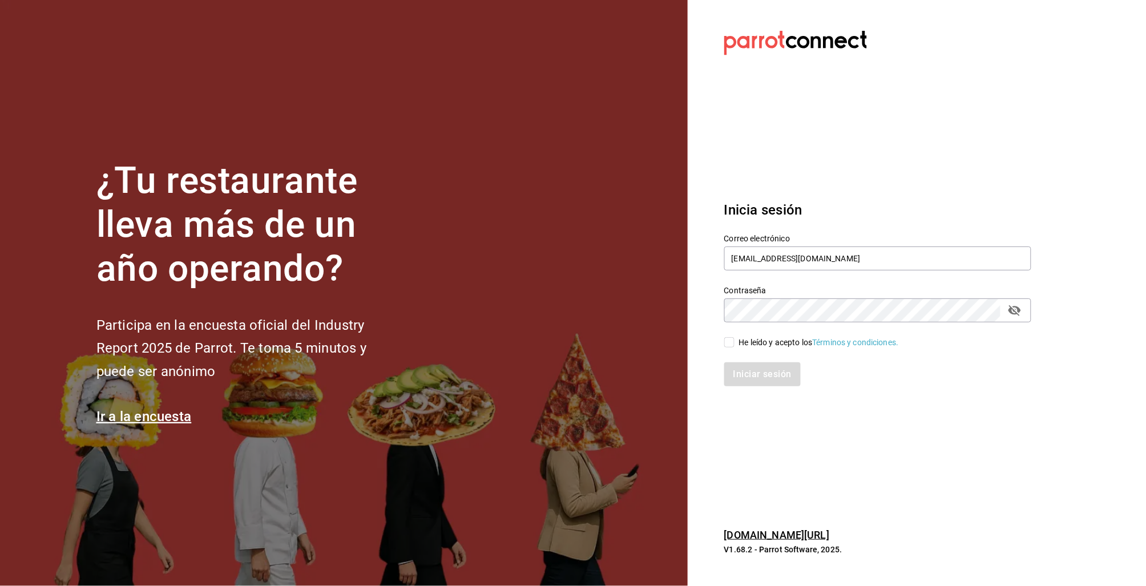
click at [765, 337] on div "He leído y acepto los Términos y condiciones." at bounding box center [819, 343] width 160 height 12
click at [734, 337] on input "He leído y acepto los Términos y condiciones." at bounding box center [729, 342] width 10 height 10
checkbox input "true"
click at [754, 370] on button "Iniciar sesión" at bounding box center [763, 374] width 78 height 24
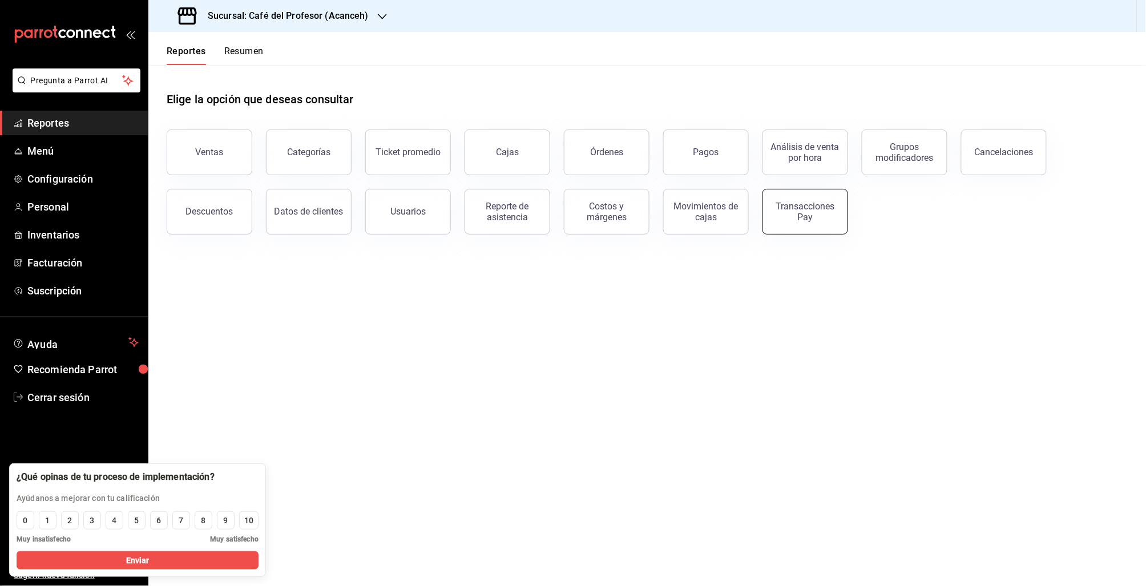
click at [792, 219] on div "Transacciones Pay" at bounding box center [805, 212] width 71 height 22
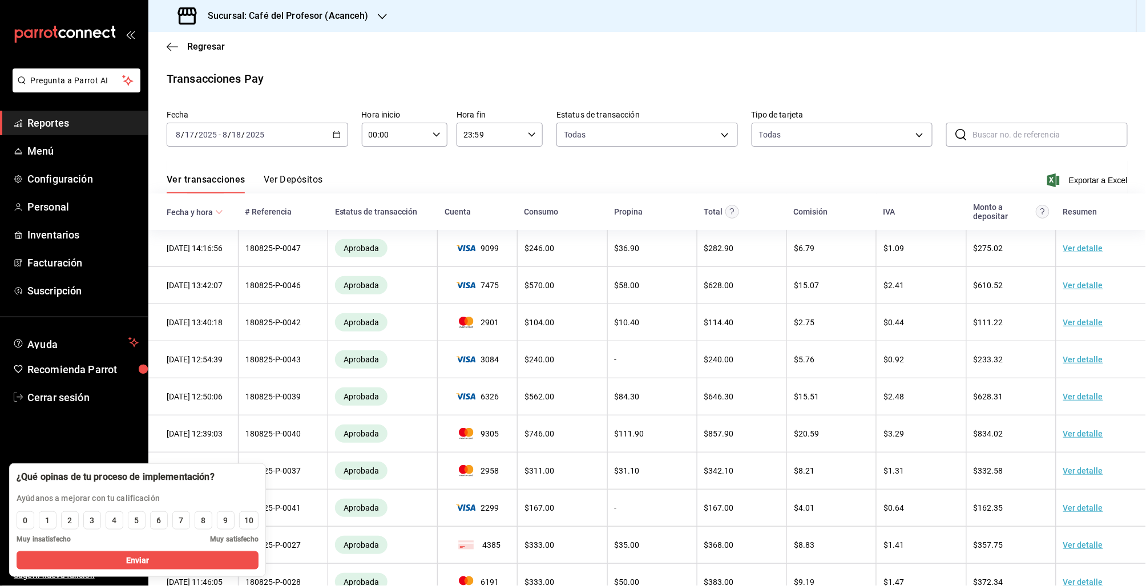
click at [336, 135] on icon "button" at bounding box center [337, 135] width 8 height 8
click at [197, 252] on li "Mes actual" at bounding box center [220, 246] width 107 height 26
click at [175, 48] on icon "button" at bounding box center [172, 47] width 11 height 10
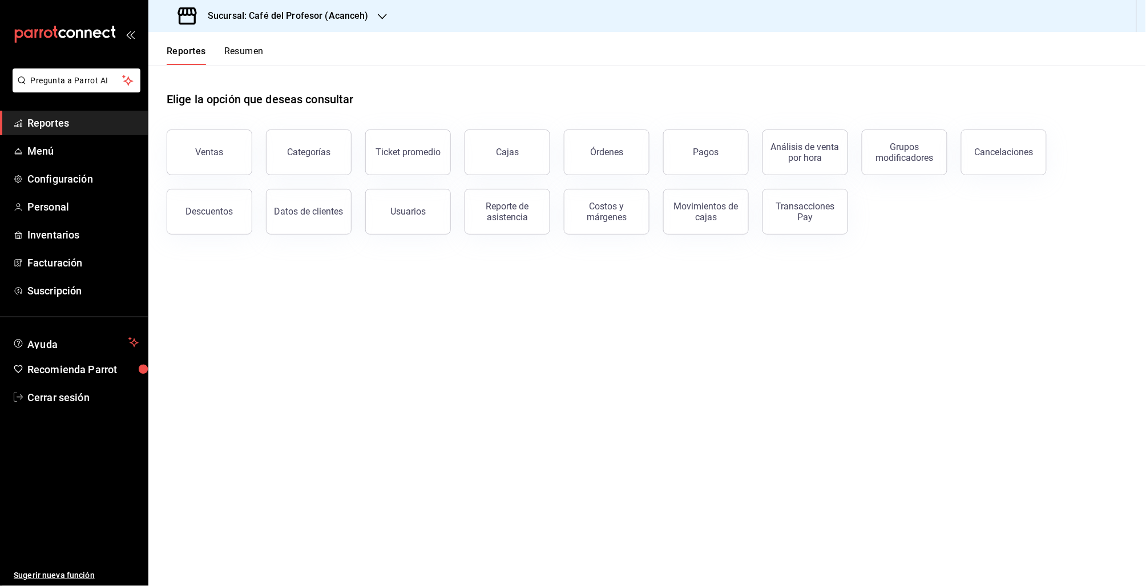
click at [217, 125] on div "Ventas" at bounding box center [202, 145] width 99 height 59
click at [707, 154] on div "Pagos" at bounding box center [706, 152] width 26 height 11
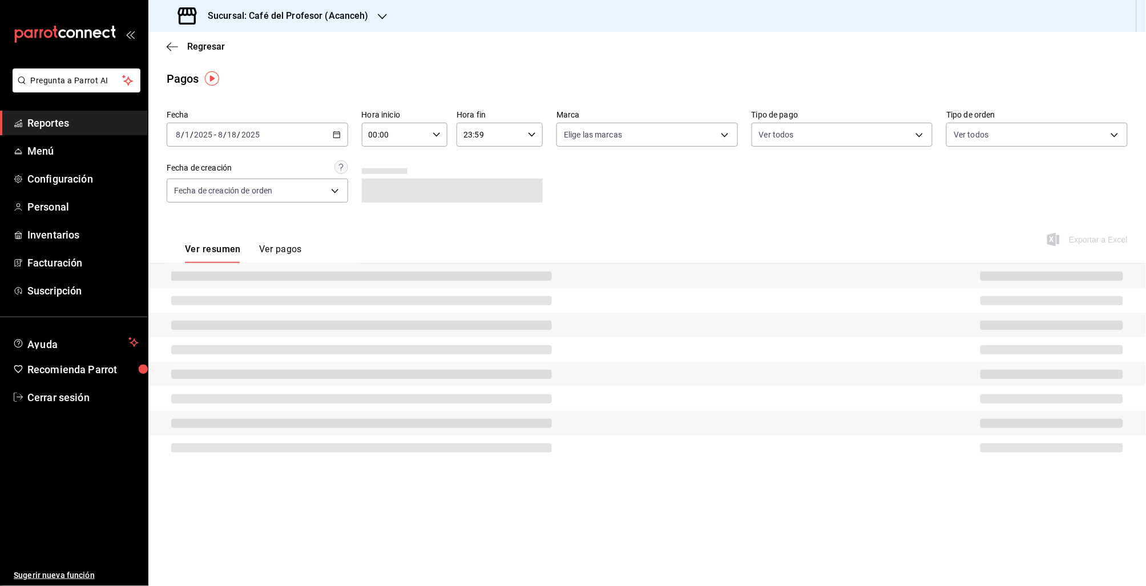
click at [338, 135] on icon "button" at bounding box center [337, 135] width 8 height 8
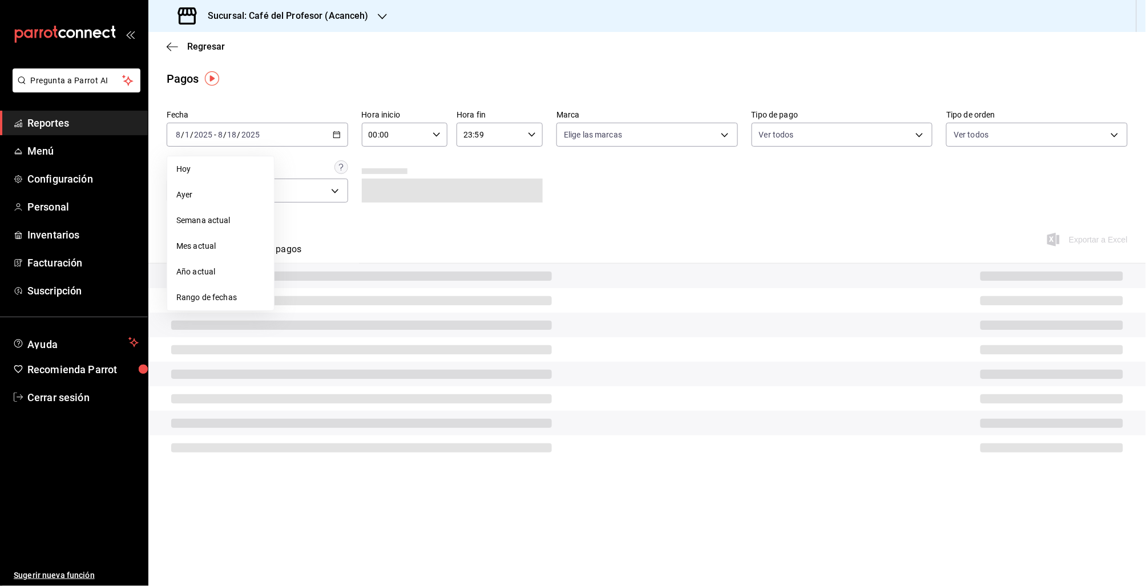
click at [203, 248] on span "Mes actual" at bounding box center [220, 246] width 88 height 12
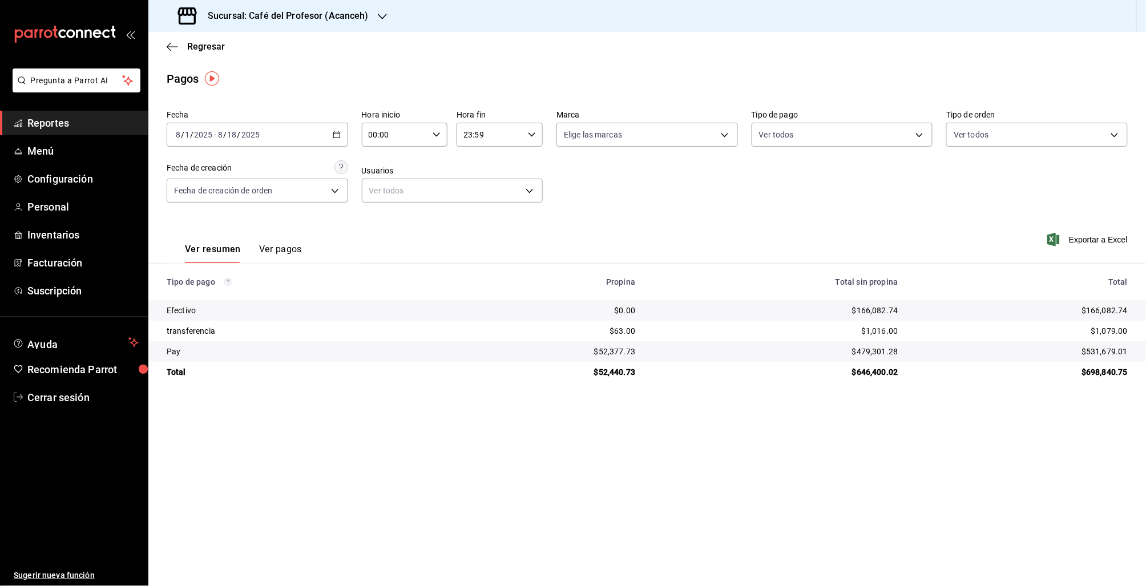
click at [270, 253] on button "Ver pagos" at bounding box center [280, 253] width 43 height 19
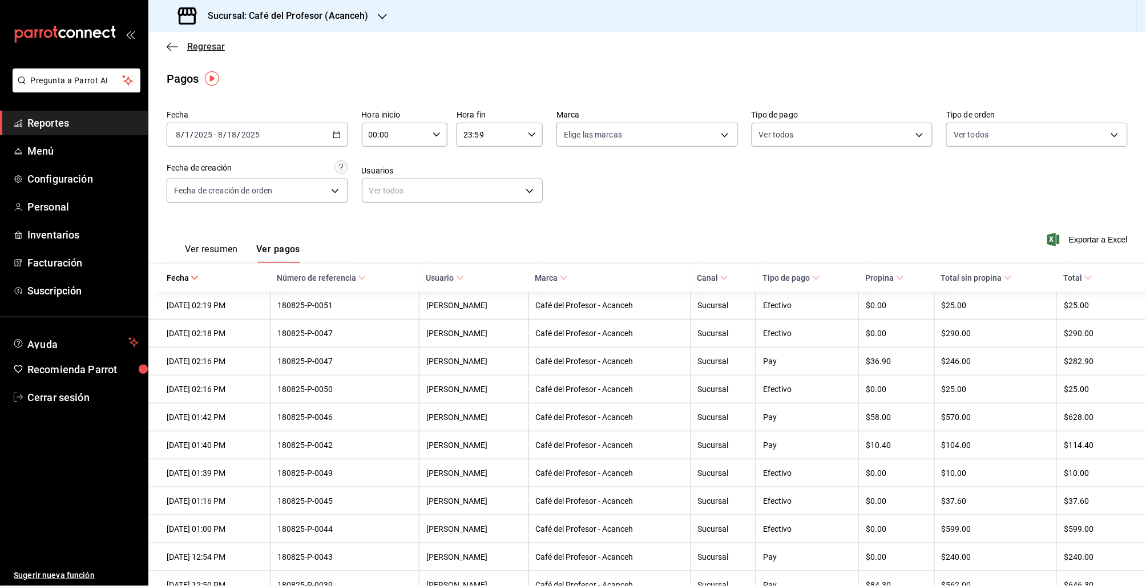
click at [175, 46] on icon "button" at bounding box center [172, 47] width 11 height 10
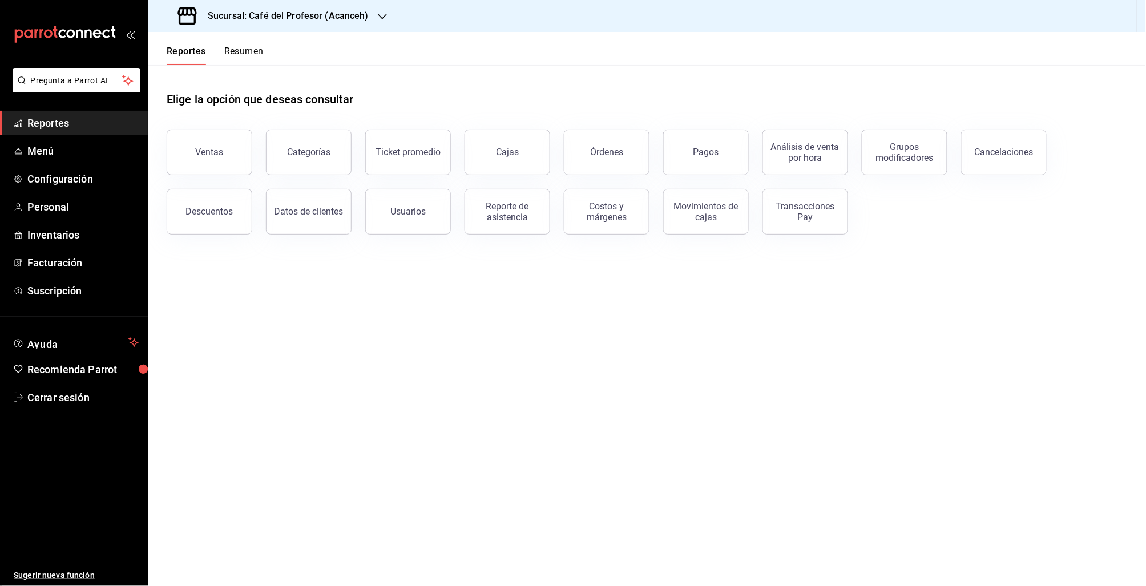
click at [601, 159] on button "Órdenes" at bounding box center [607, 153] width 86 height 46
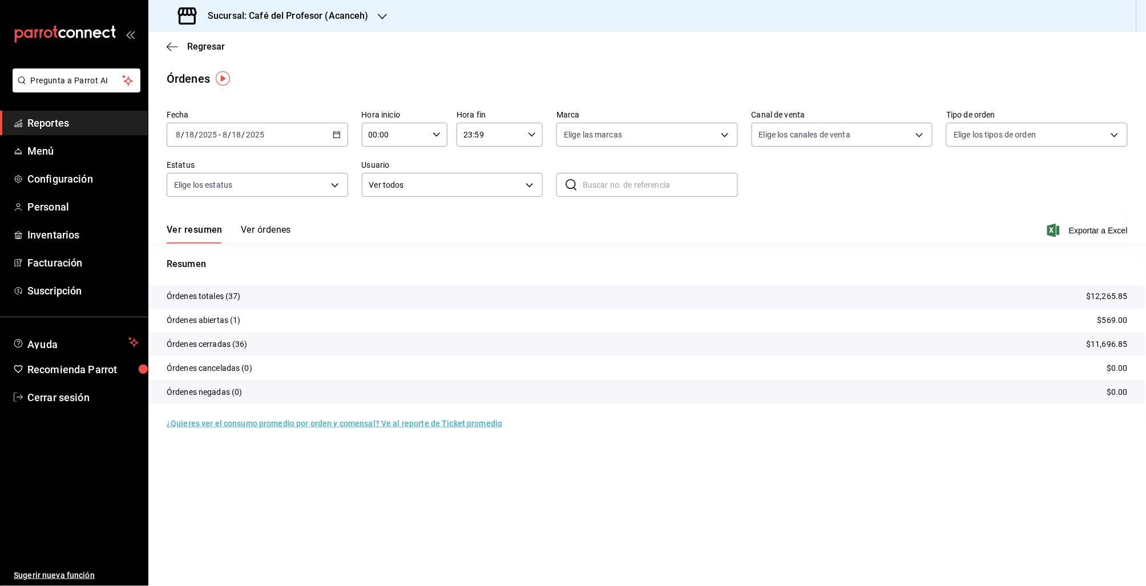
click at [275, 231] on button "Ver órdenes" at bounding box center [266, 233] width 50 height 19
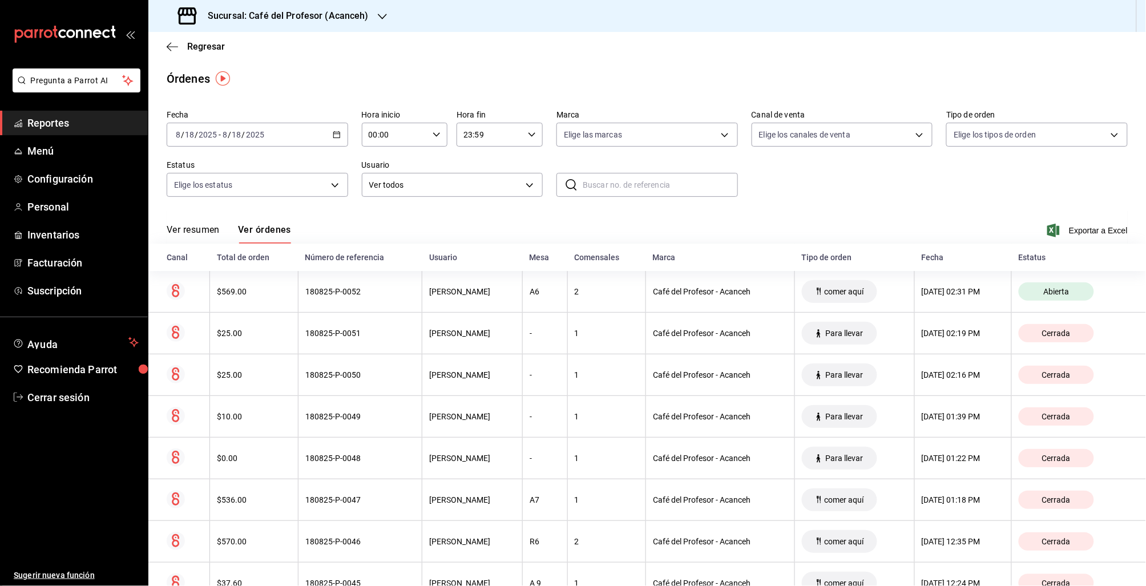
click at [335, 132] on \(Stroke\) "button" at bounding box center [336, 135] width 7 height 6
click at [197, 191] on span "Ayer" at bounding box center [220, 195] width 88 height 12
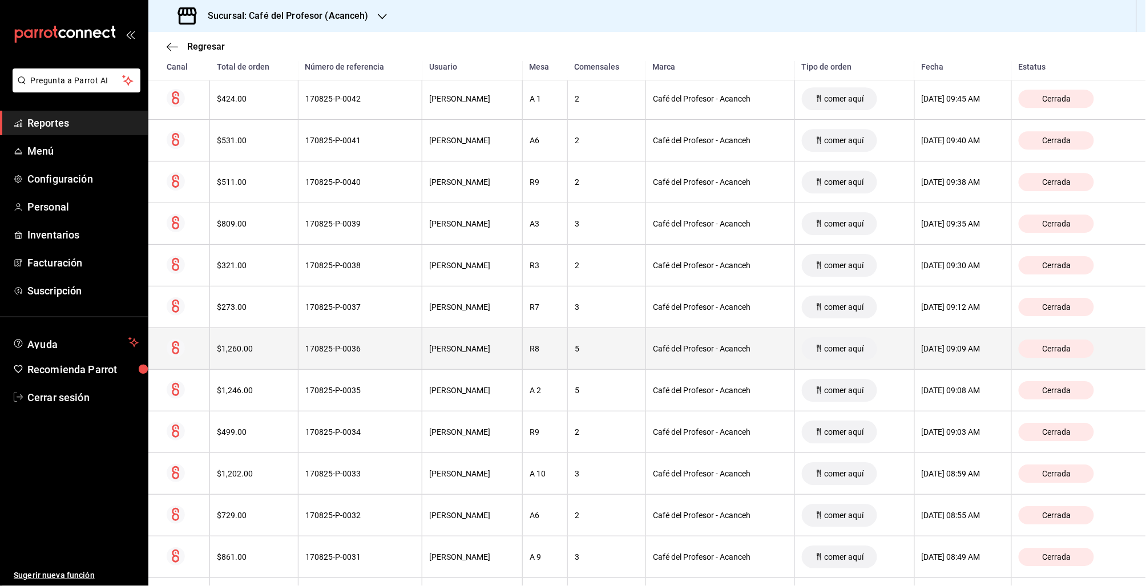
scroll to position [3114, 0]
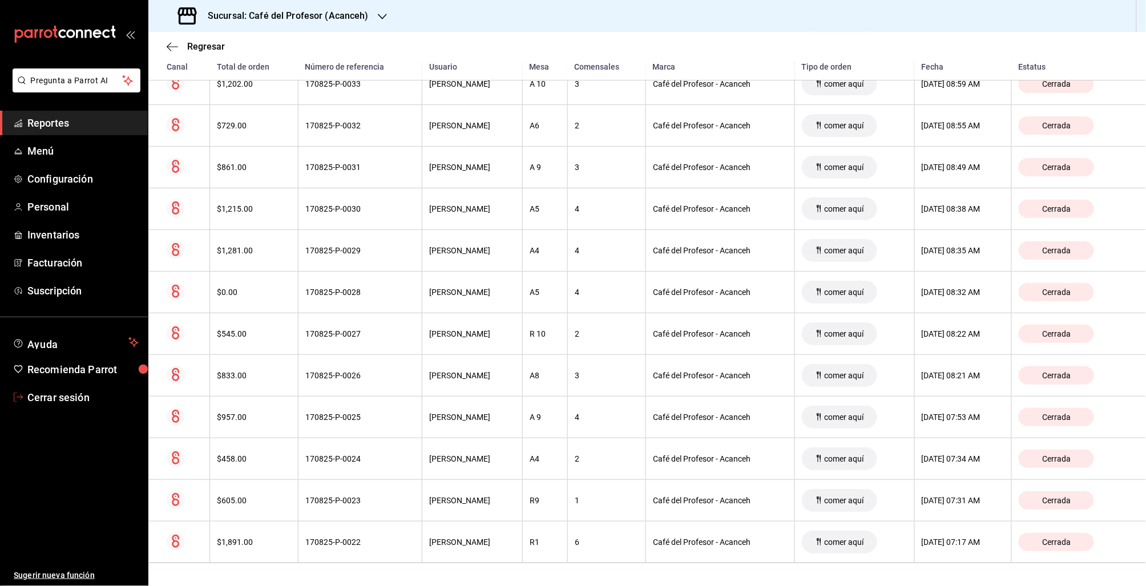
click at [51, 403] on span "Cerrar sesión" at bounding box center [82, 397] width 111 height 15
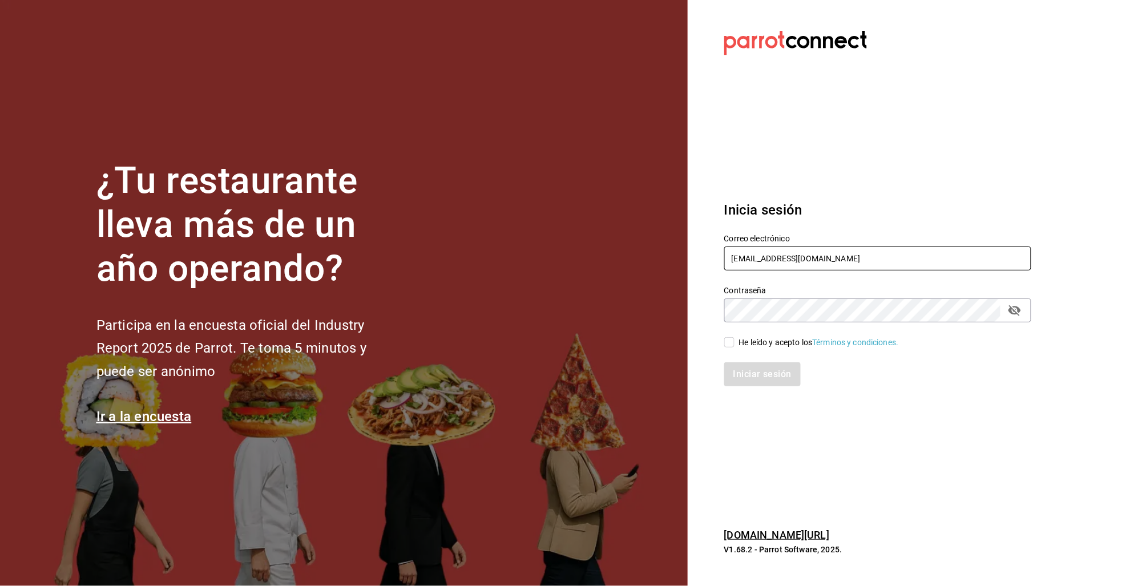
click at [760, 268] on input "multiuser@cafedelprofesor.com" at bounding box center [877, 259] width 307 height 24
click at [754, 262] on input "multiuser@cafedelprofesor.com" at bounding box center [877, 259] width 307 height 24
click at [754, 261] on input "multiuser@cafedelprofesor.com" at bounding box center [877, 259] width 307 height 24
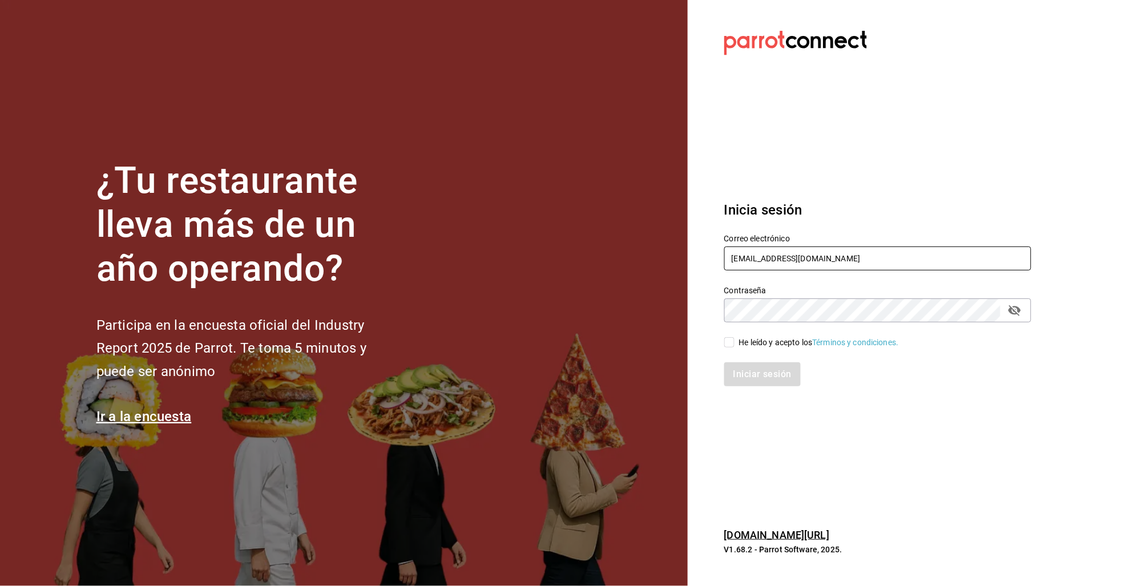
click at [754, 261] on input "multiuser@cafedelprofesor.com" at bounding box center [877, 259] width 307 height 24
click at [754, 262] on input "multiuser@cafedelprofesor.com" at bounding box center [877, 259] width 307 height 24
type input "@"
drag, startPoint x: 778, startPoint y: 256, endPoint x: 1091, endPoint y: 287, distance: 313.7
click at [1035, 298] on section "Datos incorrectos. Verifica que tu Correo o Contraseña estén bien escritos. Ini…" at bounding box center [873, 293] width 371 height 586
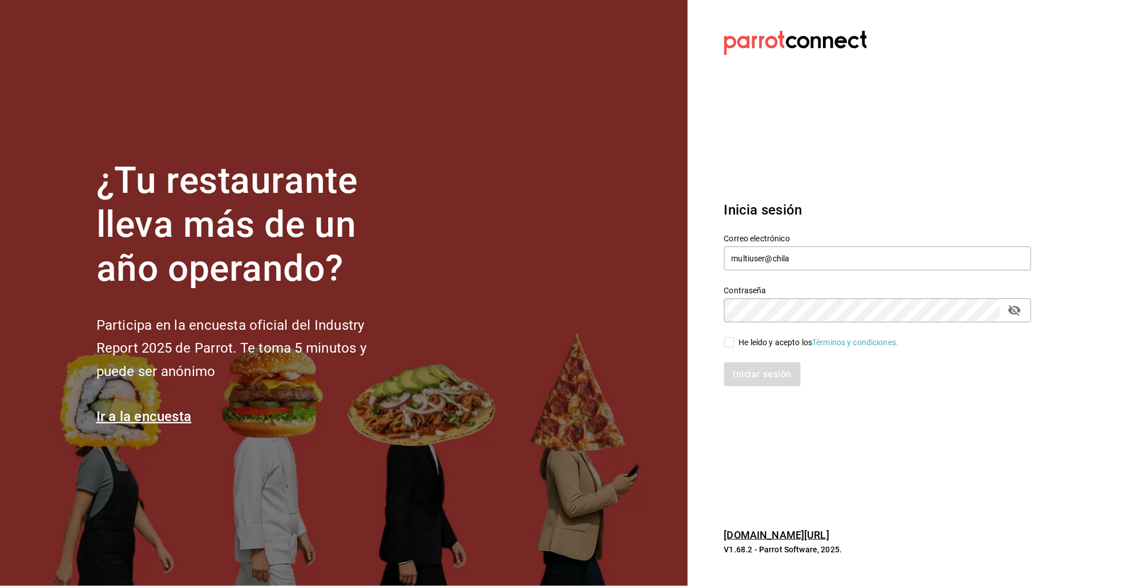
type input "multiuser@chilaquilesponcho.com"
click at [782, 337] on div "He leído y acepto los Términos y condiciones." at bounding box center [819, 343] width 160 height 12
click at [734, 337] on input "He leído y acepto los Términos y condiciones." at bounding box center [729, 342] width 10 height 10
checkbox input "true"
click at [774, 380] on button "Iniciar sesión" at bounding box center [763, 374] width 78 height 24
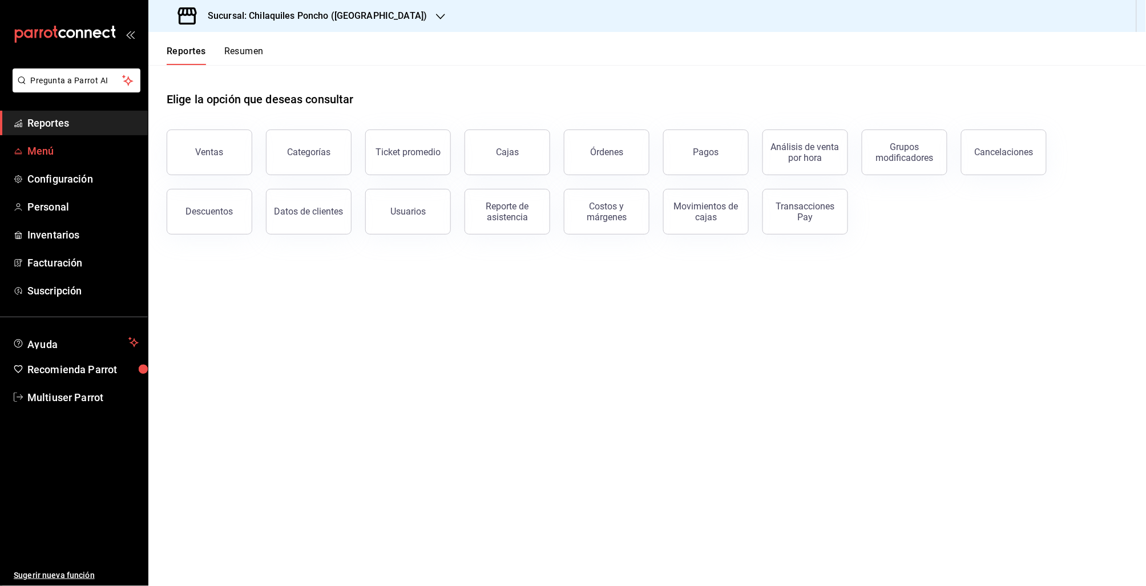
click at [34, 148] on span "Menú" at bounding box center [82, 150] width 111 height 15
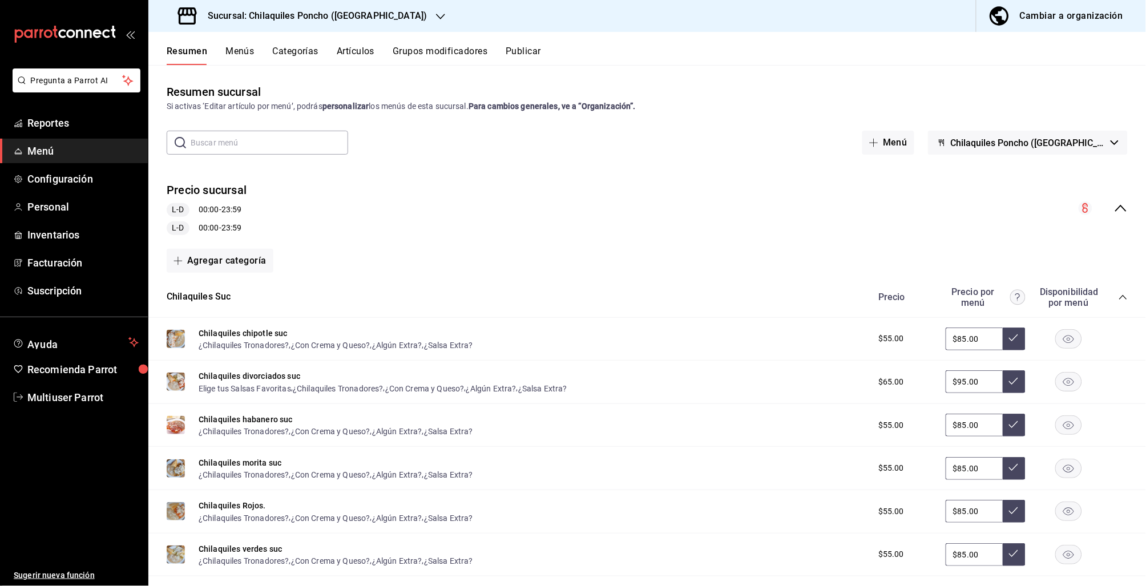
click at [531, 55] on button "Publicar" at bounding box center [523, 55] width 35 height 19
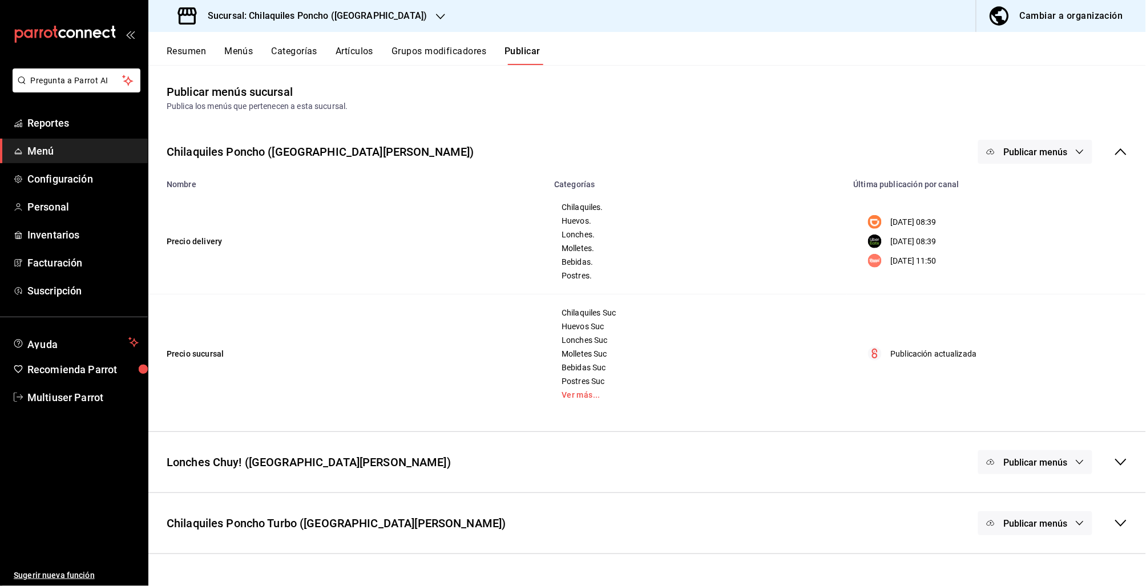
click at [1059, 146] on button "Publicar menús" at bounding box center [1035, 152] width 114 height 24
click at [1031, 252] on span "Rappi" at bounding box center [1052, 253] width 55 height 12
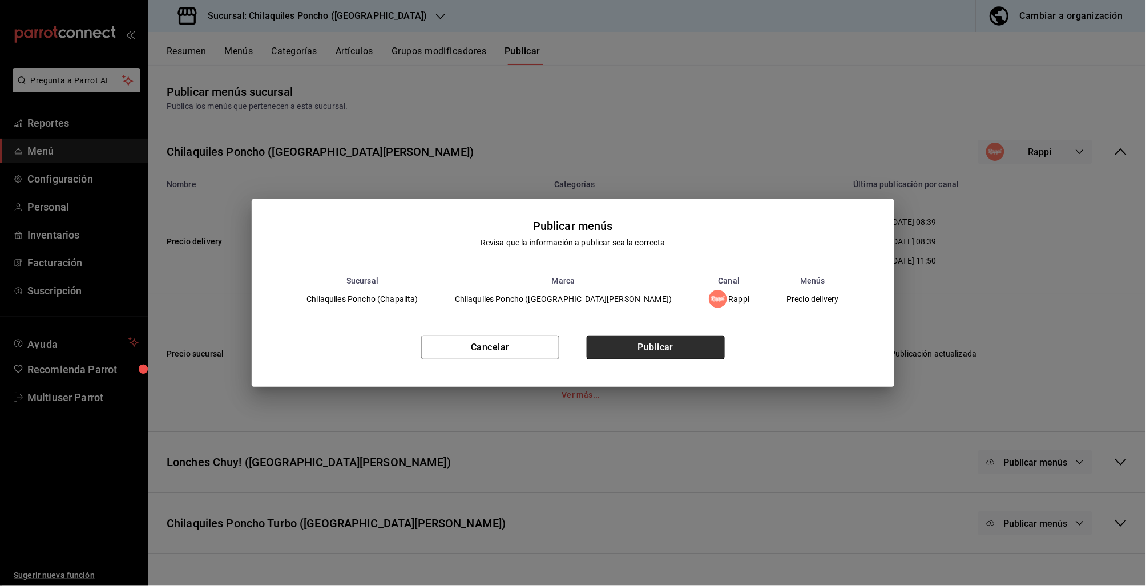
click at [650, 350] on button "Publicar" at bounding box center [656, 348] width 138 height 24
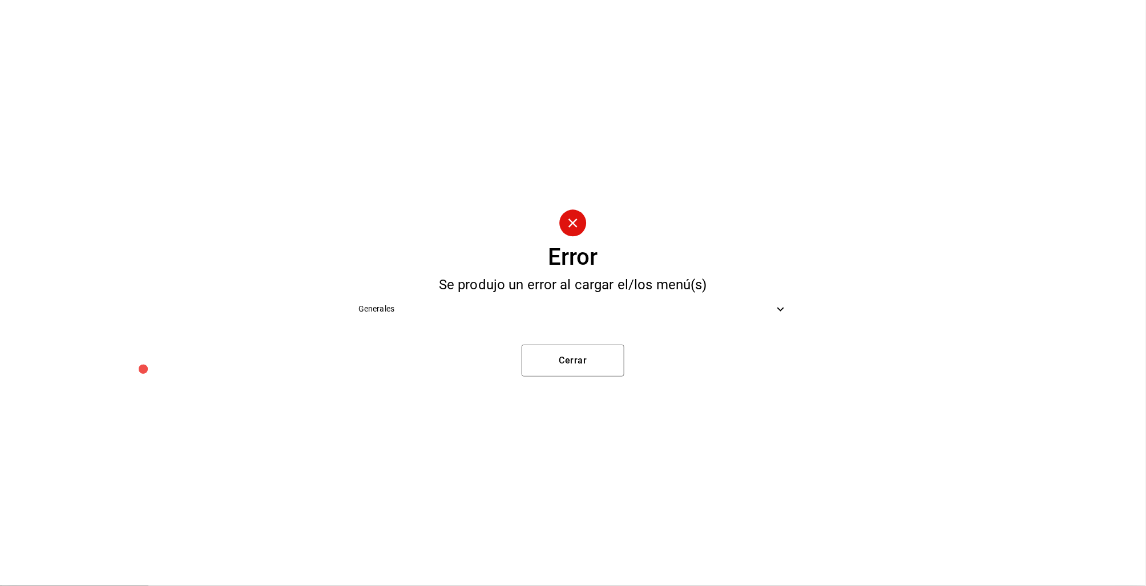
click at [776, 314] on icon at bounding box center [781, 309] width 14 height 14
